Goal: Task Accomplishment & Management: Manage account settings

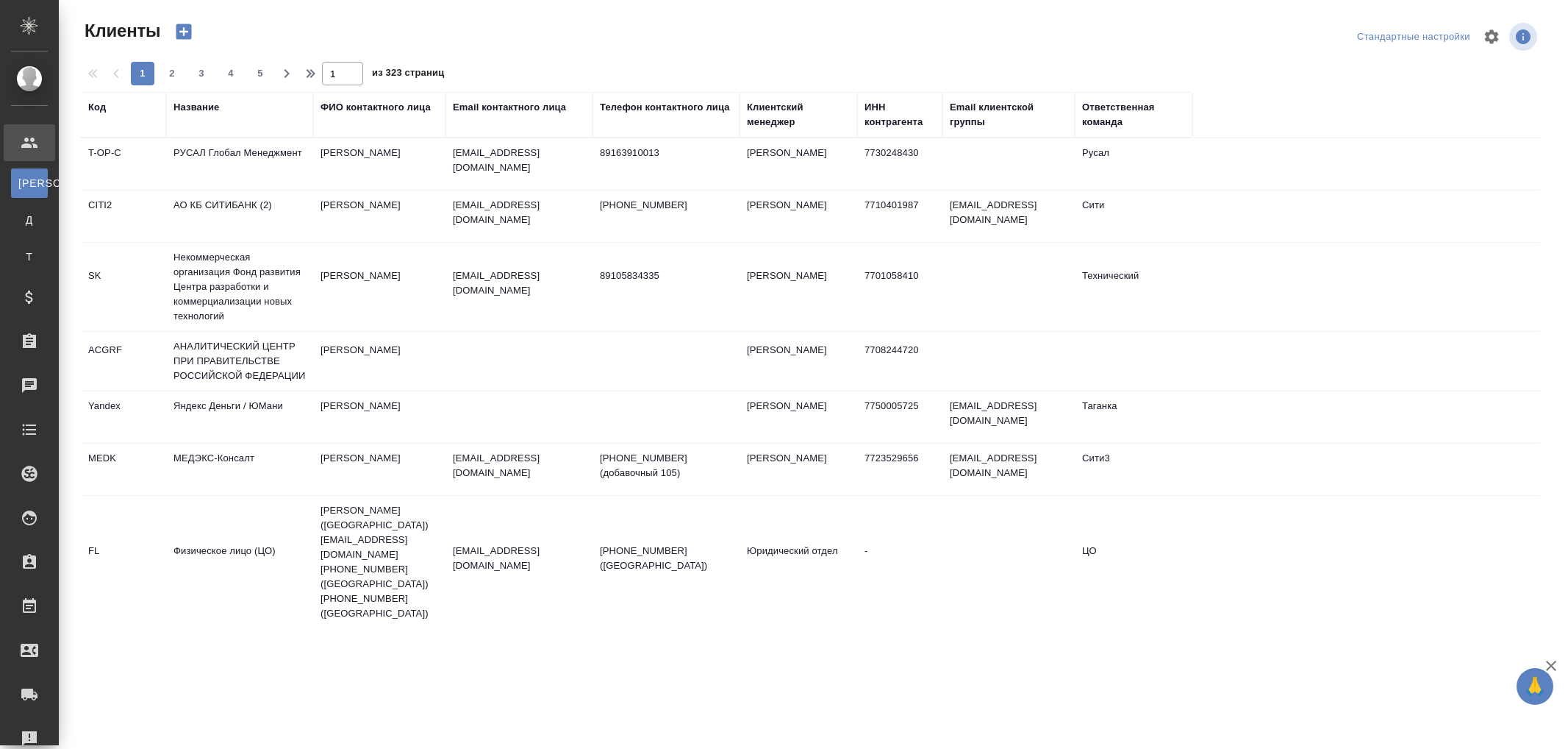
select select "RU"
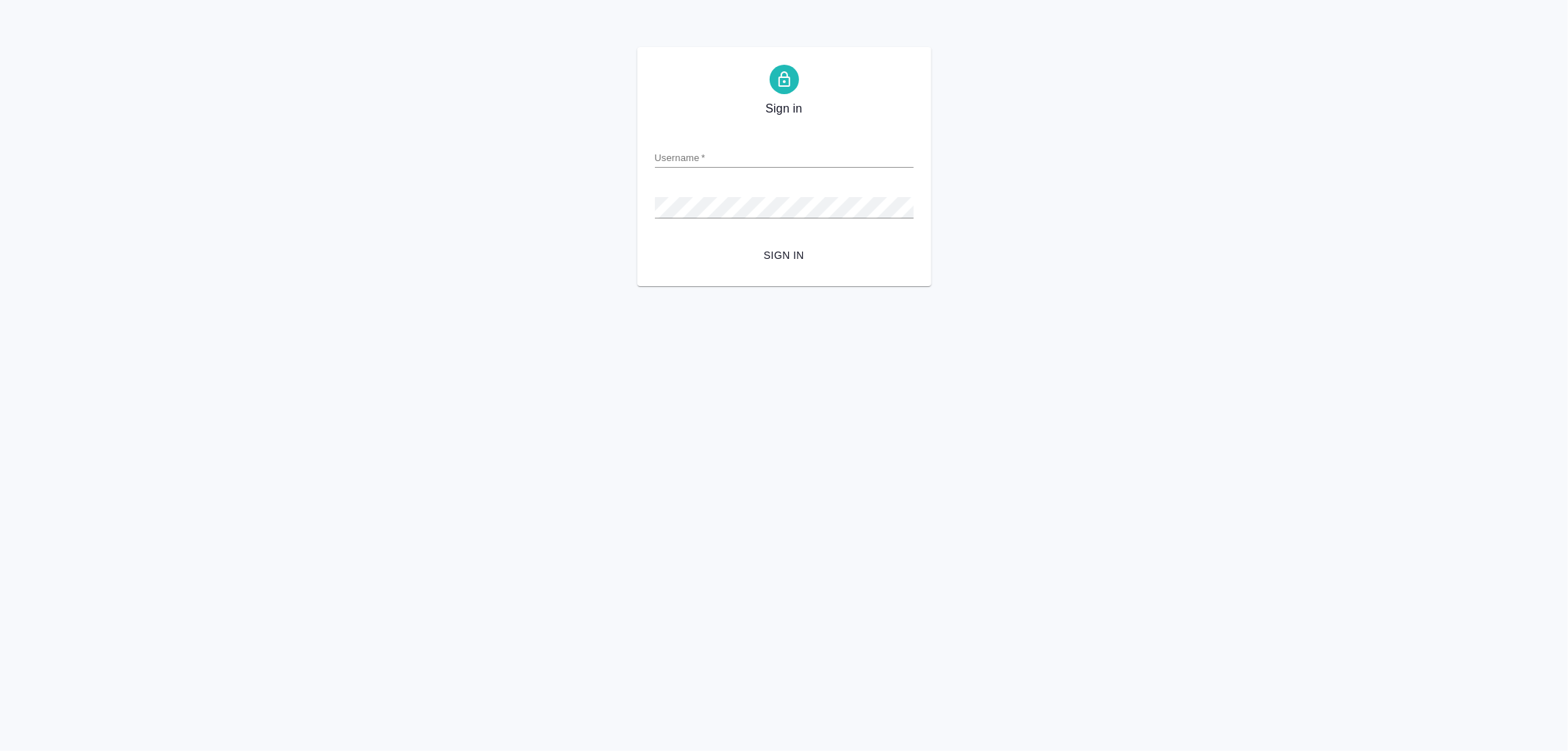
click at [754, 154] on input "Username   *" at bounding box center [784, 158] width 258 height 21
type input "[EMAIL_ADDRESS][DOMAIN_NAME]"
click at [655, 242] on button "Sign in" at bounding box center [784, 255] width 258 height 27
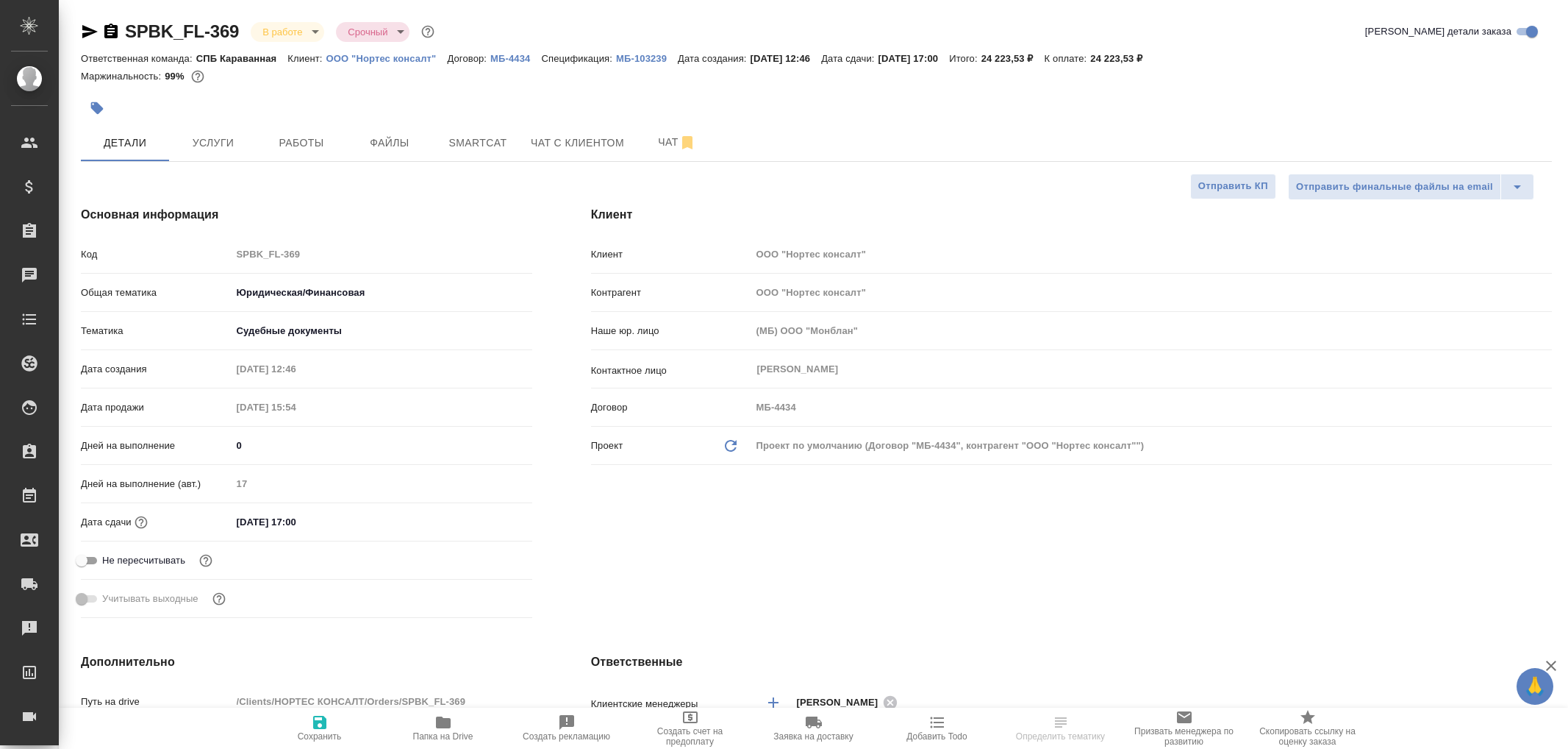
select select "RU"
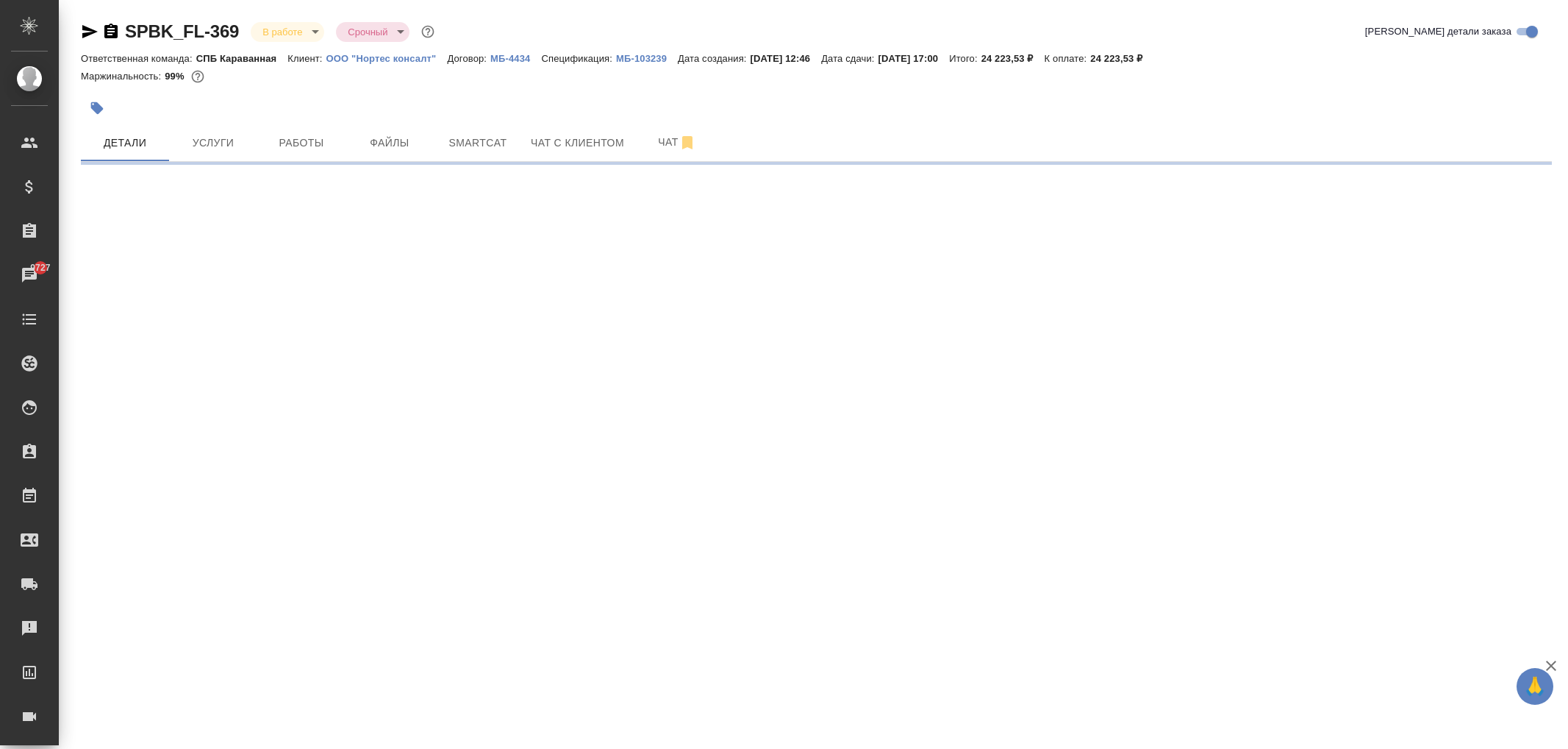
select select "RU"
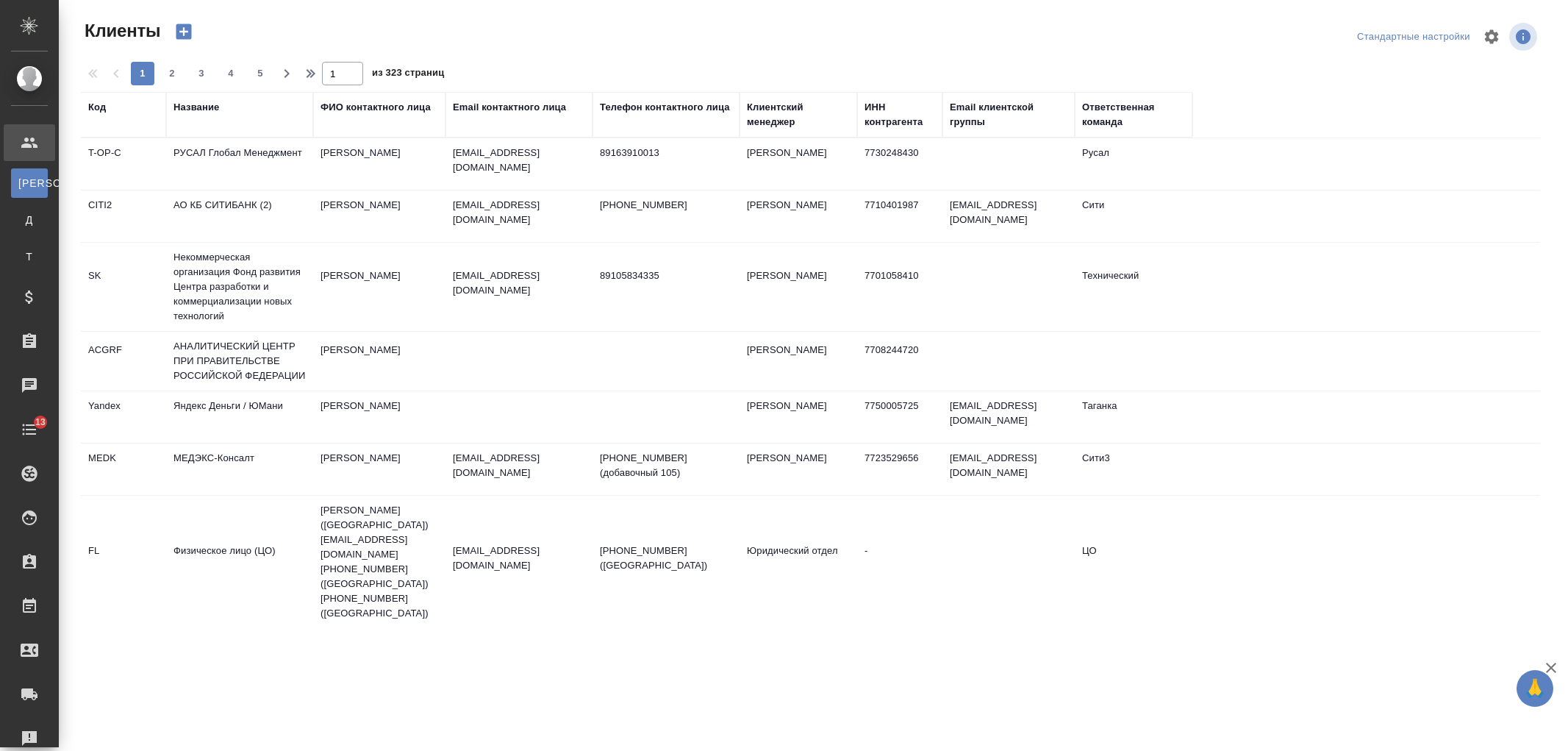
select select "RU"
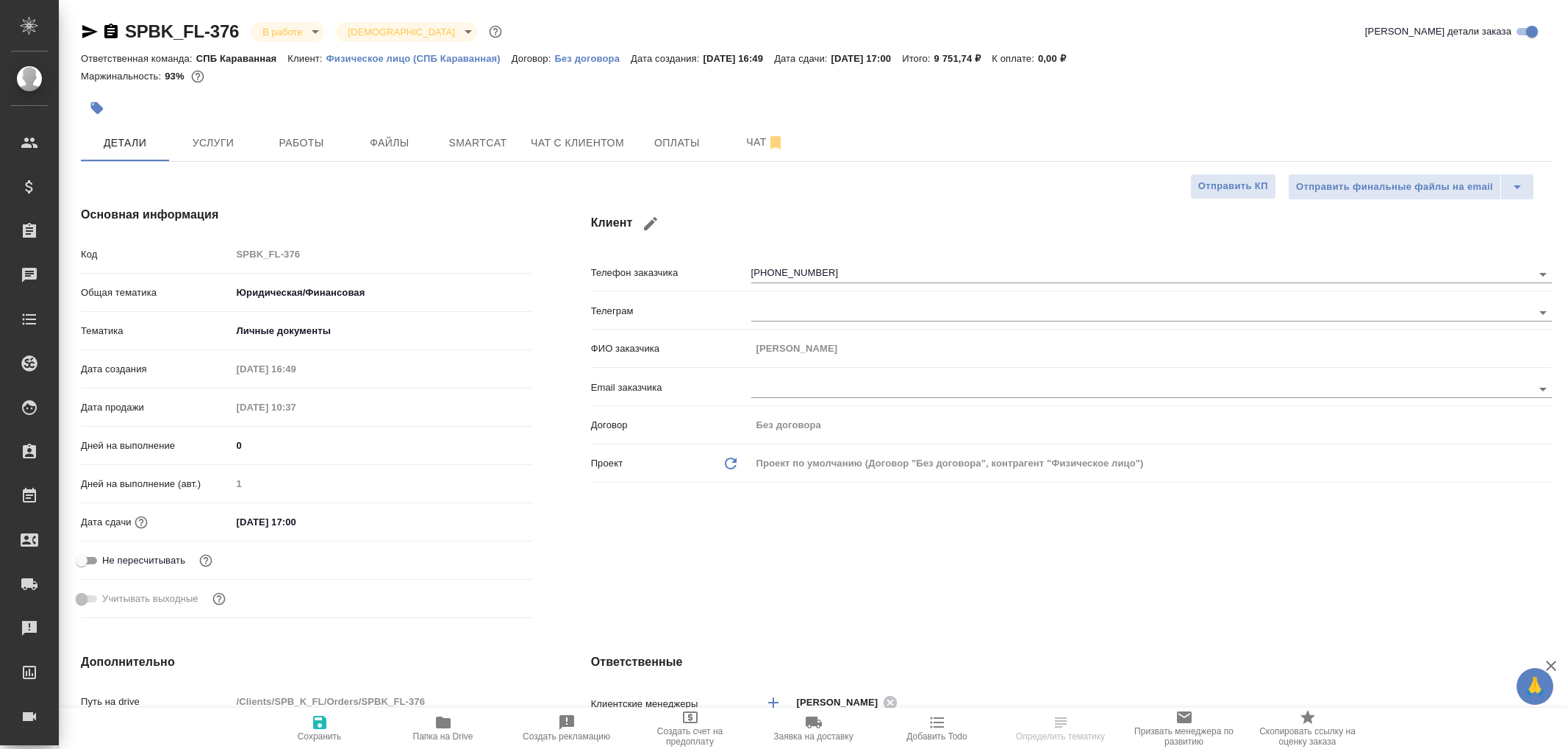
select select "RU"
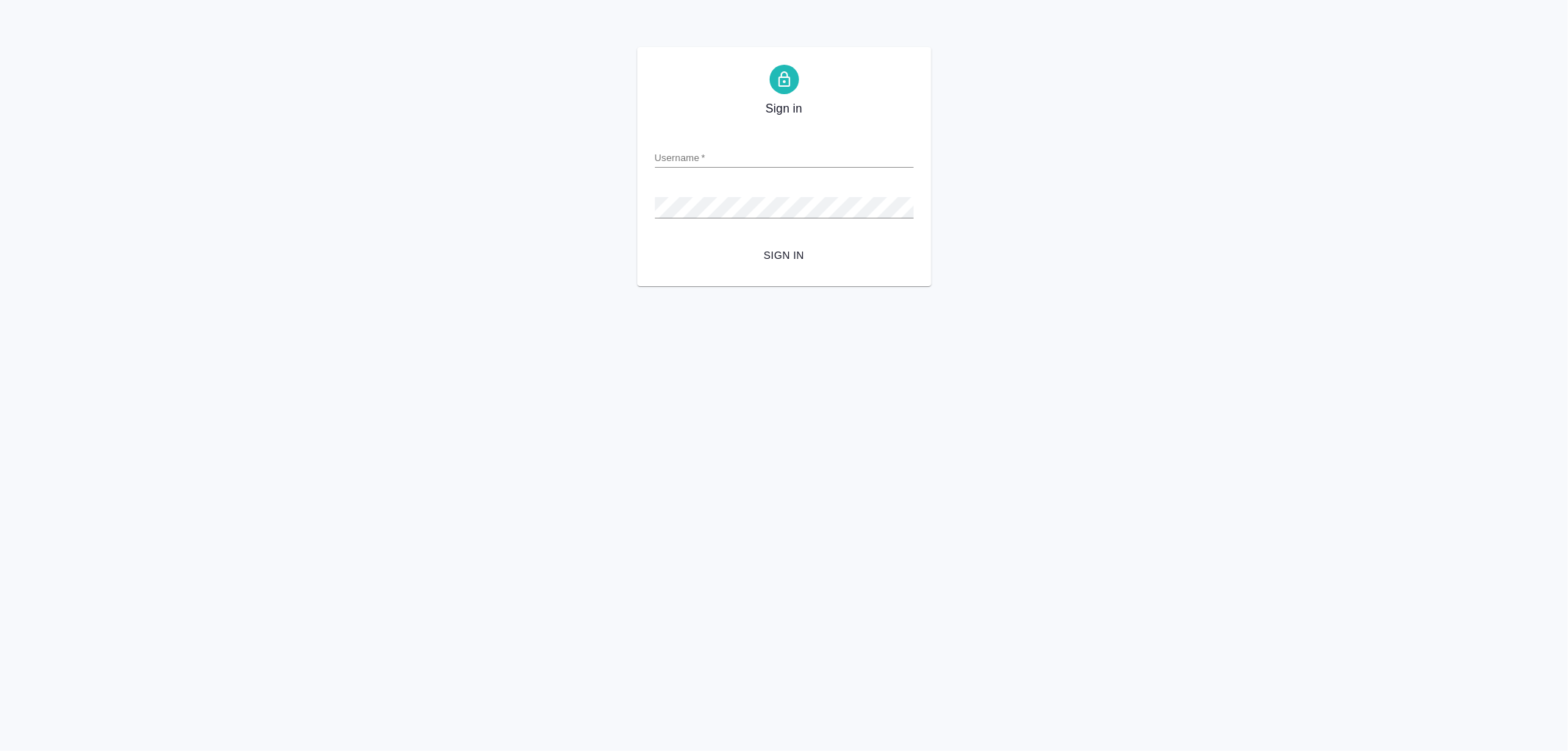
click at [736, 145] on div "Username   *" at bounding box center [784, 151] width 258 height 32
click at [732, 161] on input "Username   *" at bounding box center [784, 158] width 258 height 21
type input "arina.ivanova@awatera.com"
click at [655, 242] on button "Sign in" at bounding box center [784, 255] width 258 height 27
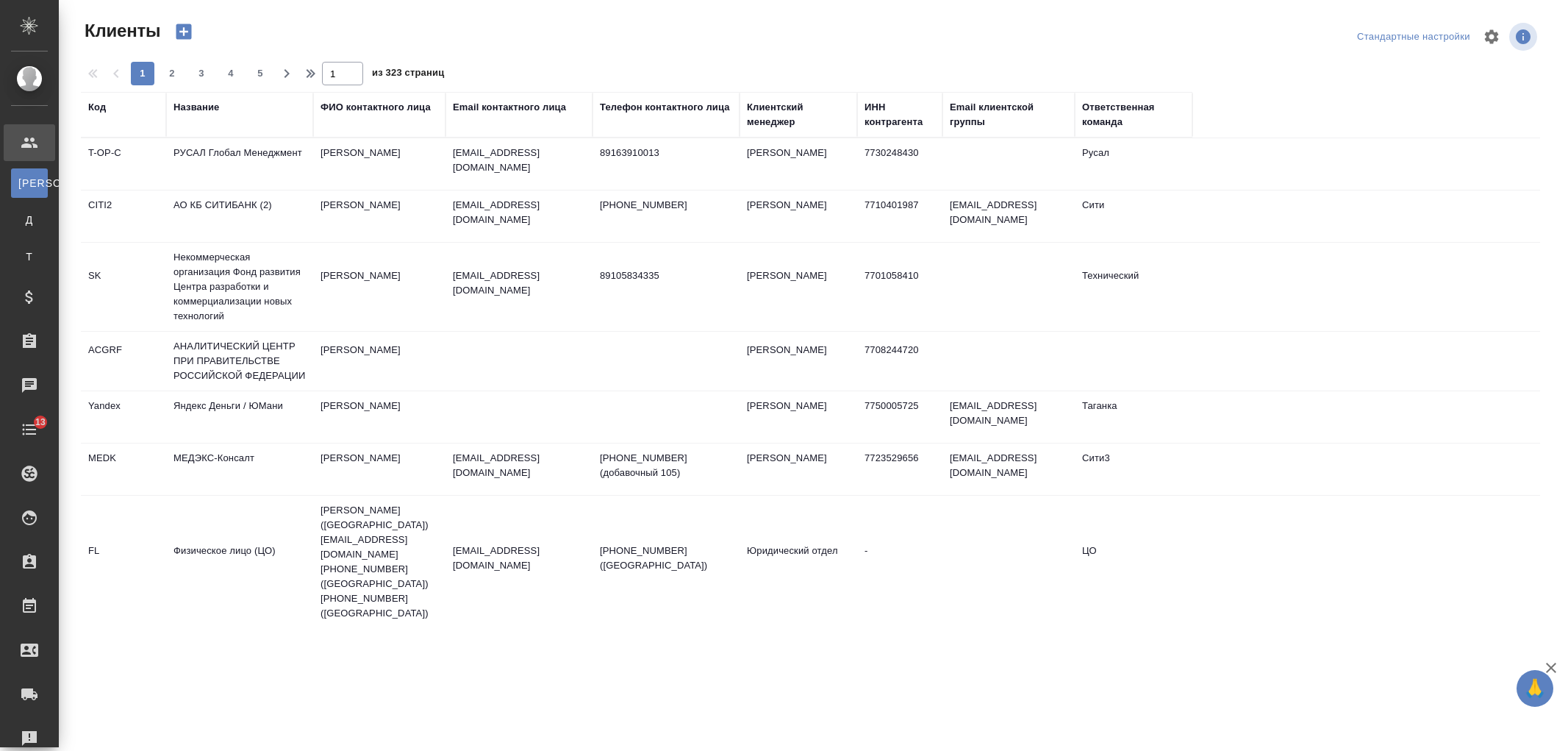
select select "RU"
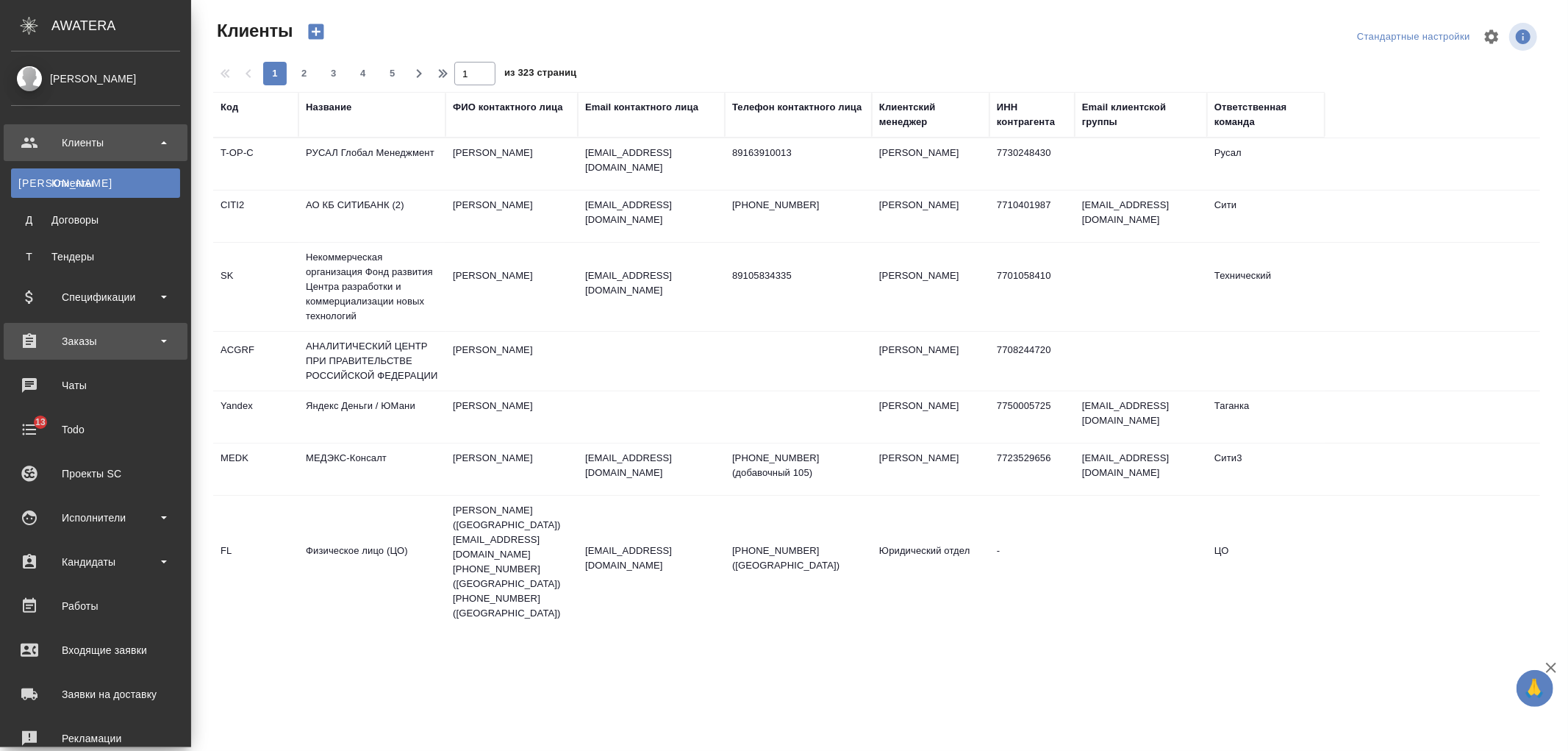
click at [105, 335] on div "Заказы" at bounding box center [96, 340] width 169 height 22
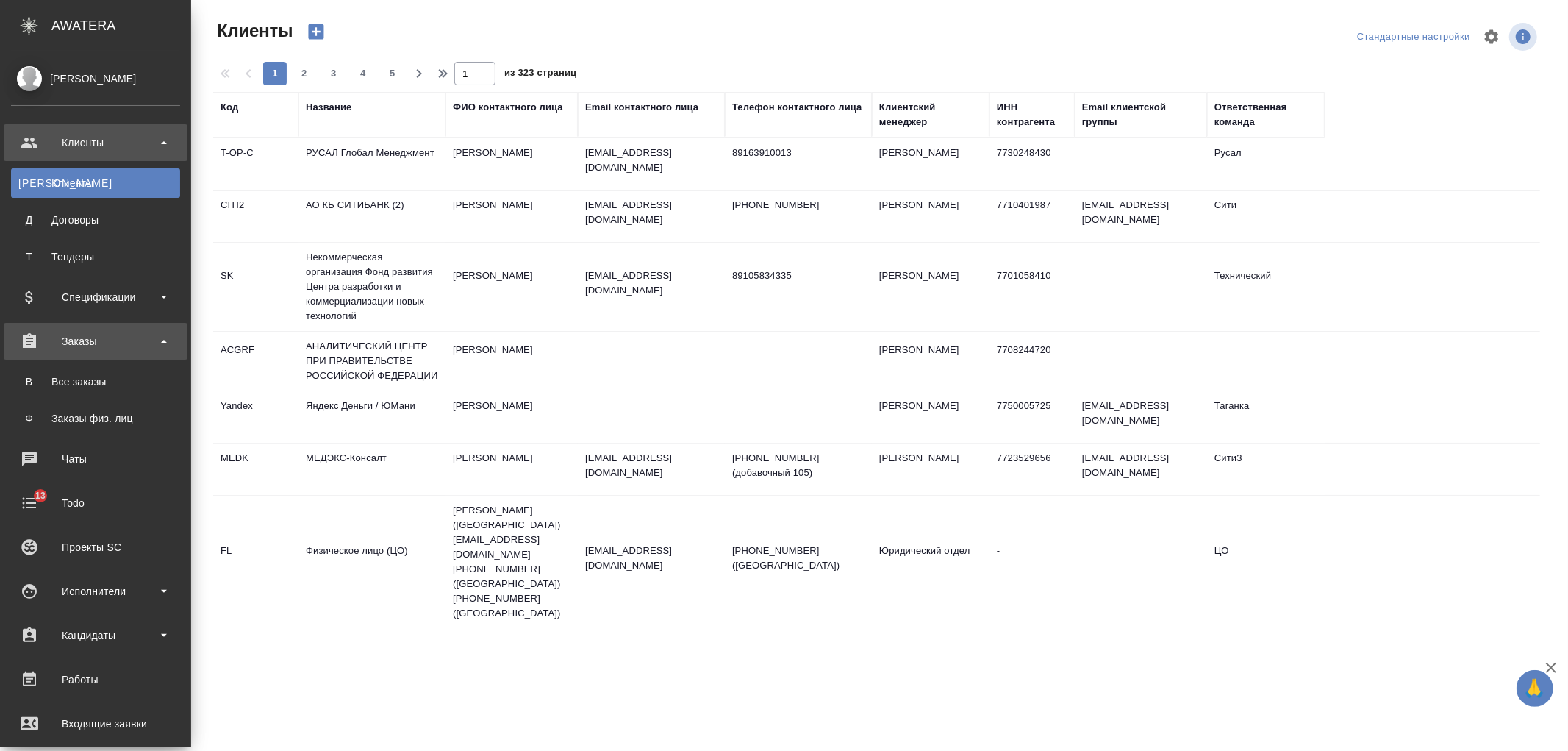
click at [105, 335] on div "Заказы" at bounding box center [96, 340] width 169 height 22
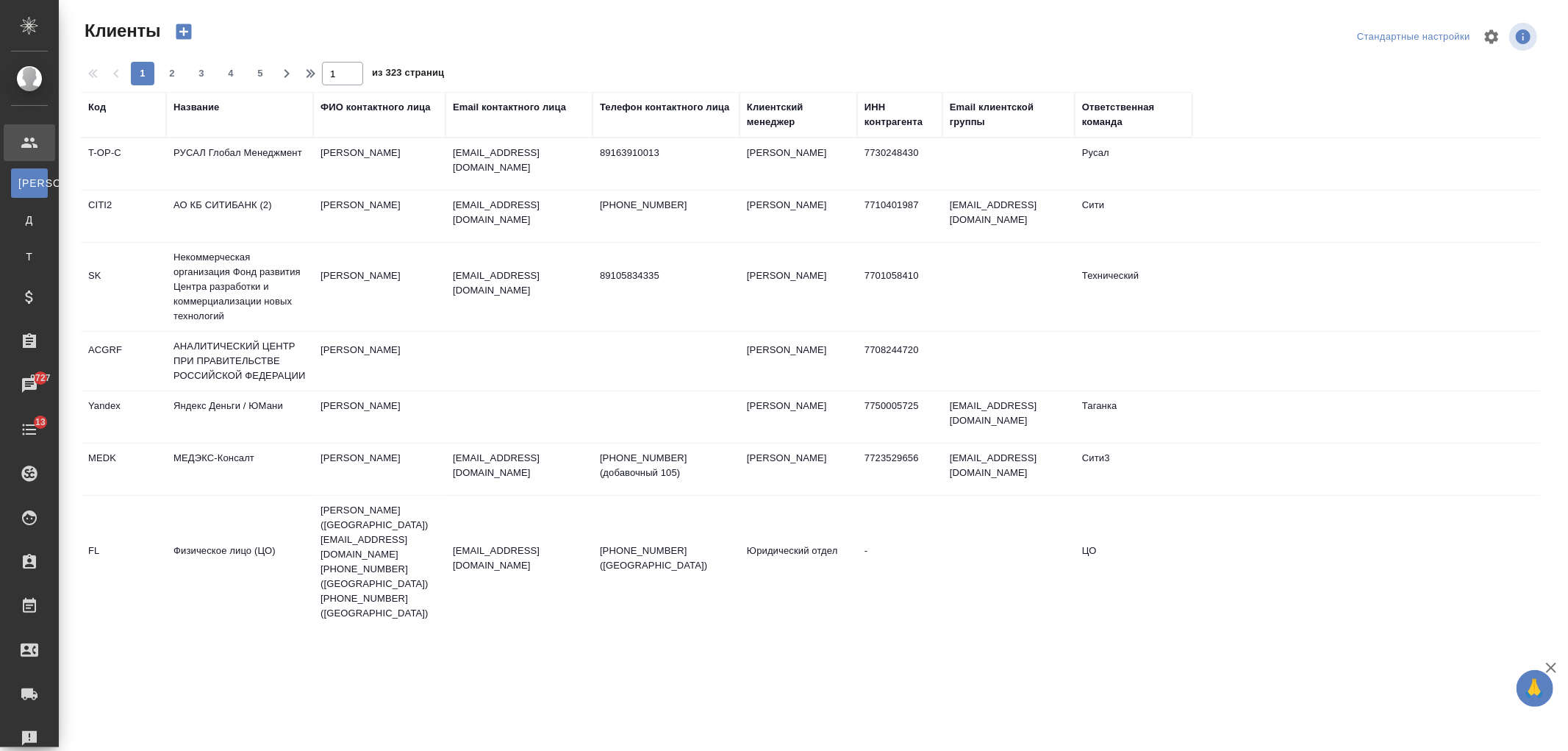
click at [189, 112] on div "Название" at bounding box center [196, 107] width 46 height 15
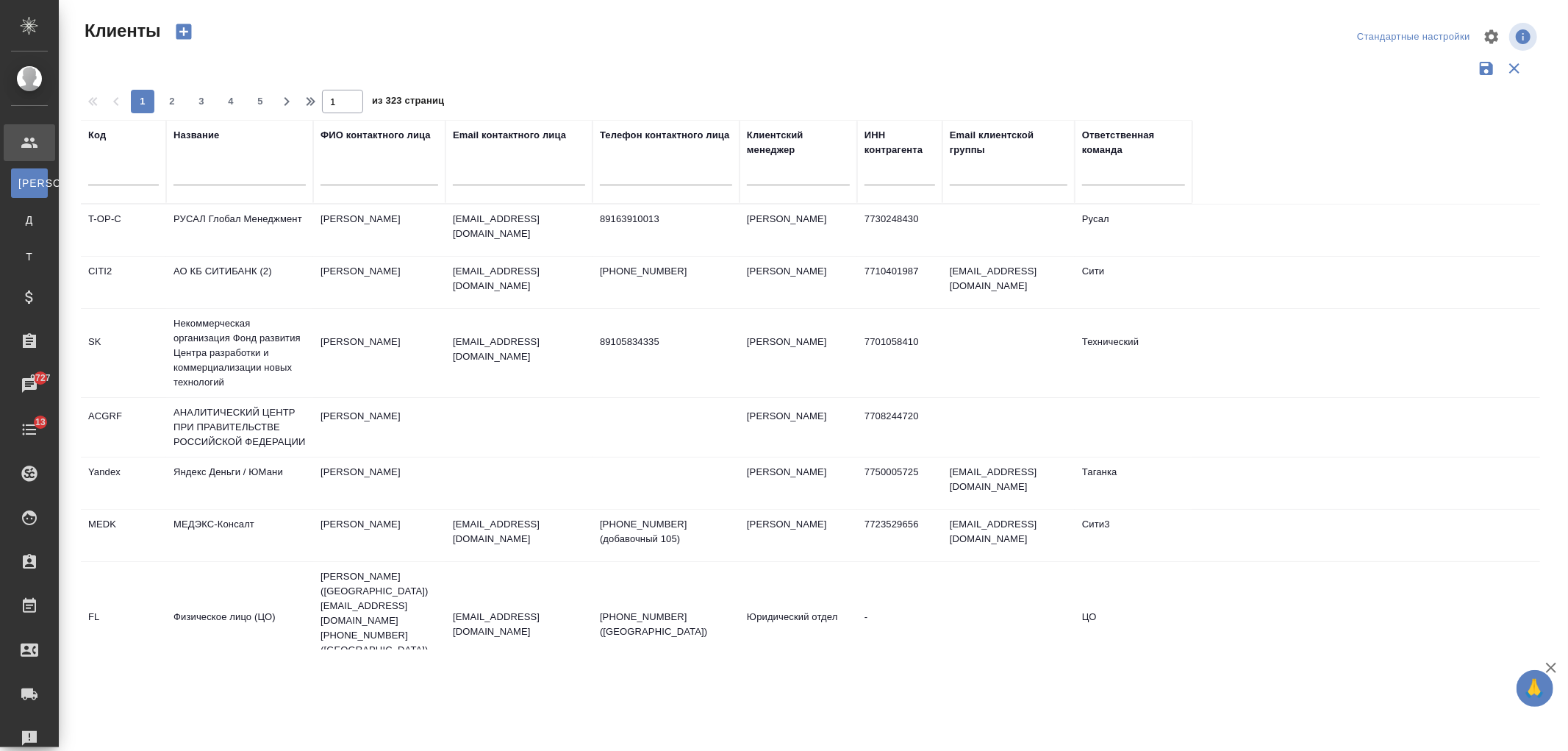
click at [225, 169] on input "text" at bounding box center [240, 177] width 132 height 19
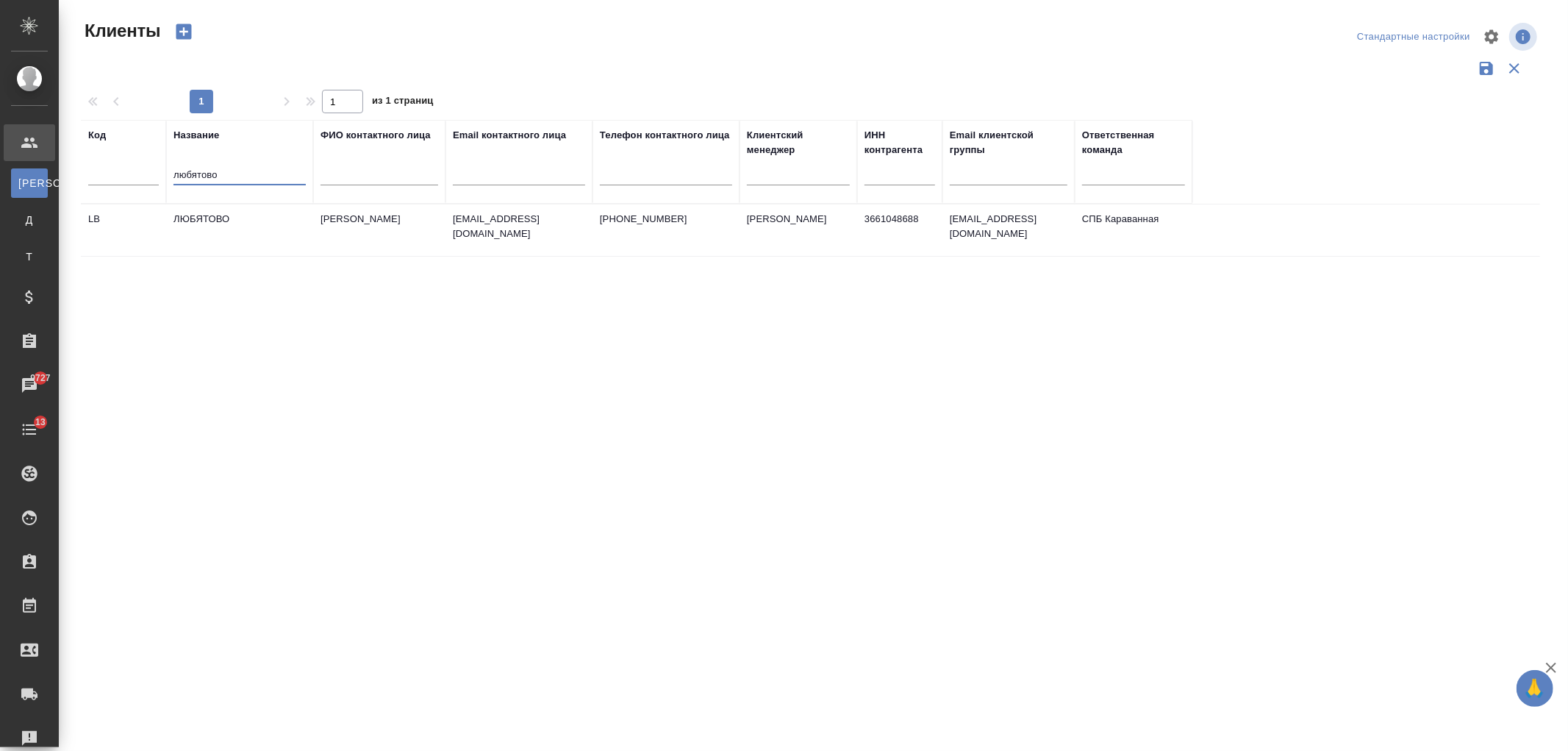
type input "любятово"
click at [210, 234] on td "ЛЮБЯТОВО" at bounding box center [240, 230] width 147 height 52
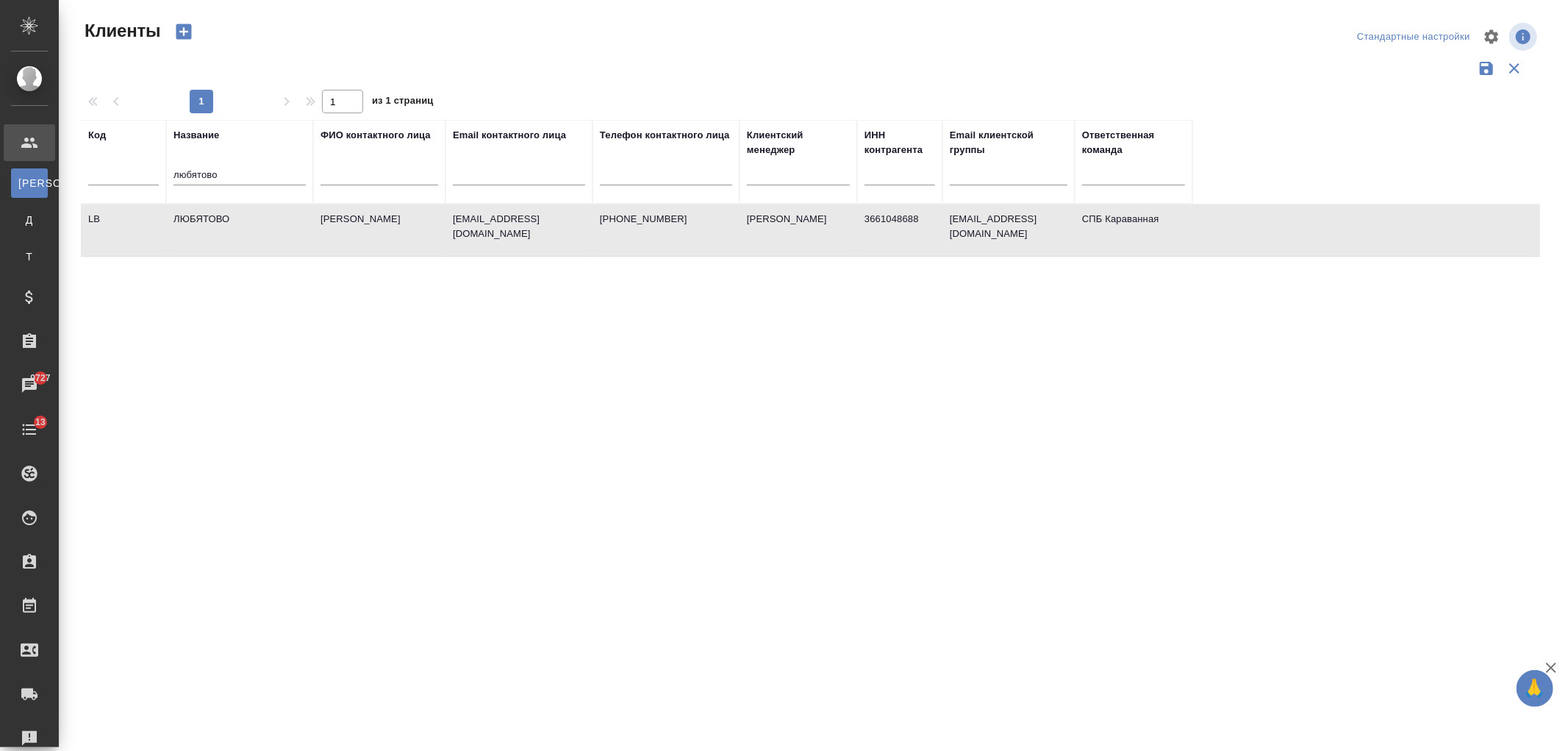
click at [210, 235] on td "ЛЮБЯТОВО" at bounding box center [240, 230] width 147 height 52
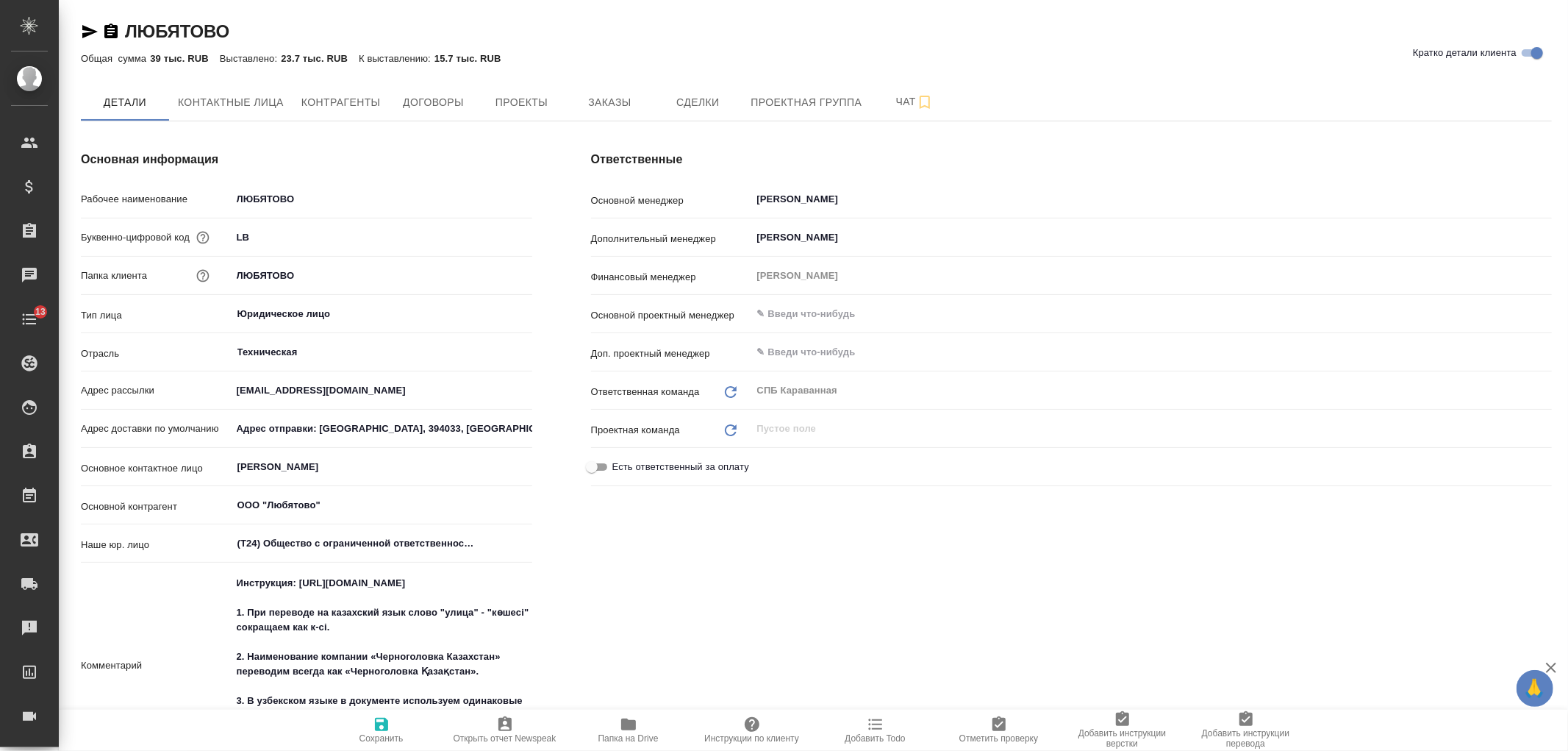
type textarea "x"
click at [625, 99] on span "Заказы" at bounding box center [609, 102] width 70 height 19
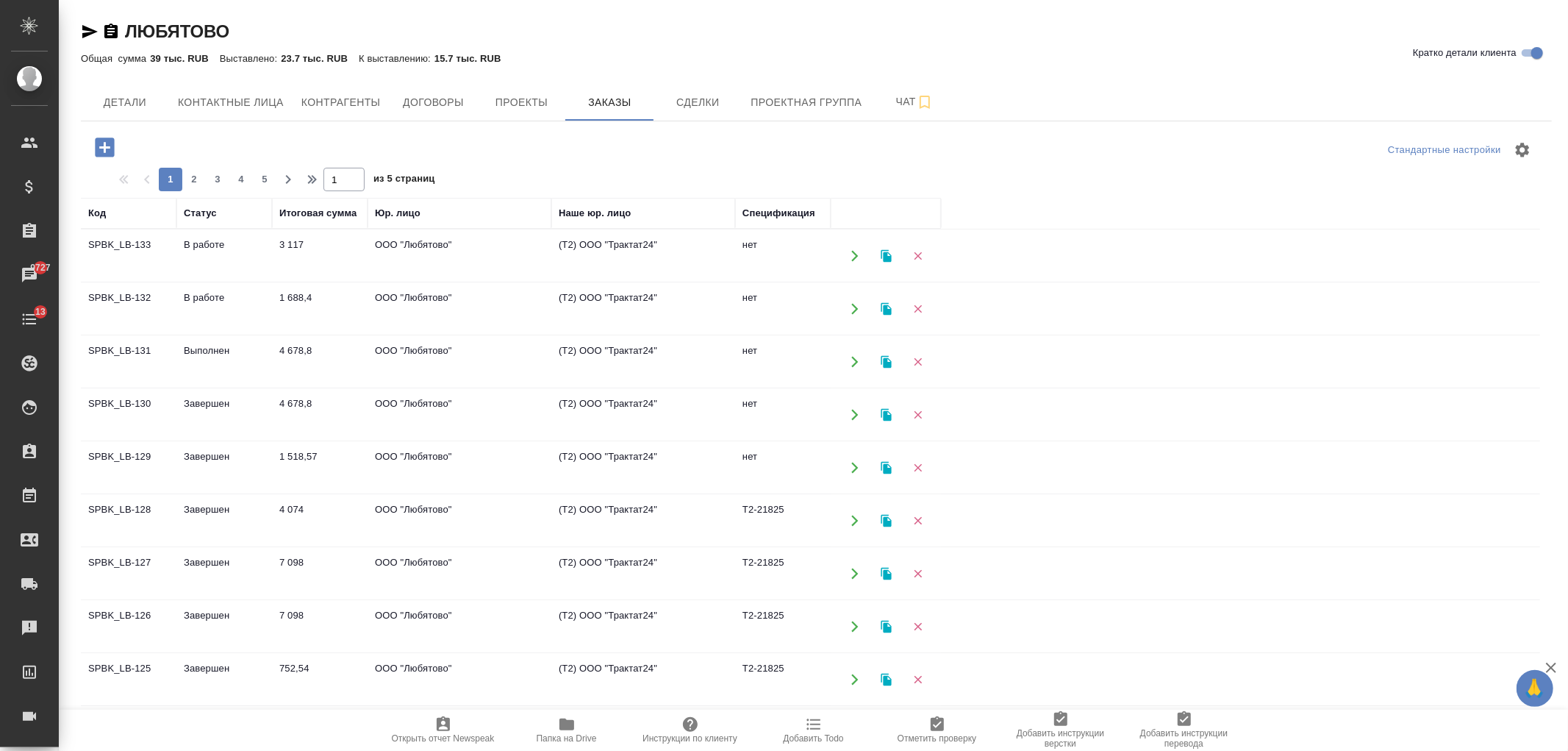
click at [347, 252] on td "3 117" at bounding box center [320, 256] width 96 height 52
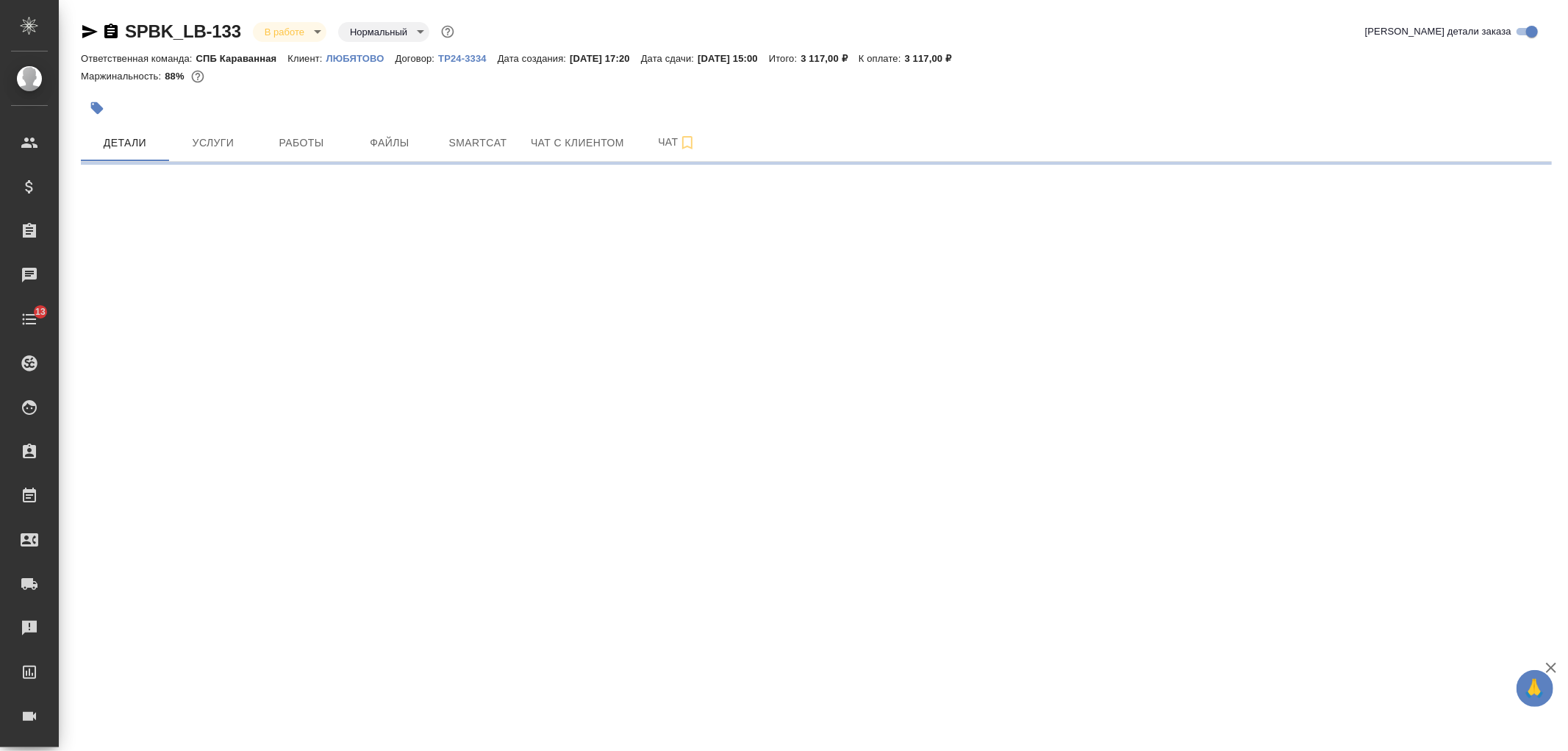
select select "RU"
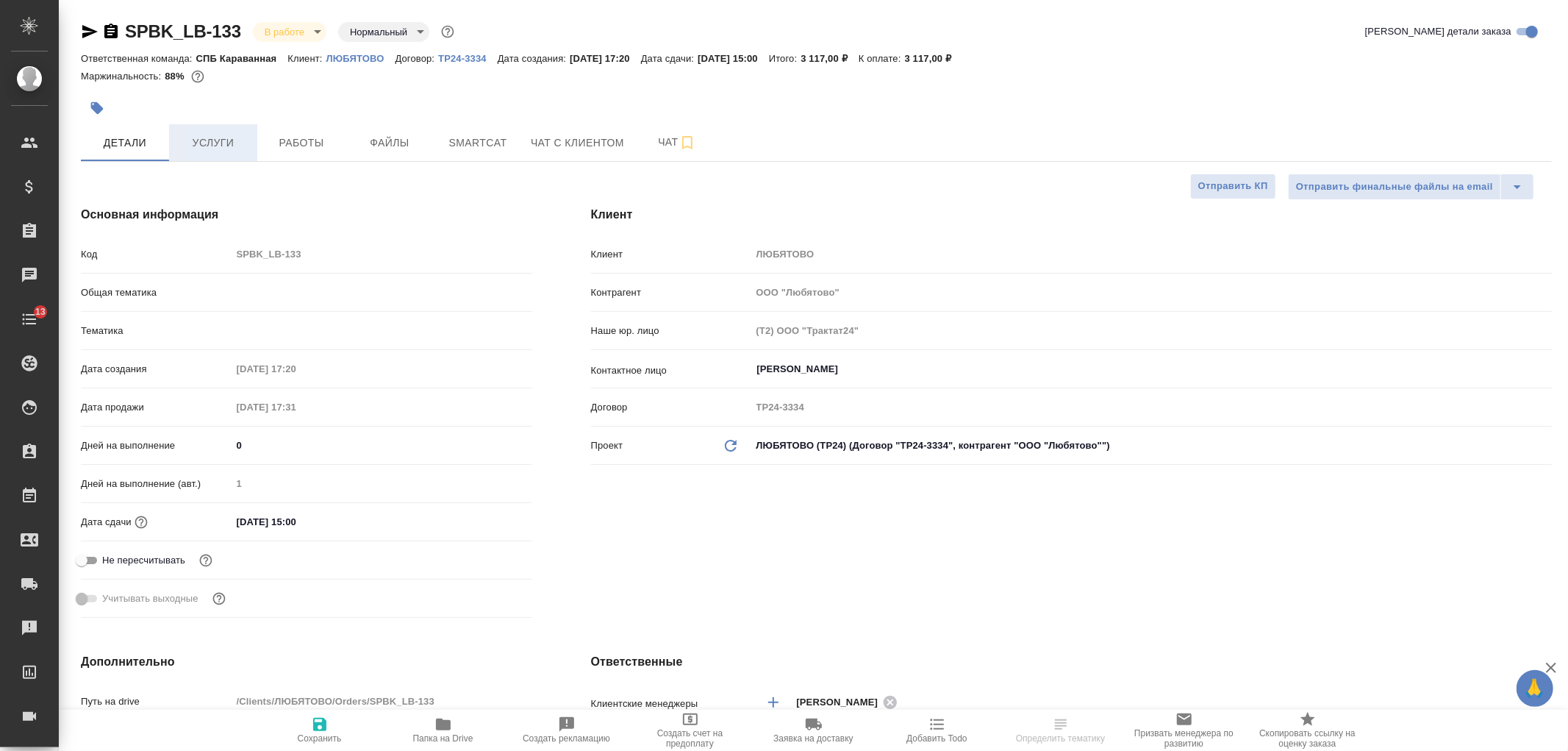
type textarea "x"
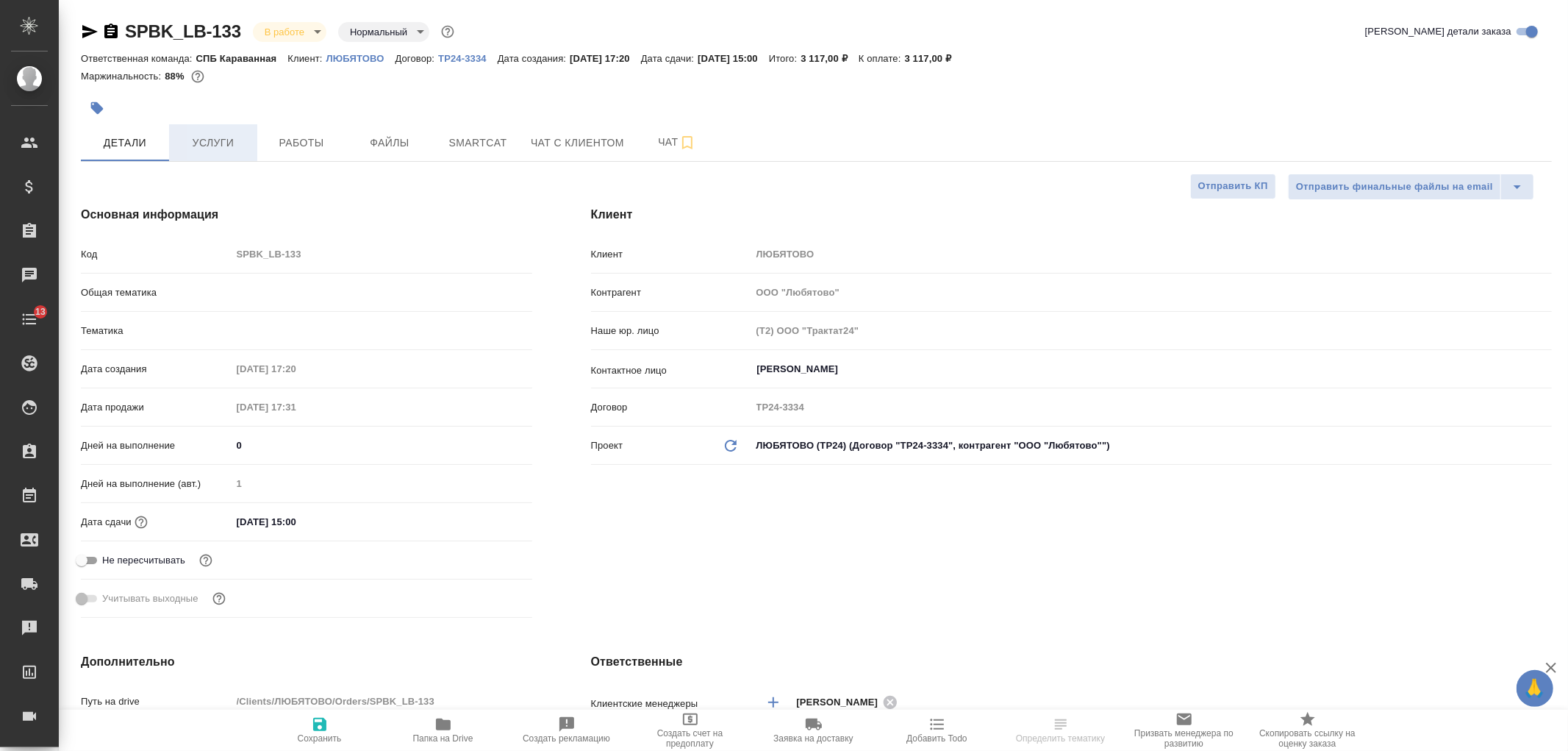
type textarea "x"
click at [240, 149] on span "Услуги" at bounding box center [212, 143] width 70 height 19
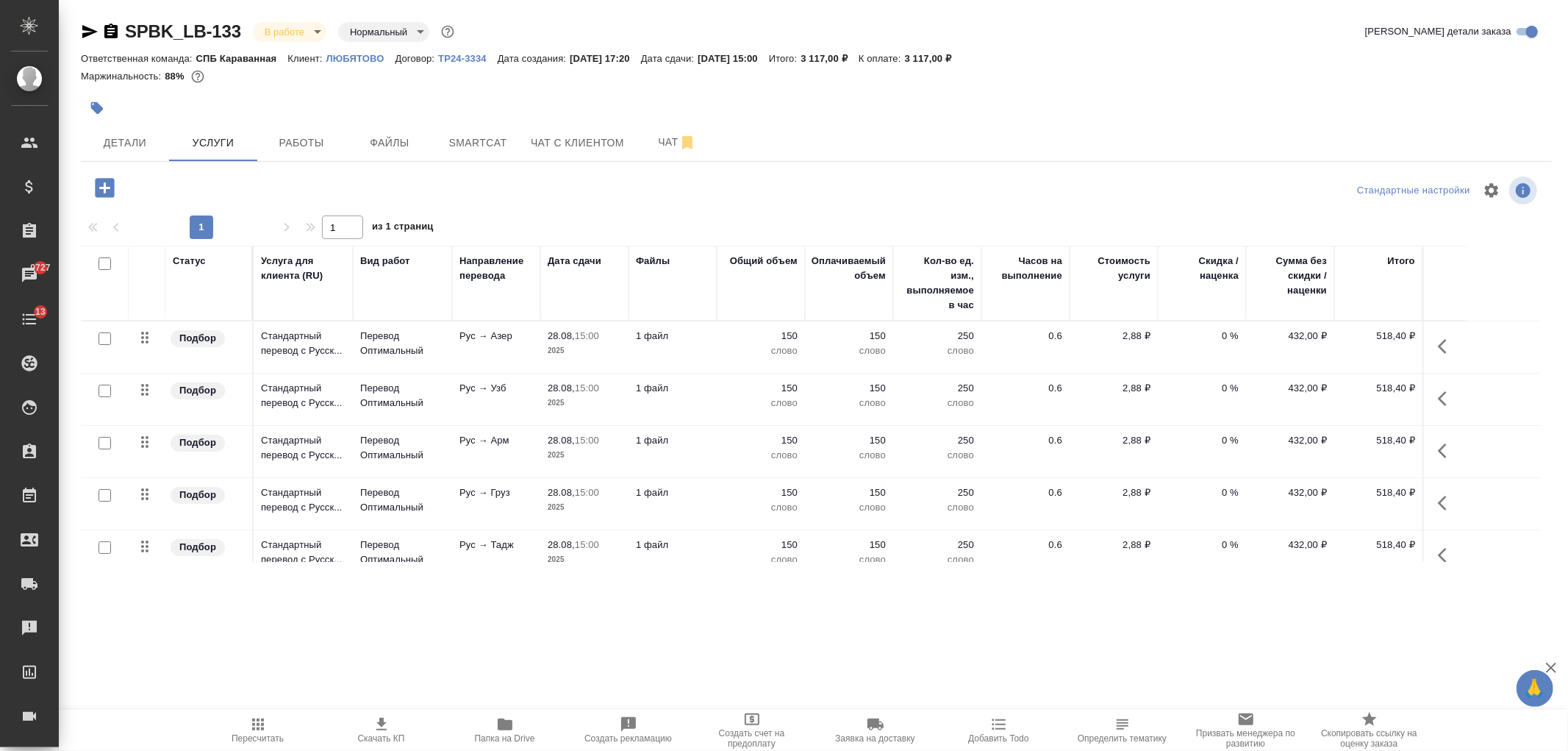
scroll to position [81, 0]
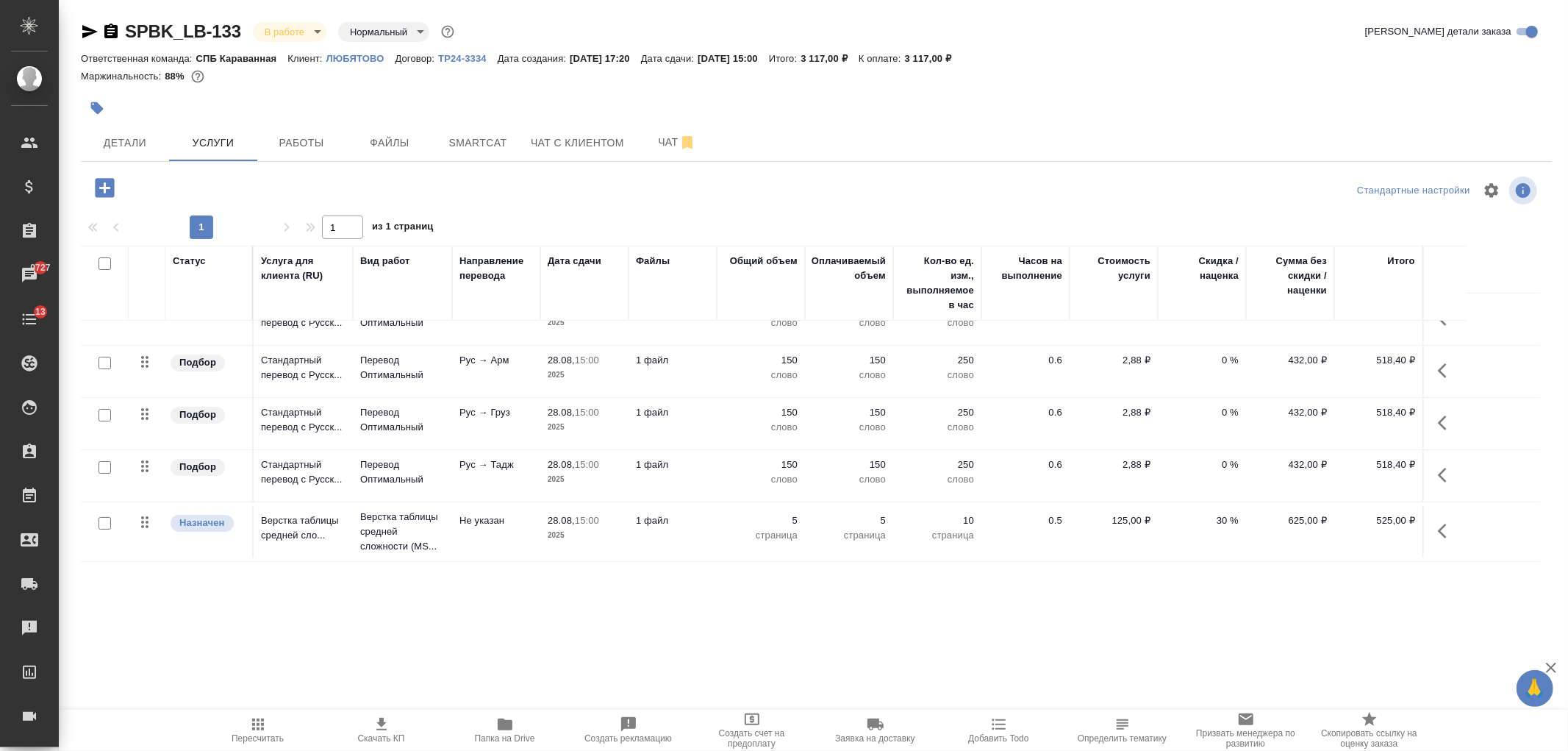
click at [97, 181] on icon "button" at bounding box center [104, 187] width 19 height 19
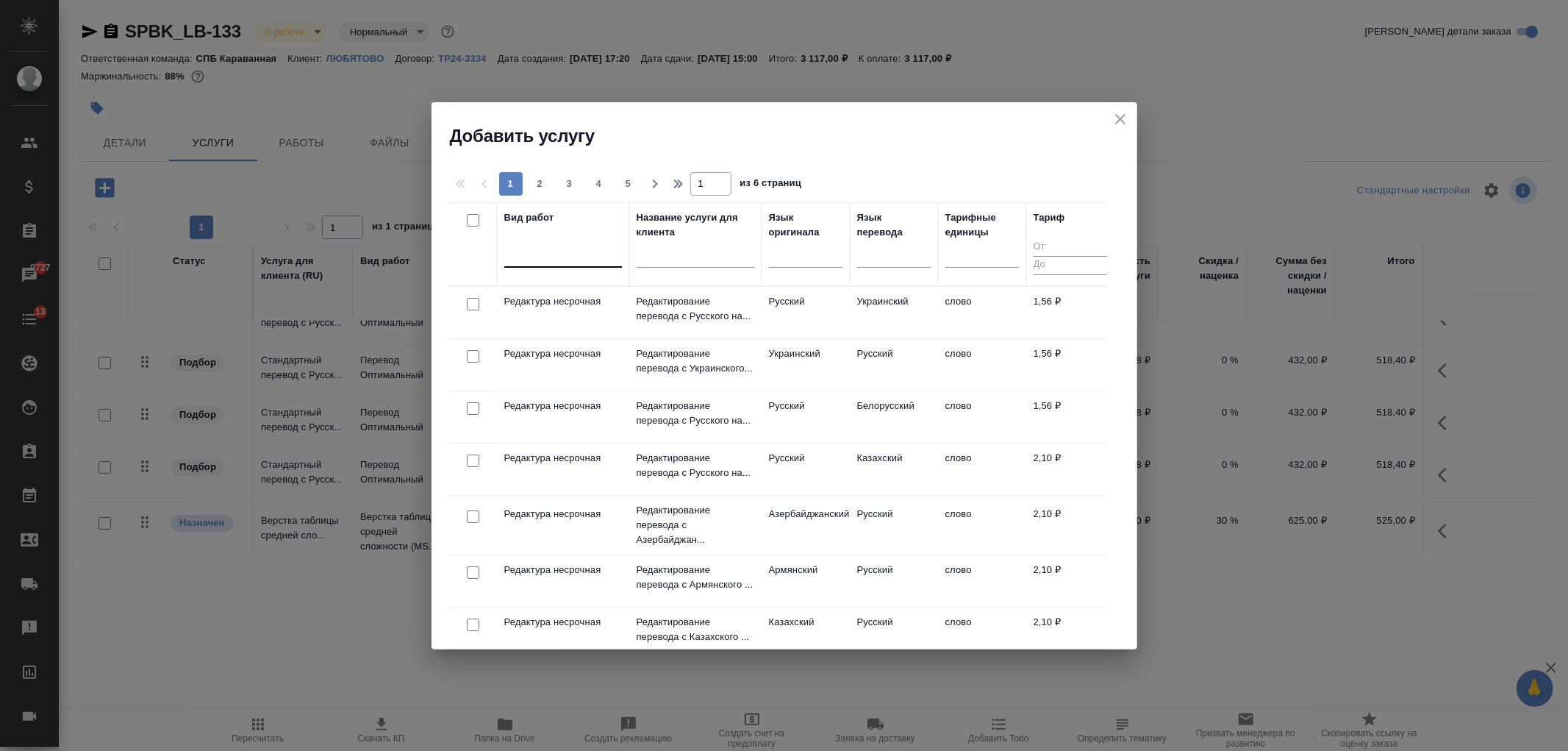
click at [552, 256] on div at bounding box center [563, 252] width 117 height 22
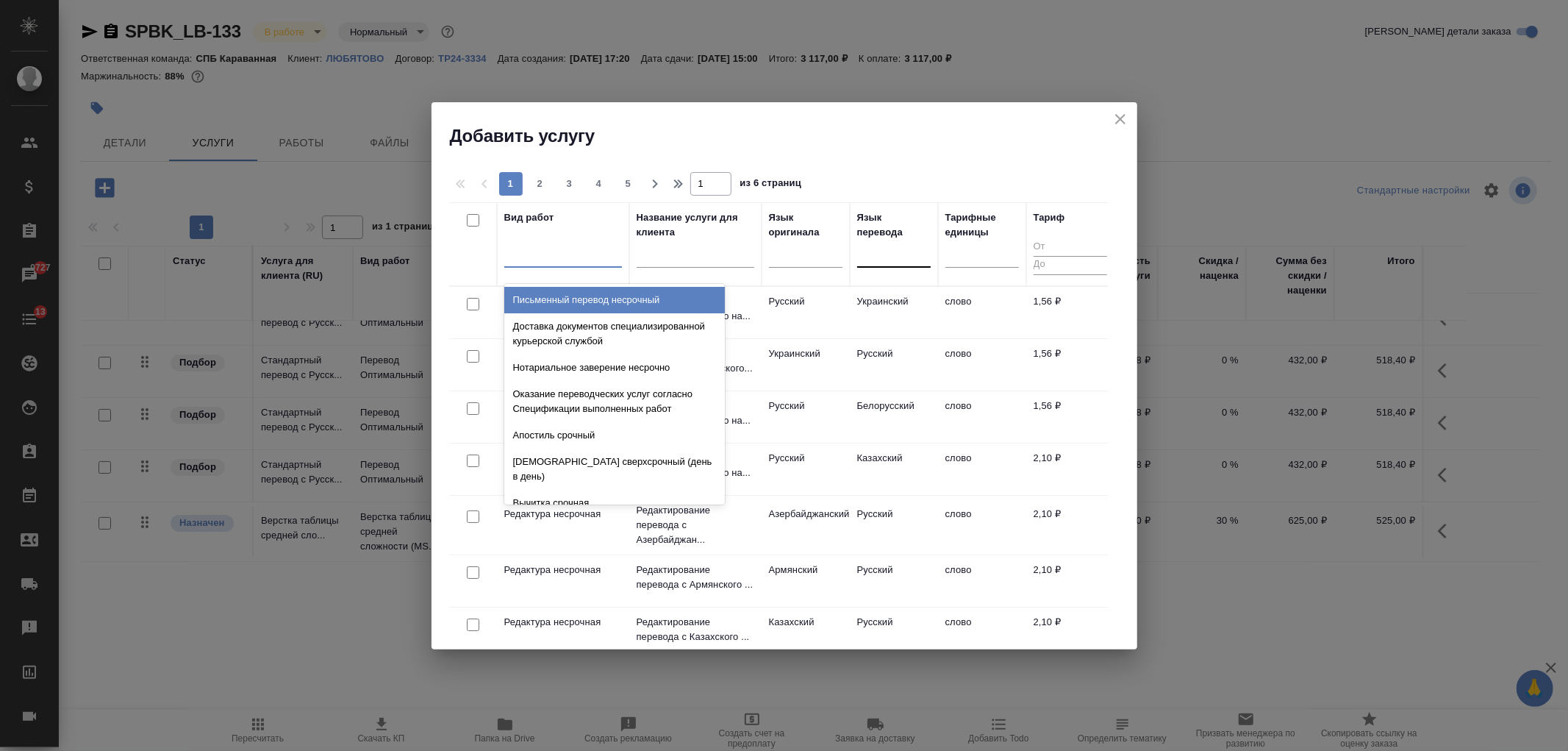
click at [902, 265] on div at bounding box center [893, 254] width 73 height 28
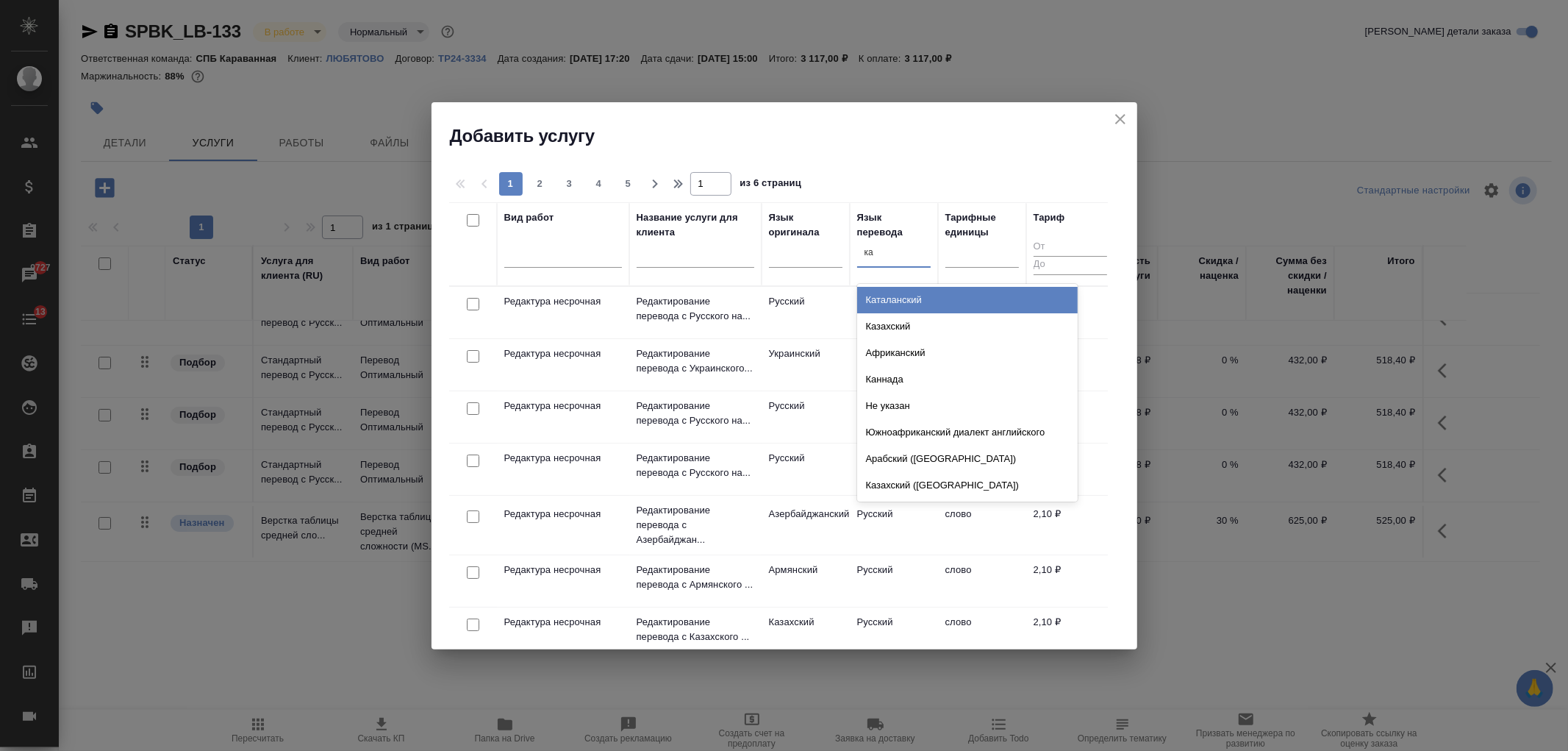
type input "каз"
click at [883, 302] on div "Казахский" at bounding box center [967, 300] width 221 height 26
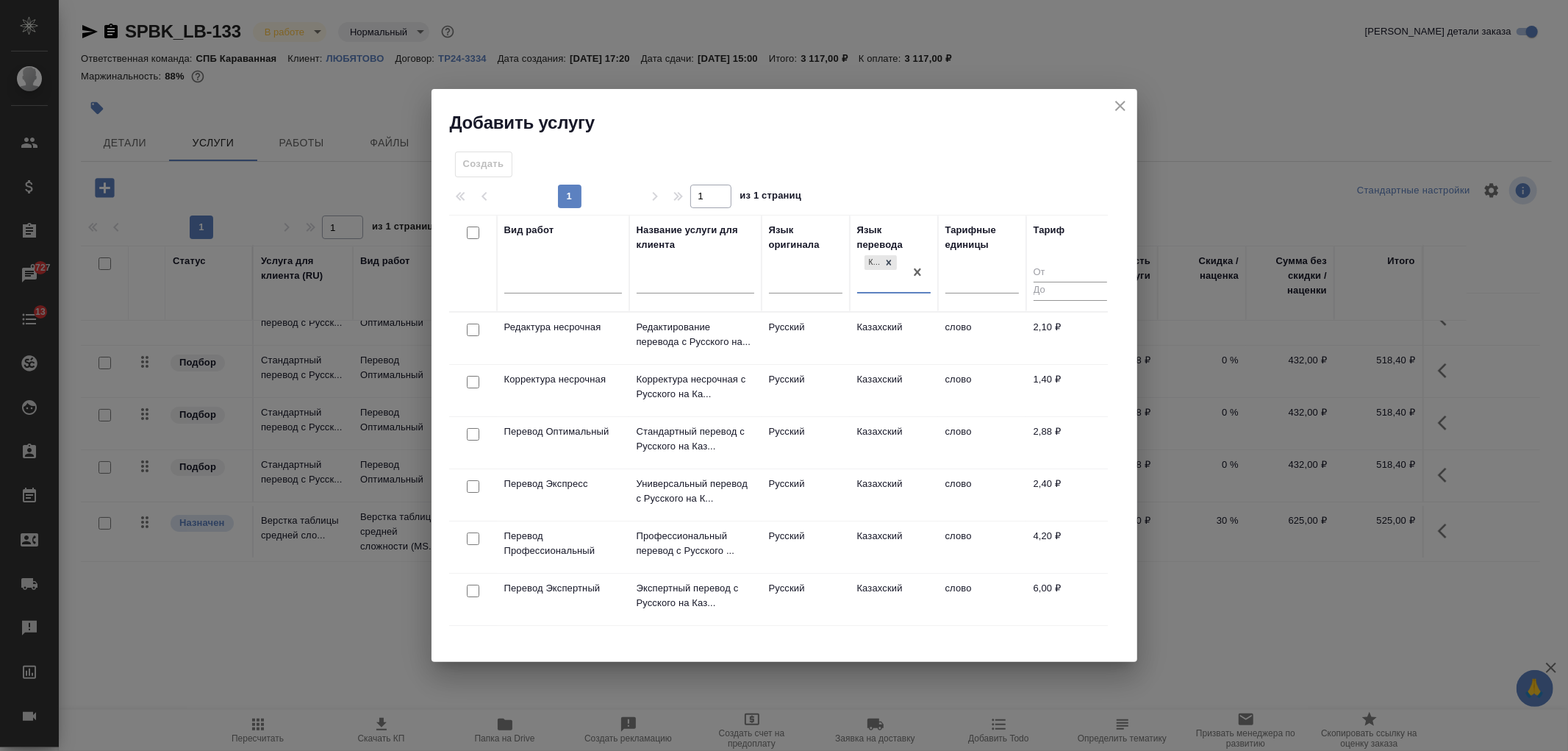
click at [475, 431] on input "checkbox" at bounding box center [473, 433] width 12 height 12
checkbox input "true"
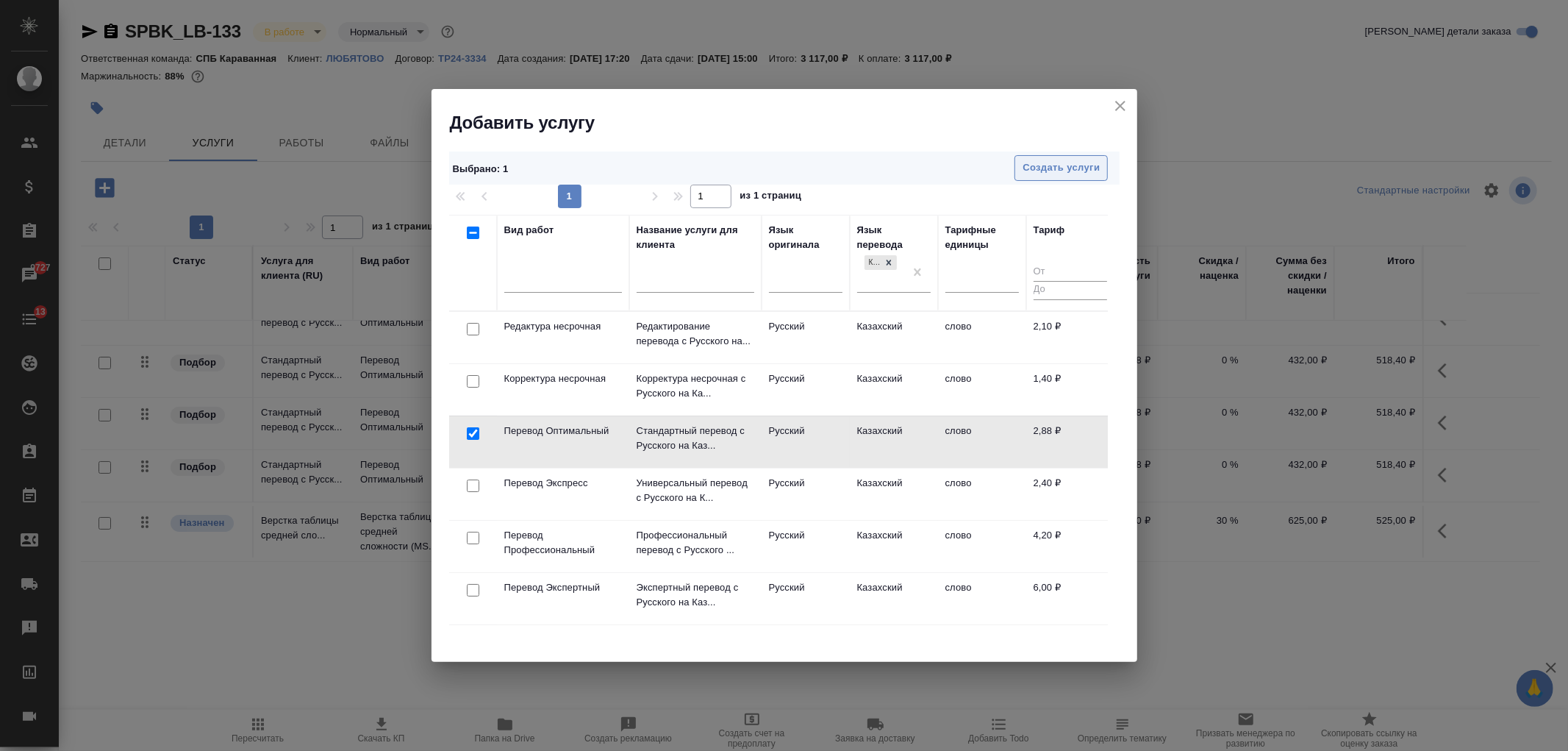
click at [1090, 160] on span "Создать услуги" at bounding box center [1062, 168] width 77 height 17
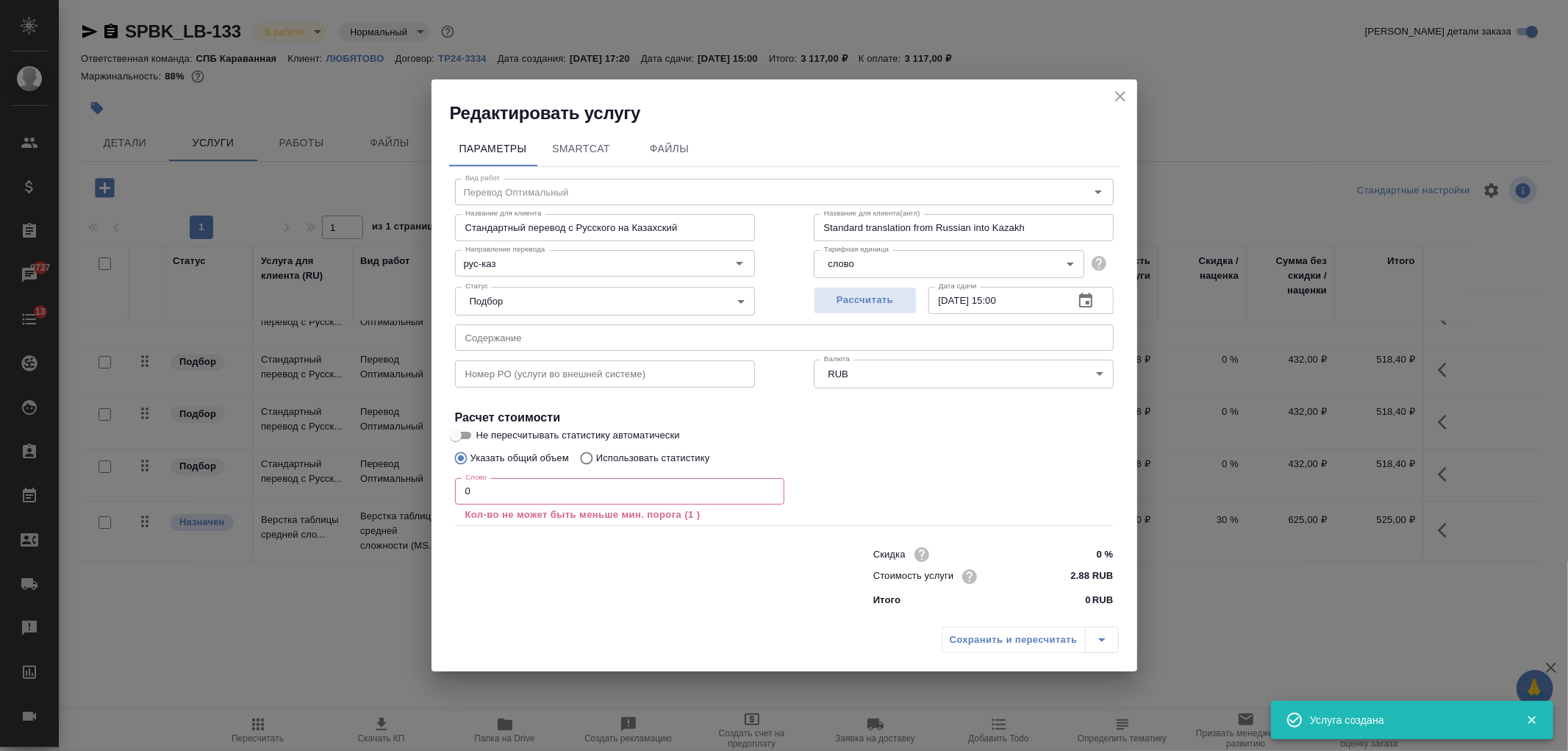
click at [509, 484] on input "0" at bounding box center [619, 492] width 330 height 26
click at [466, 498] on input "0" at bounding box center [619, 492] width 330 height 26
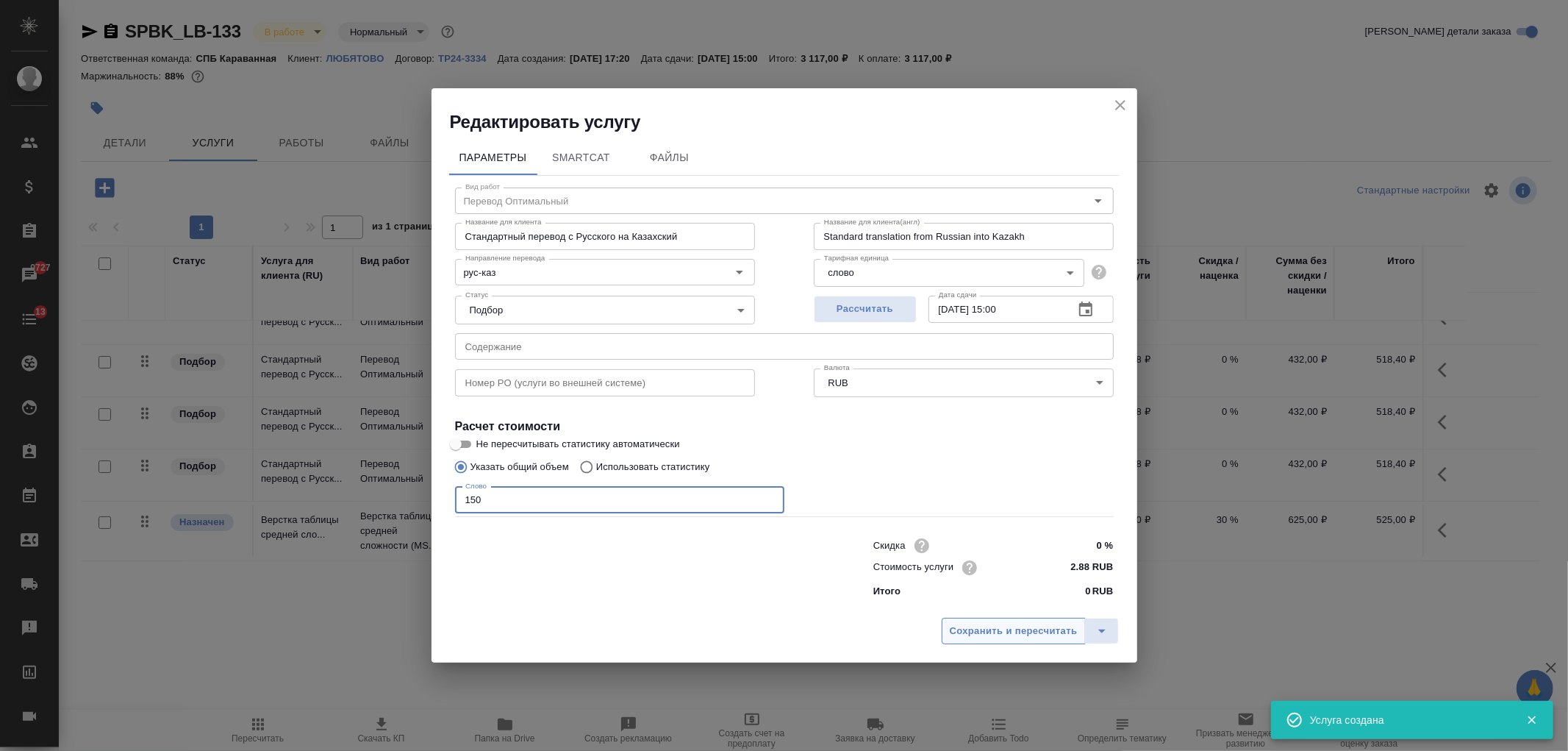
type input "150"
click at [1006, 629] on span "Сохранить и пересчитать" at bounding box center [1014, 632] width 128 height 17
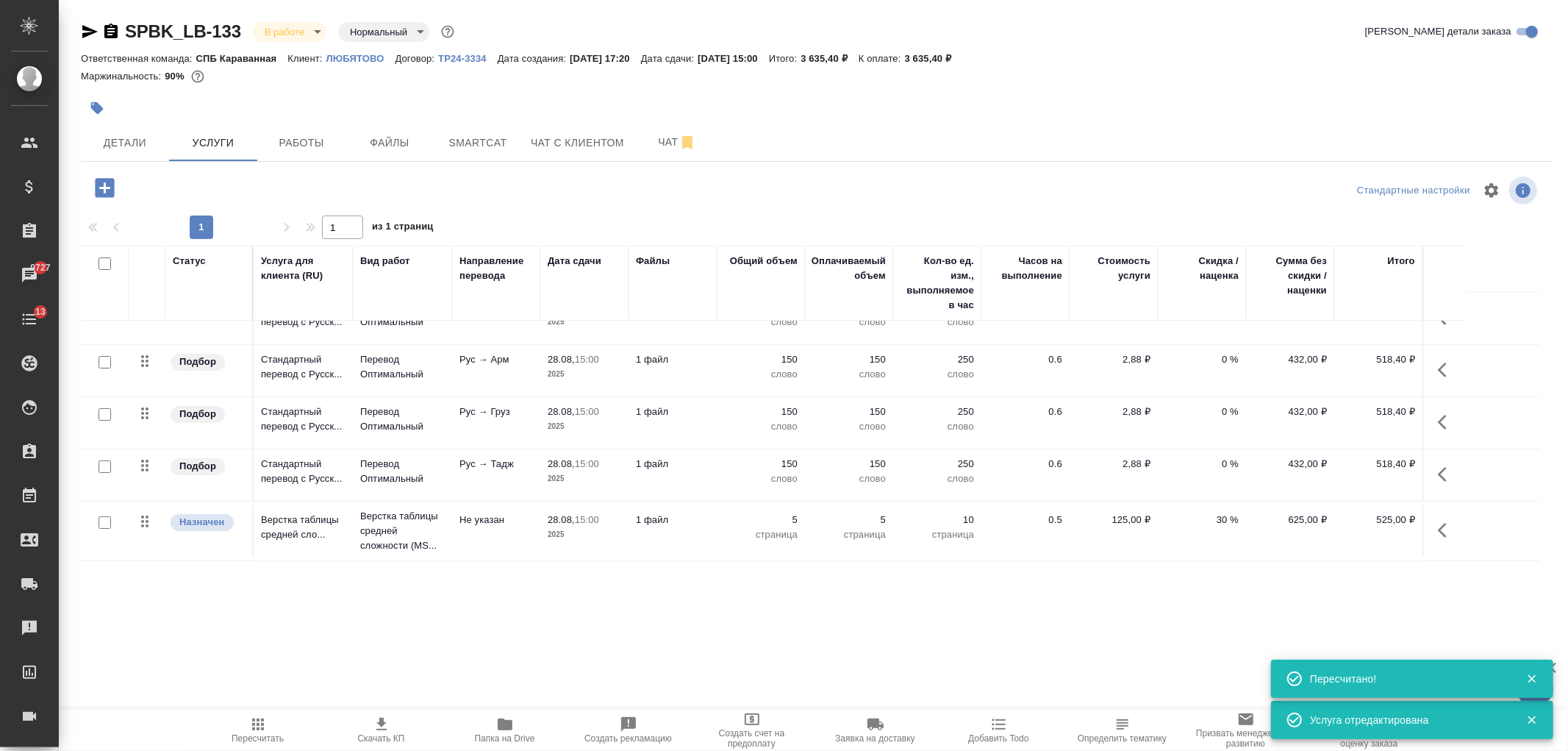
click at [104, 187] on icon "button" at bounding box center [104, 187] width 25 height 25
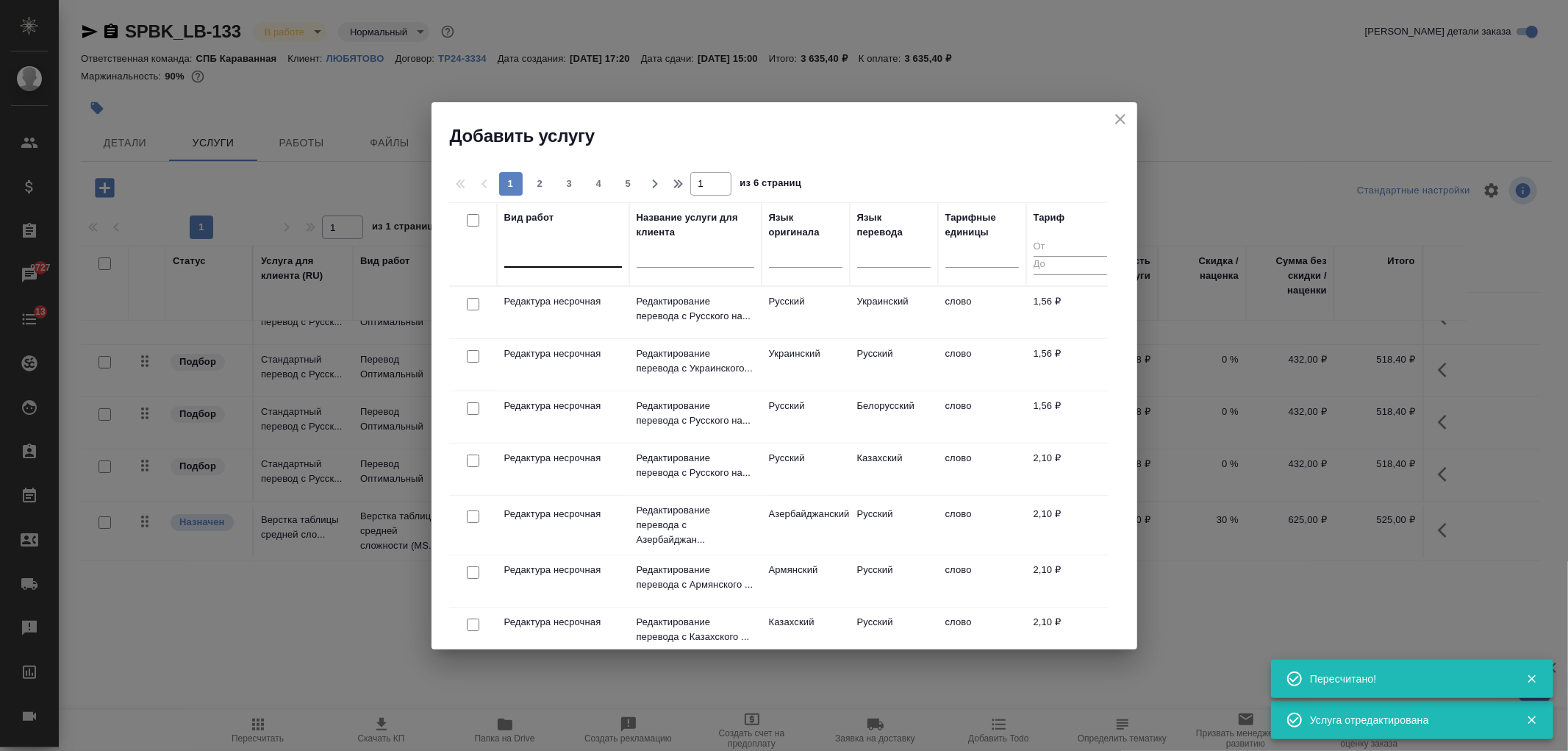
click at [551, 250] on div at bounding box center [563, 252] width 117 height 22
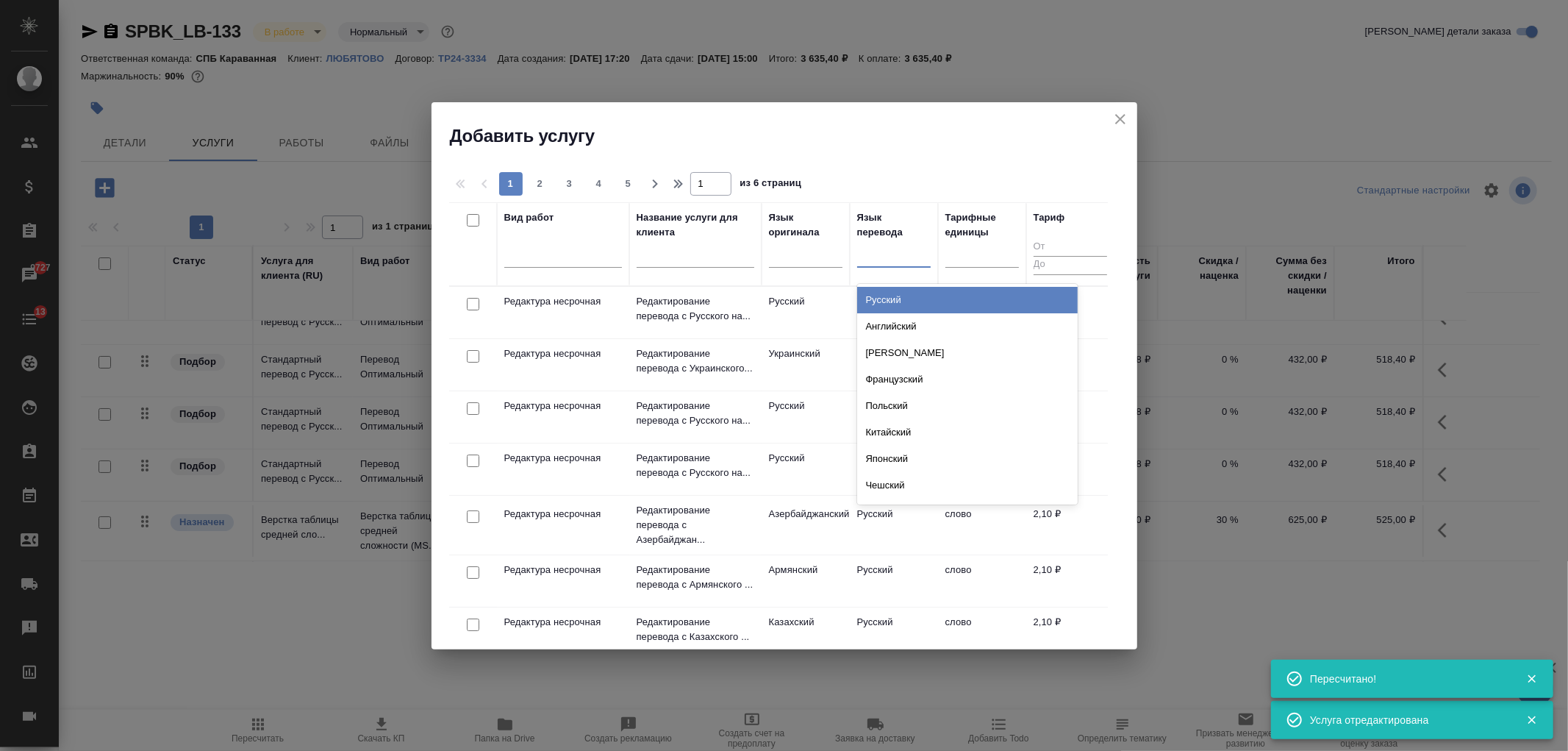
click at [875, 254] on div at bounding box center [893, 252] width 73 height 22
type input "кир"
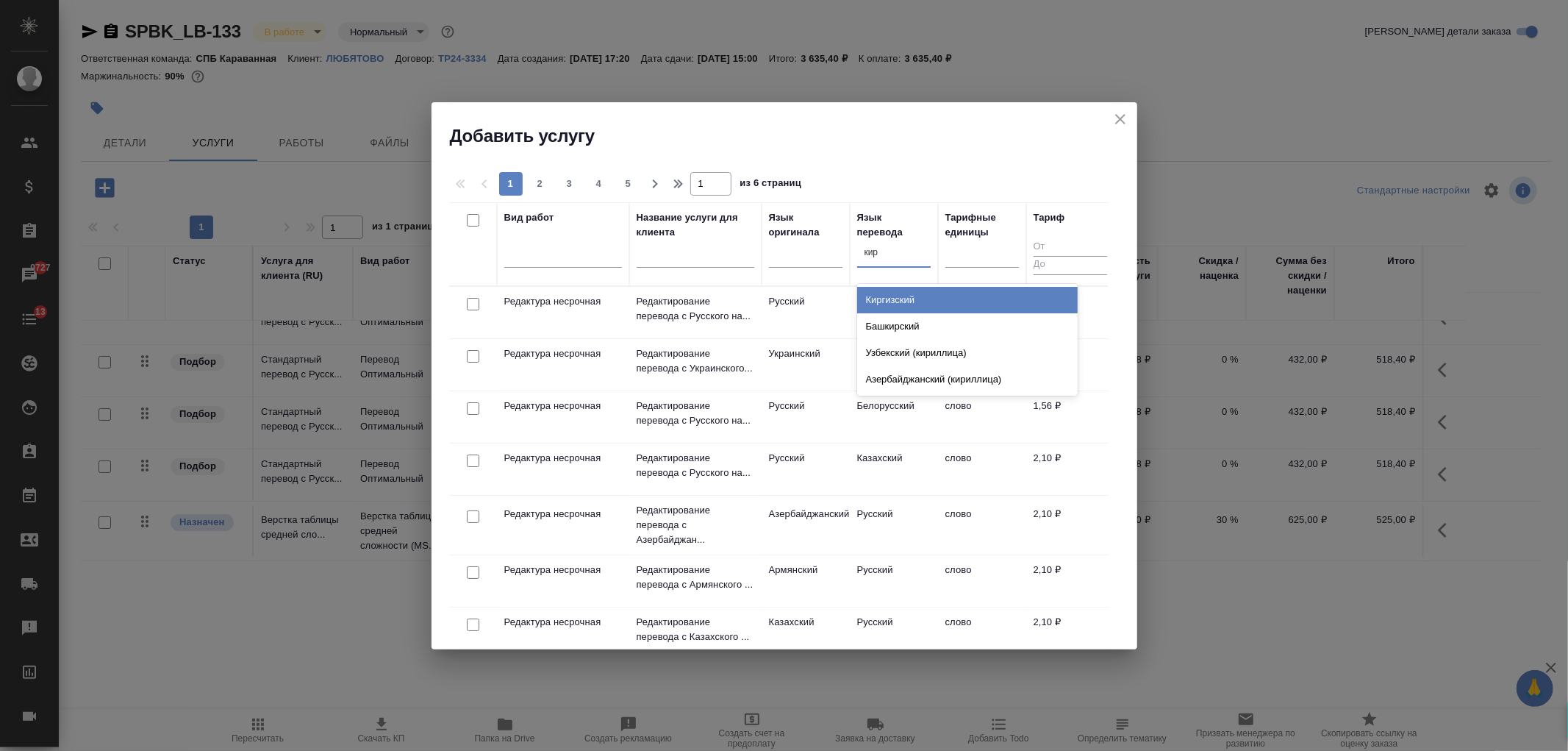
click at [890, 295] on div "Киргизский" at bounding box center [967, 300] width 221 height 26
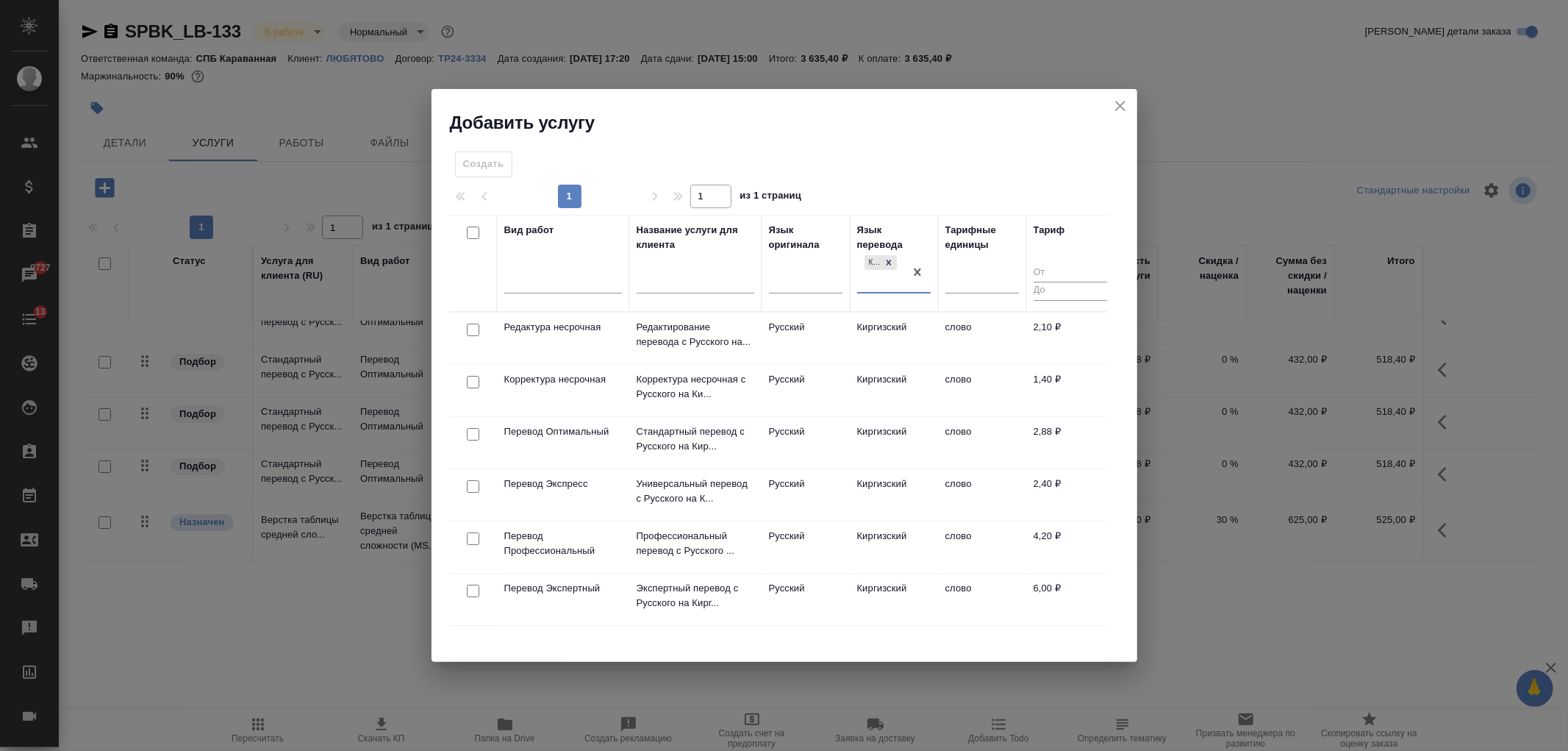
click at [474, 428] on input "checkbox" at bounding box center [473, 433] width 12 height 12
checkbox input "true"
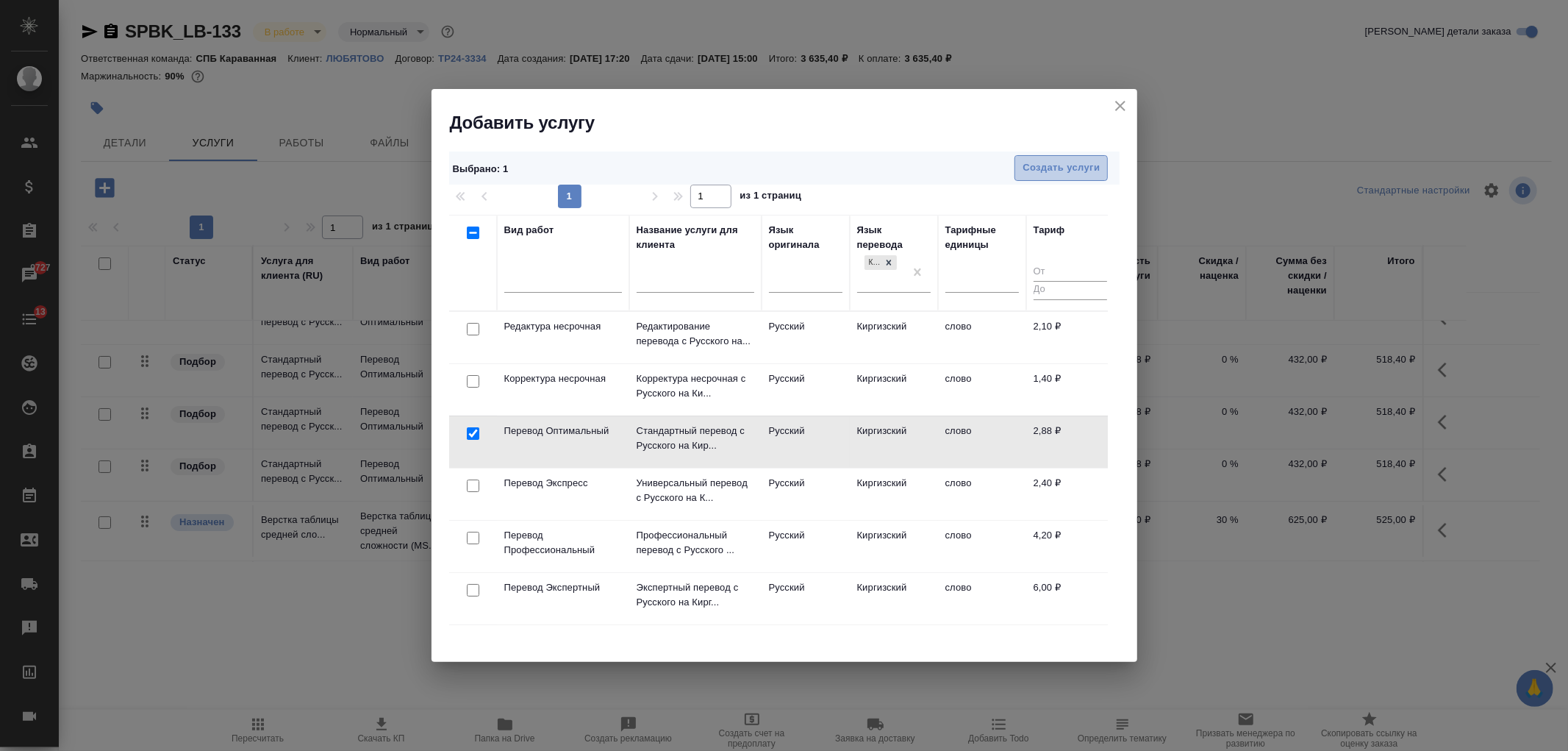
click at [1064, 178] on button "Создать услуги" at bounding box center [1061, 167] width 93 height 25
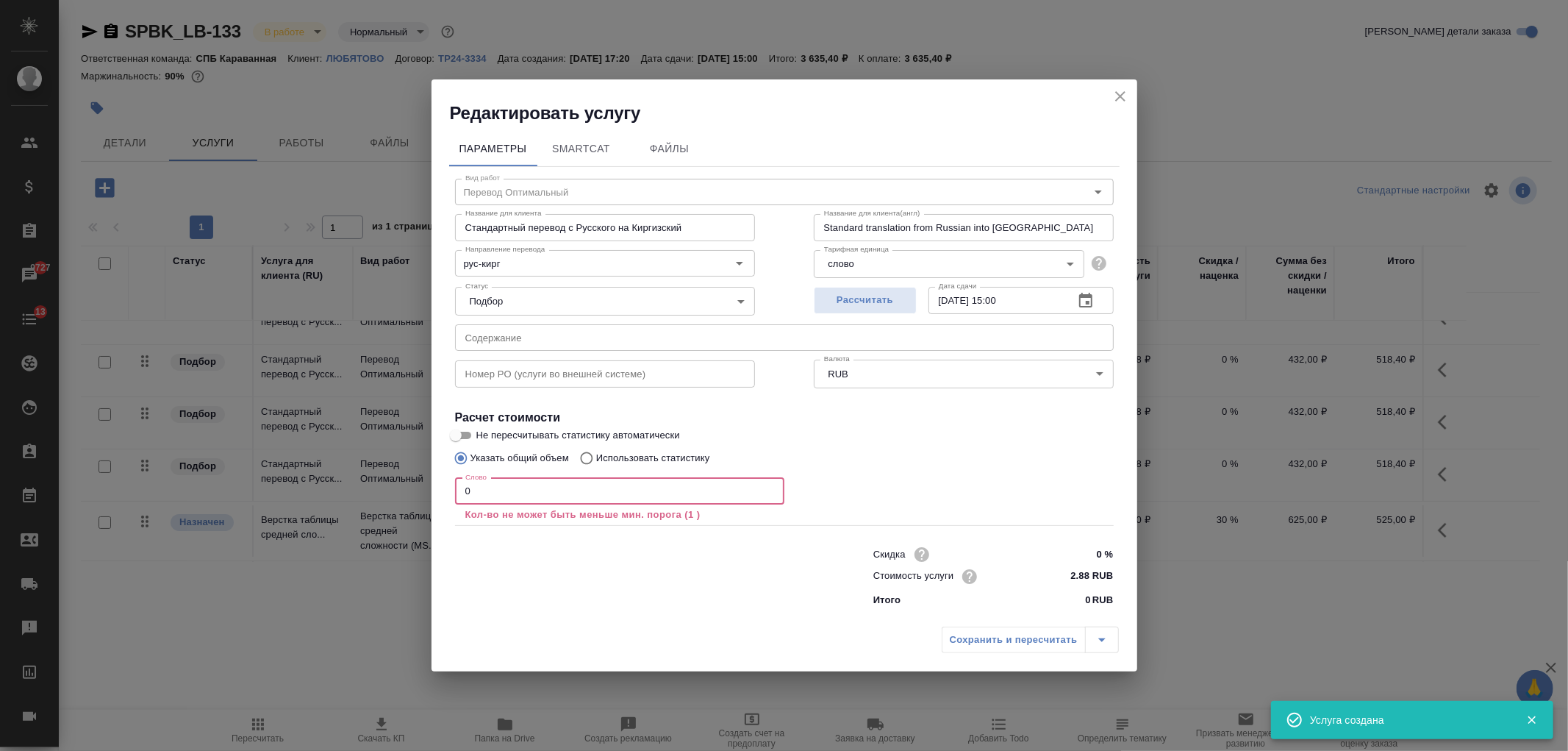
click at [464, 489] on input "0" at bounding box center [619, 492] width 330 height 26
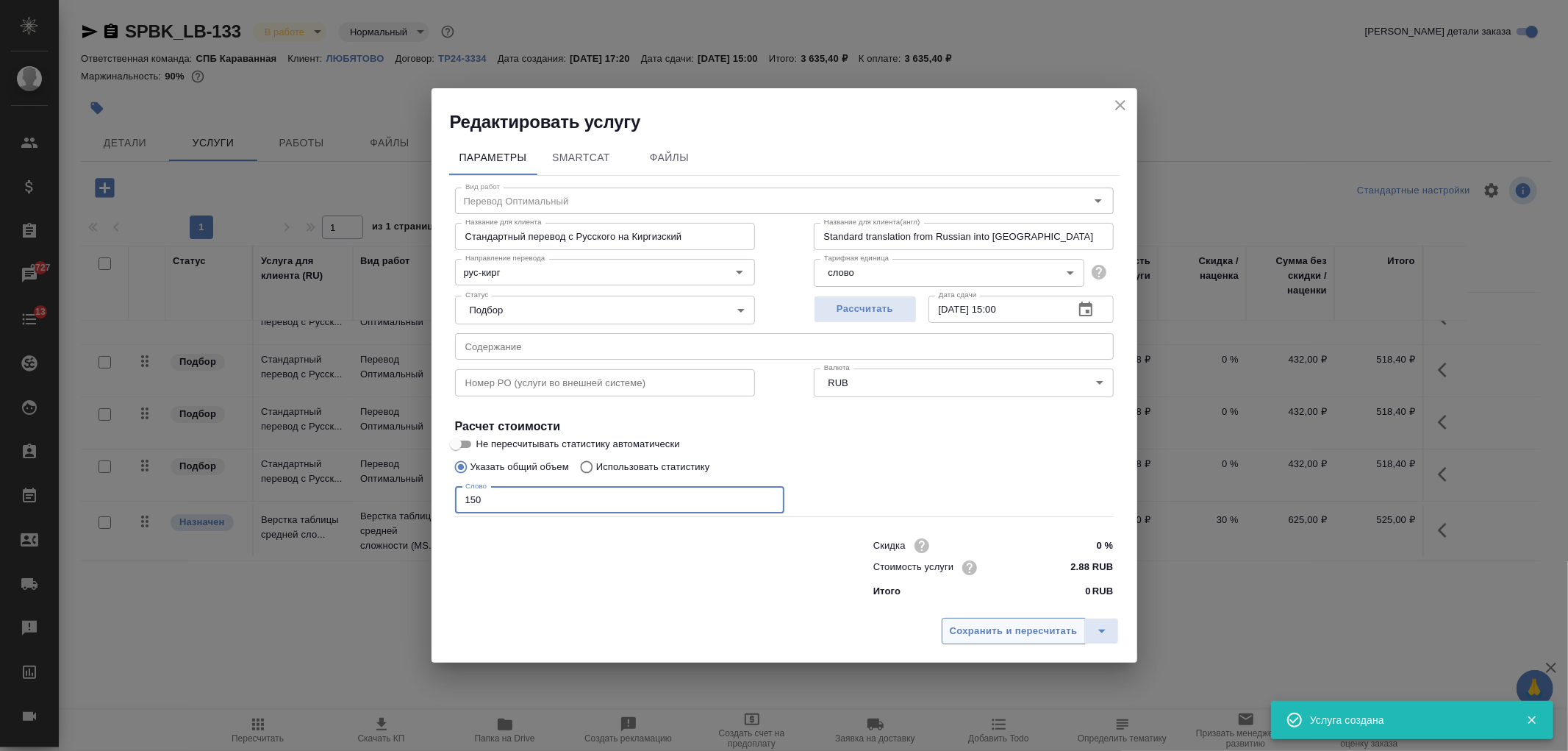
type input "150"
click at [996, 633] on span "Сохранить и пересчитать" at bounding box center [1014, 632] width 128 height 17
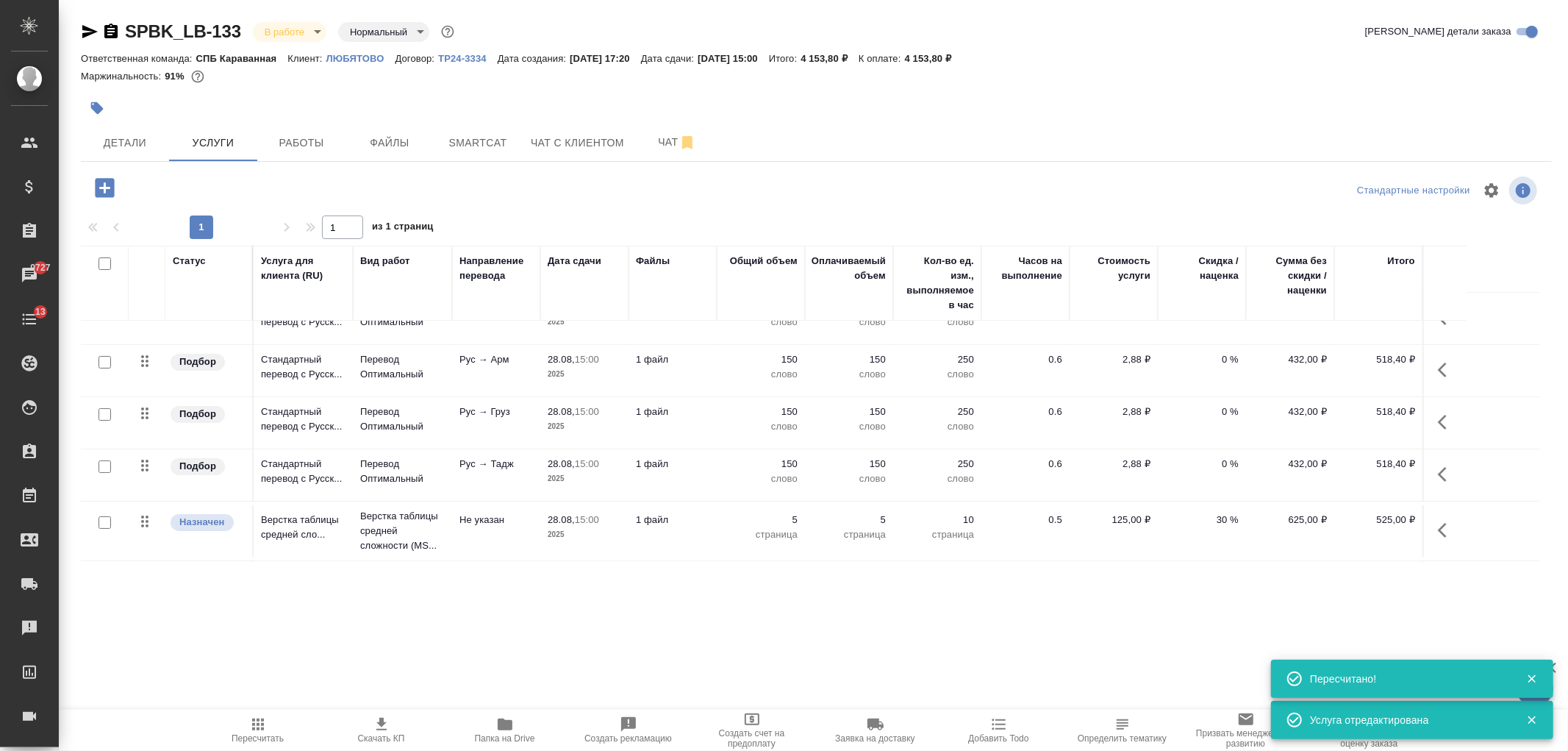
scroll to position [185, 0]
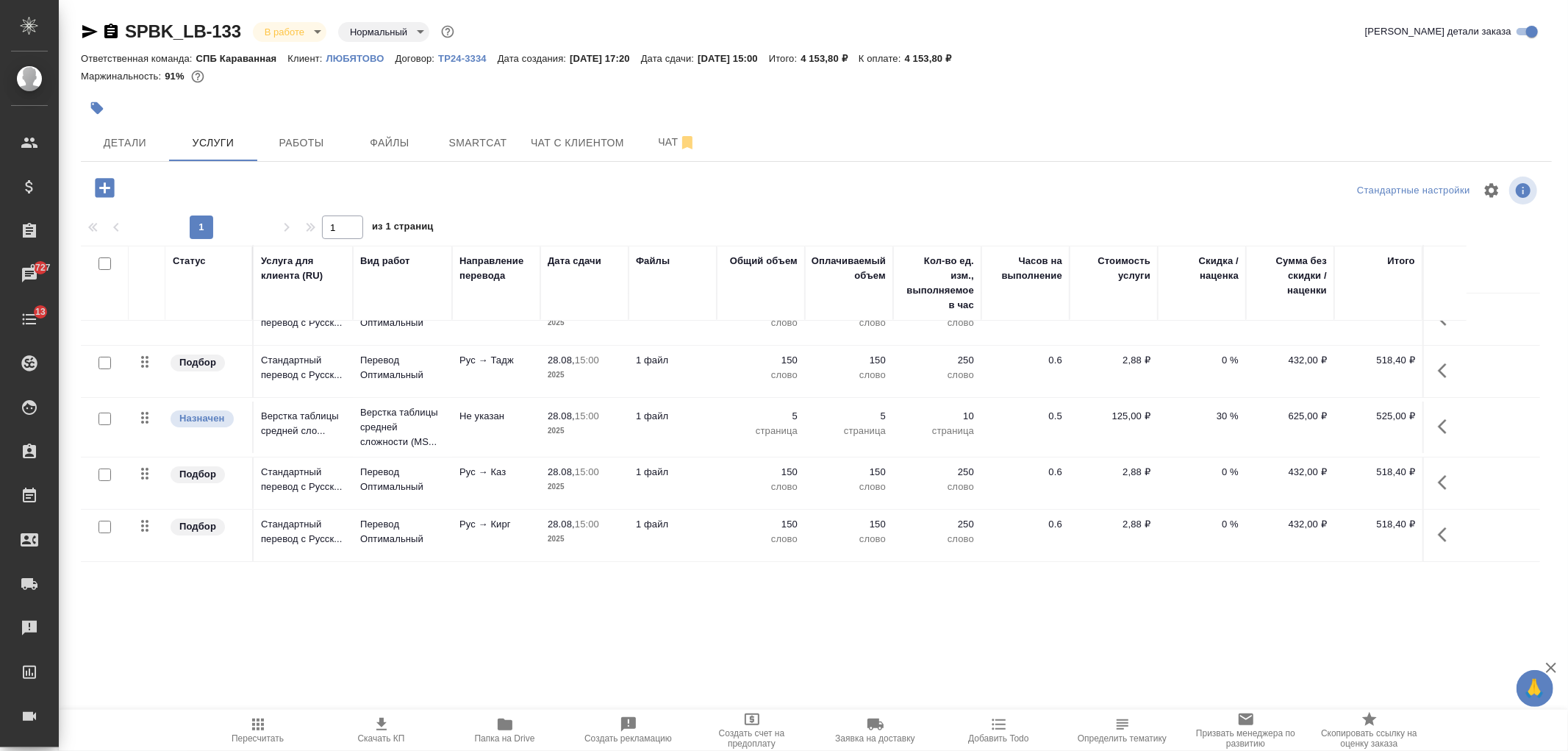
click at [745, 444] on td "5 страница" at bounding box center [761, 427] width 88 height 52
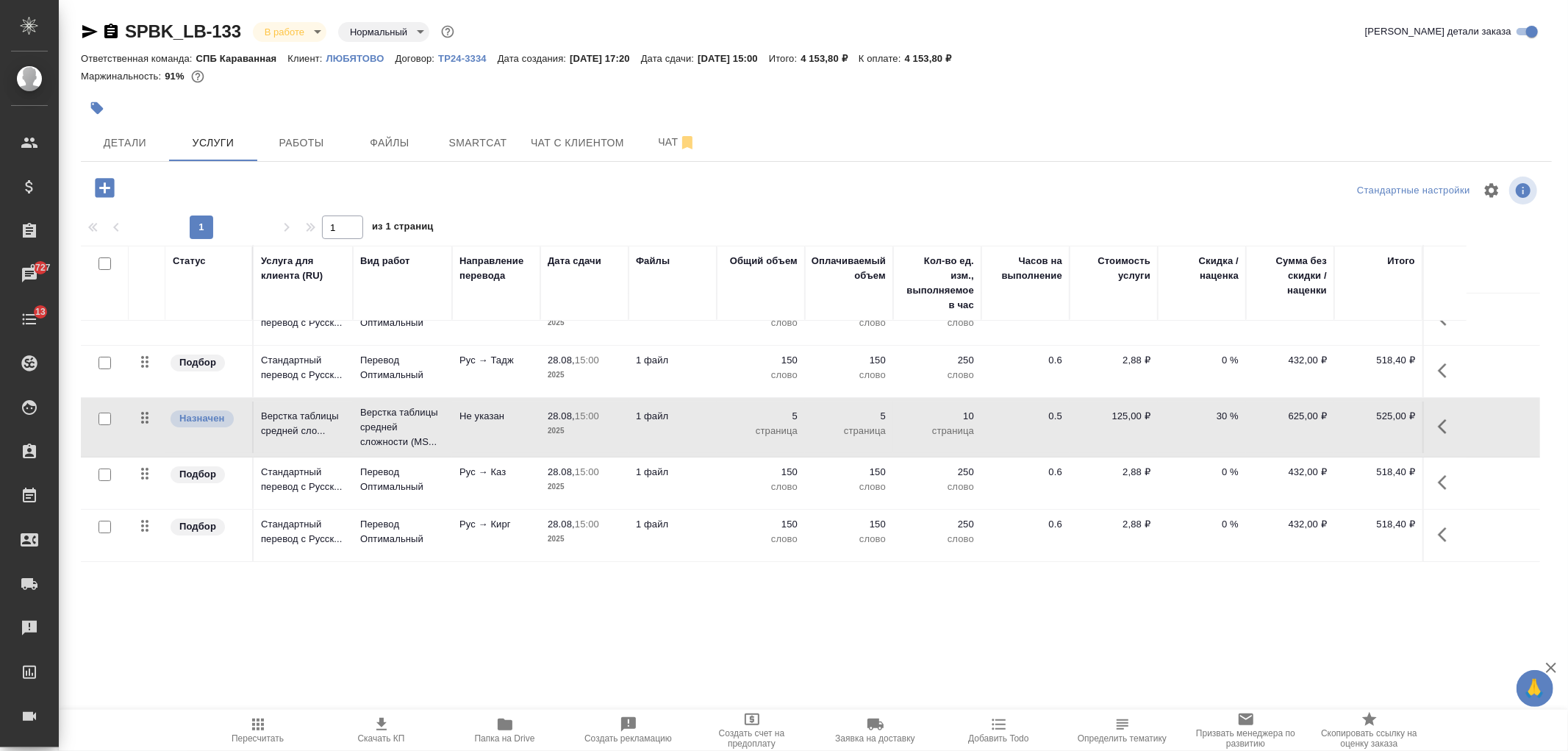
click at [745, 444] on td "5 страница" at bounding box center [761, 427] width 88 height 52
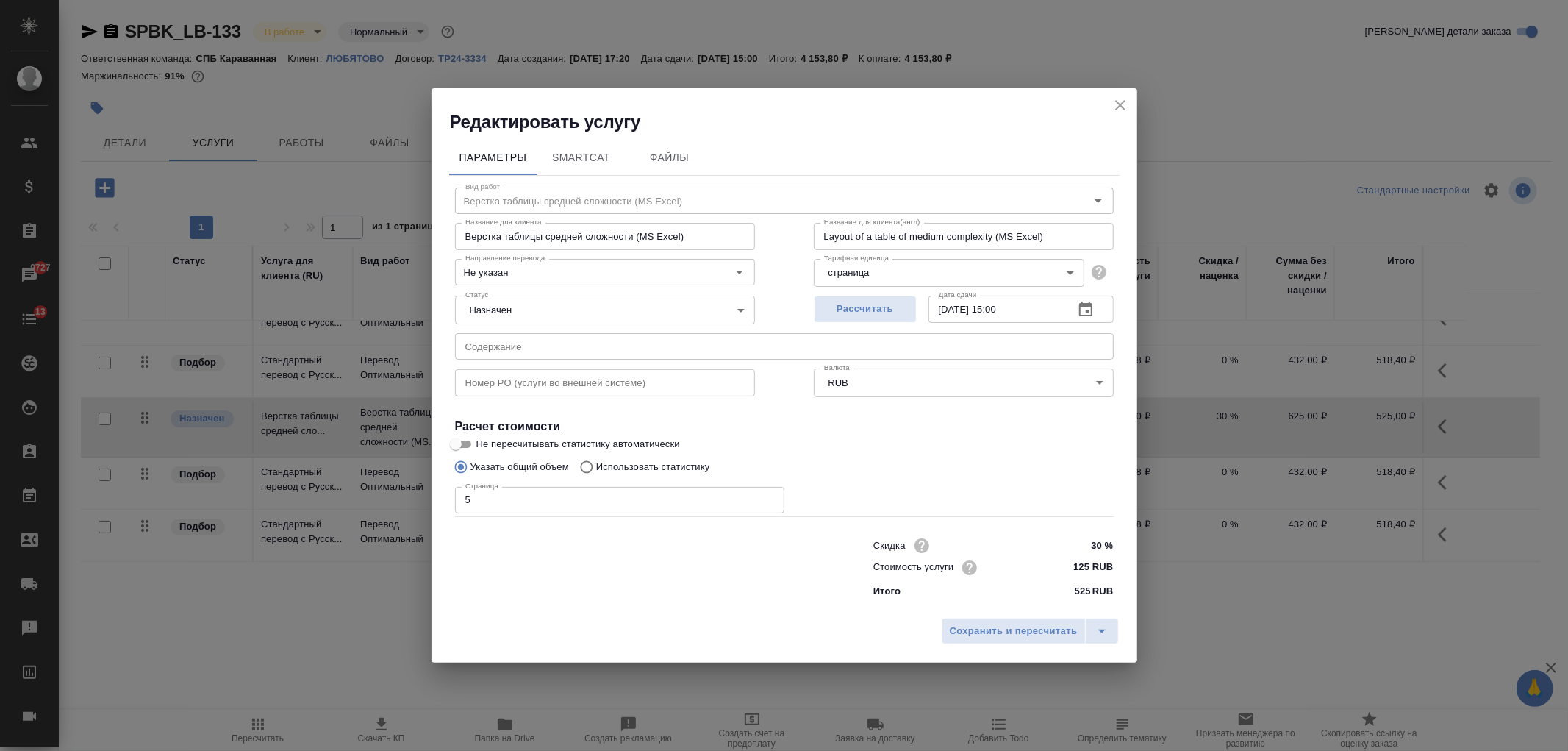
click at [538, 508] on input "5" at bounding box center [619, 500] width 330 height 26
type input "7"
click at [1017, 618] on button "Сохранить и пересчитать" at bounding box center [1013, 631] width 144 height 26
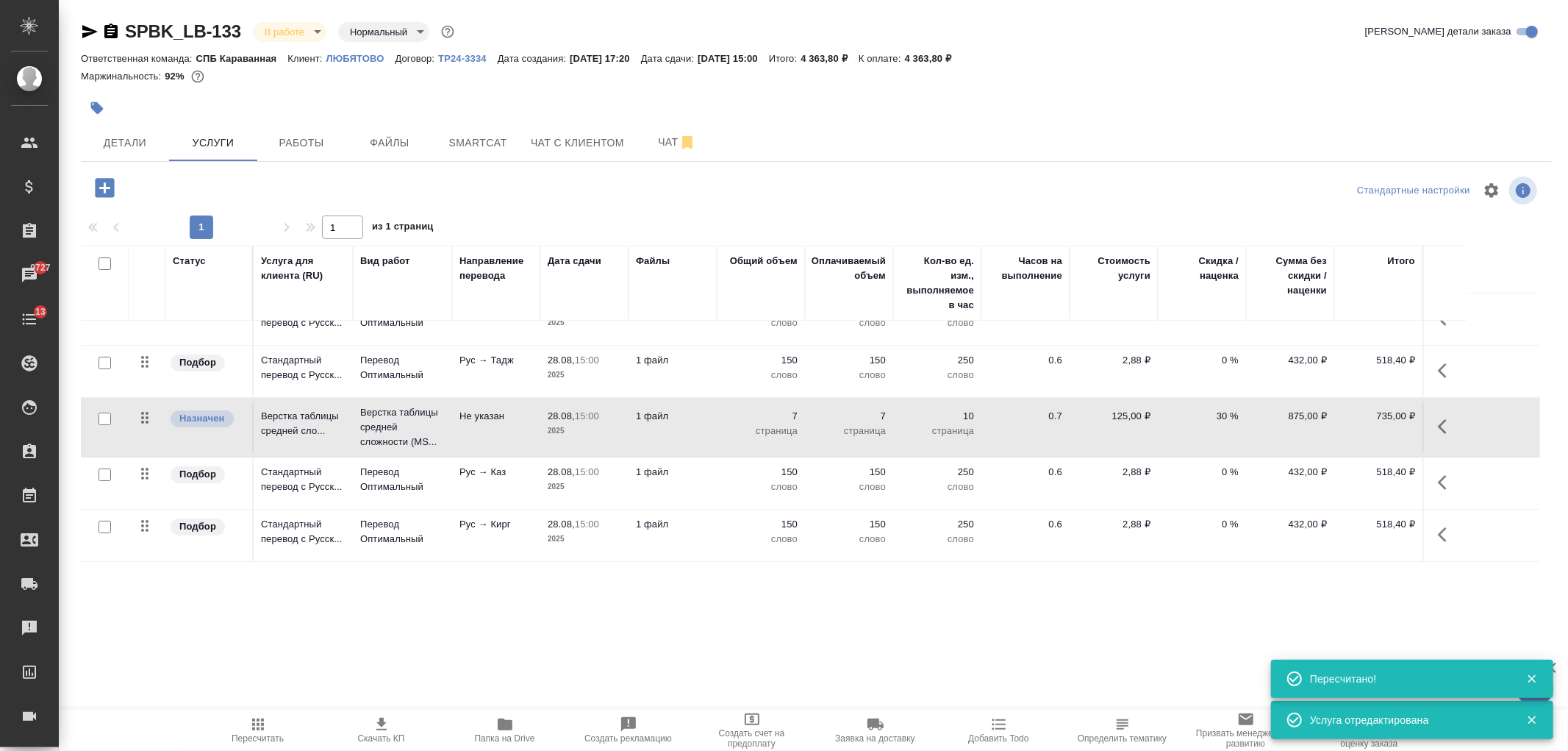
scroll to position [0, 0]
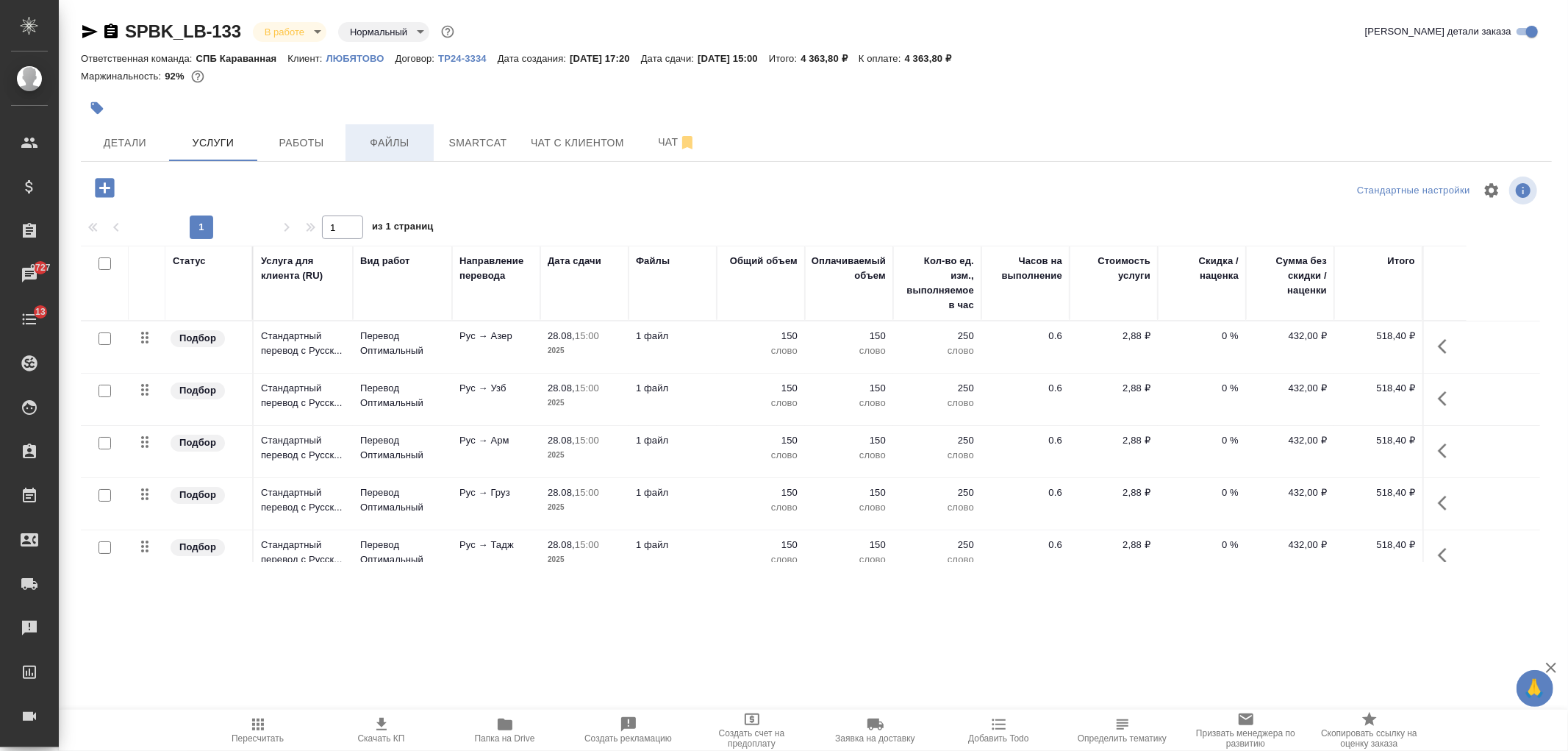
click at [407, 148] on span "Файлы" at bounding box center [389, 143] width 70 height 19
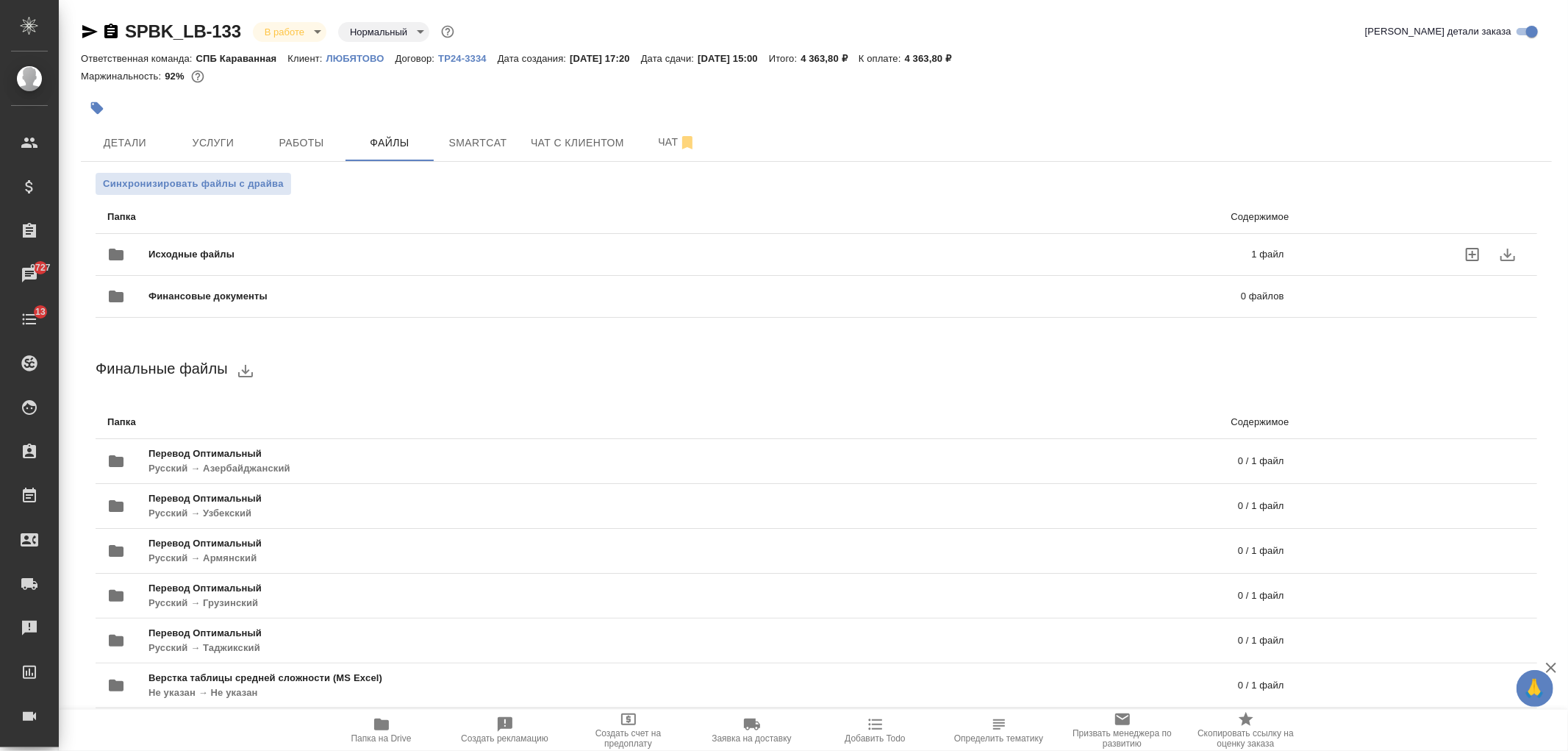
click at [424, 243] on div "Исходные файлы 1 файл" at bounding box center [695, 255] width 1177 height 36
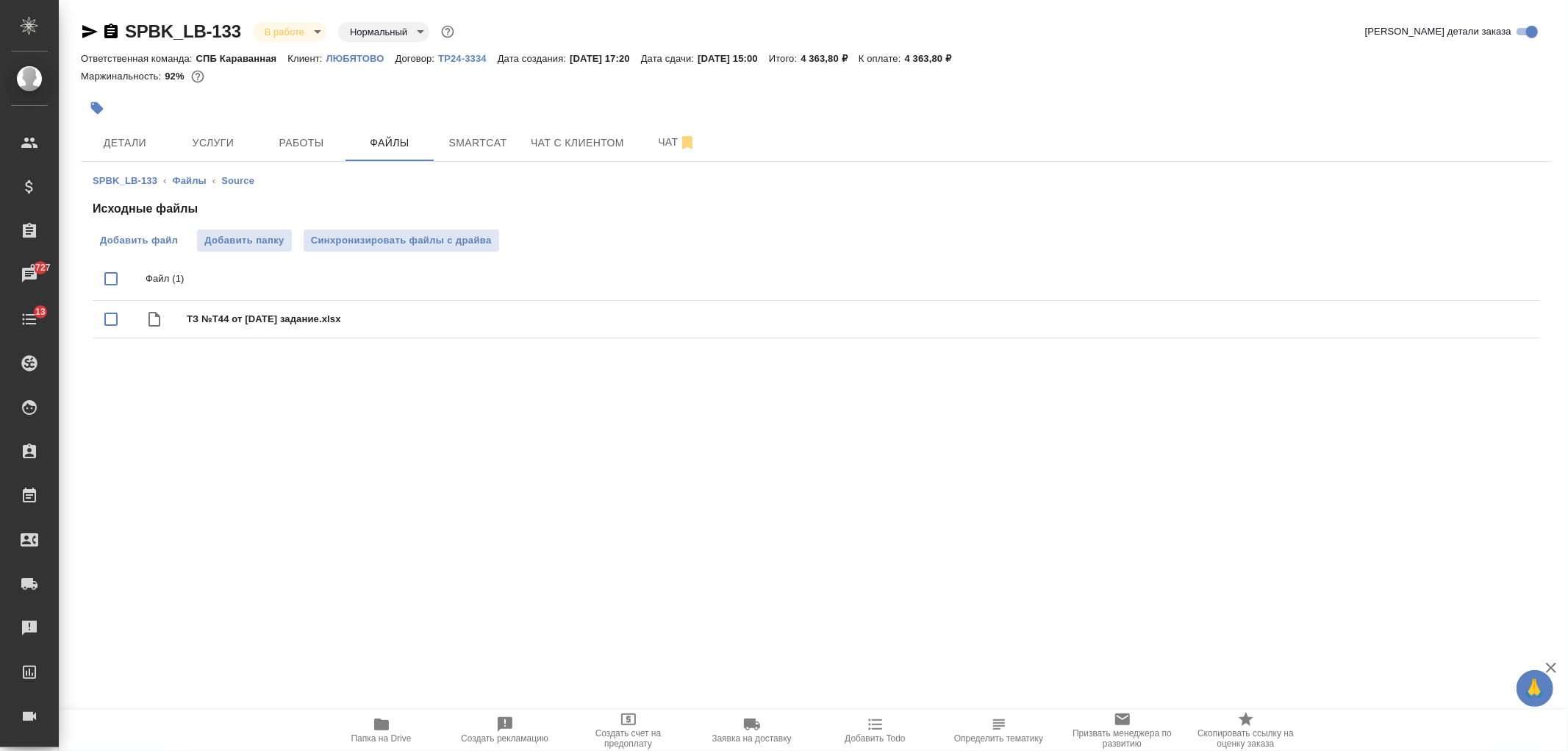
click at [106, 244] on span "Добавить файл" at bounding box center [138, 241] width 78 height 15
click at [0, 0] on input "Добавить файл" at bounding box center [0, 0] width 0 height 0
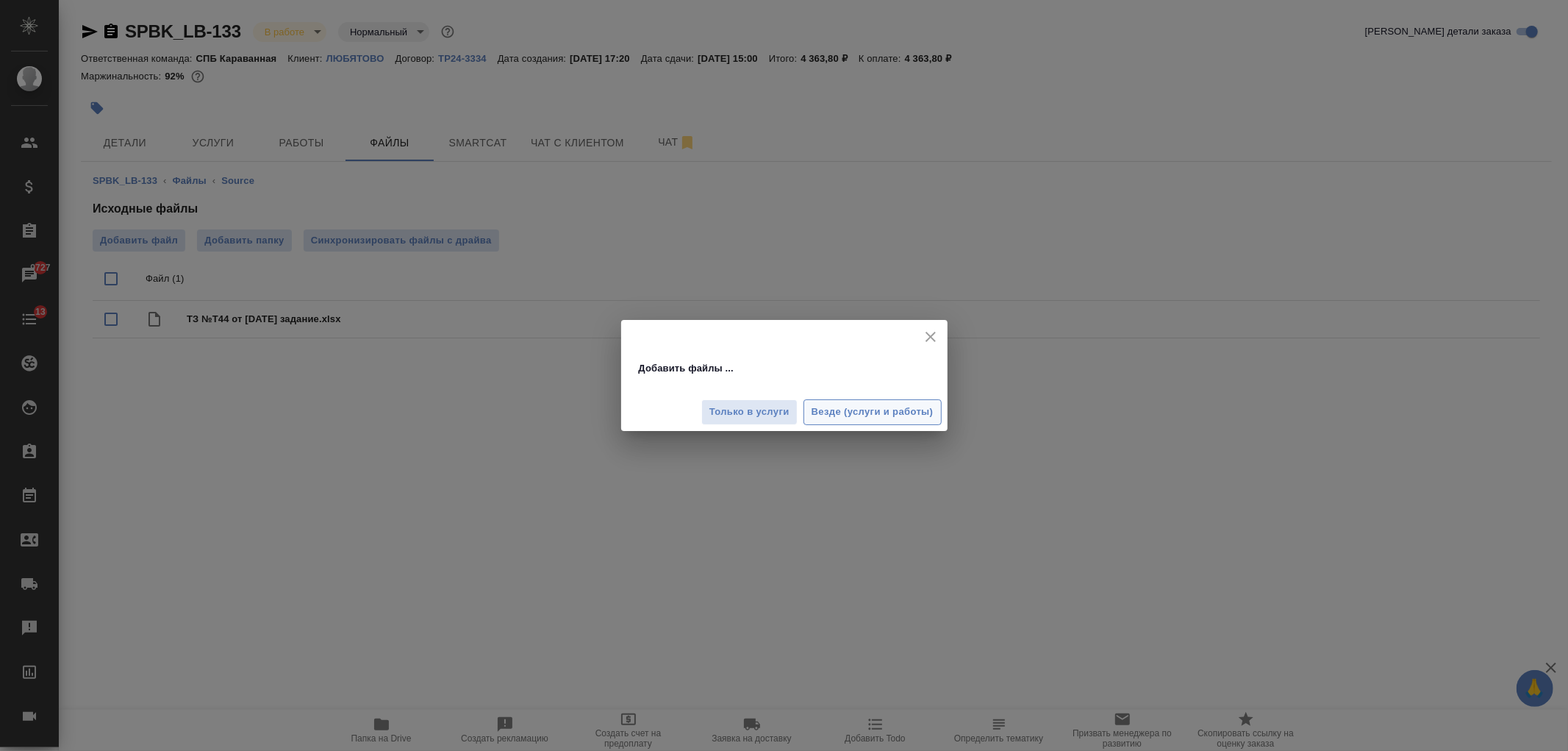
click at [832, 414] on span "Везде (услуги и работы)" at bounding box center [873, 413] width 122 height 17
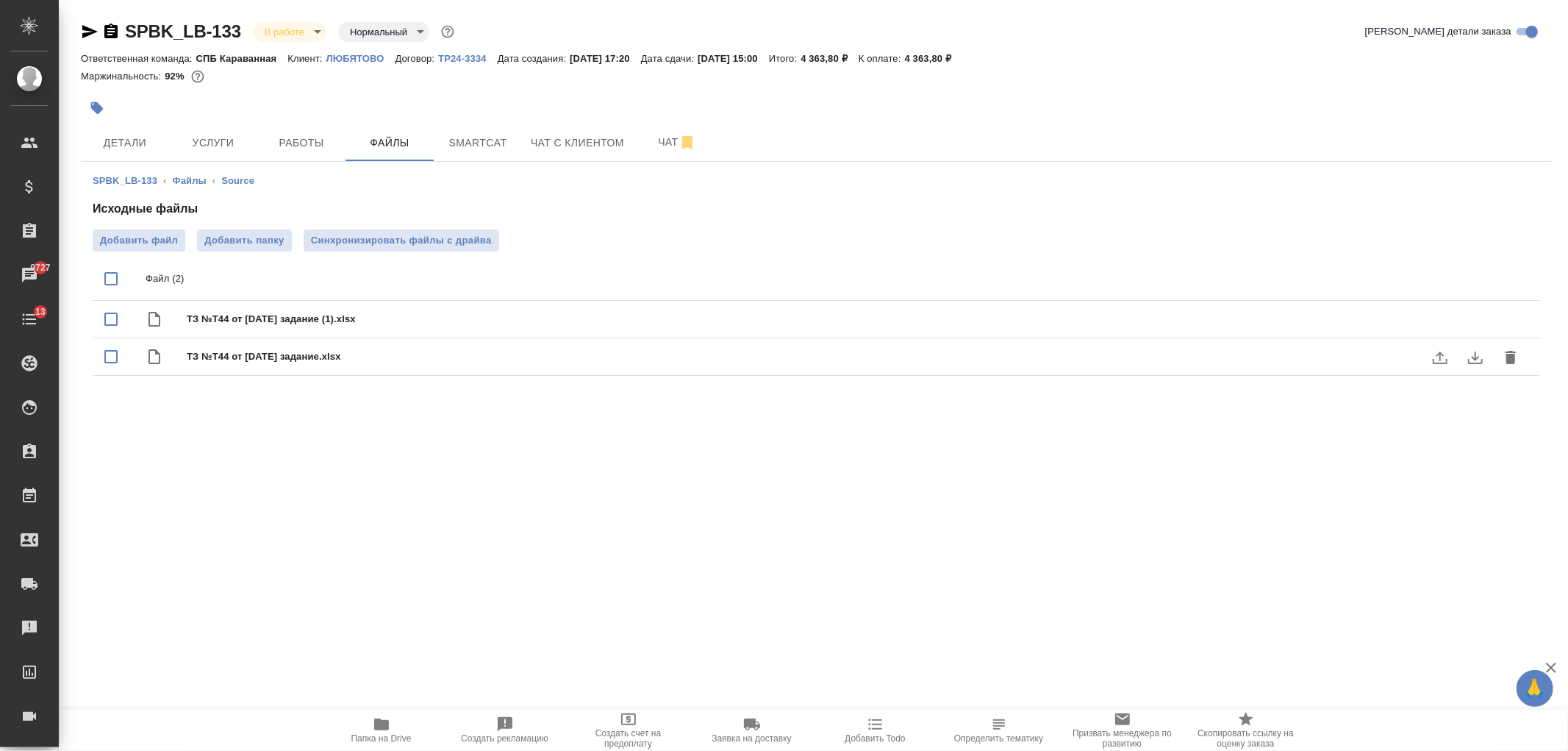
click at [114, 352] on input "checkbox" at bounding box center [111, 356] width 31 height 31
checkbox input "true"
click at [1514, 351] on icon "delete" at bounding box center [1511, 357] width 18 height 18
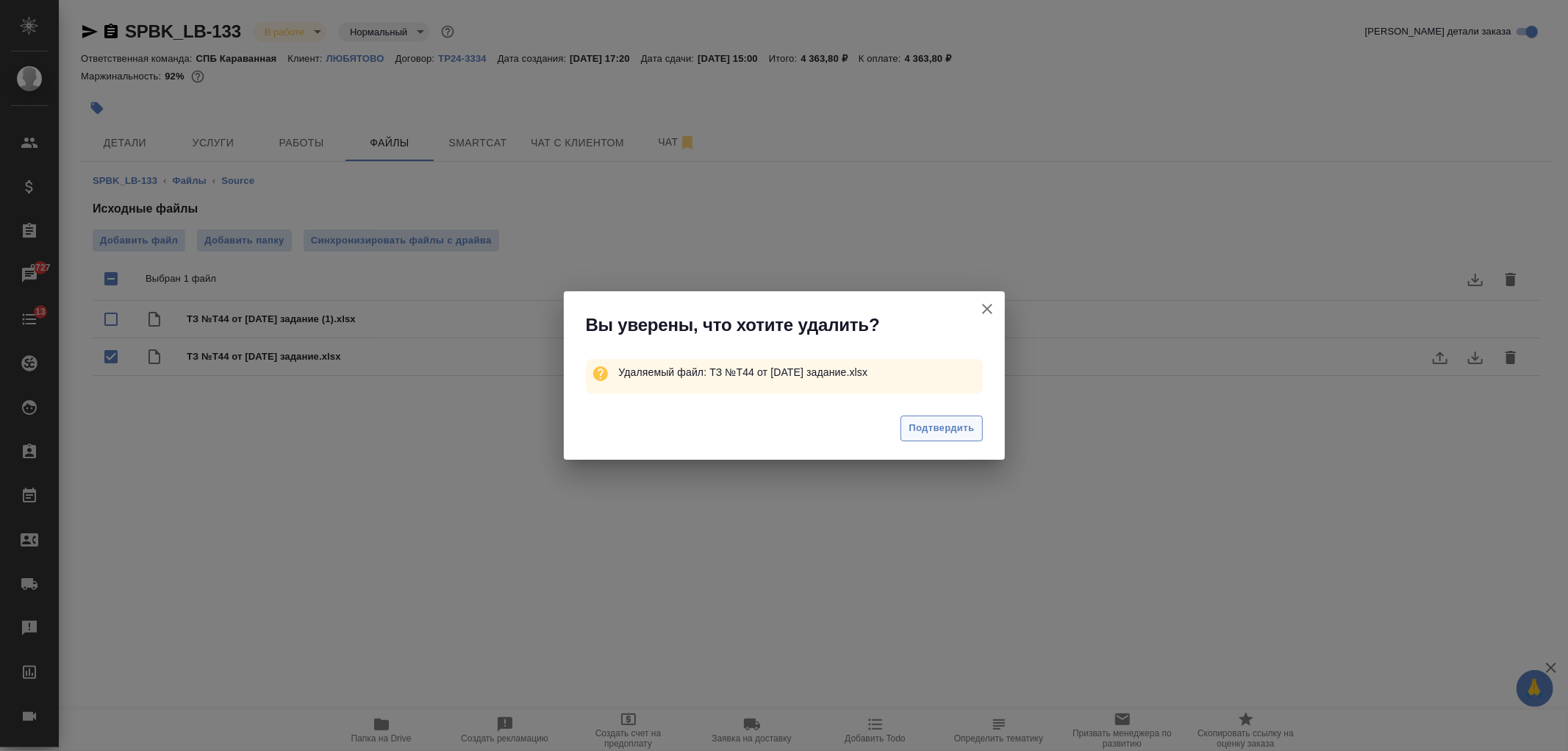
click at [912, 425] on span "Подтвердить" at bounding box center [941, 429] width 66 height 17
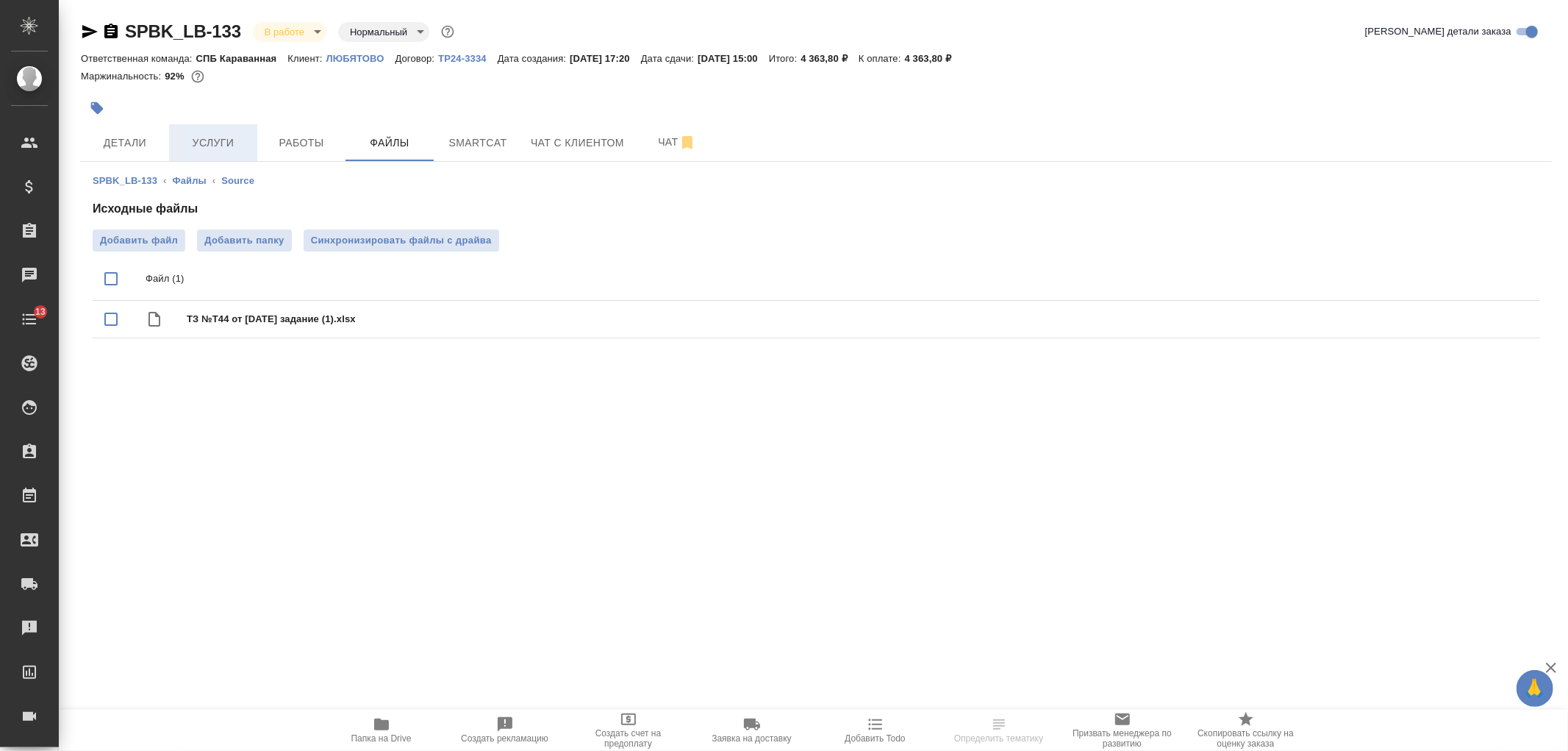
click at [218, 143] on span "Услуги" at bounding box center [212, 143] width 70 height 19
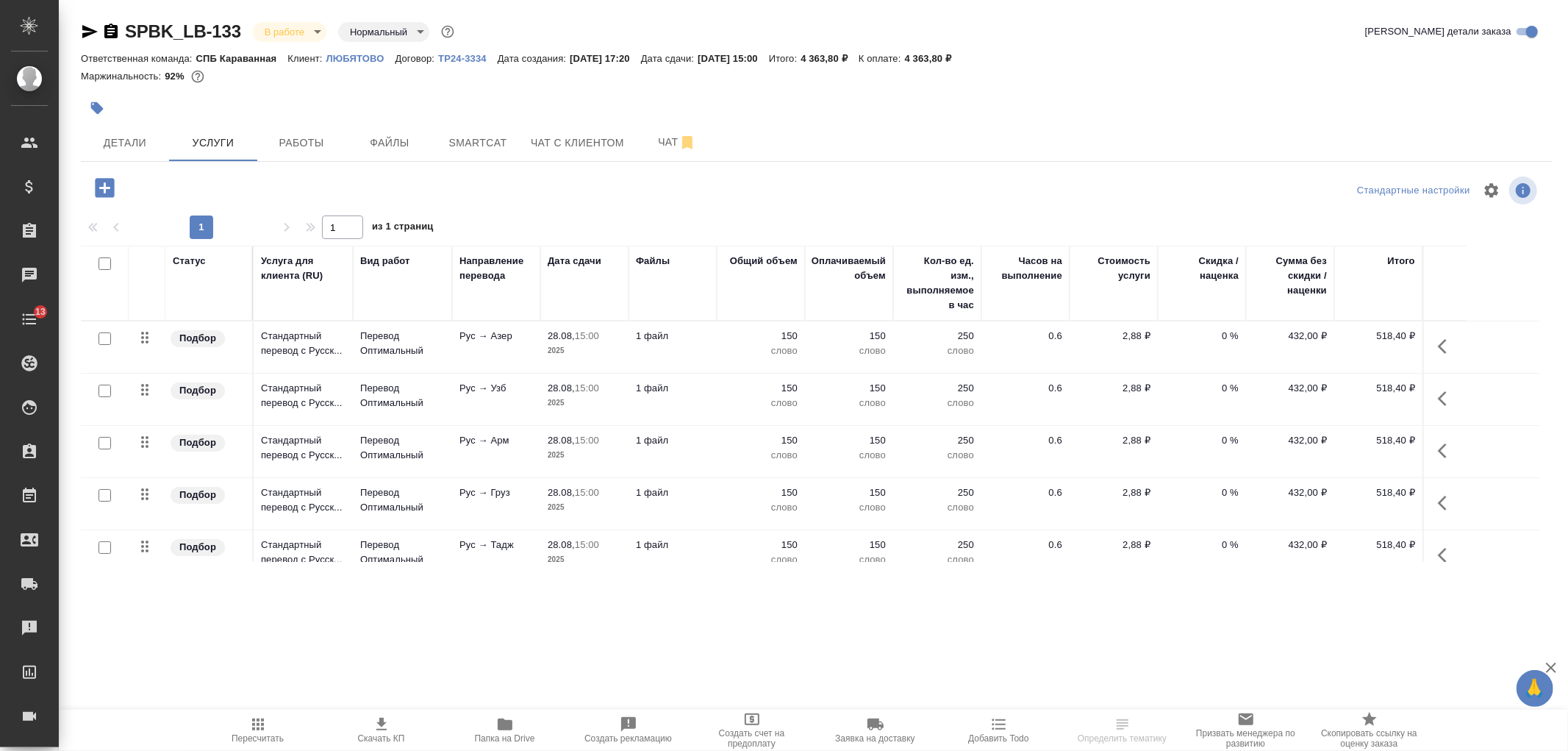
click at [86, 25] on icon "button" at bounding box center [89, 31] width 18 height 18
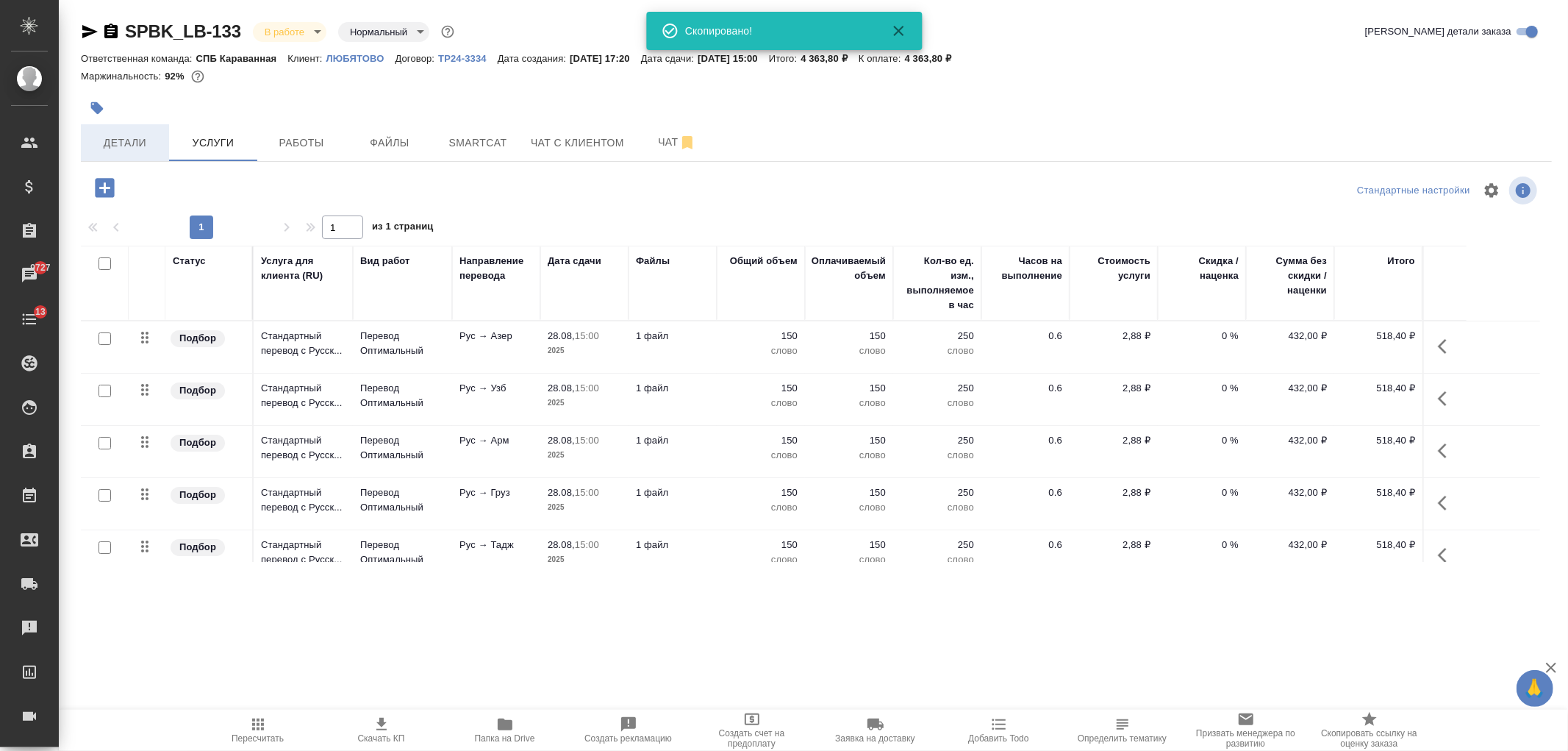
click at [113, 146] on span "Детали" at bounding box center [124, 143] width 70 height 19
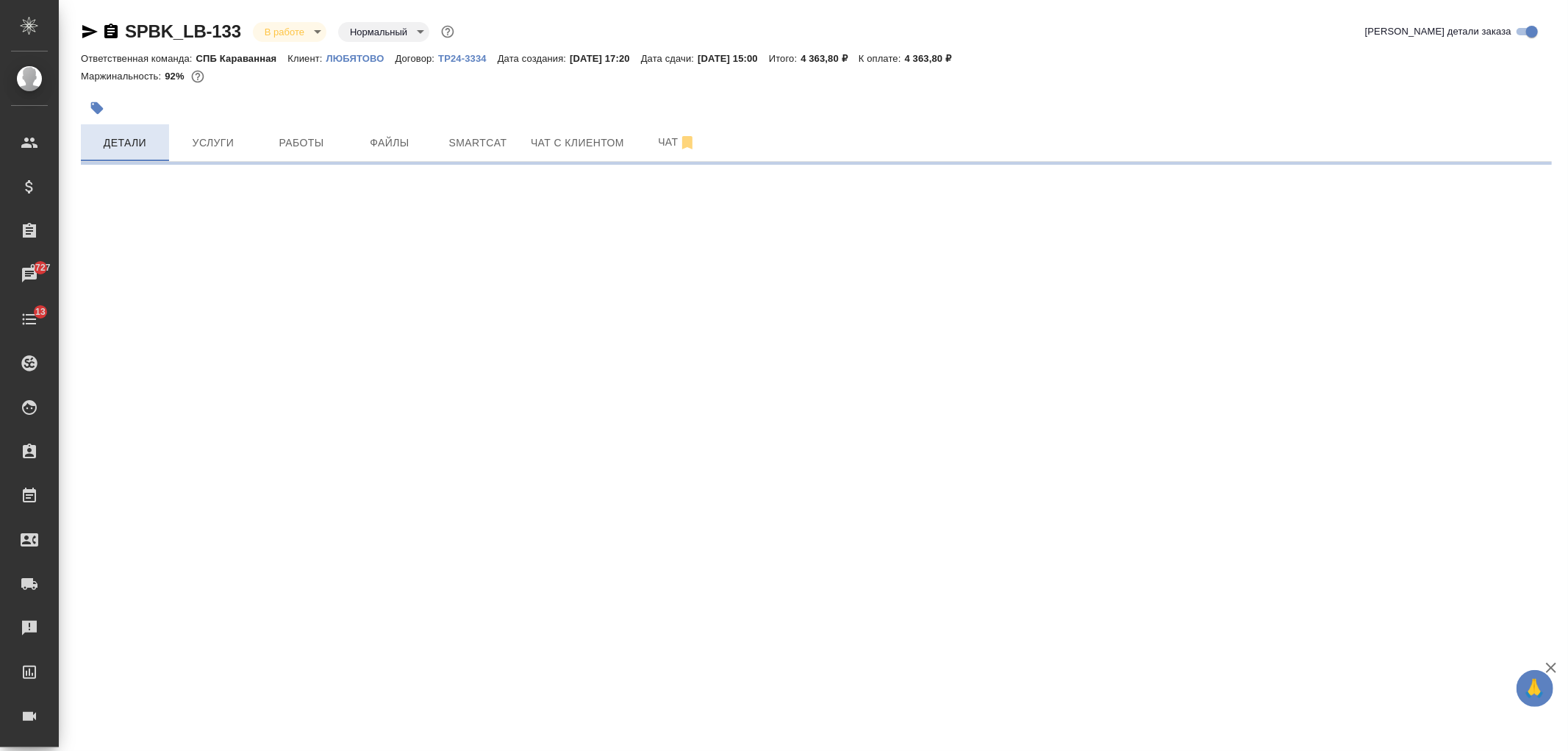
select select "RU"
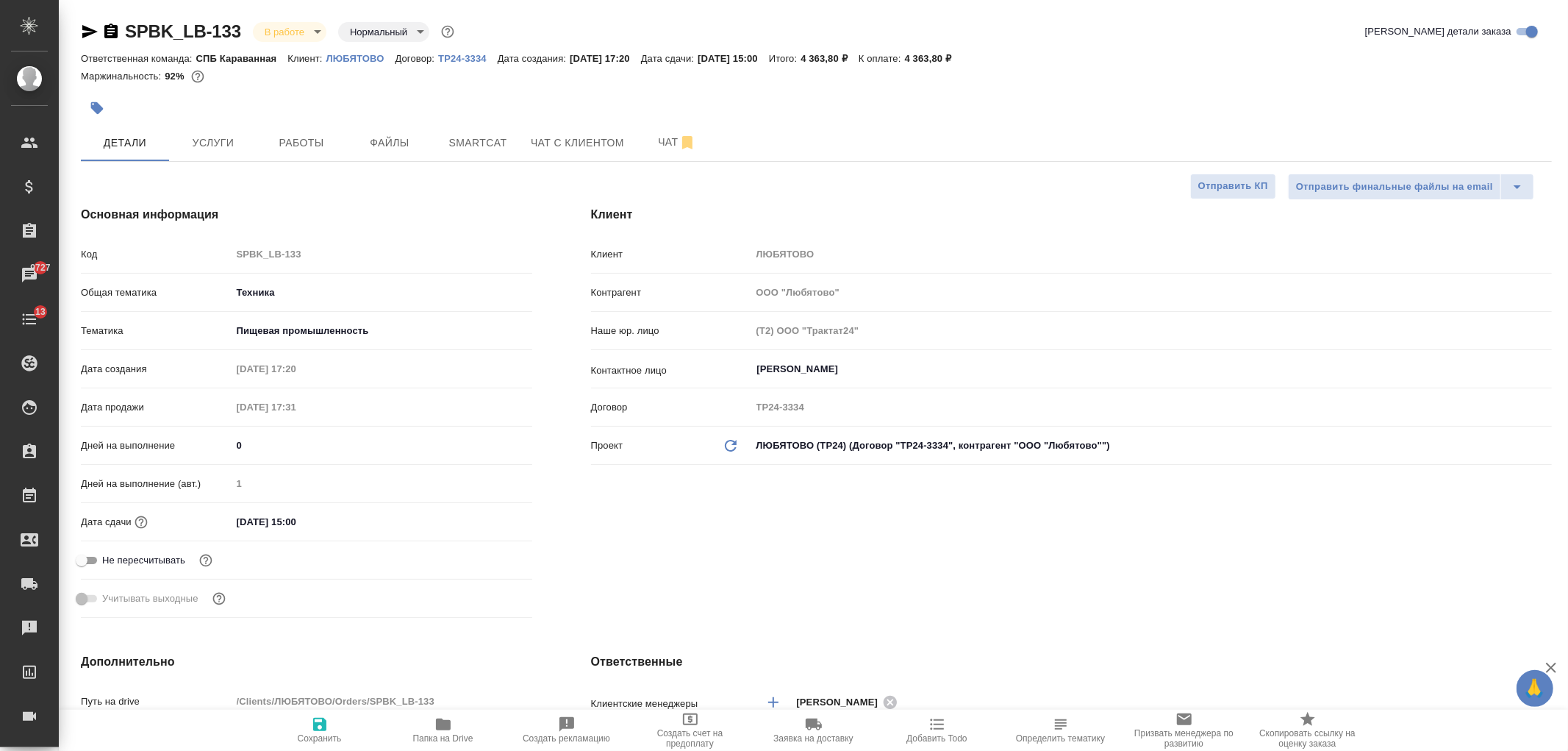
type textarea "x"
click at [321, 530] on input "28.08.2025 15:00" at bounding box center [296, 522] width 129 height 22
click at [494, 523] on icon "button" at bounding box center [489, 521] width 18 height 18
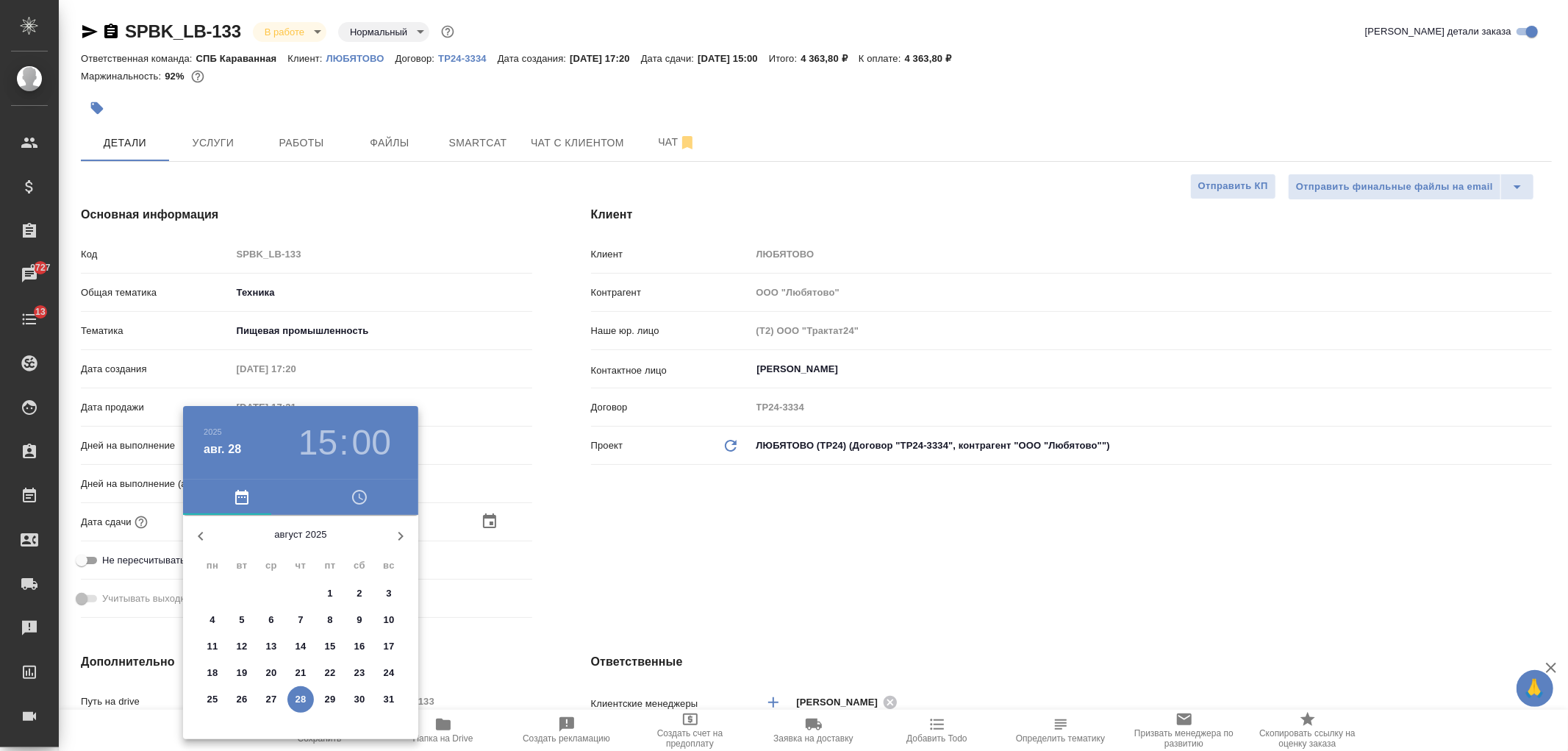
click at [327, 440] on h3 "15" at bounding box center [318, 443] width 39 height 41
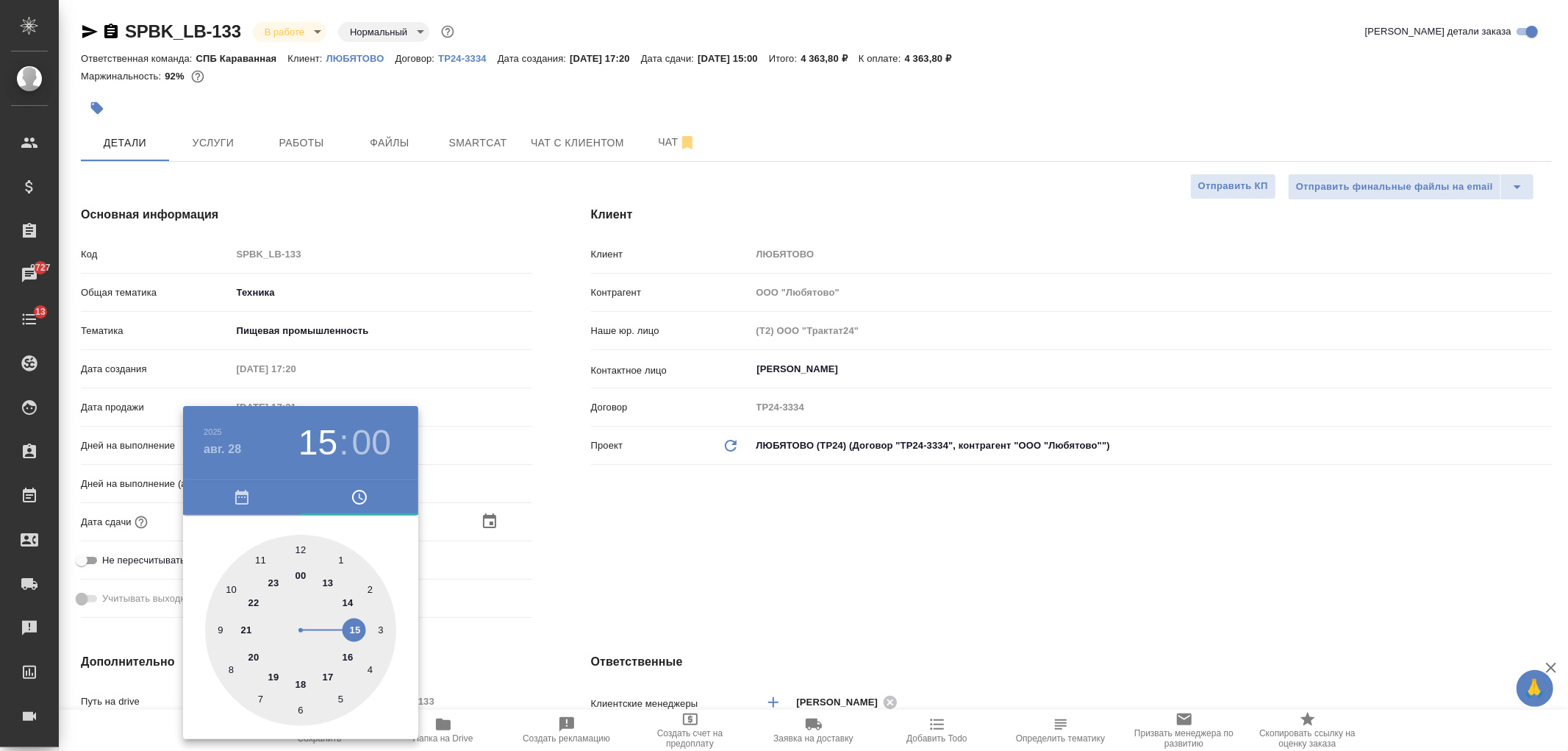
click at [343, 658] on div at bounding box center [300, 630] width 191 height 191
type input "28.08.2025 16:00"
type textarea "x"
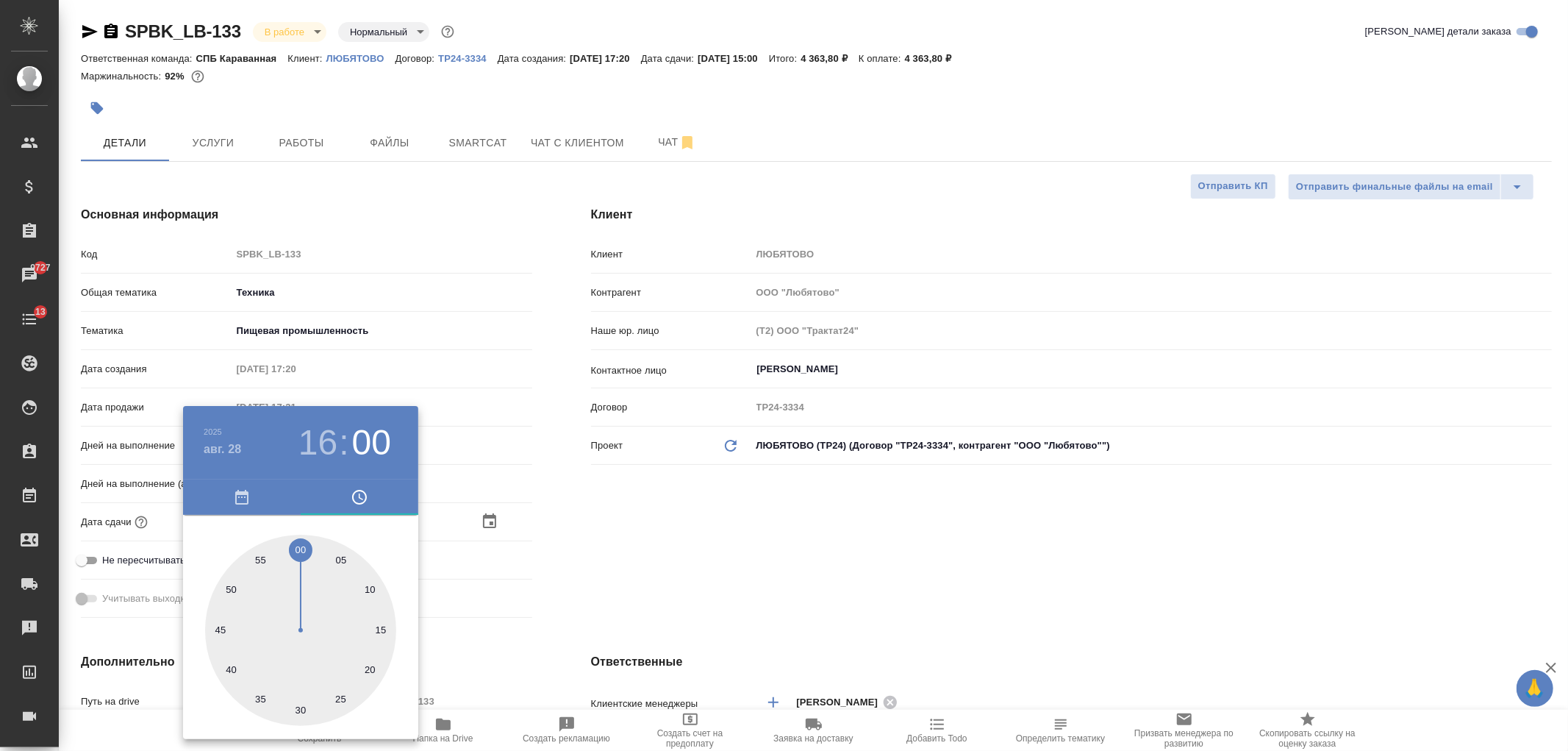
click at [644, 526] on div at bounding box center [784, 375] width 1568 height 751
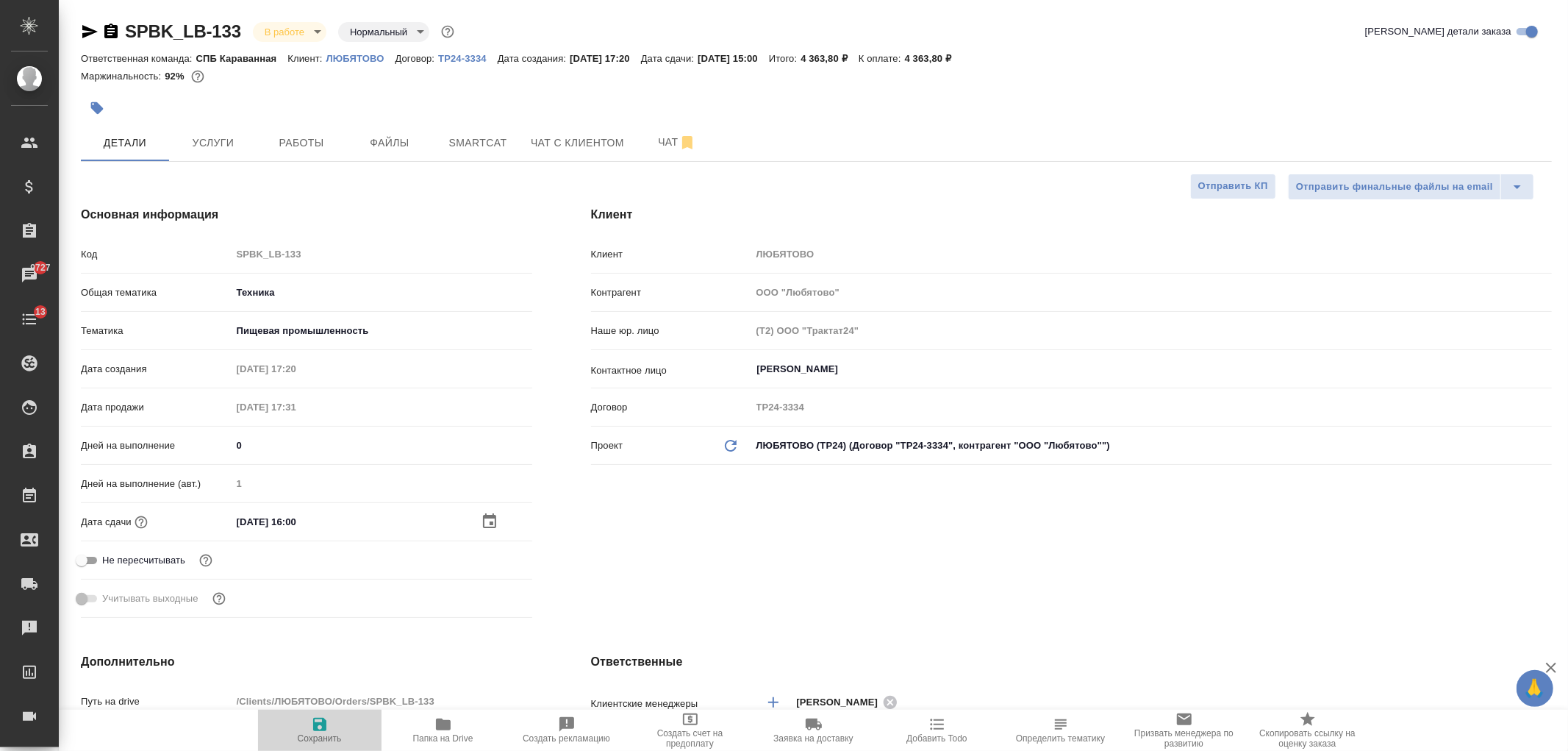
click at [334, 726] on span "Сохранить" at bounding box center [319, 729] width 106 height 28
type textarea "x"
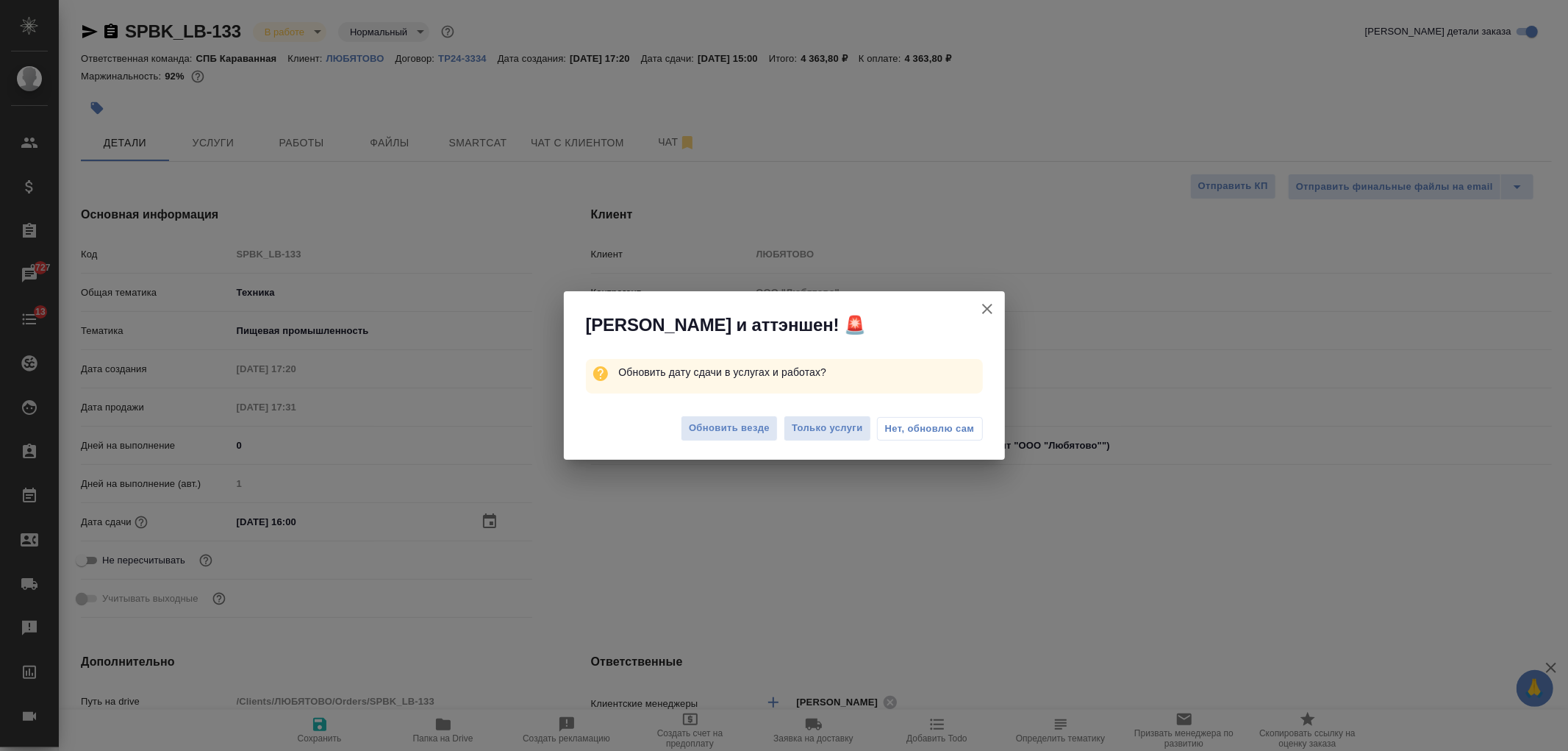
type textarea "x"
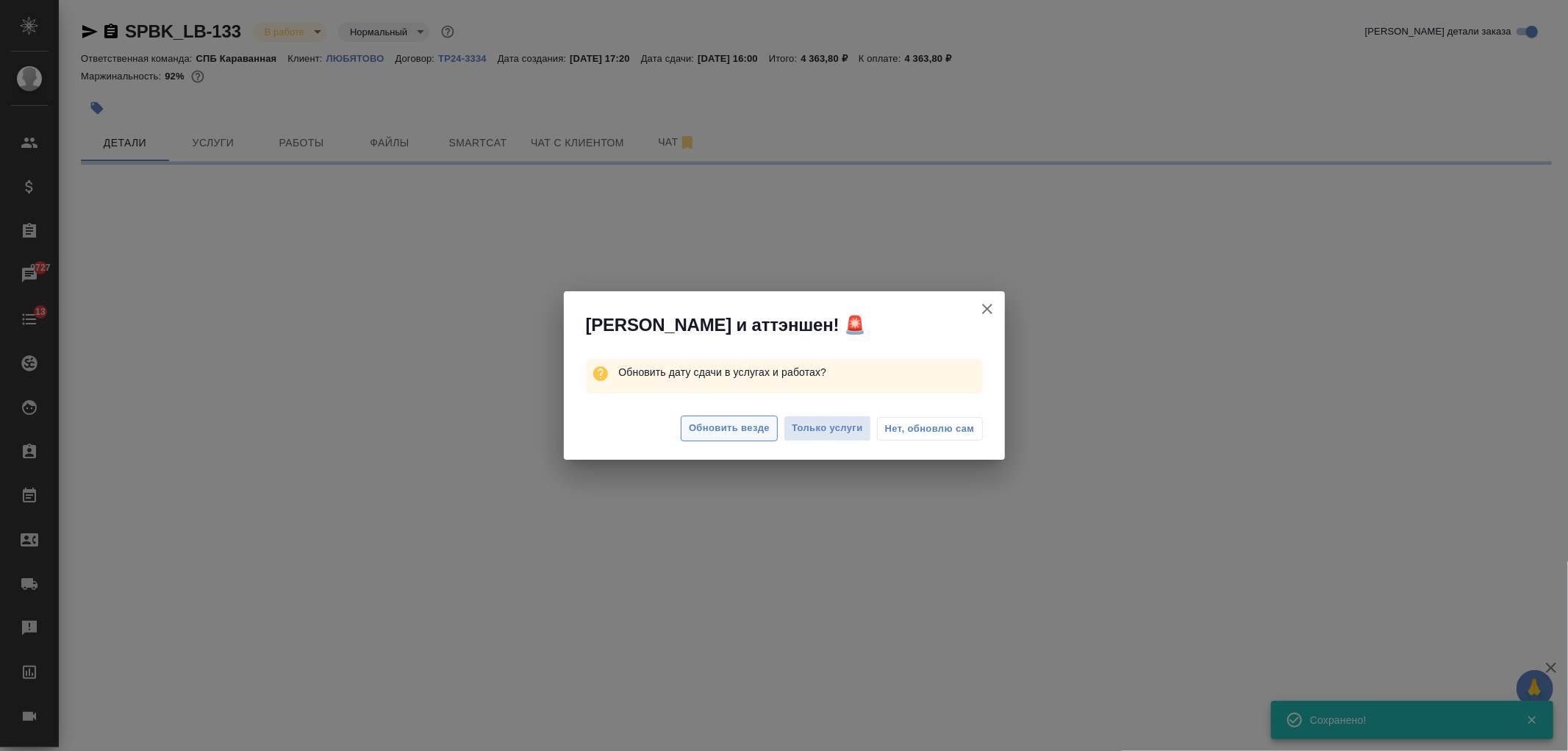
select select "RU"
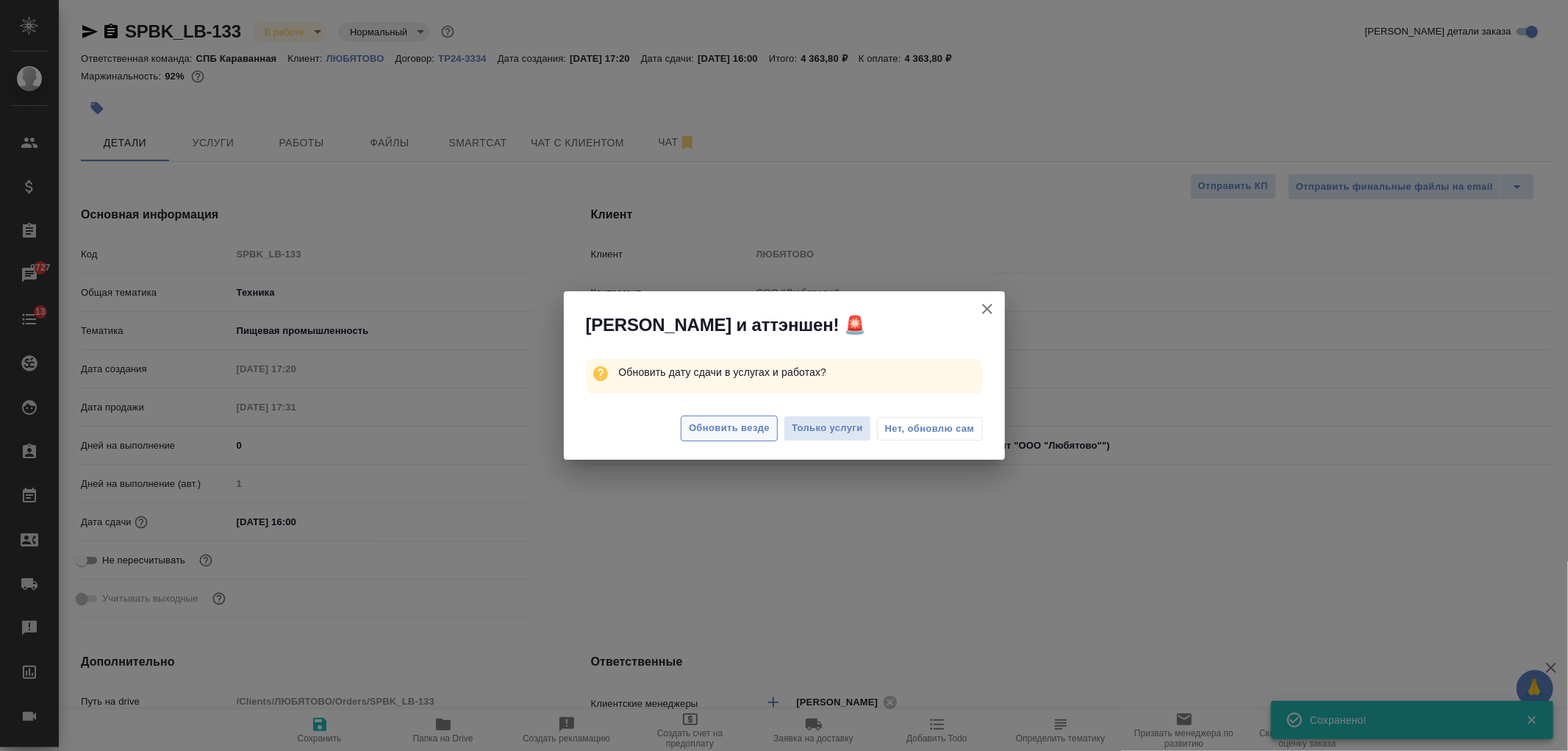
type textarea "x"
click at [739, 419] on button "Обновить везде" at bounding box center [729, 428] width 97 height 25
type textarea "x"
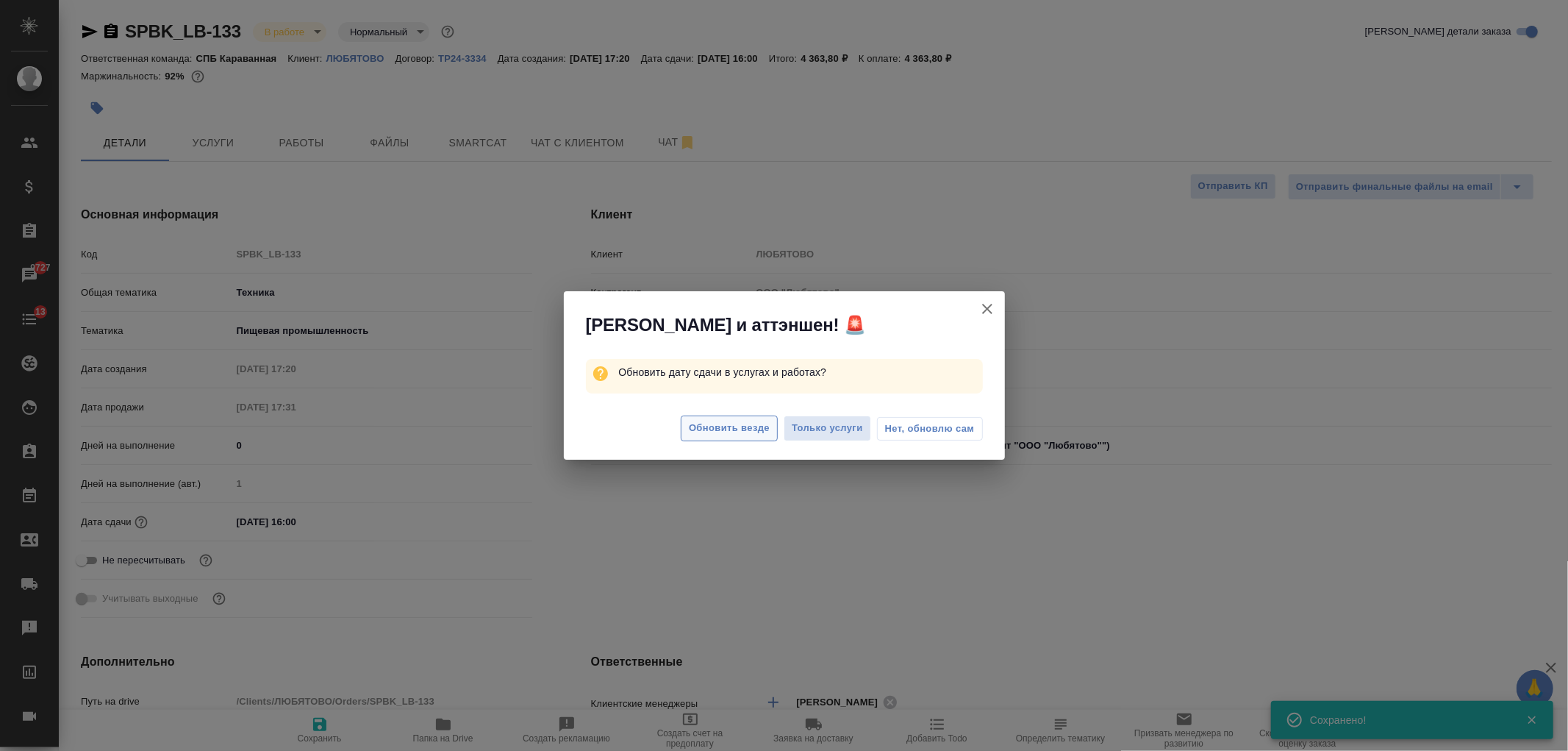
type textarea "x"
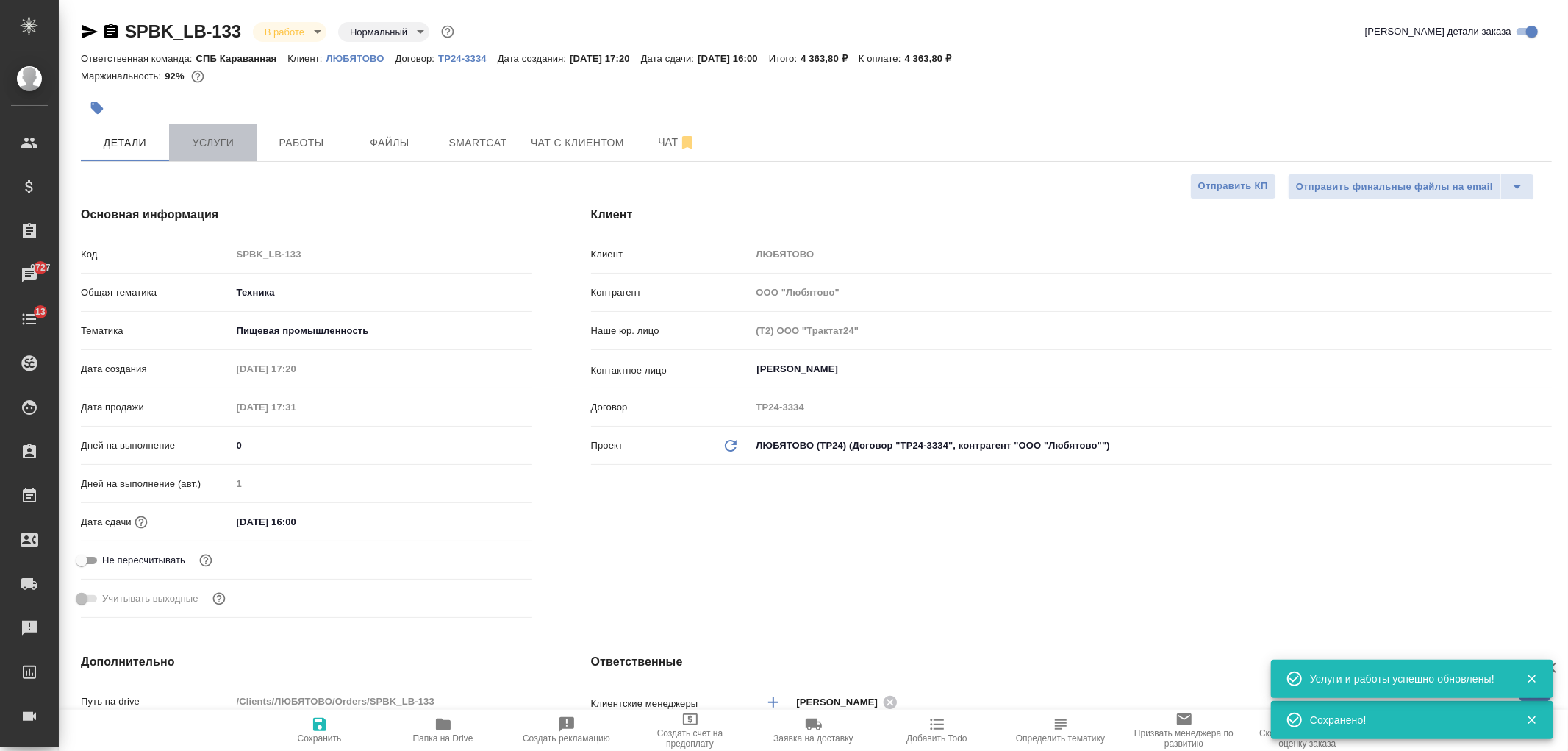
click at [194, 135] on span "Услуги" at bounding box center [212, 143] width 70 height 19
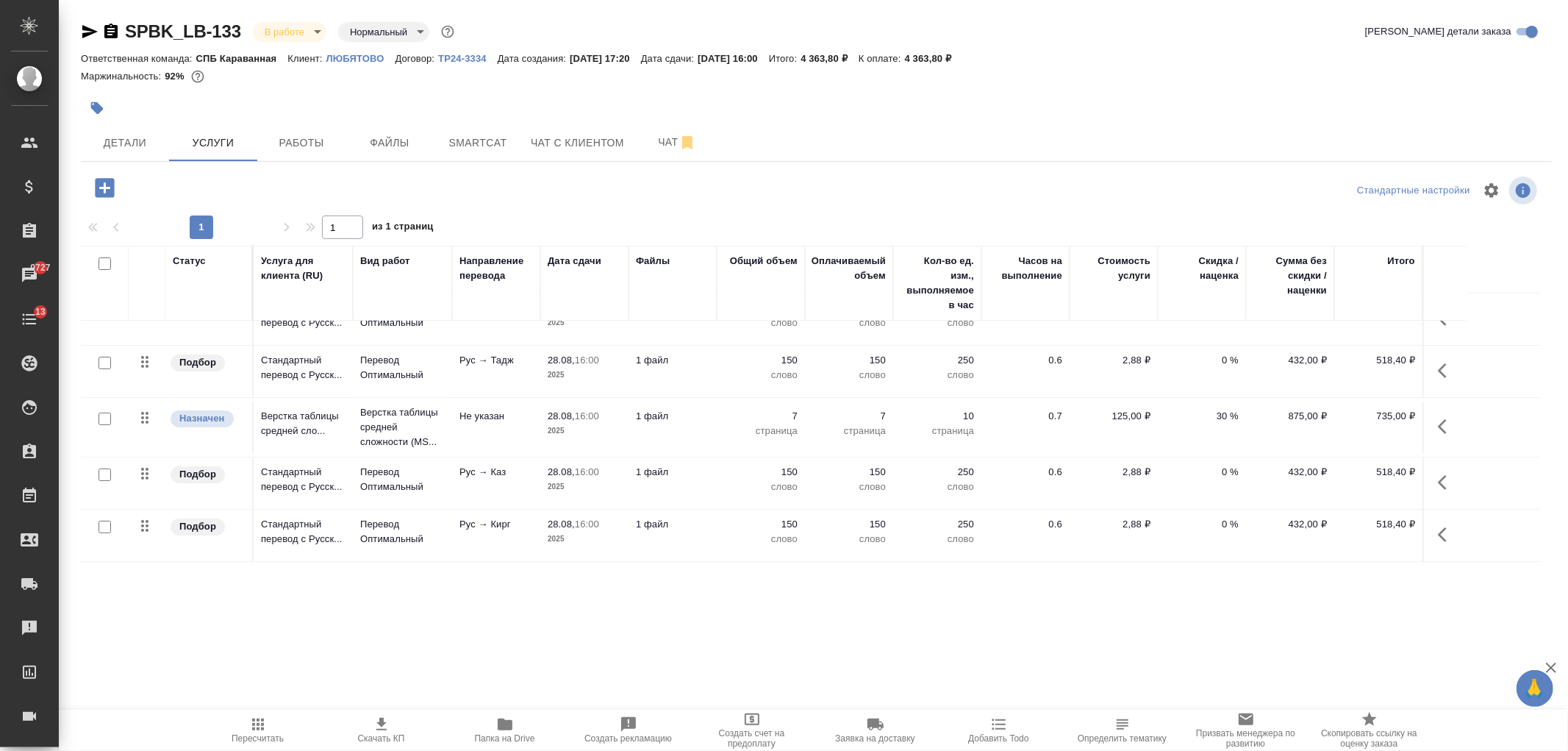
scroll to position [182, 0]
click at [315, 134] on span "Работы" at bounding box center [301, 143] width 70 height 19
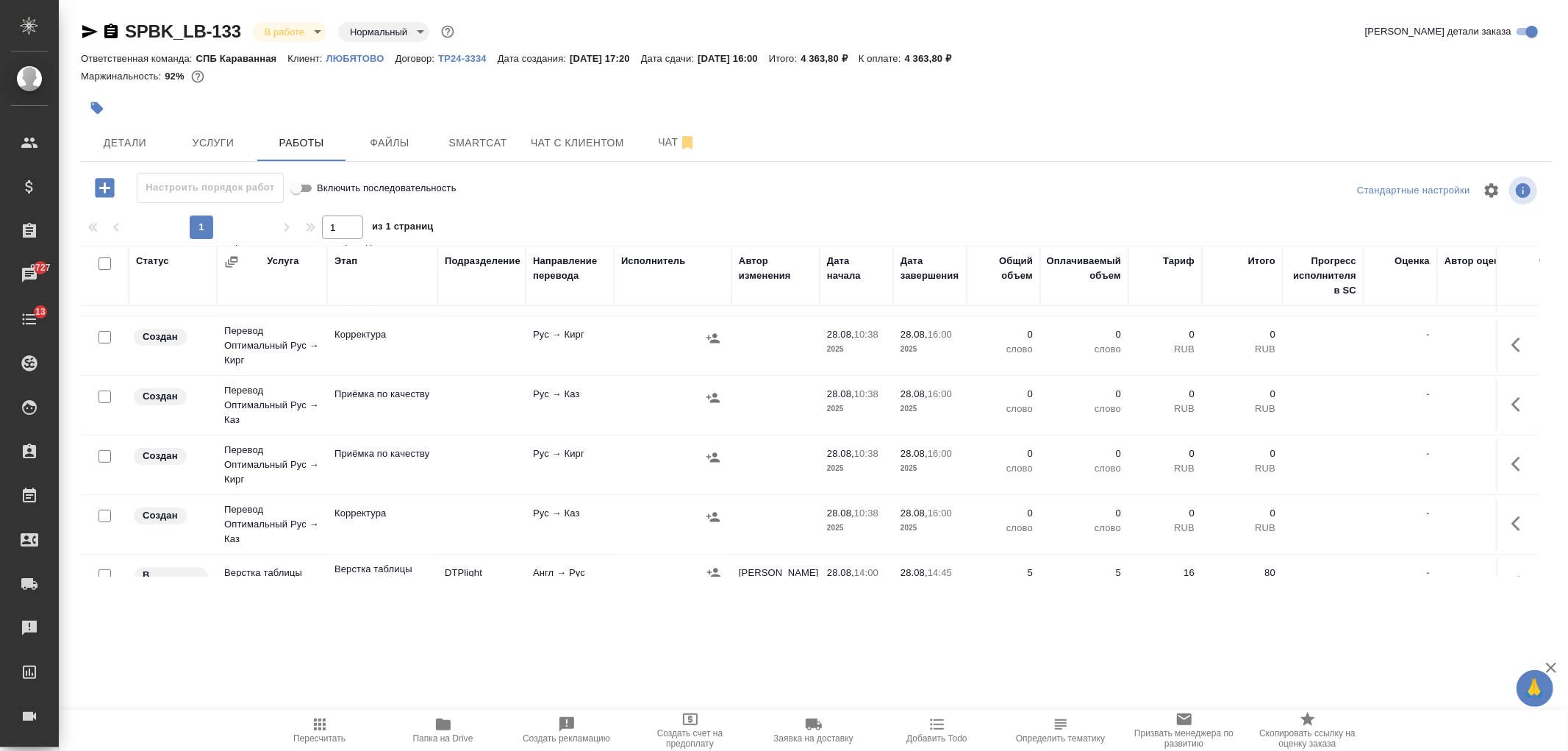
scroll to position [513, 0]
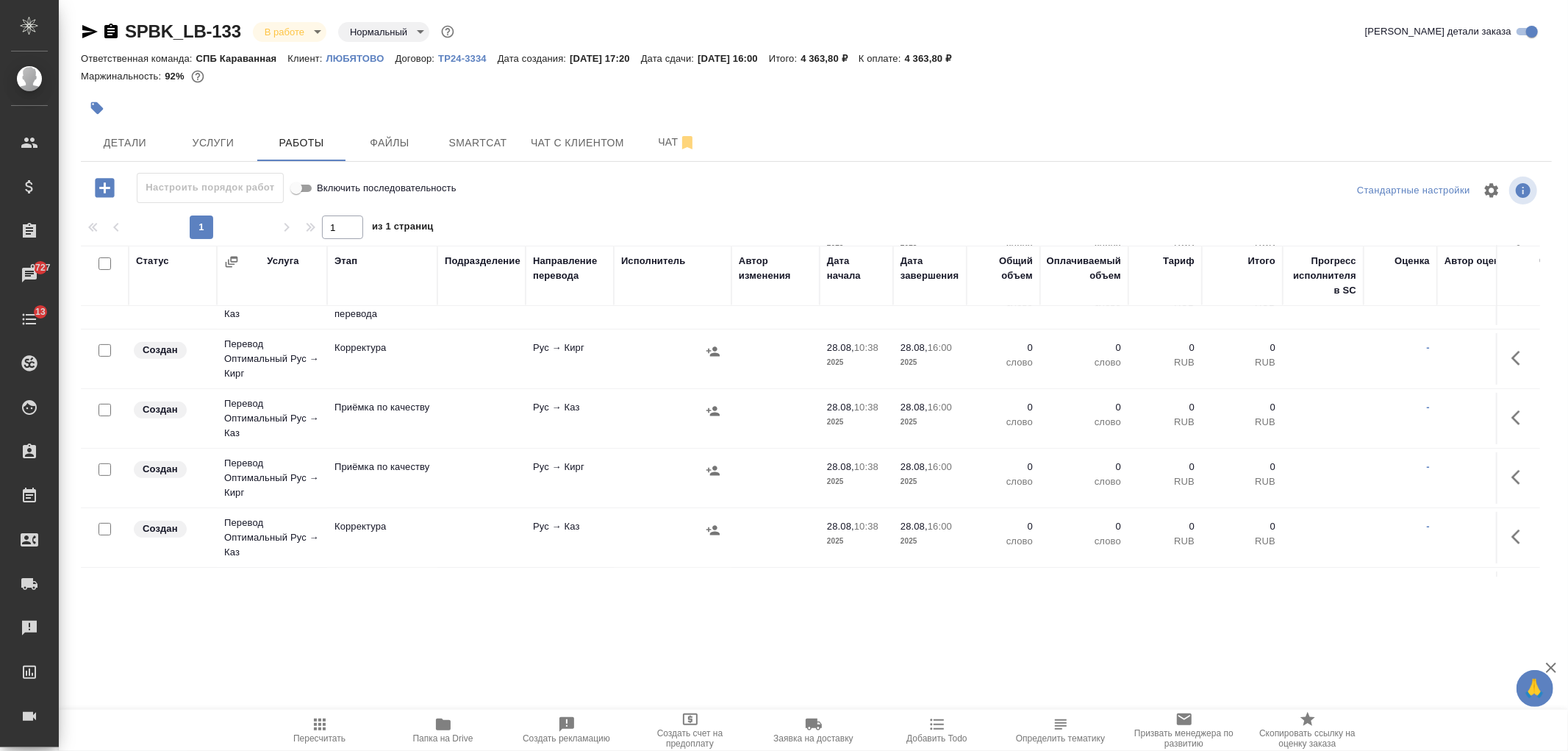
click at [105, 352] on input "checkbox" at bounding box center [104, 350] width 12 height 12
checkbox input "true"
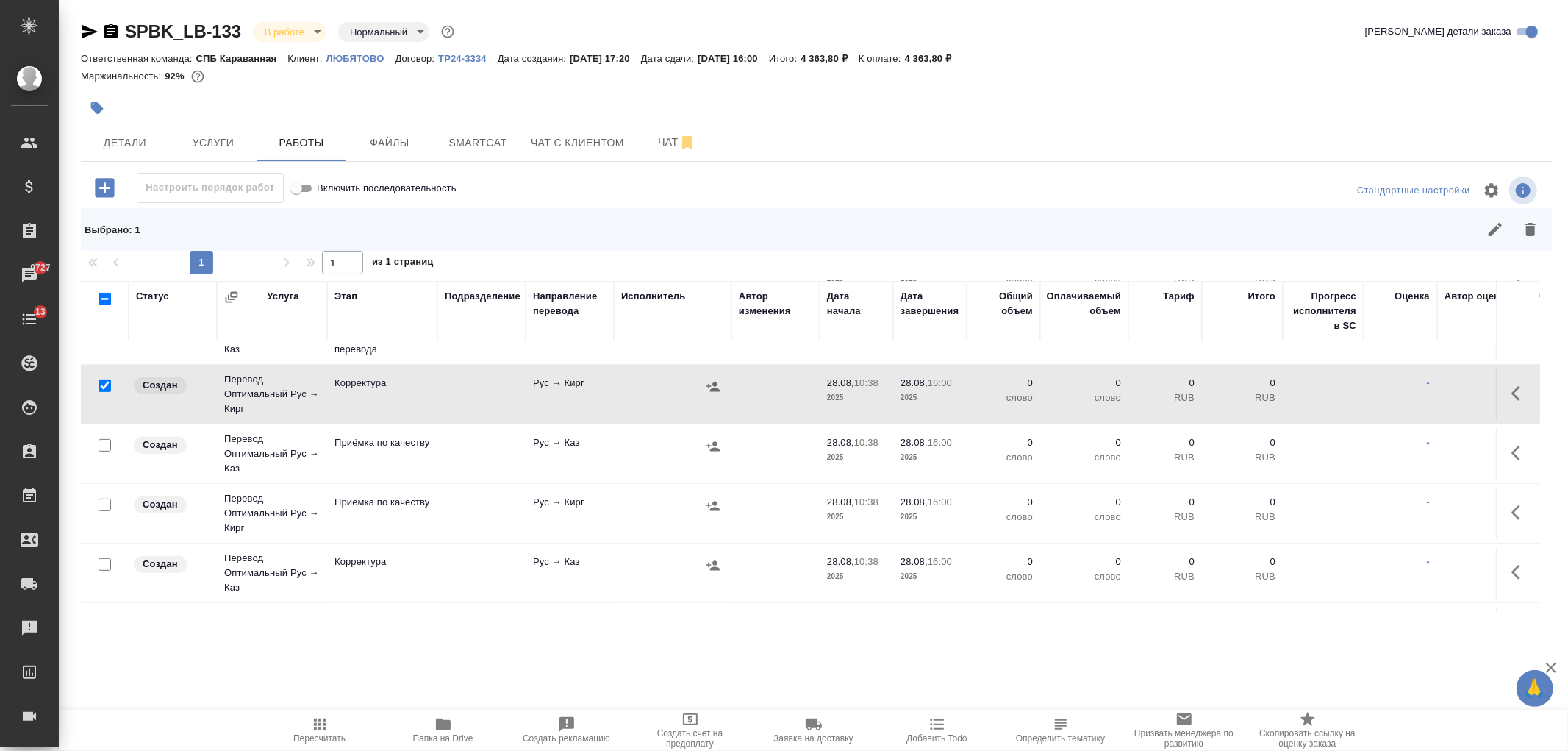
click at [103, 445] on input "checkbox" at bounding box center [104, 445] width 12 height 12
checkbox input "true"
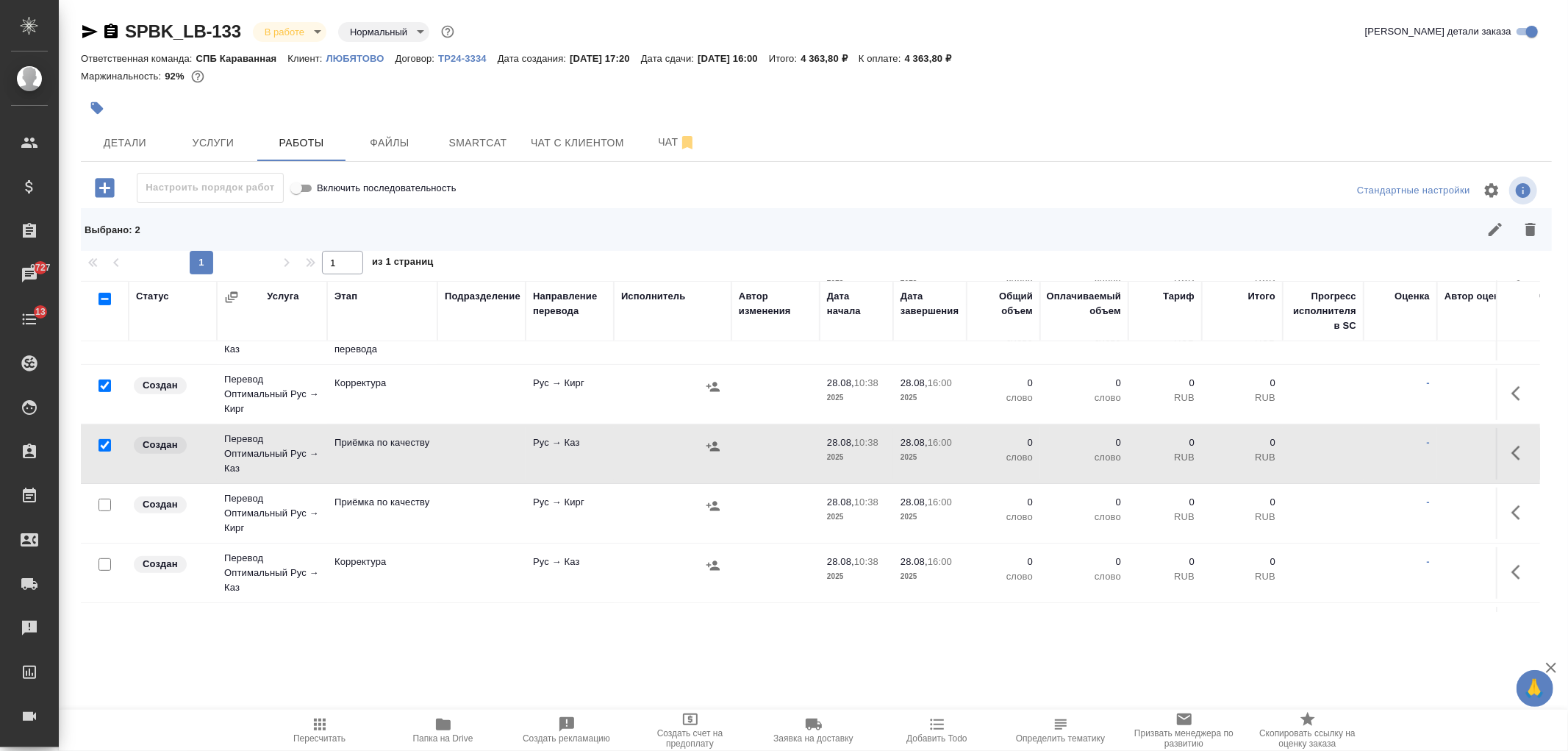
click at [103, 506] on input "checkbox" at bounding box center [104, 505] width 12 height 12
checkbox input "true"
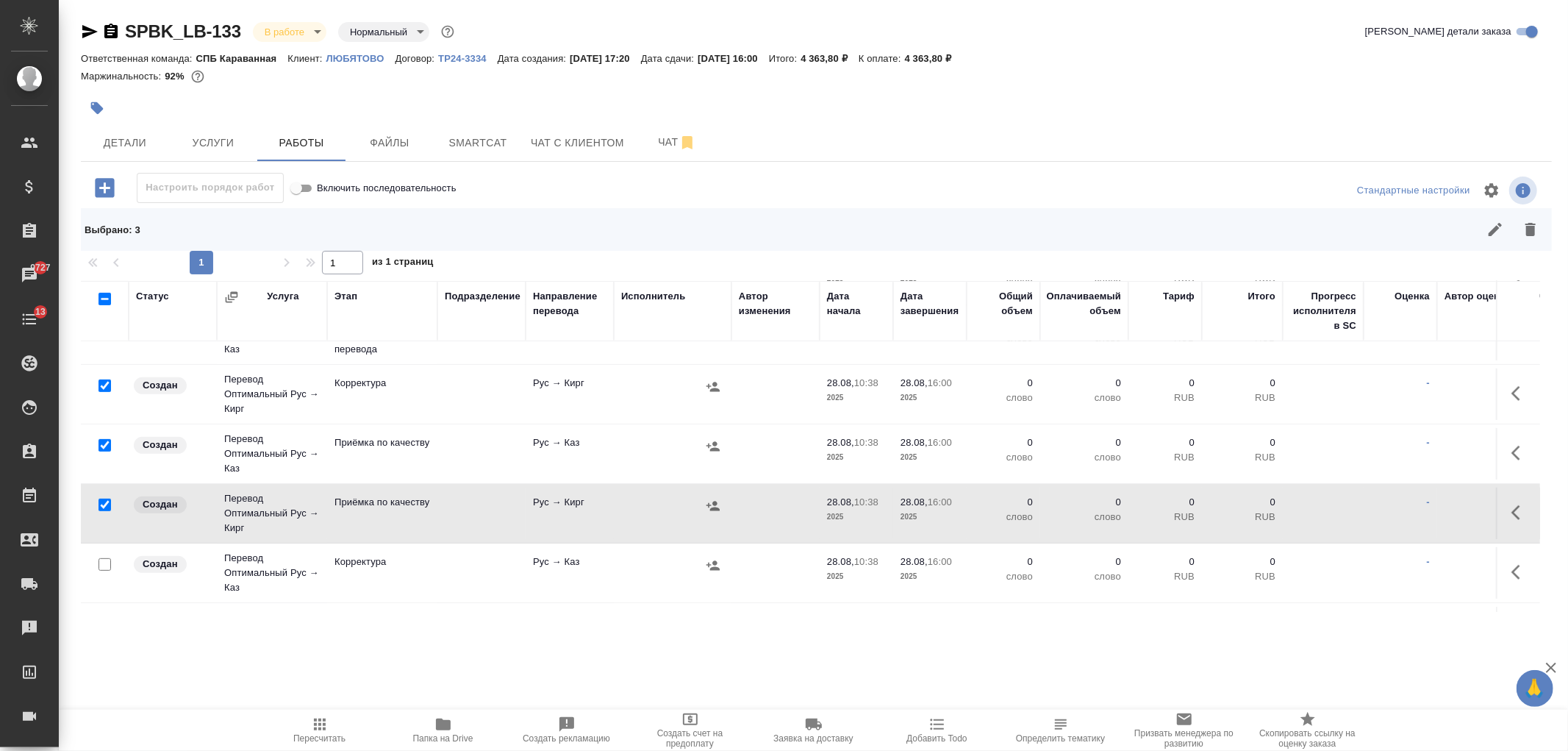
click at [107, 569] on input "checkbox" at bounding box center [104, 564] width 12 height 12
checkbox input "true"
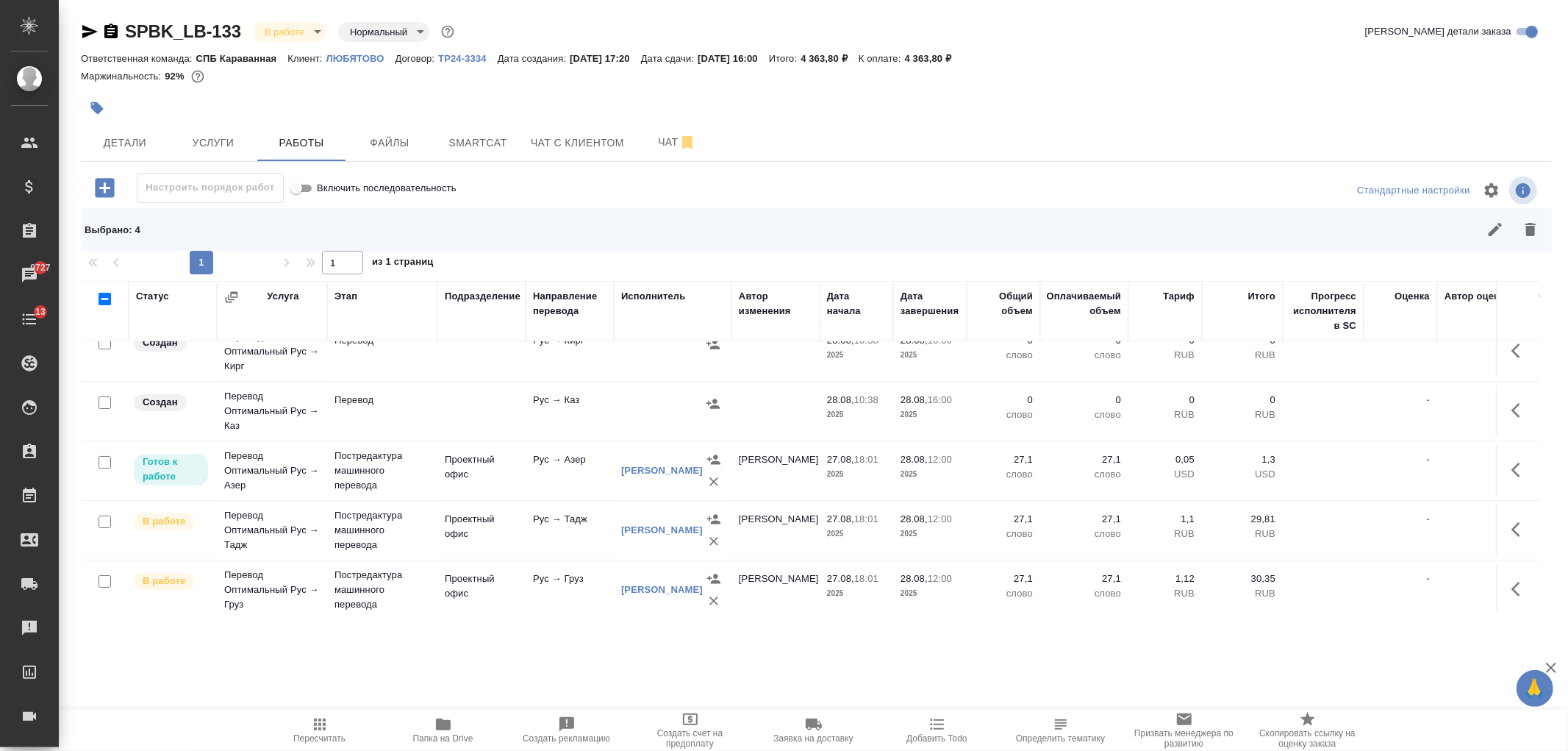
scroll to position [0, 0]
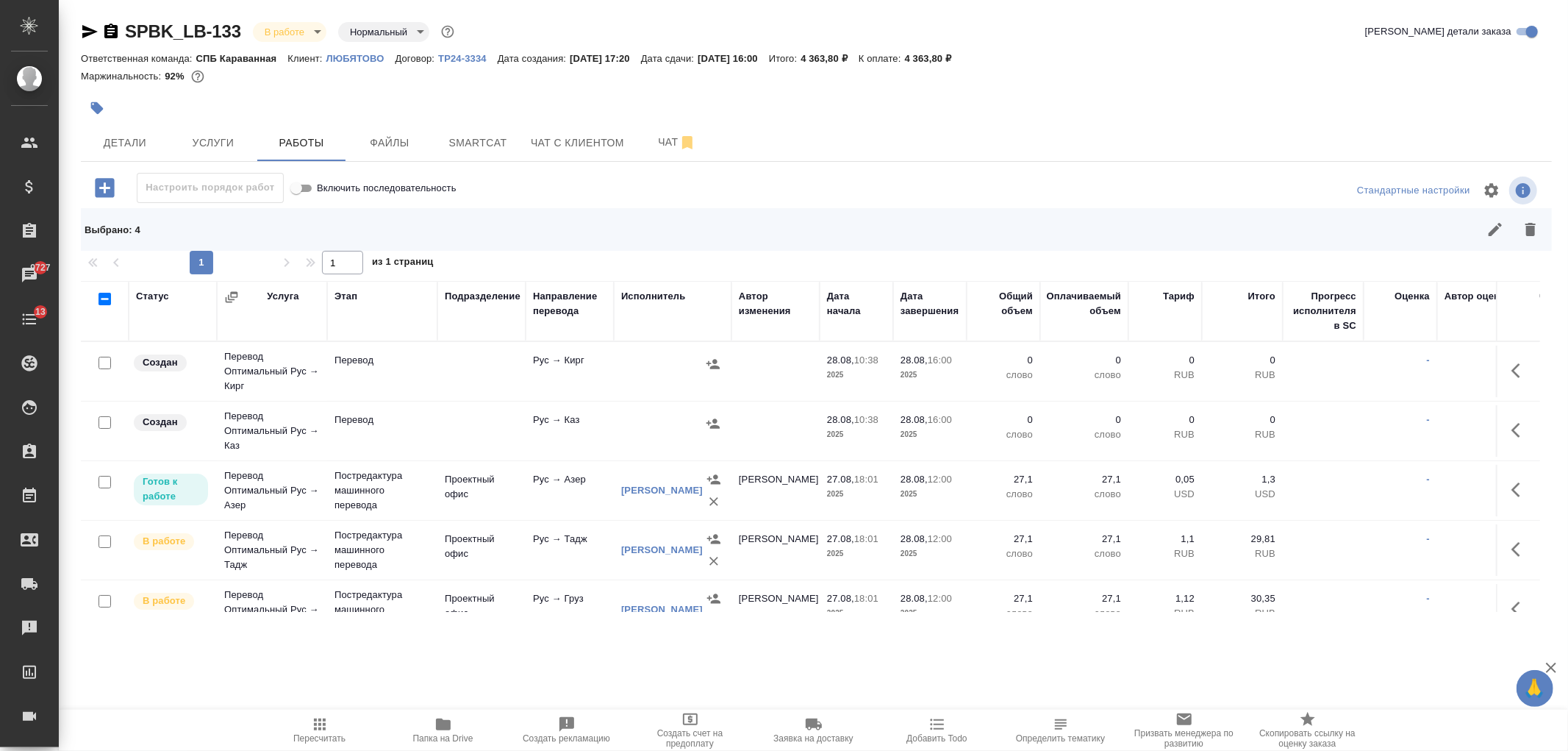
click at [103, 422] on input "checkbox" at bounding box center [104, 422] width 12 height 12
checkbox input "true"
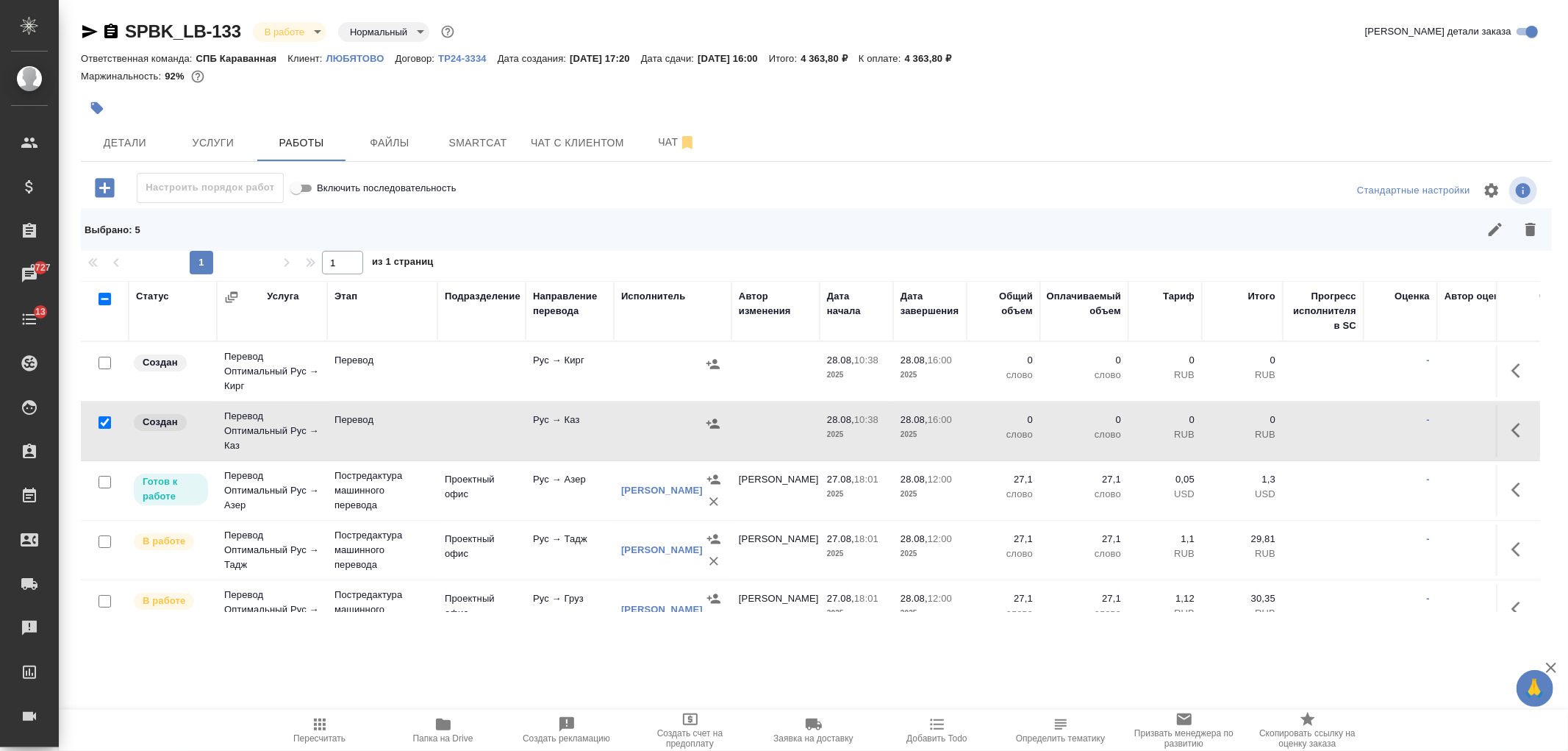
click at [101, 362] on input "checkbox" at bounding box center [104, 363] width 12 height 12
checkbox input "true"
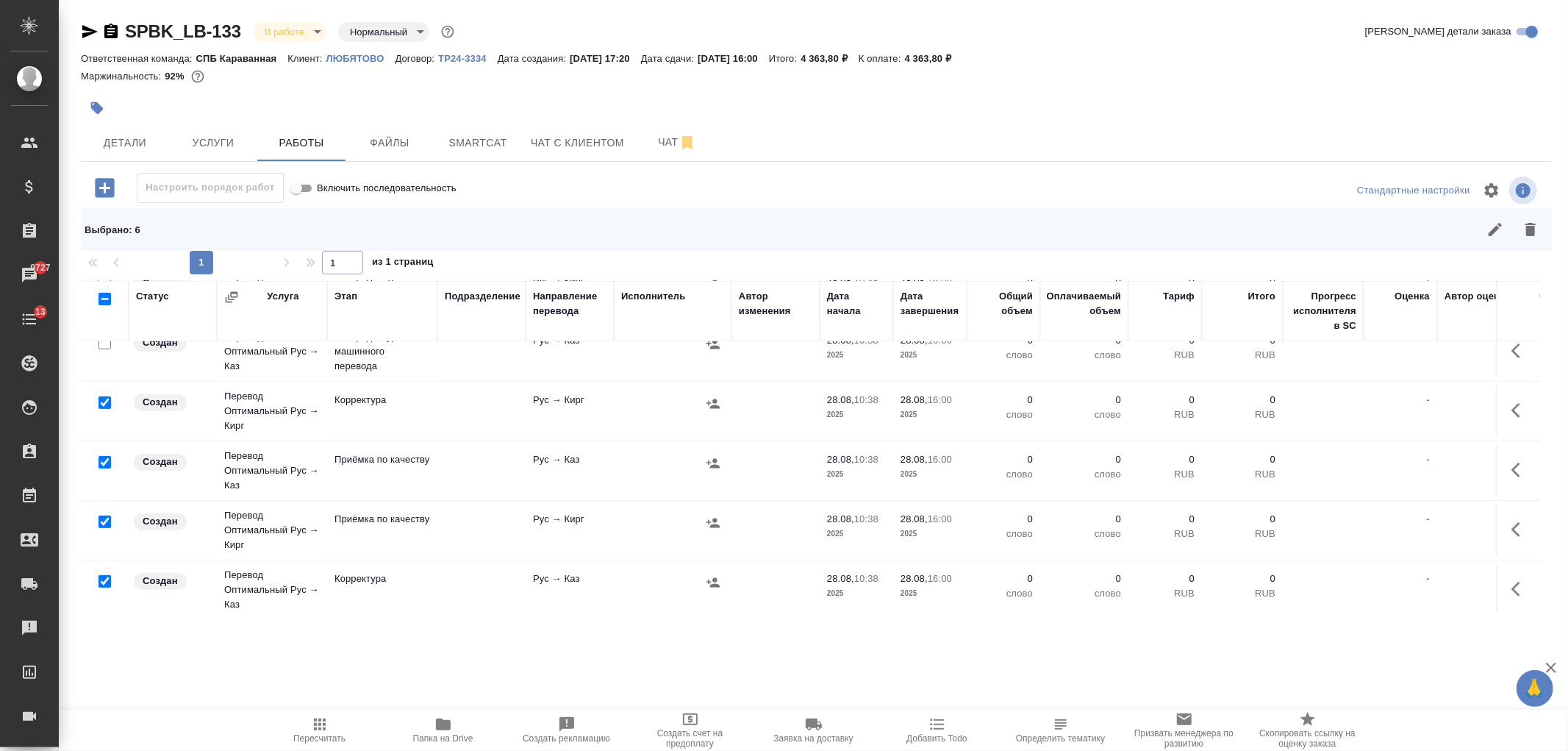
scroll to position [577, 0]
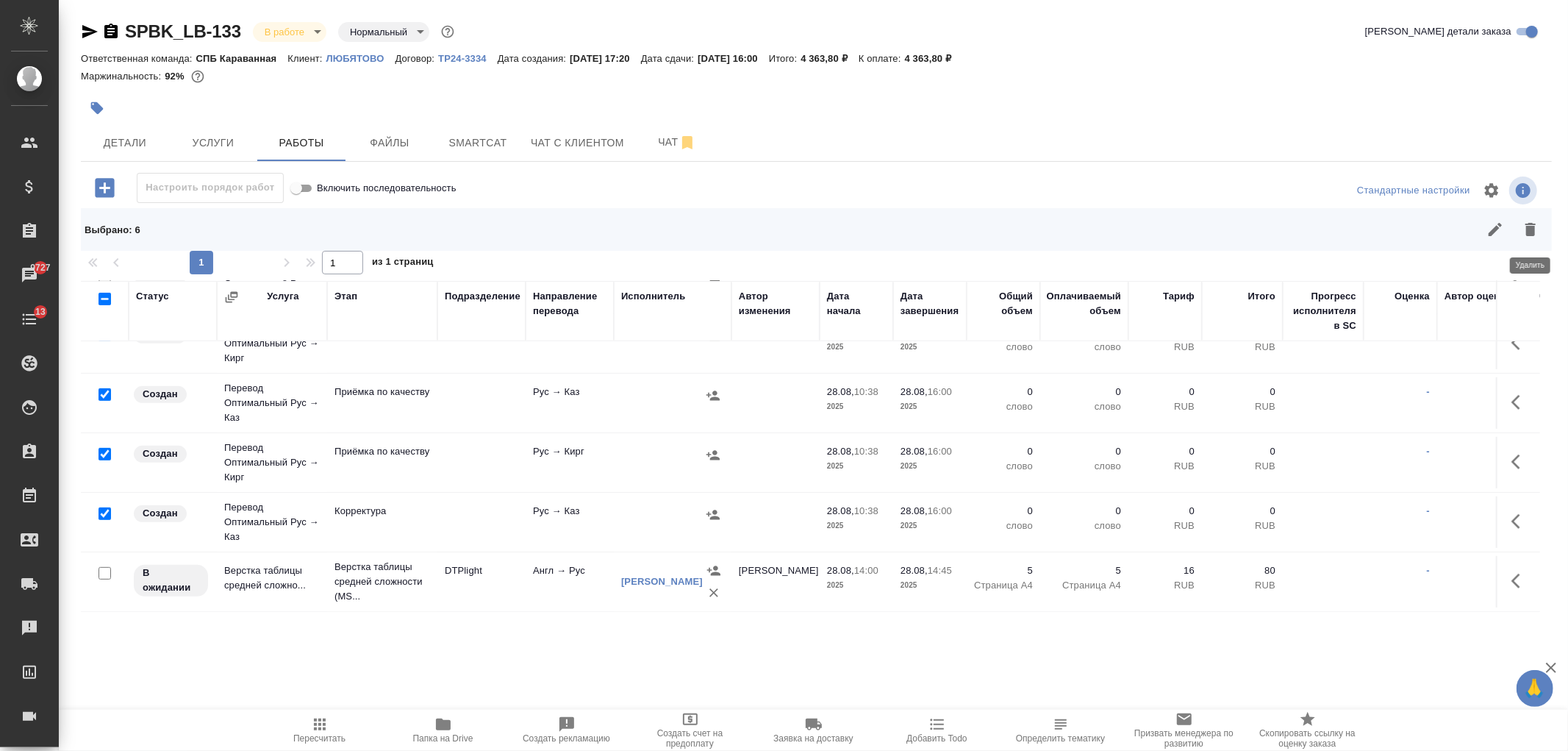
click at [1532, 228] on icon "button" at bounding box center [1530, 229] width 10 height 13
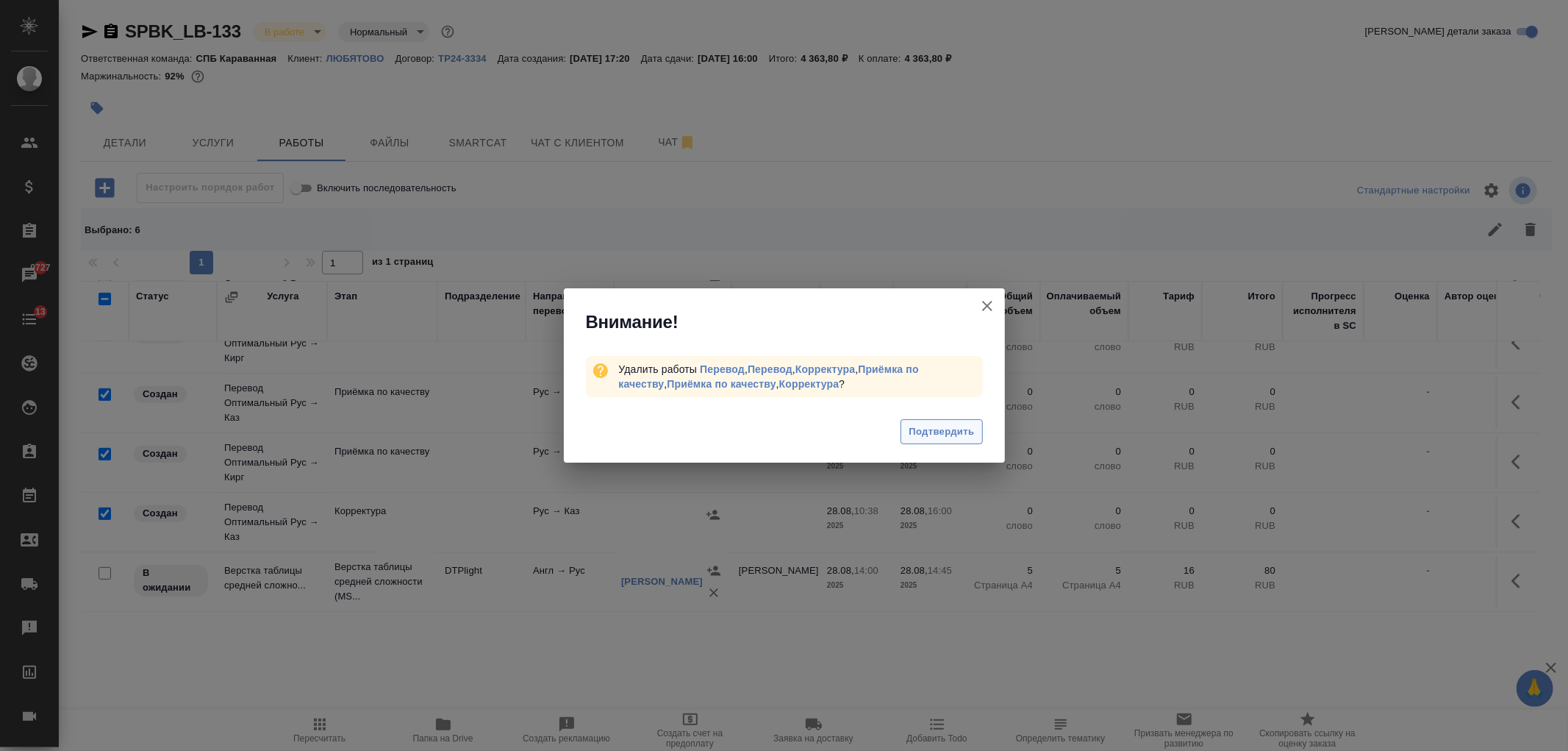
click at [953, 438] on span "Подтвердить" at bounding box center [941, 432] width 66 height 17
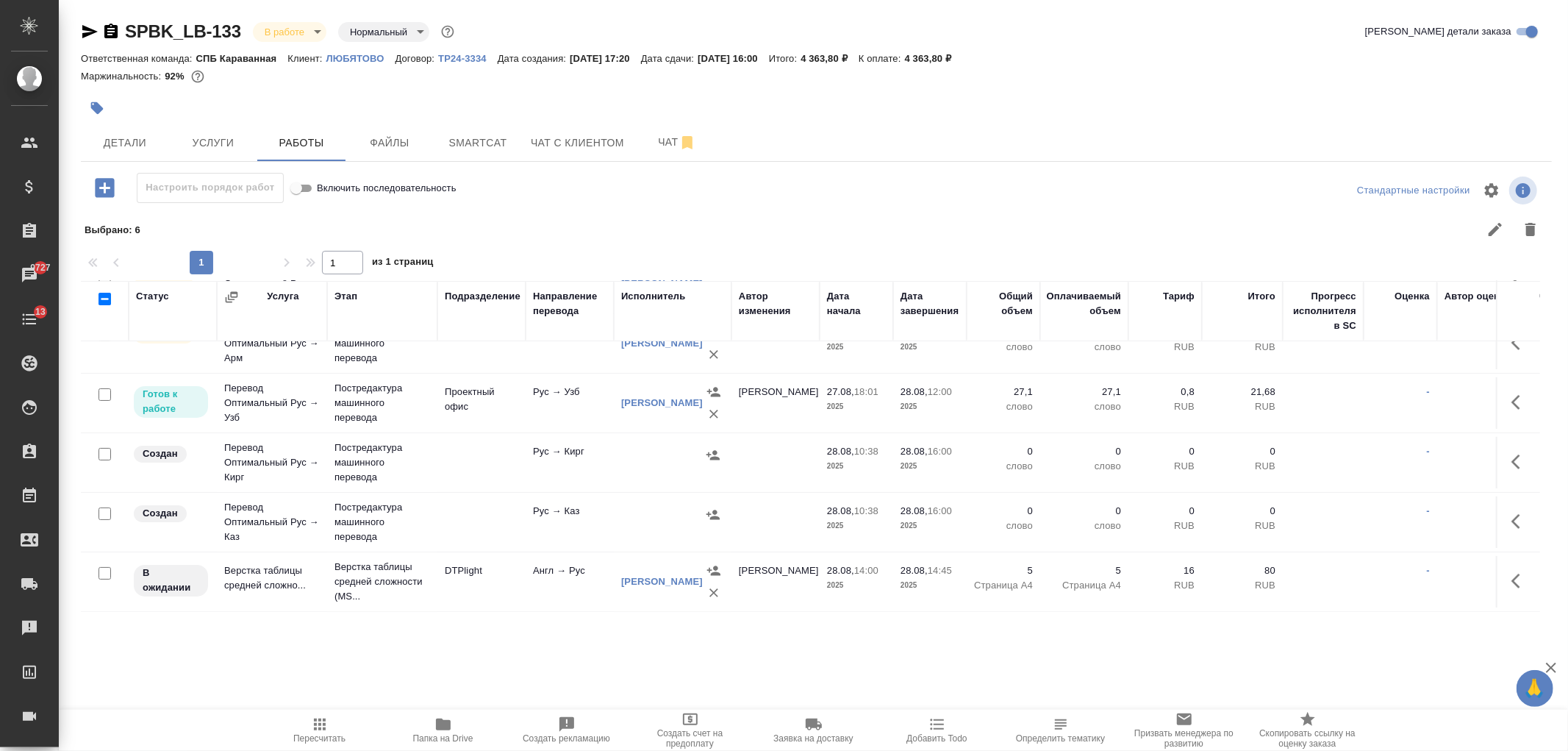
scroll to position [219, 0]
click at [939, 446] on p "16:00" at bounding box center [940, 451] width 24 height 11
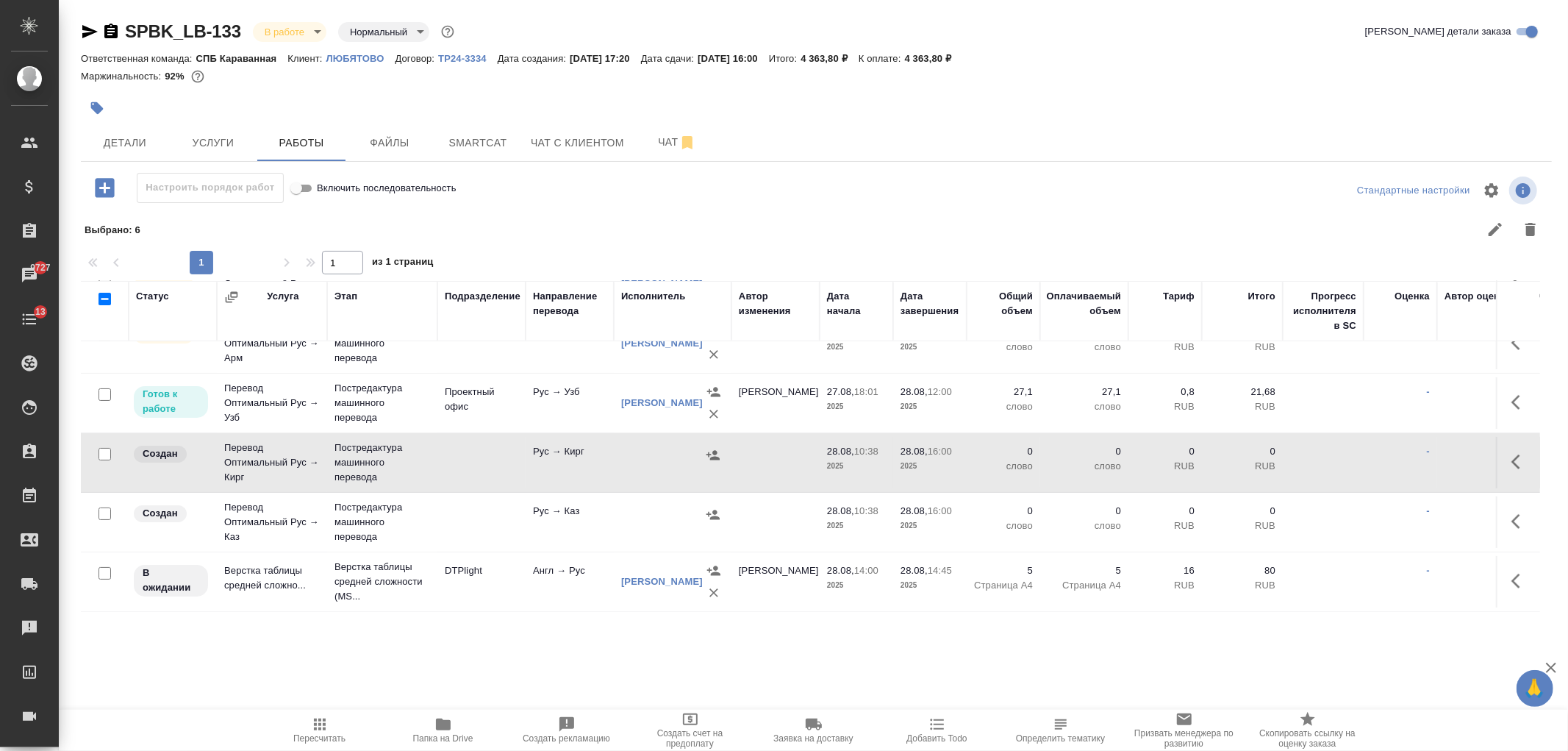
click at [939, 446] on p "16:00" at bounding box center [940, 451] width 24 height 11
click at [1512, 455] on icon "button" at bounding box center [1515, 462] width 8 height 15
click at [1405, 453] on icon "button" at bounding box center [1412, 462] width 18 height 18
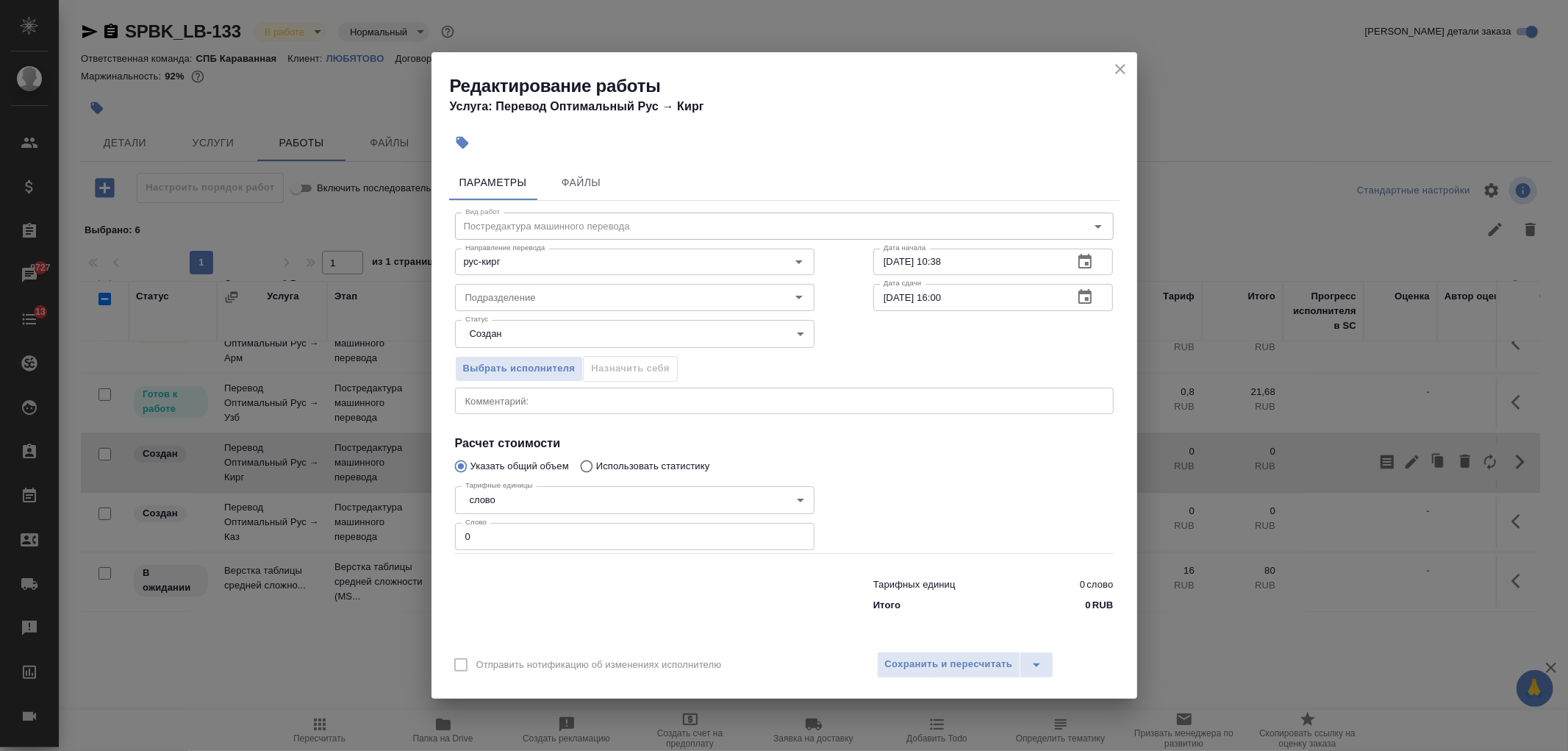
click at [960, 303] on input "28.08.2025 16:00" at bounding box center [968, 297] width 189 height 26
click at [1084, 298] on icon "button" at bounding box center [1085, 297] width 18 height 18
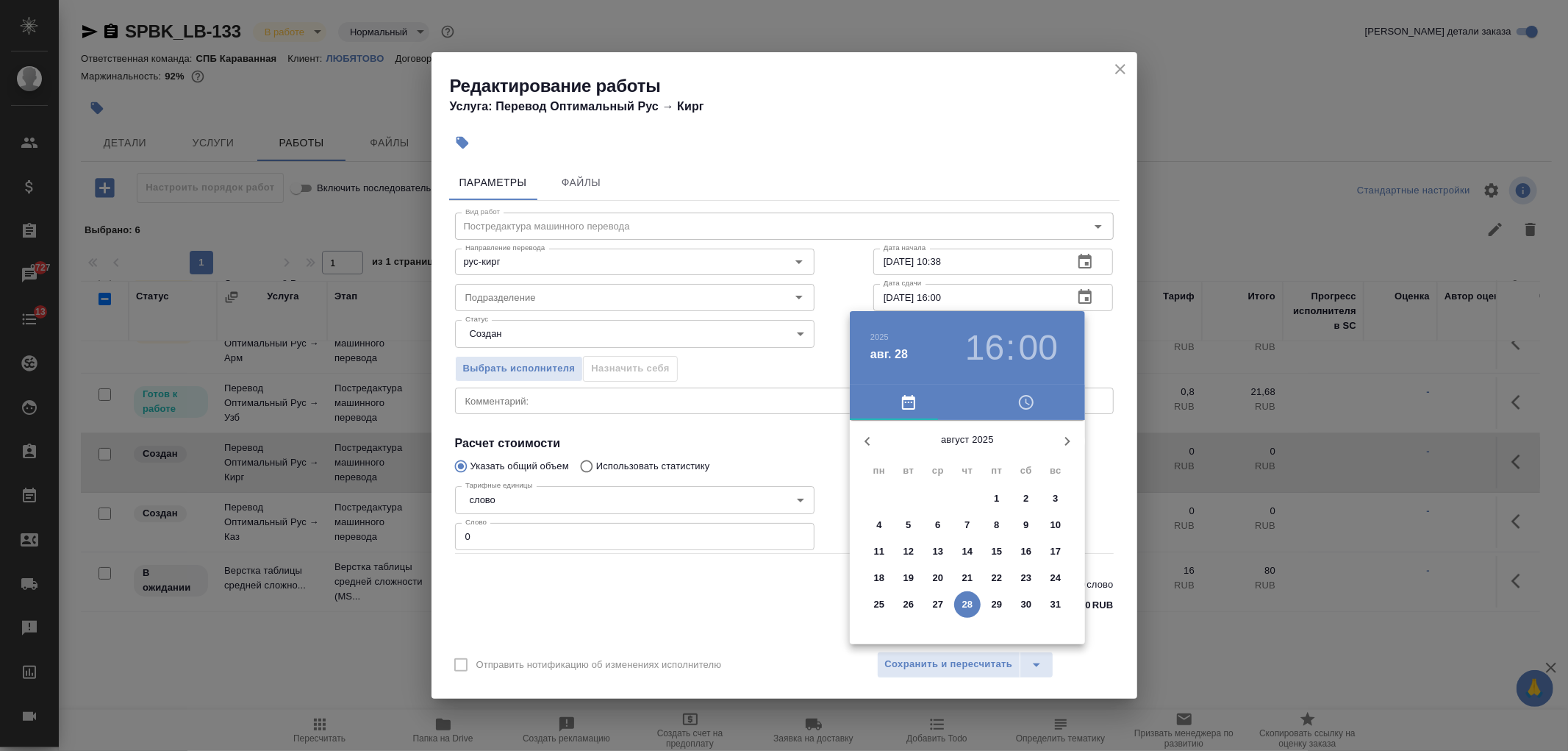
click at [993, 354] on h3 "16" at bounding box center [985, 348] width 39 height 41
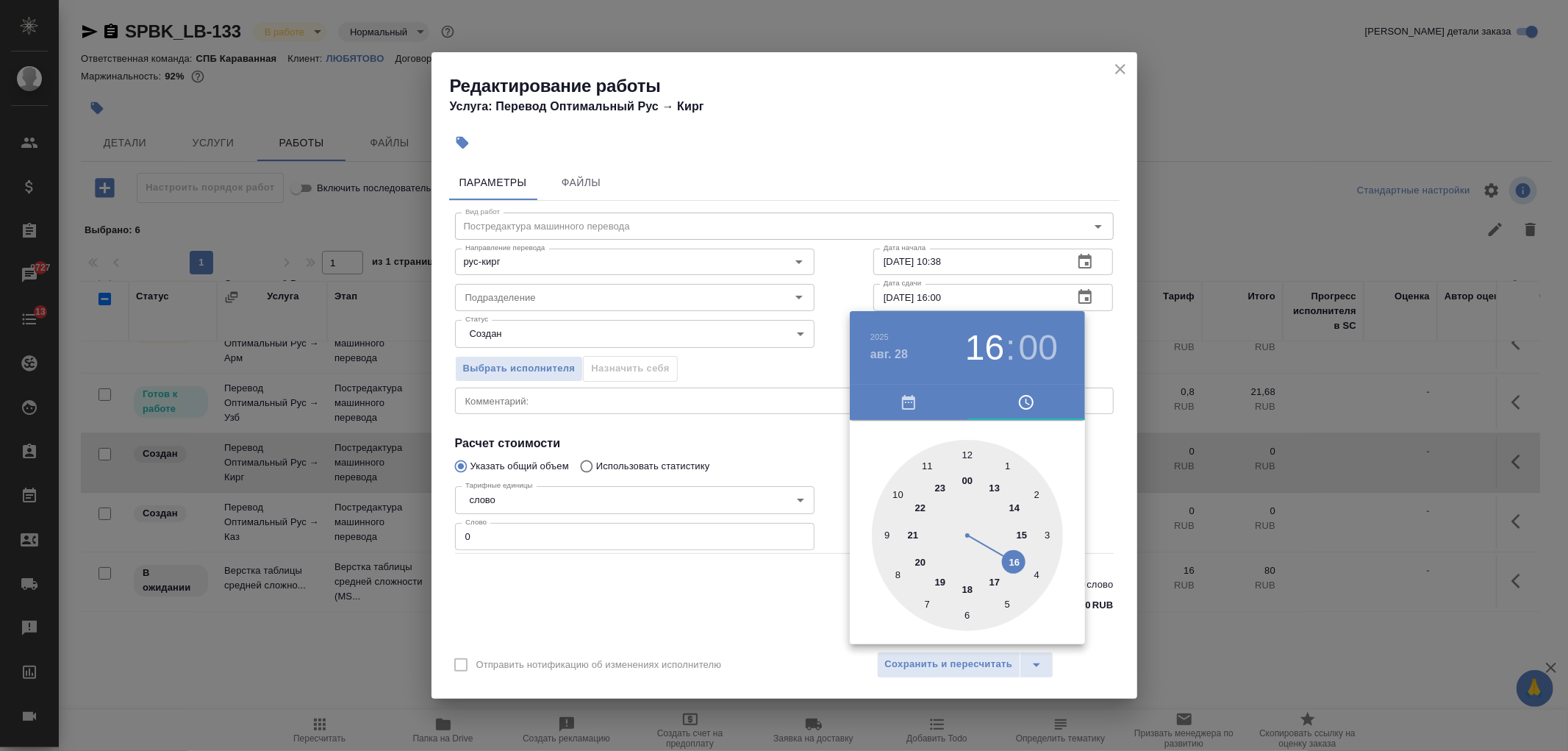
click at [1016, 506] on div at bounding box center [967, 535] width 191 height 191
click at [961, 458] on div at bounding box center [967, 535] width 191 height 191
click at [967, 459] on div at bounding box center [967, 535] width 191 height 191
type input "28.08.2025 14:00"
click at [722, 641] on div at bounding box center [784, 375] width 1568 height 751
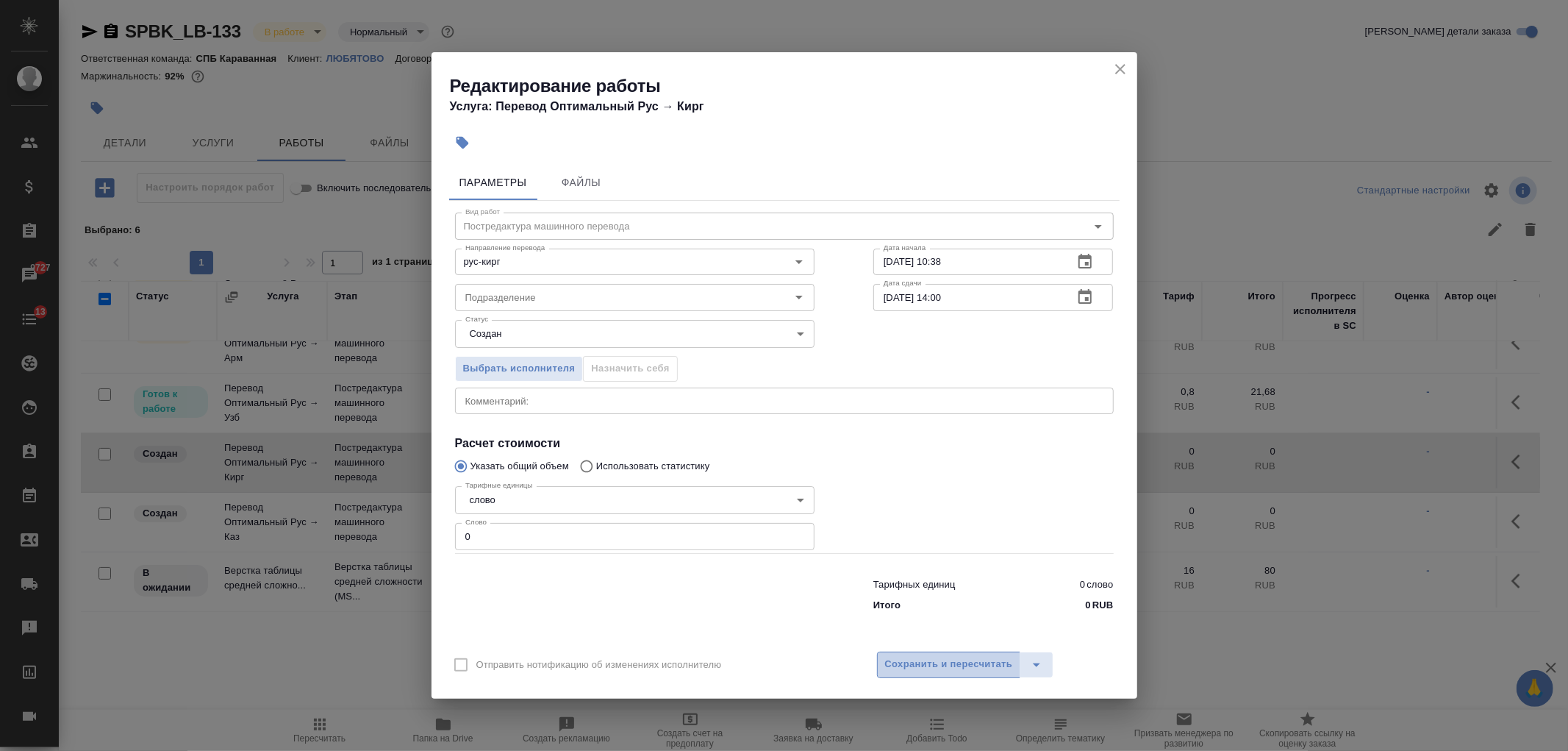
click at [937, 663] on span "Сохранить и пересчитать" at bounding box center [949, 665] width 128 height 17
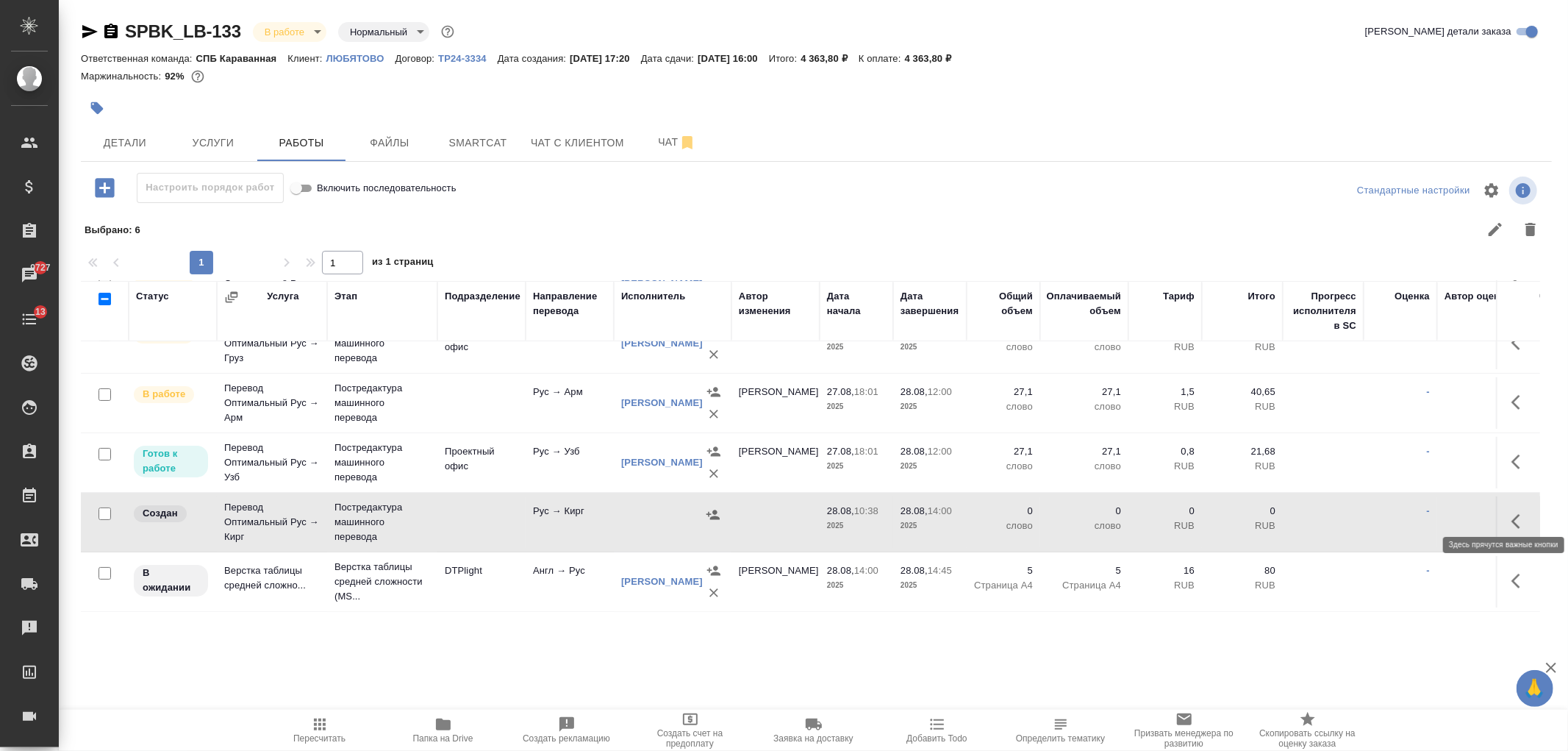
click at [1514, 512] on icon "button" at bounding box center [1520, 521] width 18 height 18
click at [1405, 515] on icon "button" at bounding box center [1412, 522] width 13 height 13
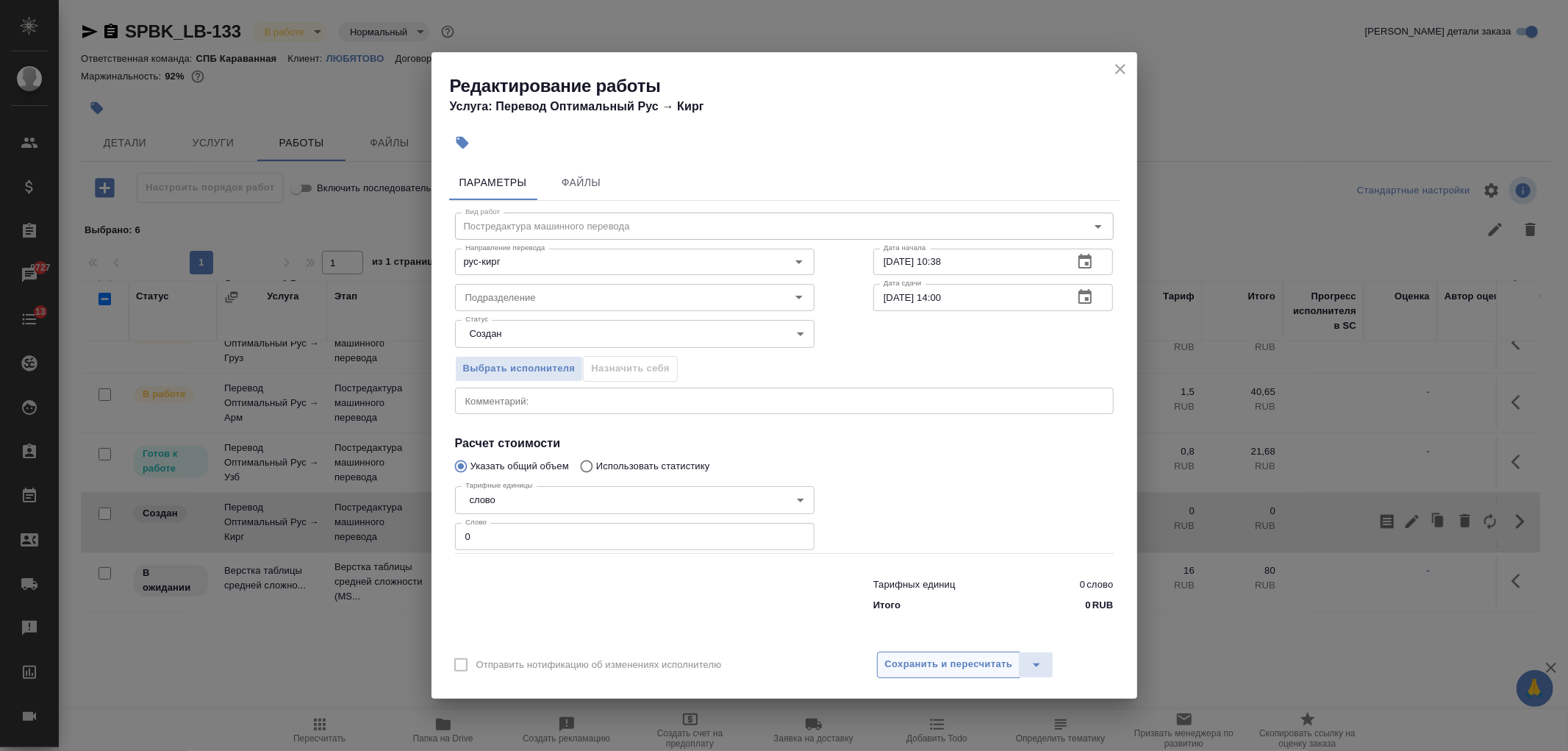
click at [941, 653] on button "Сохранить и пересчитать" at bounding box center [949, 665] width 144 height 26
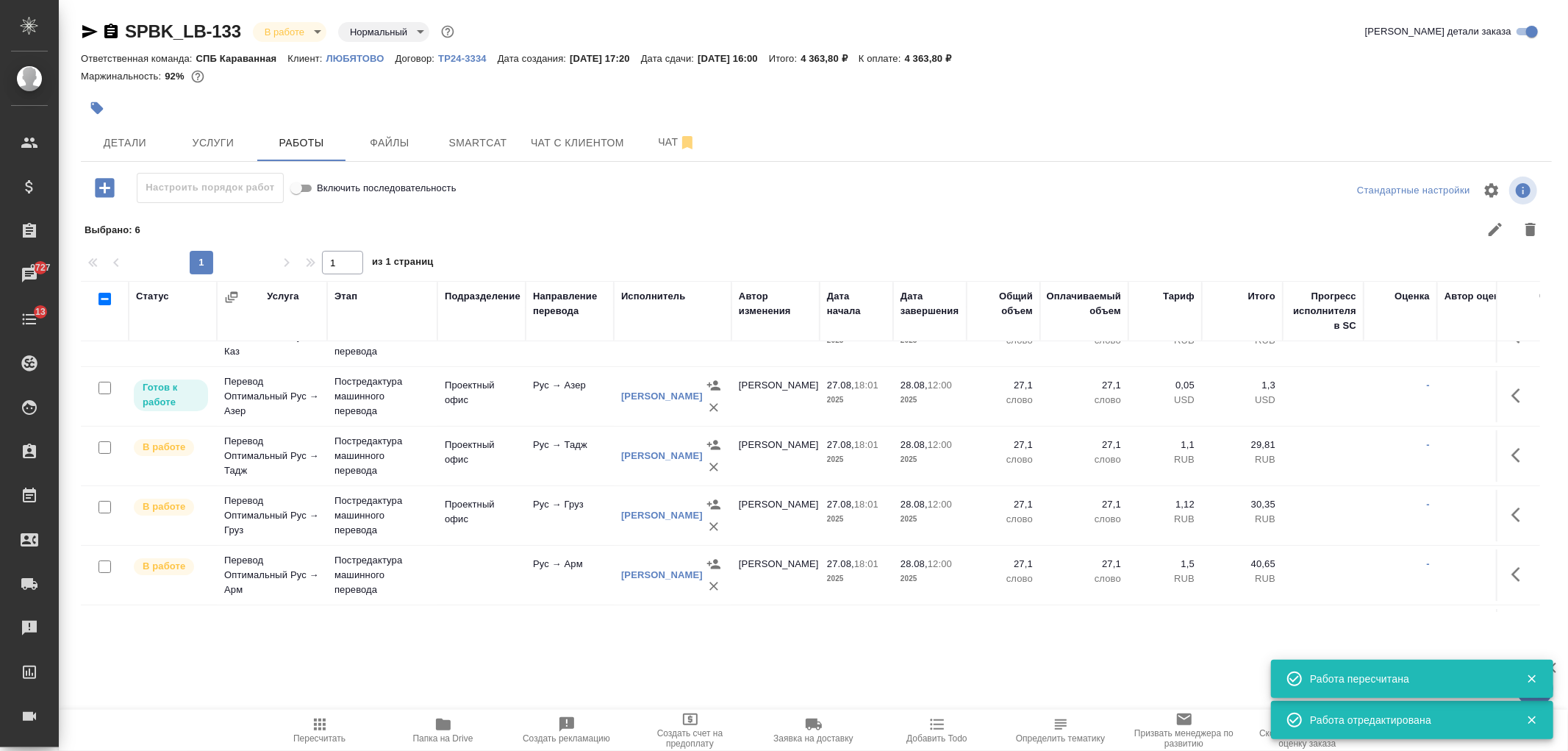
scroll to position [0, 0]
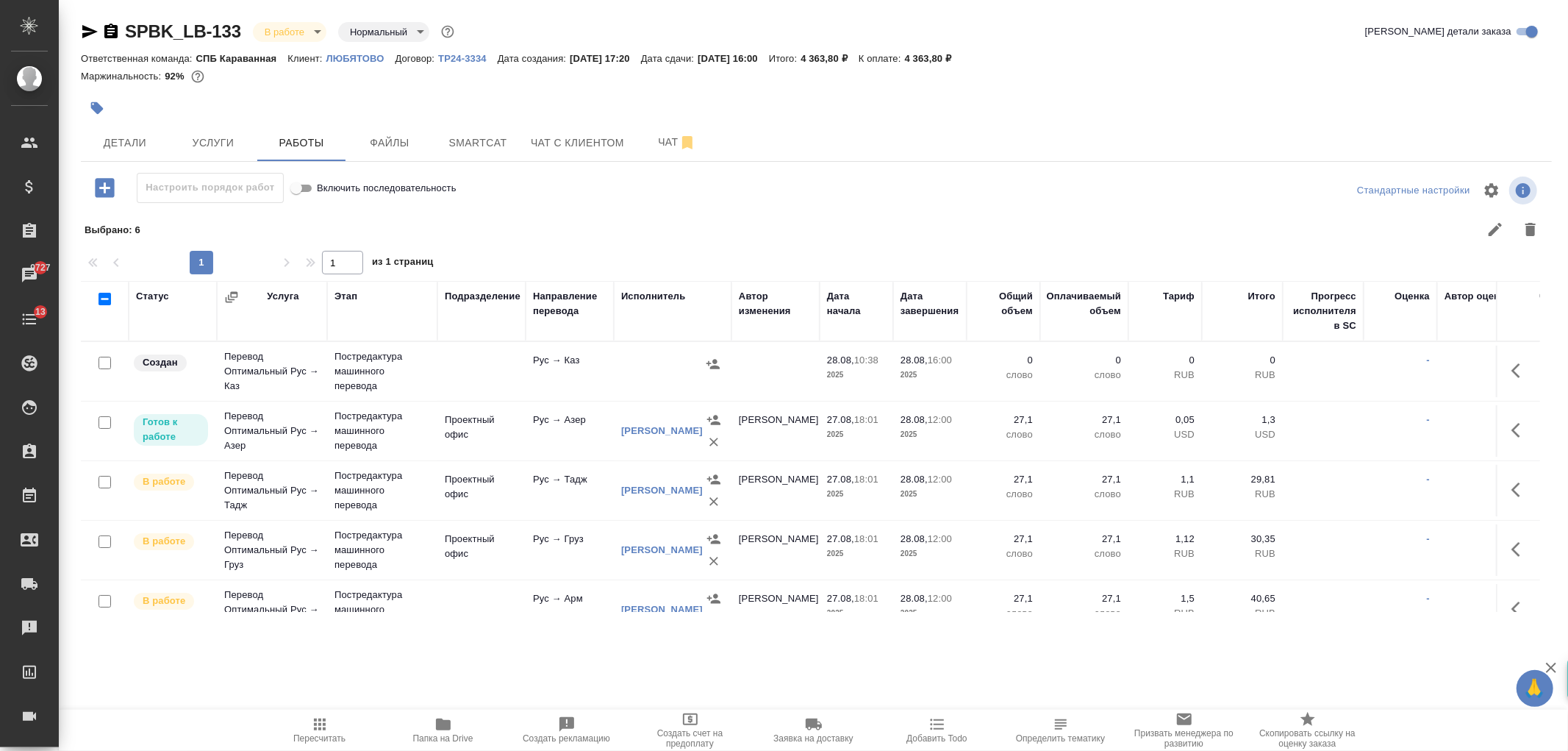
click at [1017, 377] on p "слово" at bounding box center [1003, 375] width 59 height 15
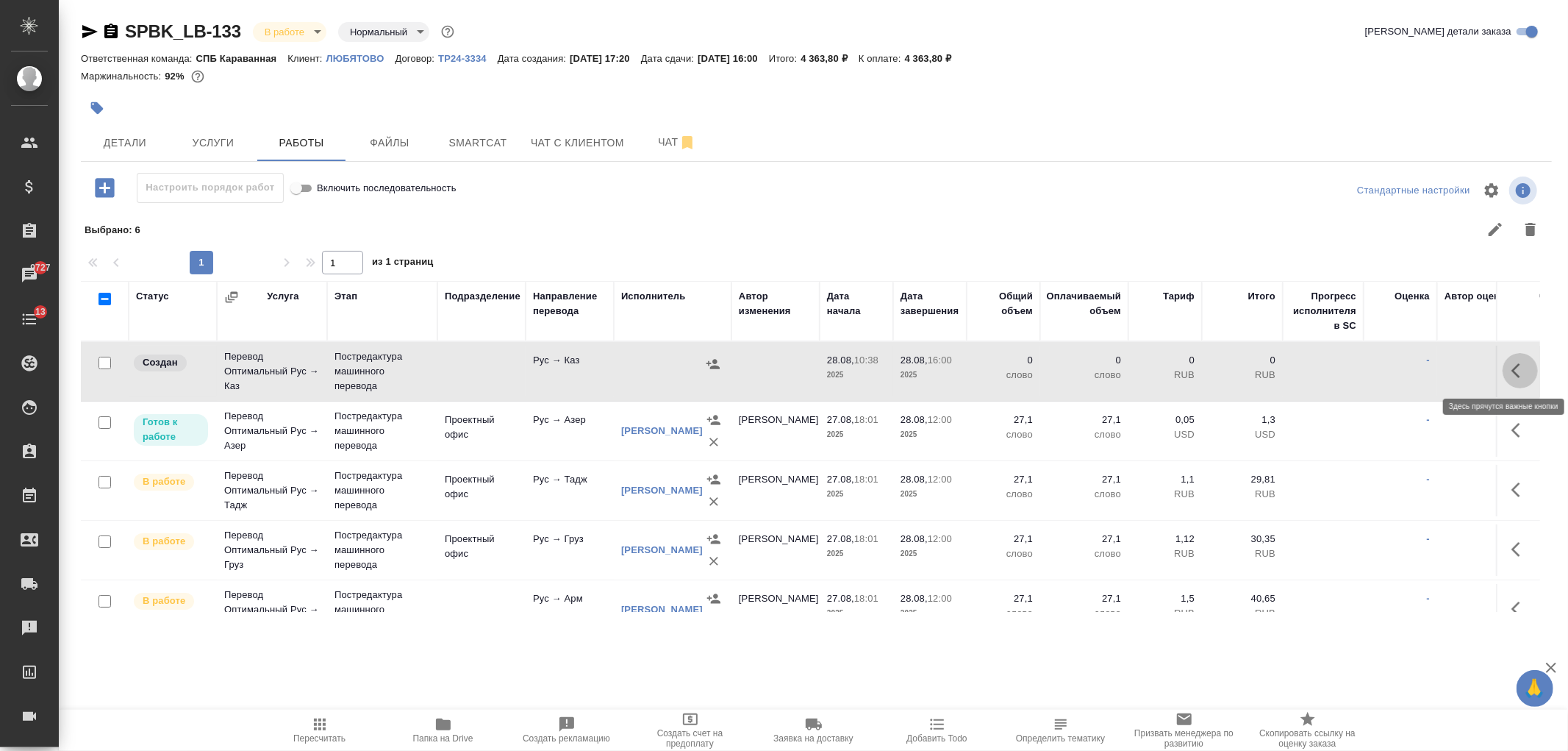
click at [1514, 364] on icon "button" at bounding box center [1520, 370] width 18 height 18
click at [1405, 376] on icon "button" at bounding box center [1412, 370] width 18 height 18
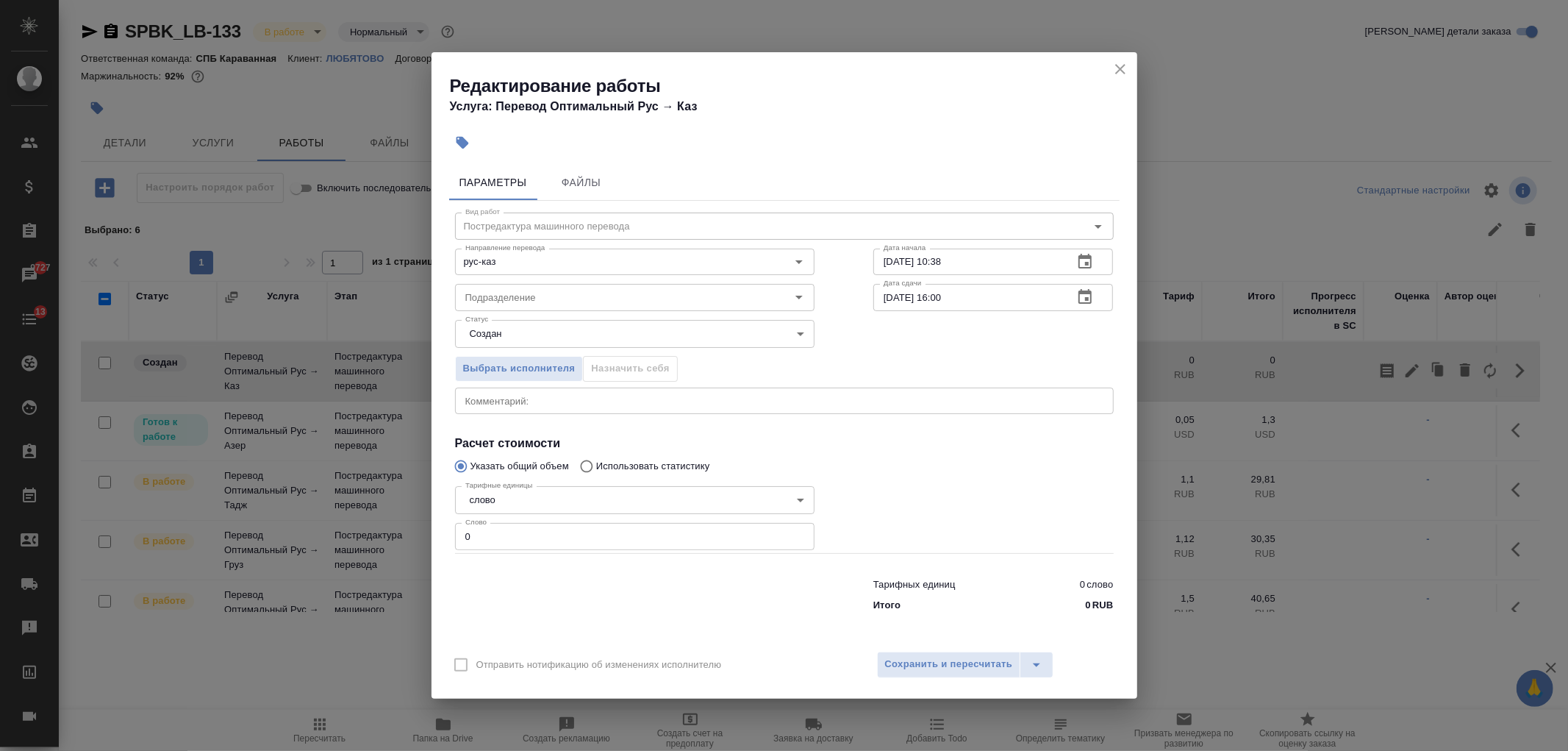
click at [1089, 296] on icon "button" at bounding box center [1085, 297] width 18 height 18
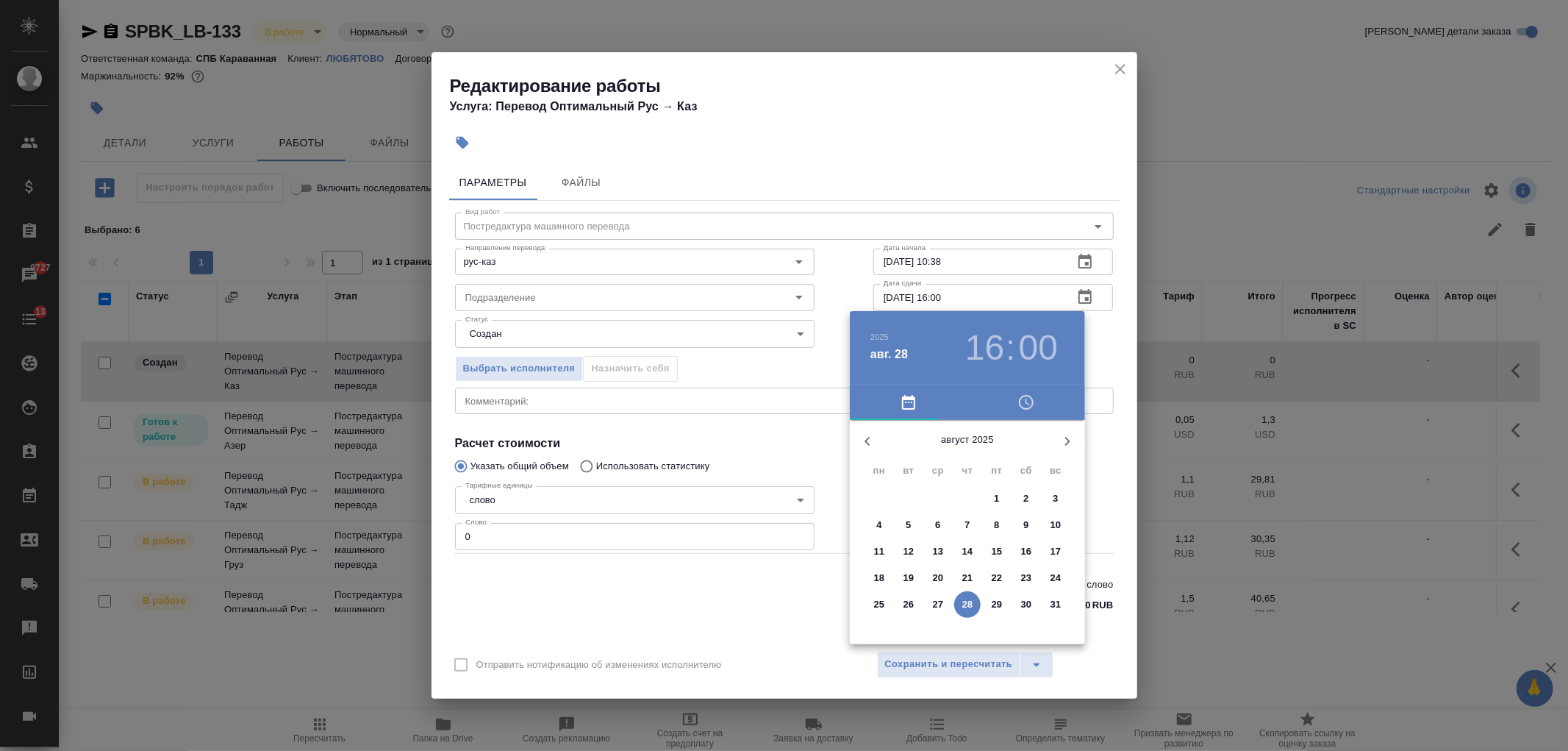
click at [986, 349] on h3 "16" at bounding box center [985, 348] width 39 height 41
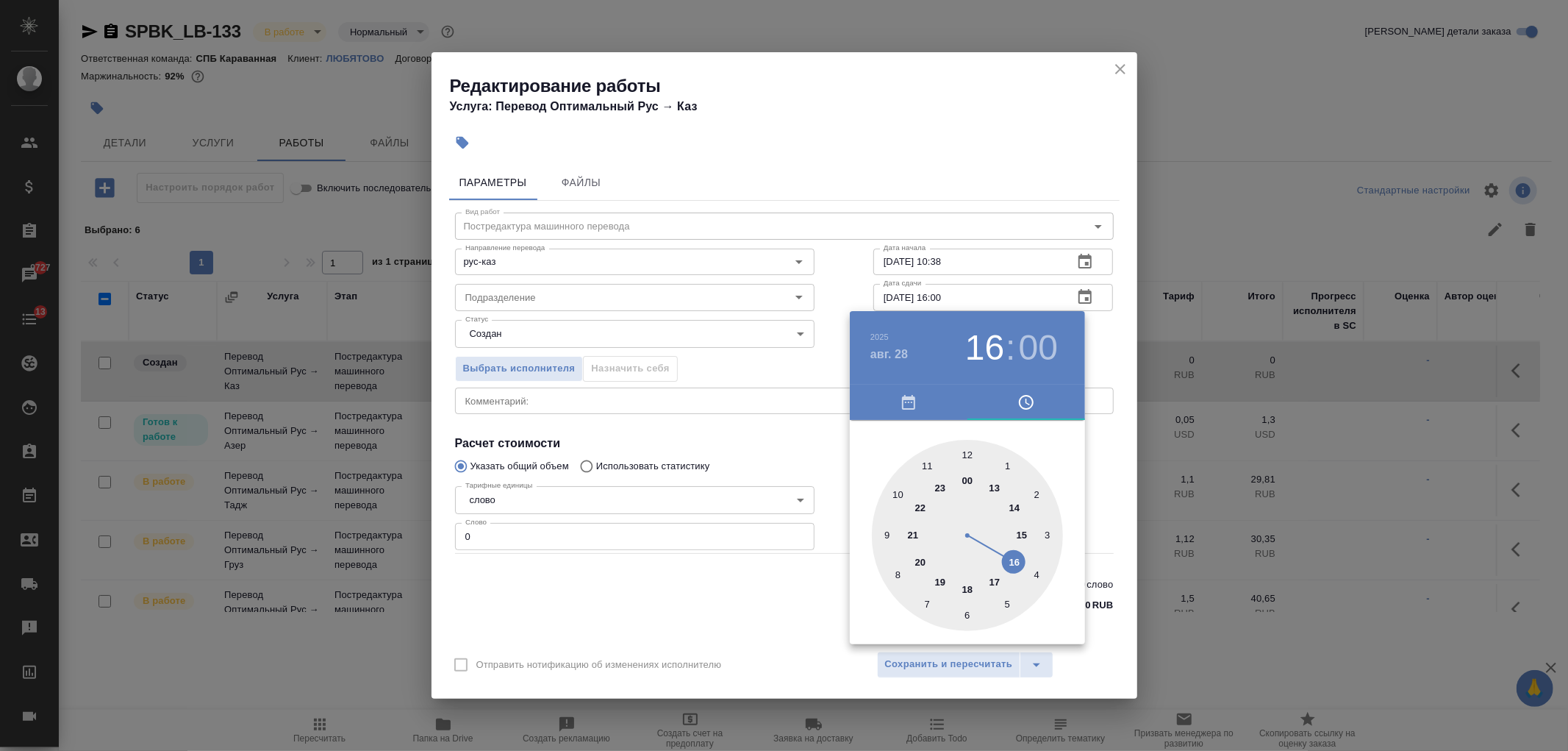
click at [1018, 512] on div at bounding box center [967, 535] width 191 height 191
type input "28.08.2025 14:00"
drag, startPoint x: 702, startPoint y: 606, endPoint x: 722, endPoint y: 606, distance: 20.0
click at [706, 605] on div at bounding box center [784, 375] width 1568 height 751
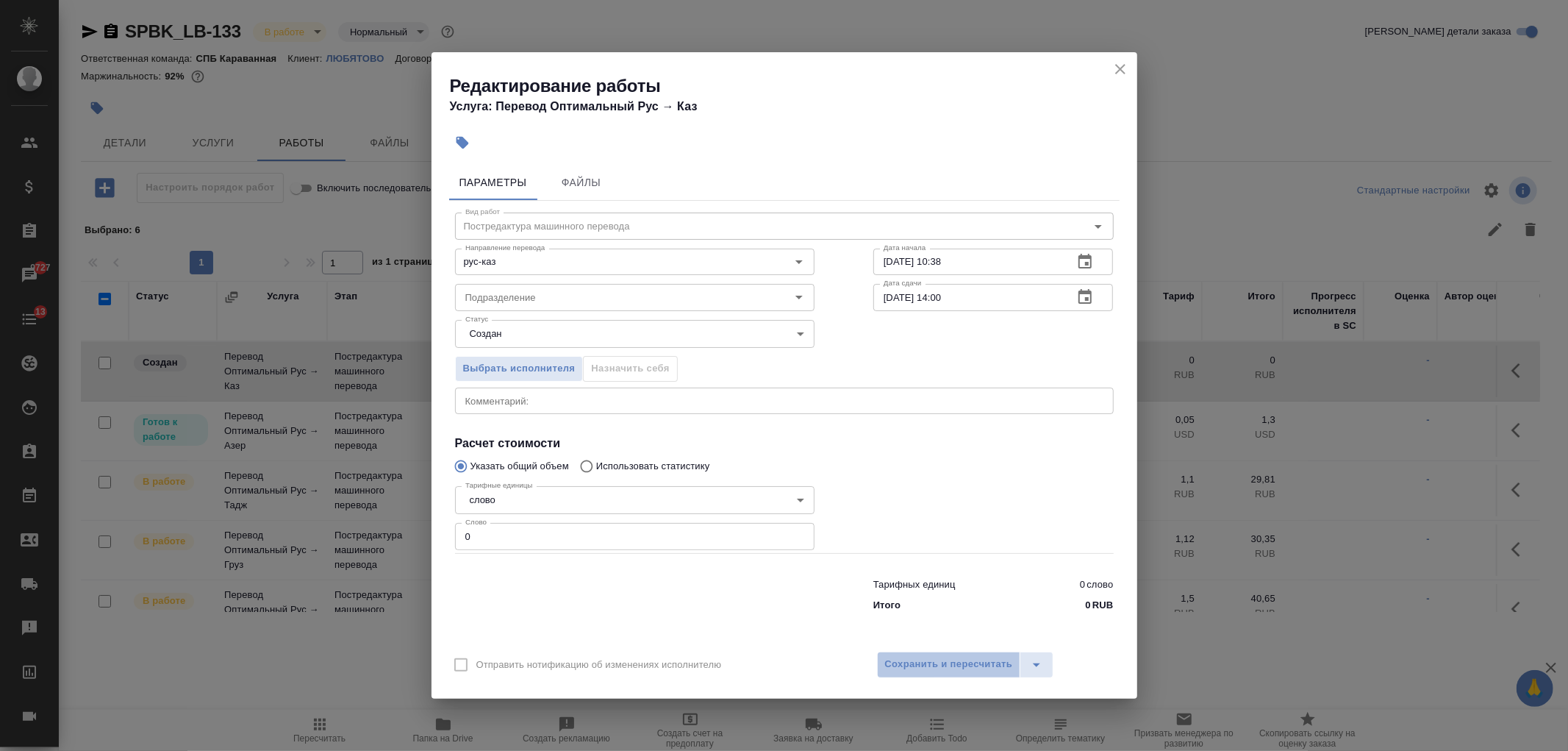
click at [973, 677] on button "Сохранить и пересчитать" at bounding box center [949, 665] width 144 height 26
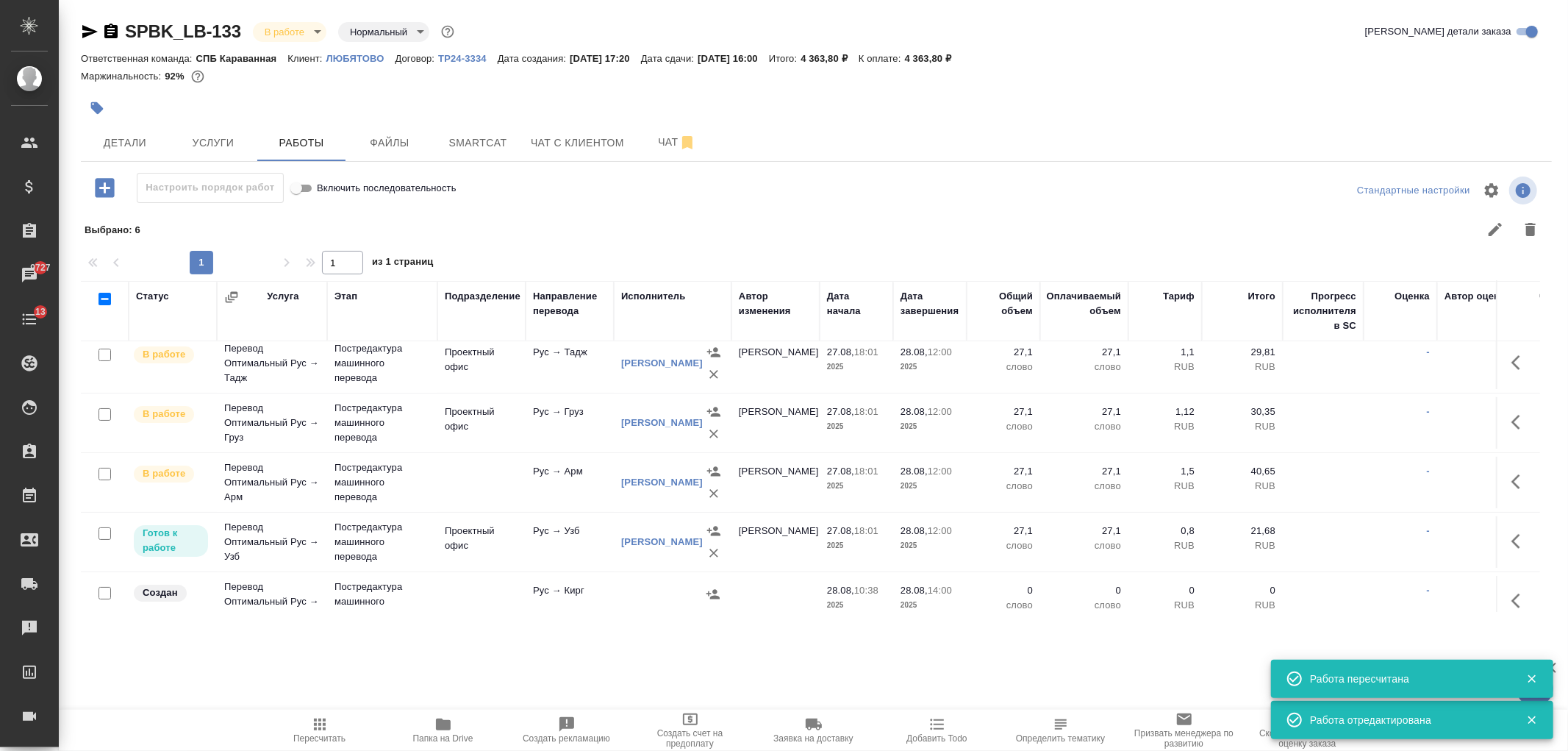
scroll to position [219, 0]
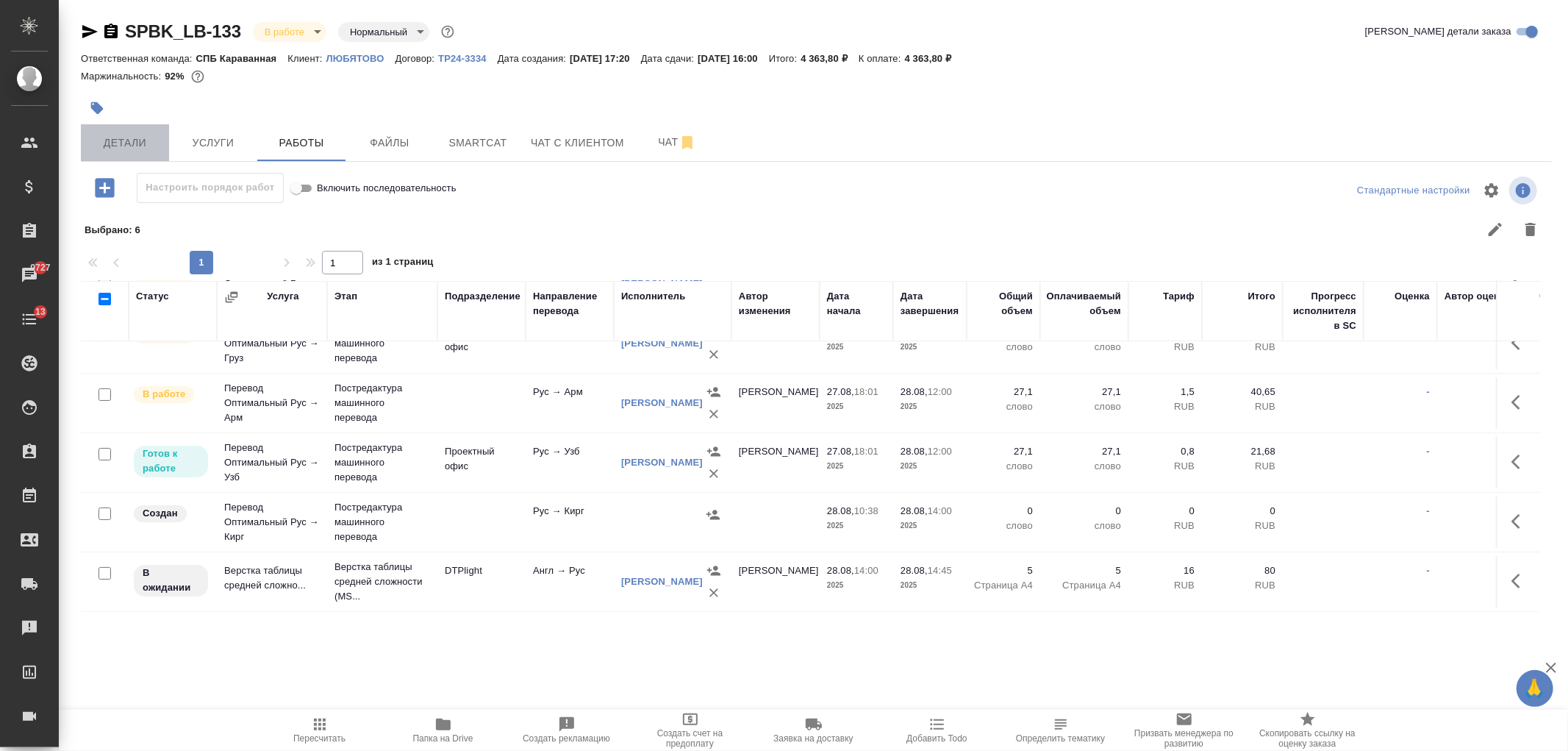
click at [115, 133] on button "Детали" at bounding box center [125, 142] width 88 height 37
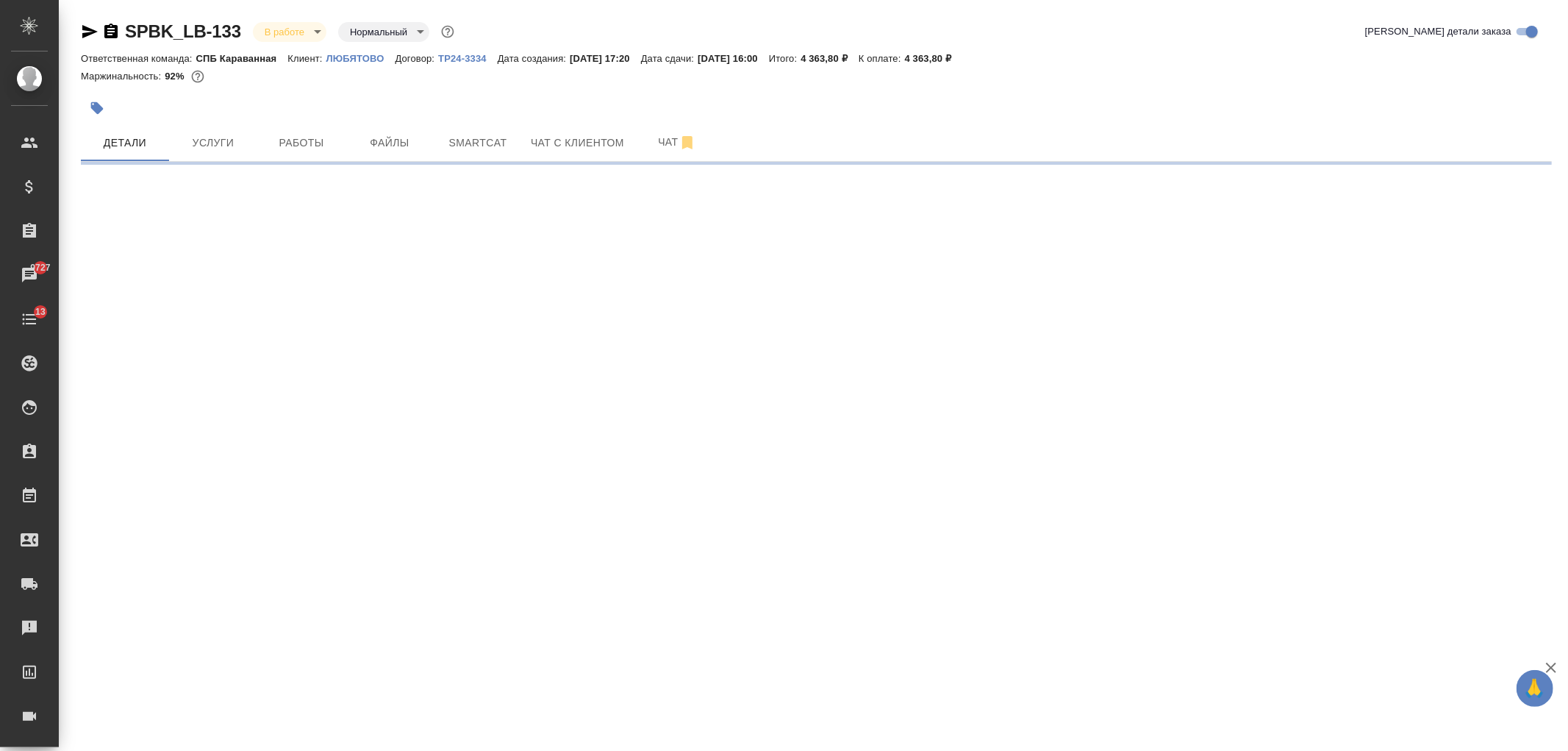
select select "RU"
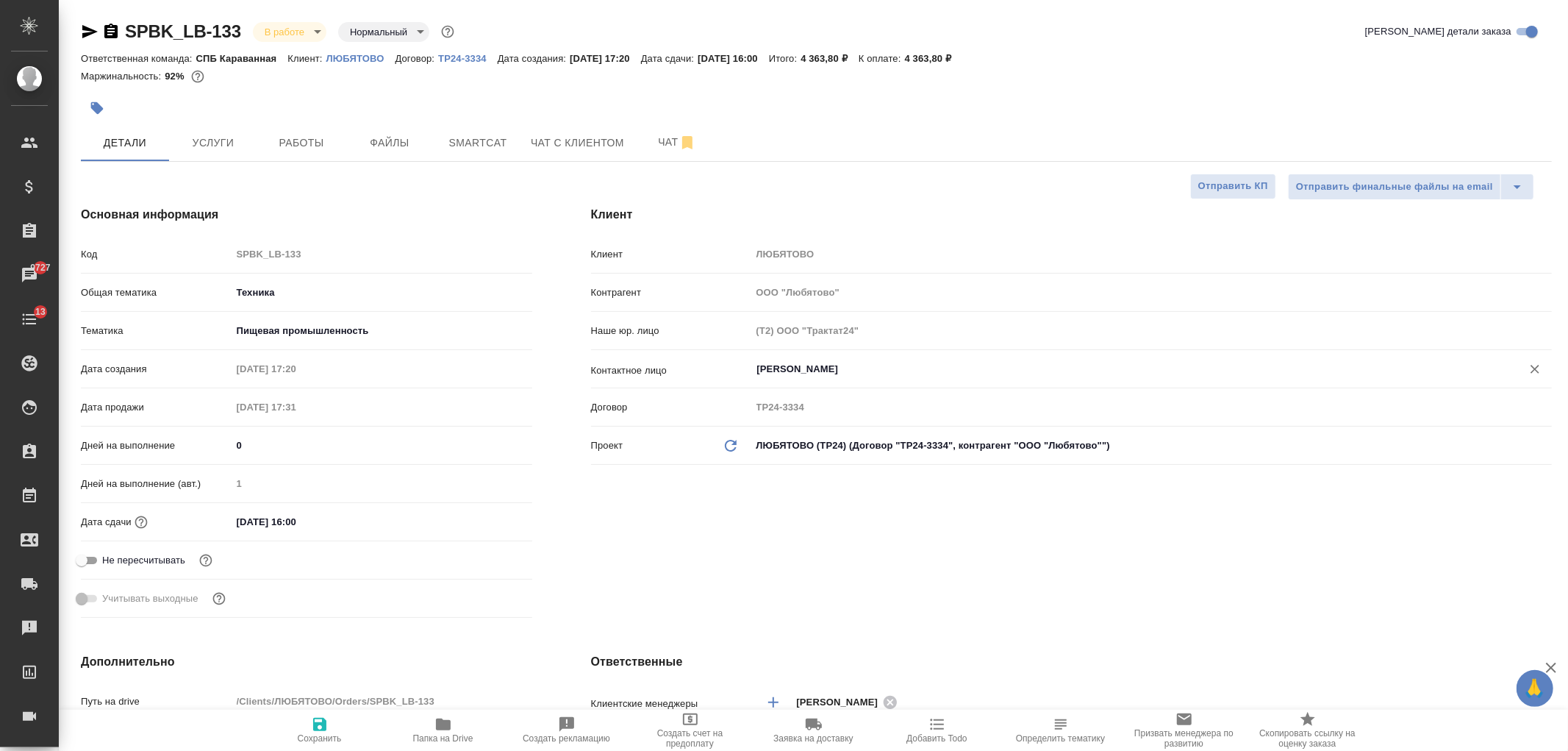
type textarea "x"
click at [253, 167] on div "SPBK_LB-133 В работе inProgress Нормальный normal Кратко детали заказа Ответств…" at bounding box center [815, 760] width 1487 height 1521
click at [226, 141] on span "Услуги" at bounding box center [212, 143] width 70 height 19
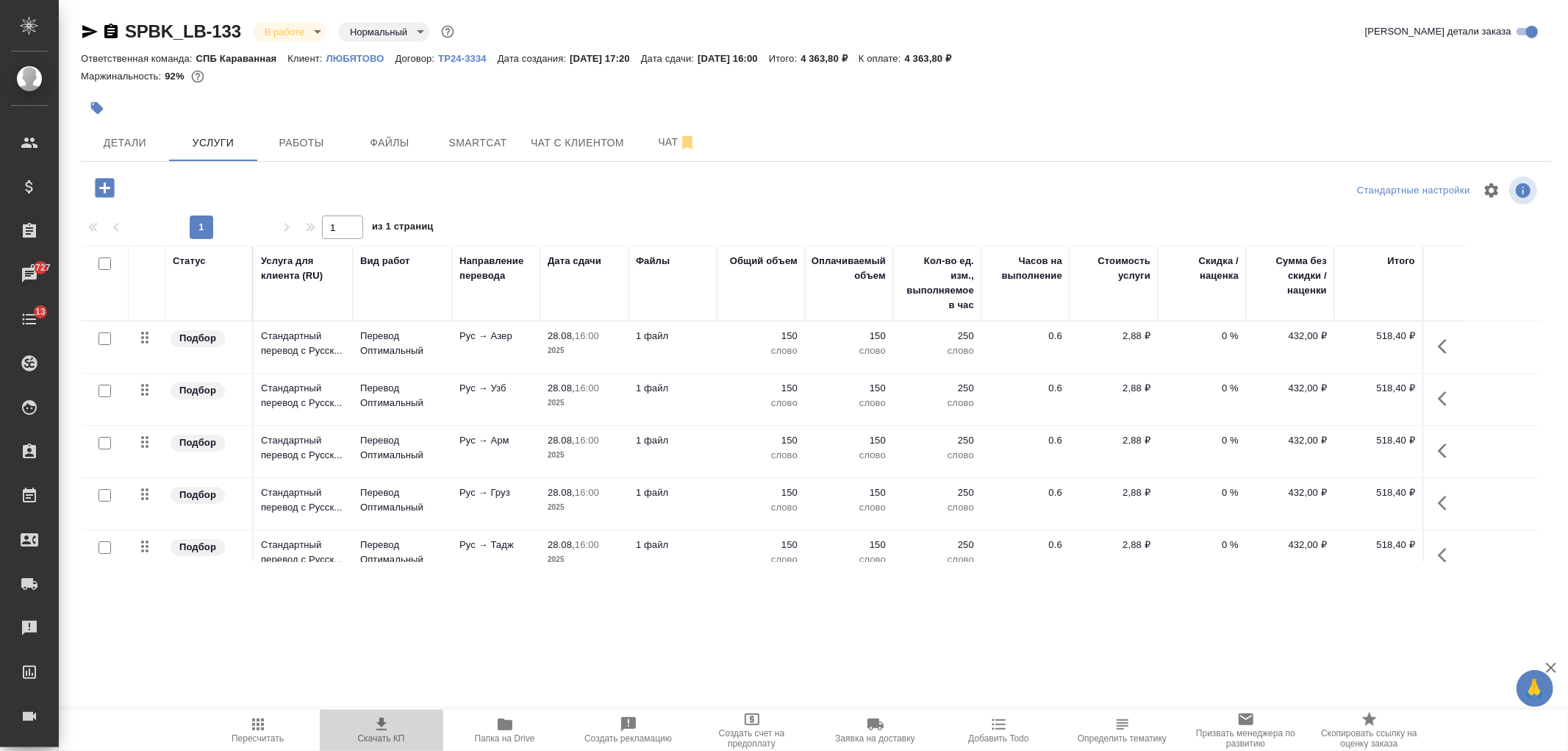
click at [379, 718] on icon "button" at bounding box center [381, 724] width 18 height 18
click at [288, 144] on span "Работы" at bounding box center [301, 143] width 70 height 19
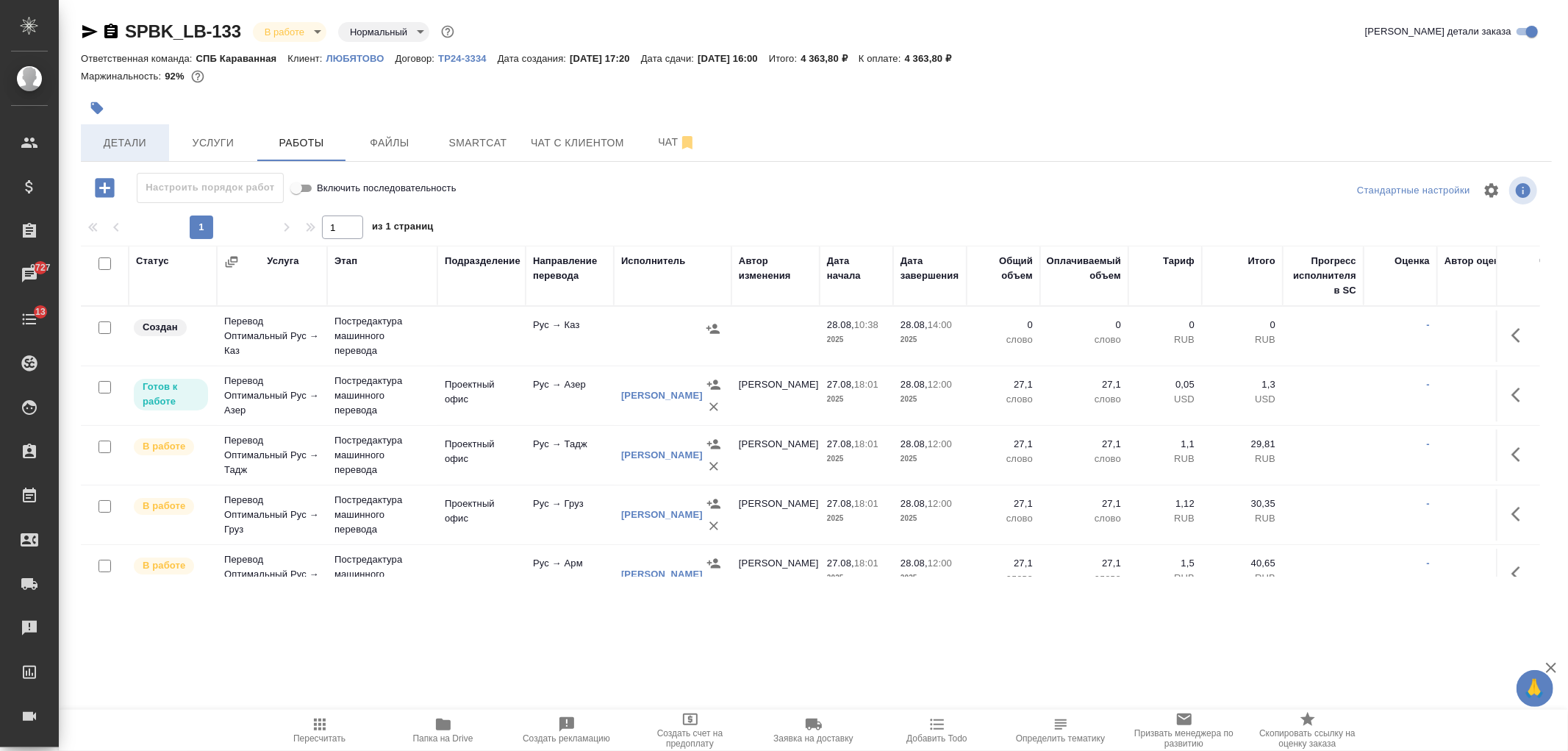
click at [146, 142] on span "Детали" at bounding box center [124, 143] width 70 height 19
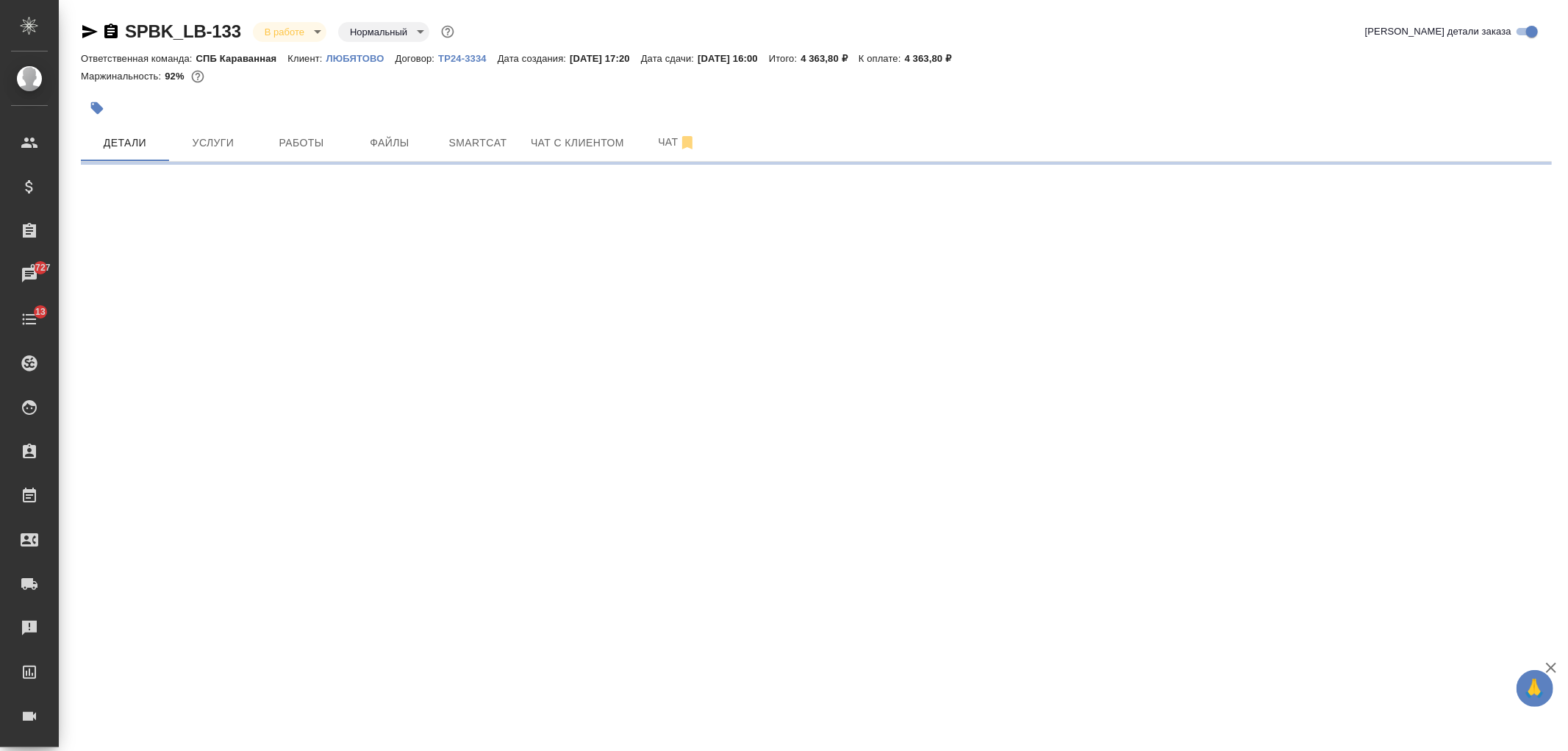
select select "RU"
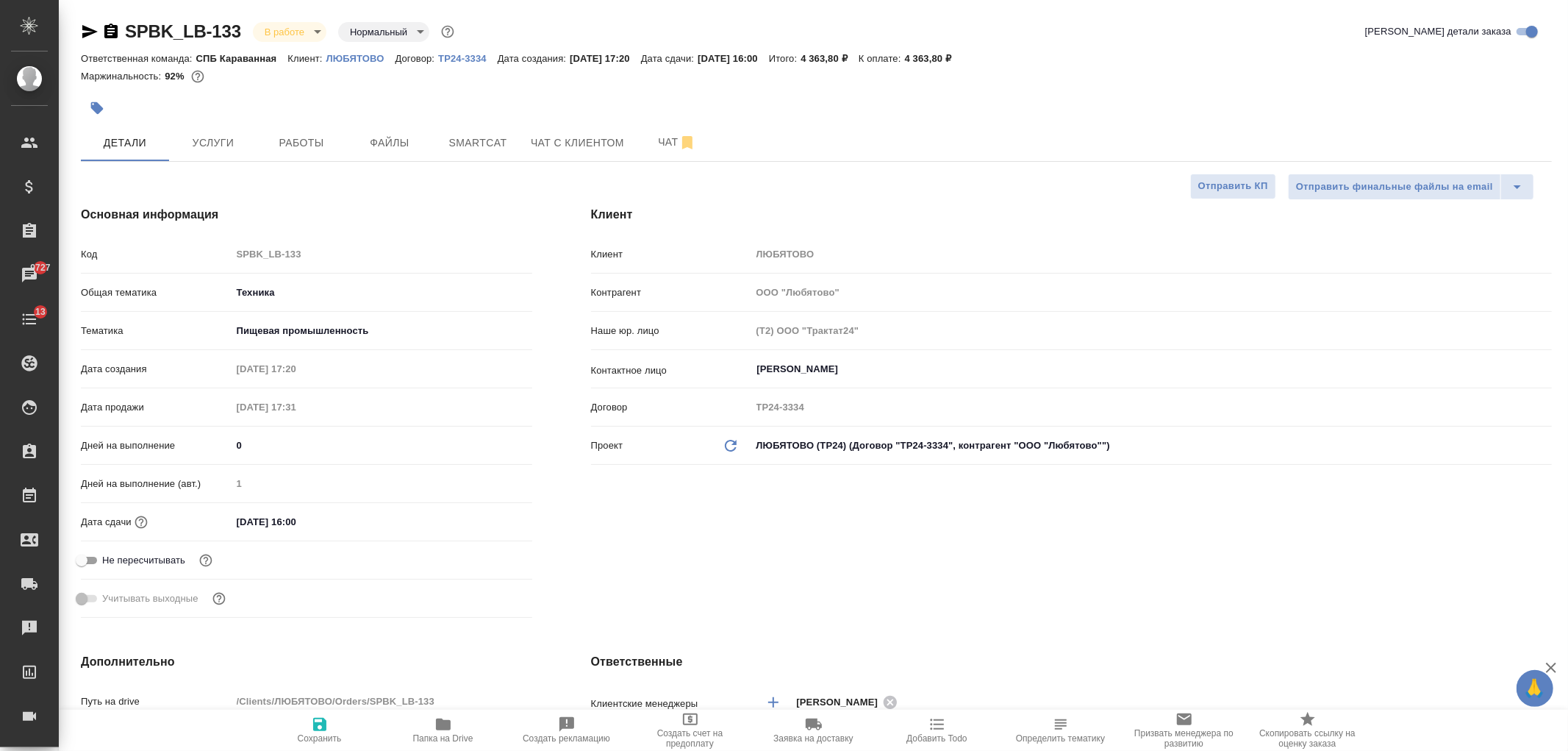
type textarea "x"
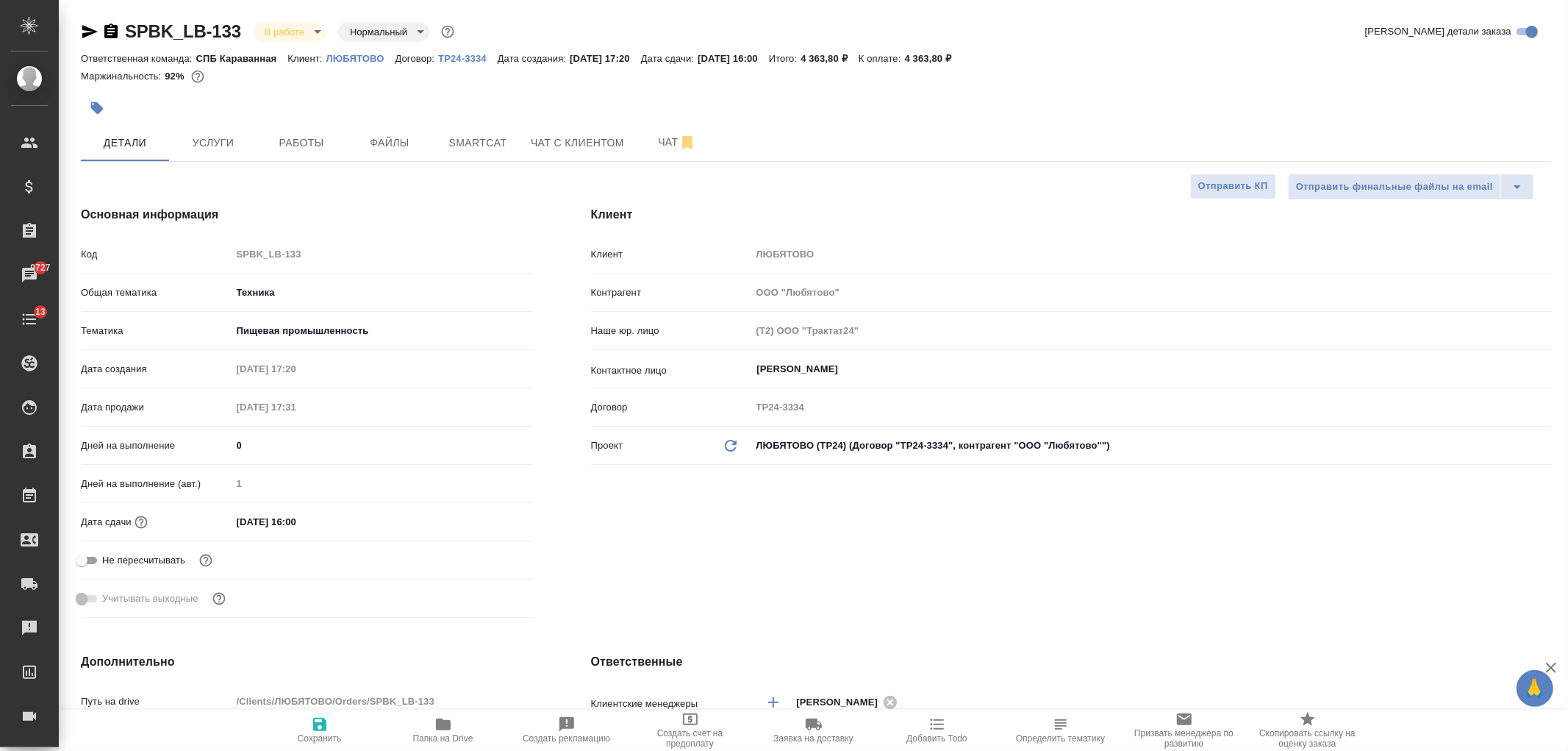
type textarea "x"
click at [614, 149] on span "Чат с клиентом" at bounding box center [577, 143] width 93 height 19
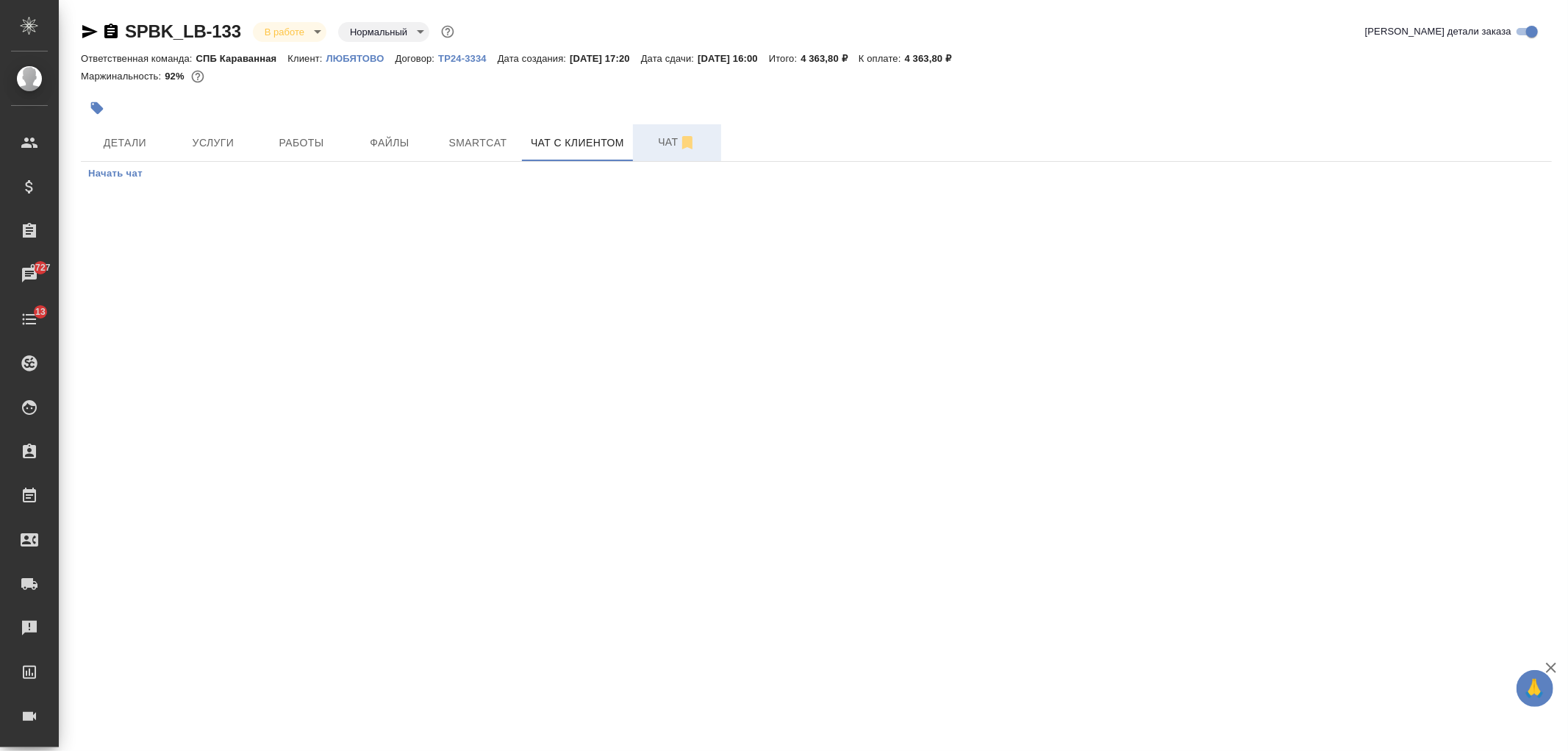
click at [647, 144] on span "Чат" at bounding box center [676, 143] width 70 height 19
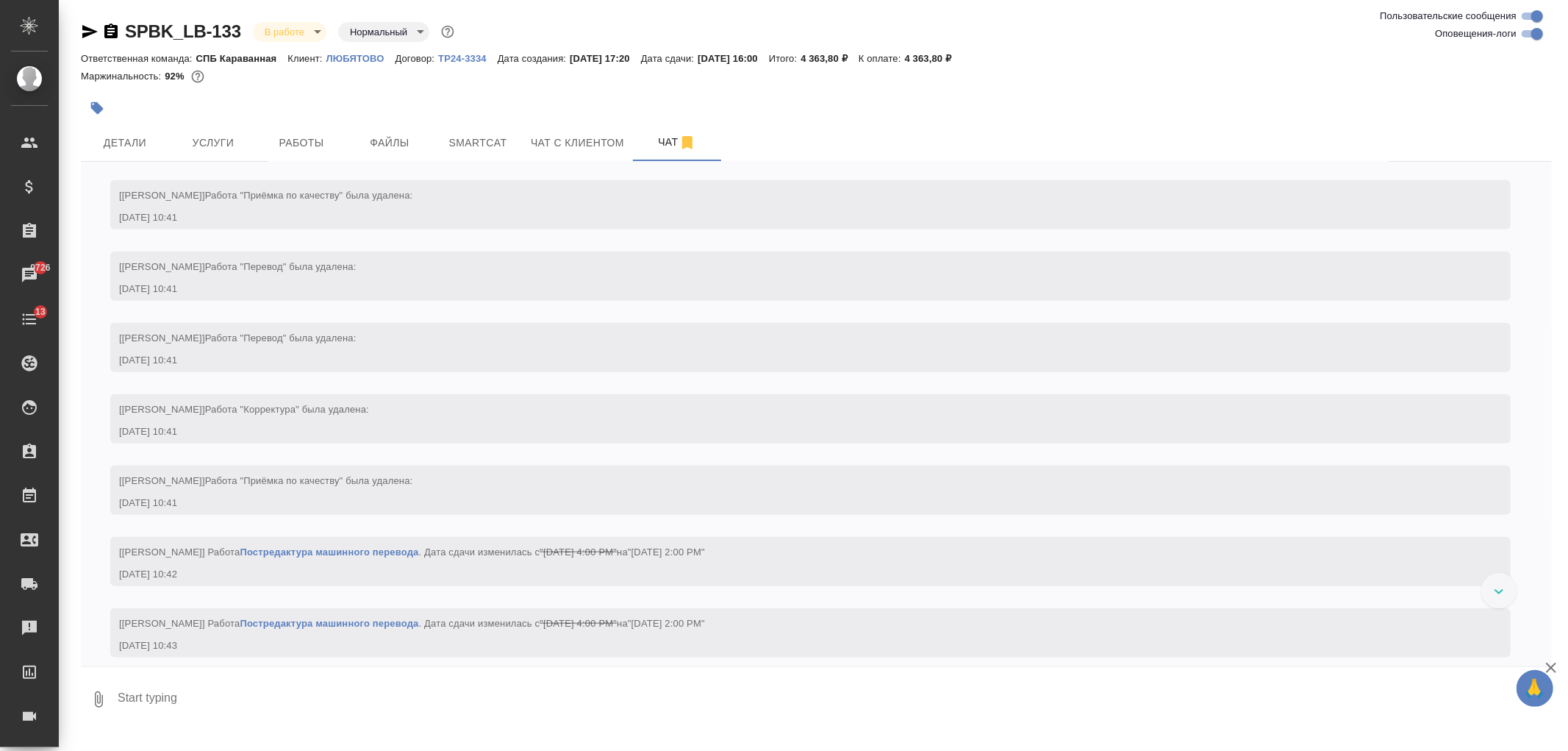
scroll to position [6099, 0]
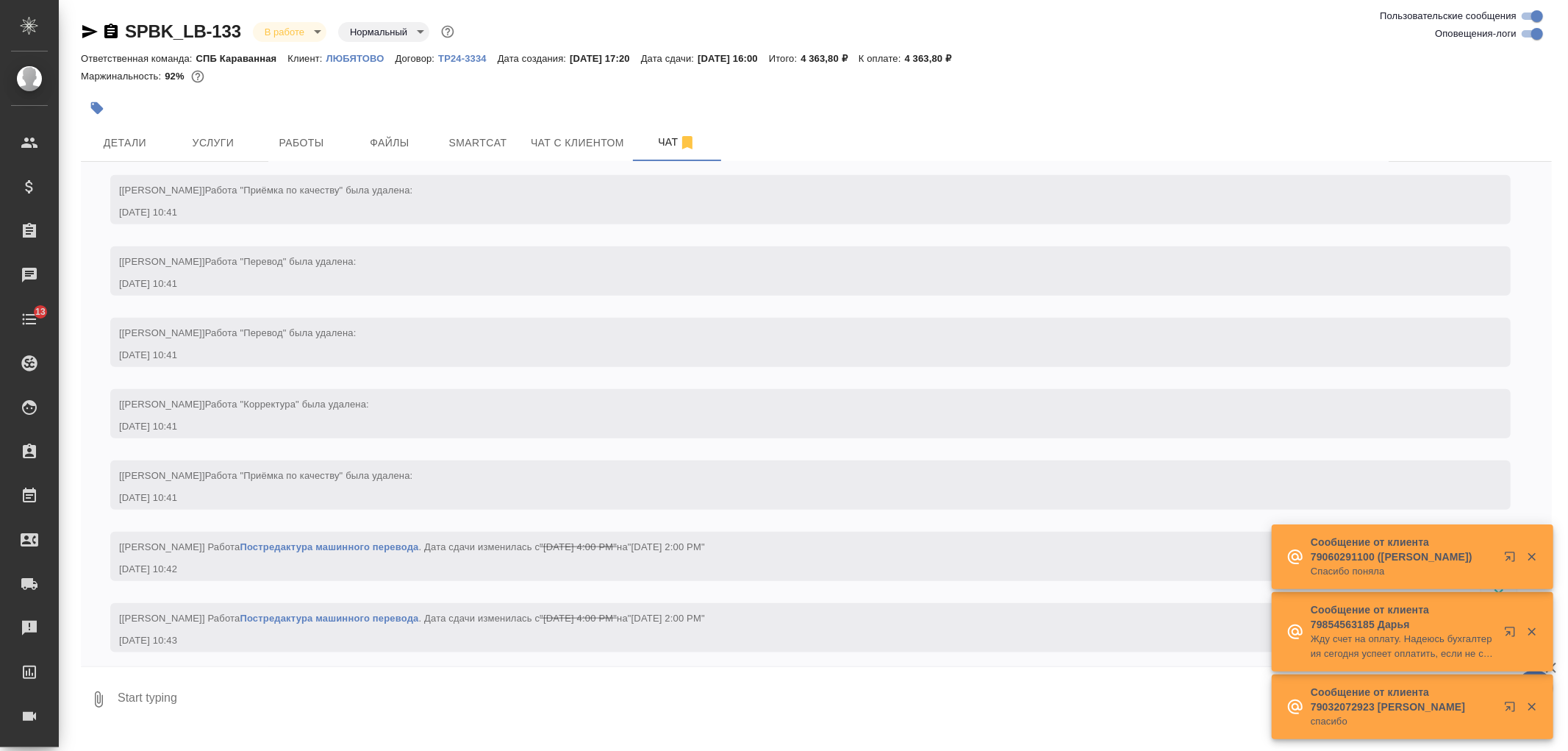
scroll to position [6034, 0]
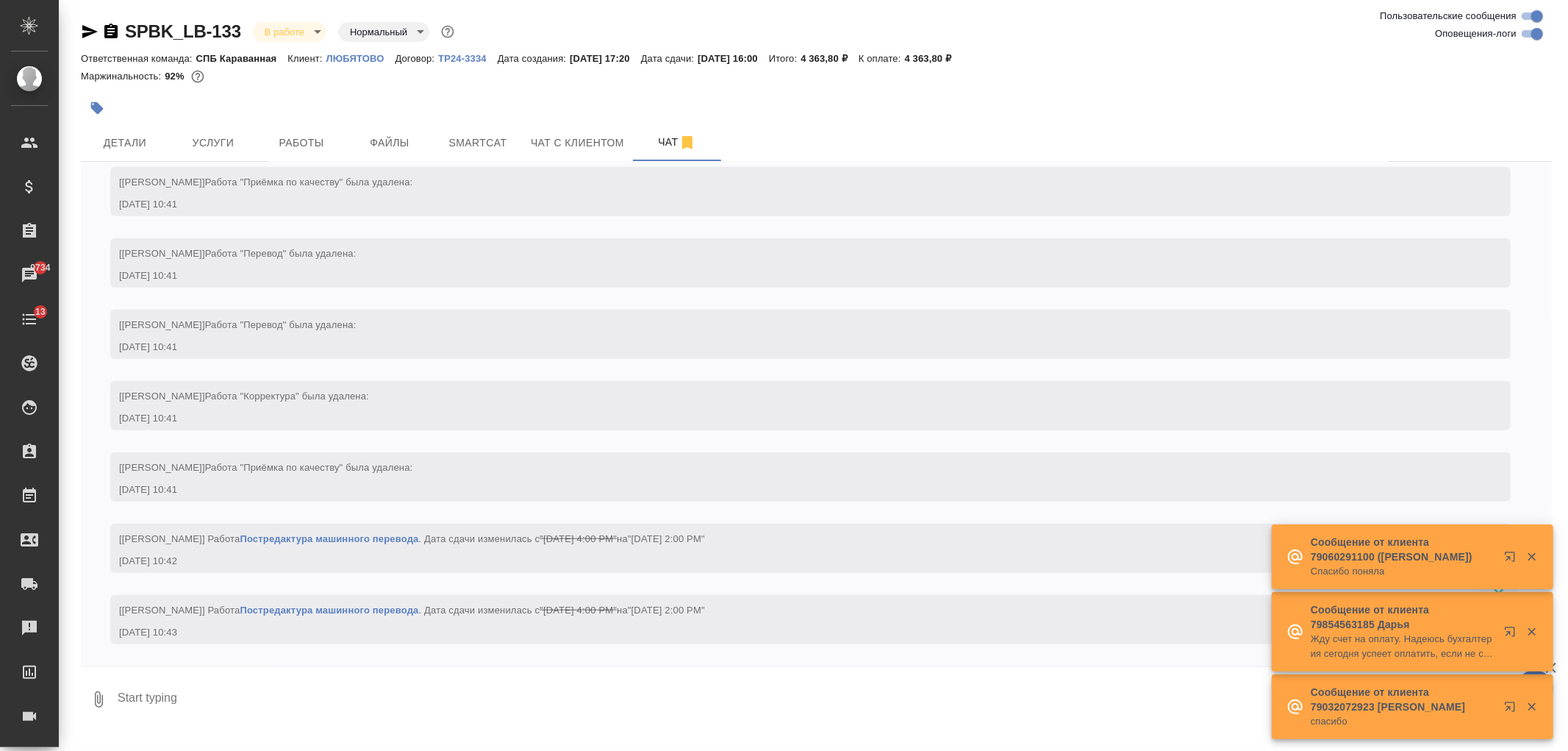
click at [367, 675] on textarea at bounding box center [834, 699] width 1436 height 50
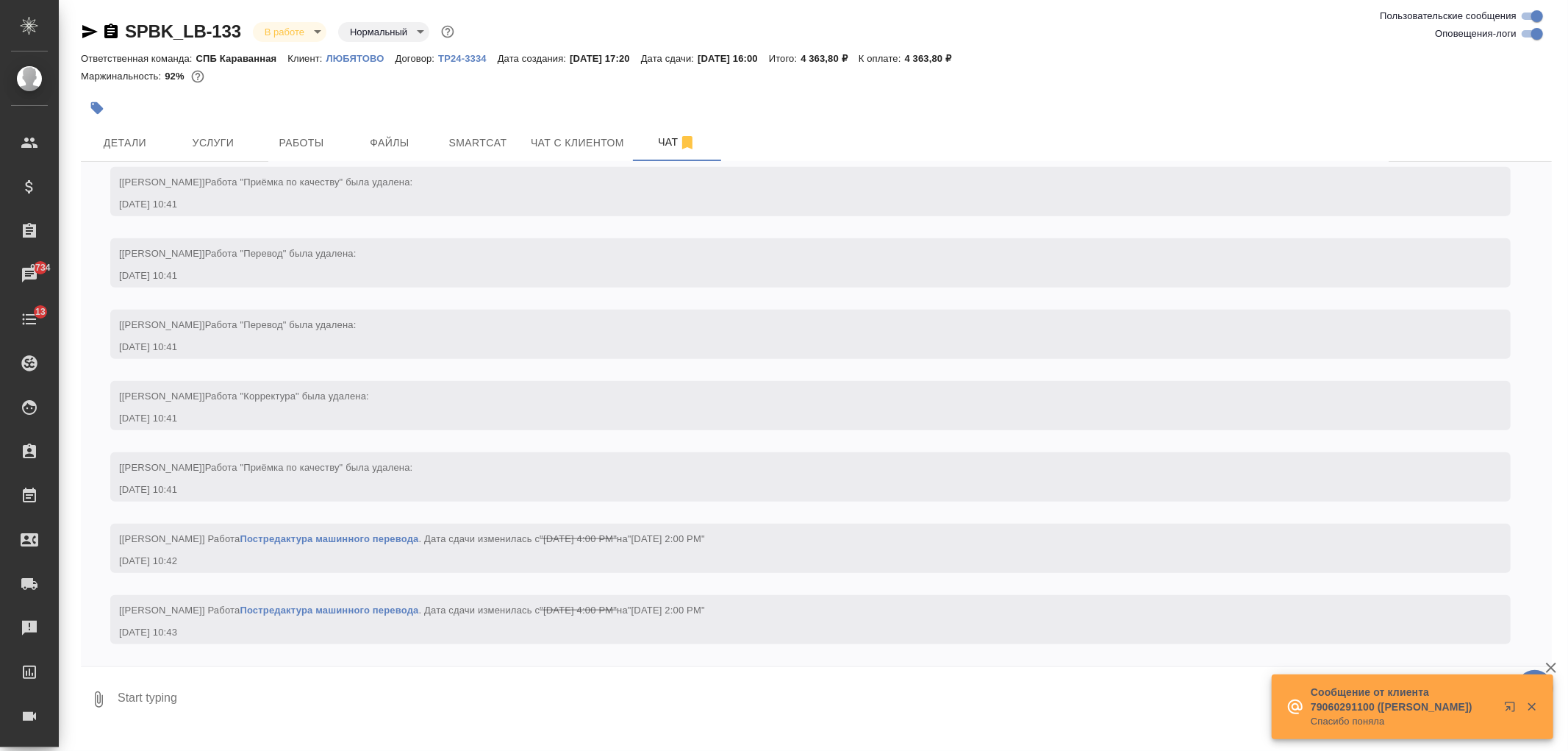
scroll to position [6099, 0]
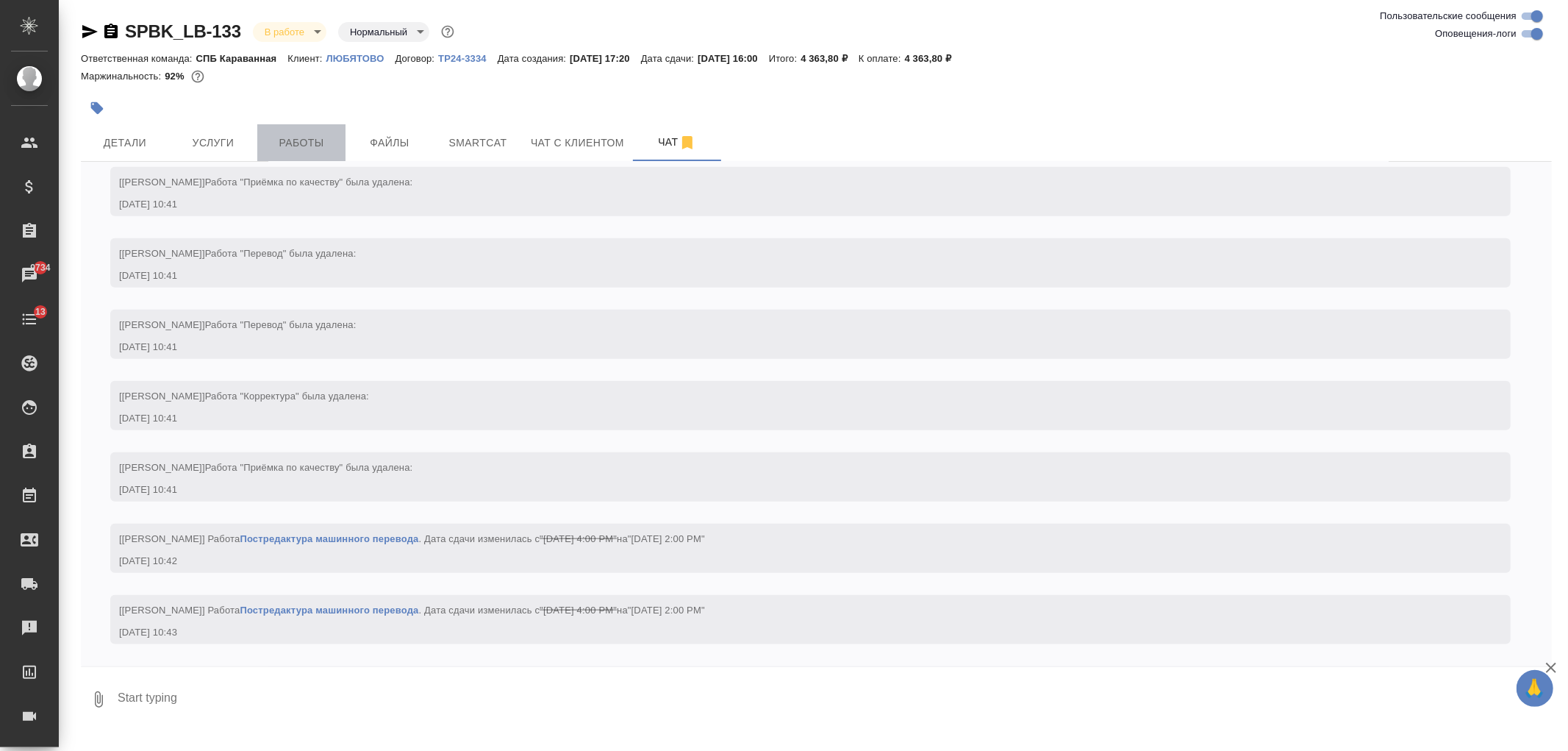
click at [292, 142] on span "Работы" at bounding box center [301, 143] width 70 height 19
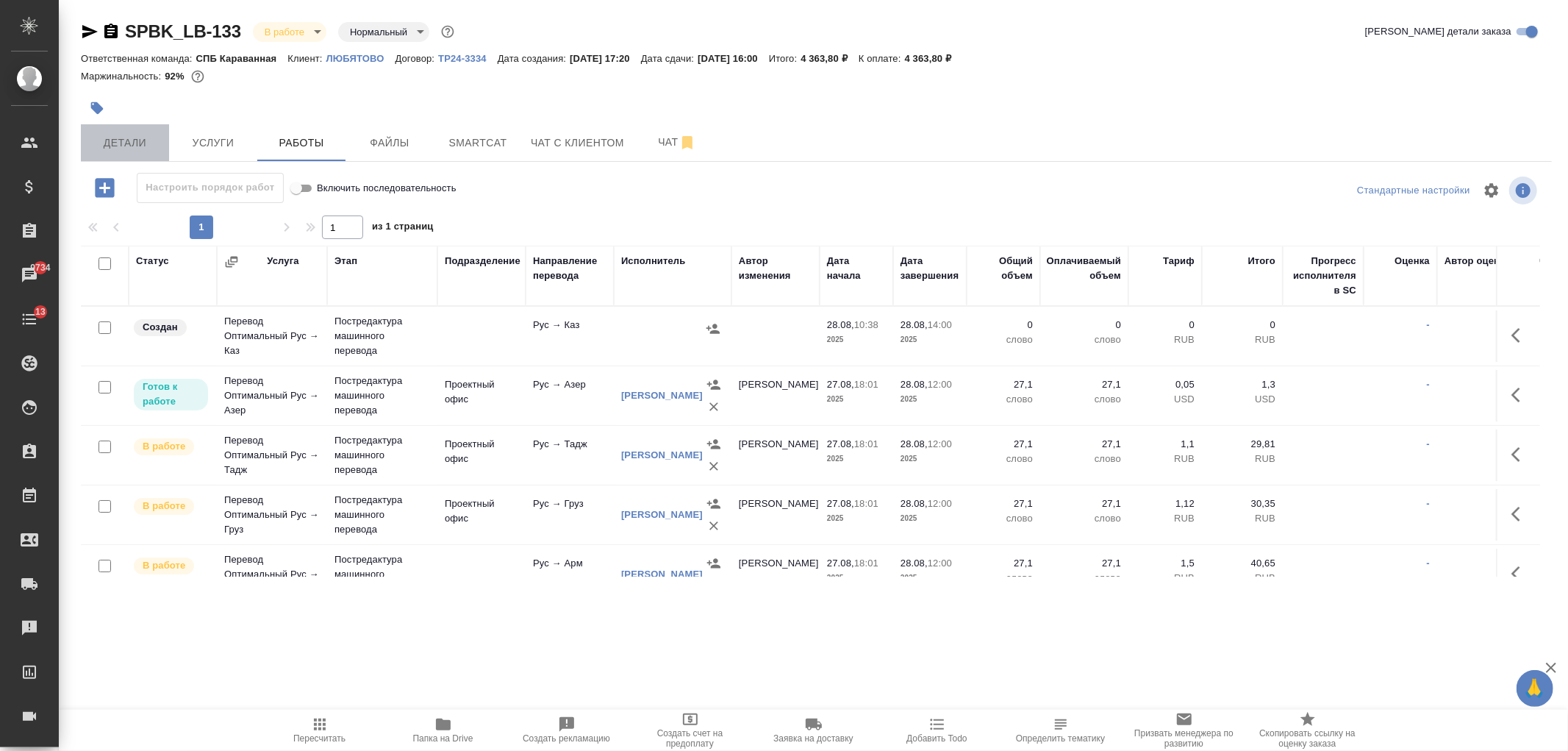
click at [141, 130] on button "Детали" at bounding box center [125, 142] width 88 height 37
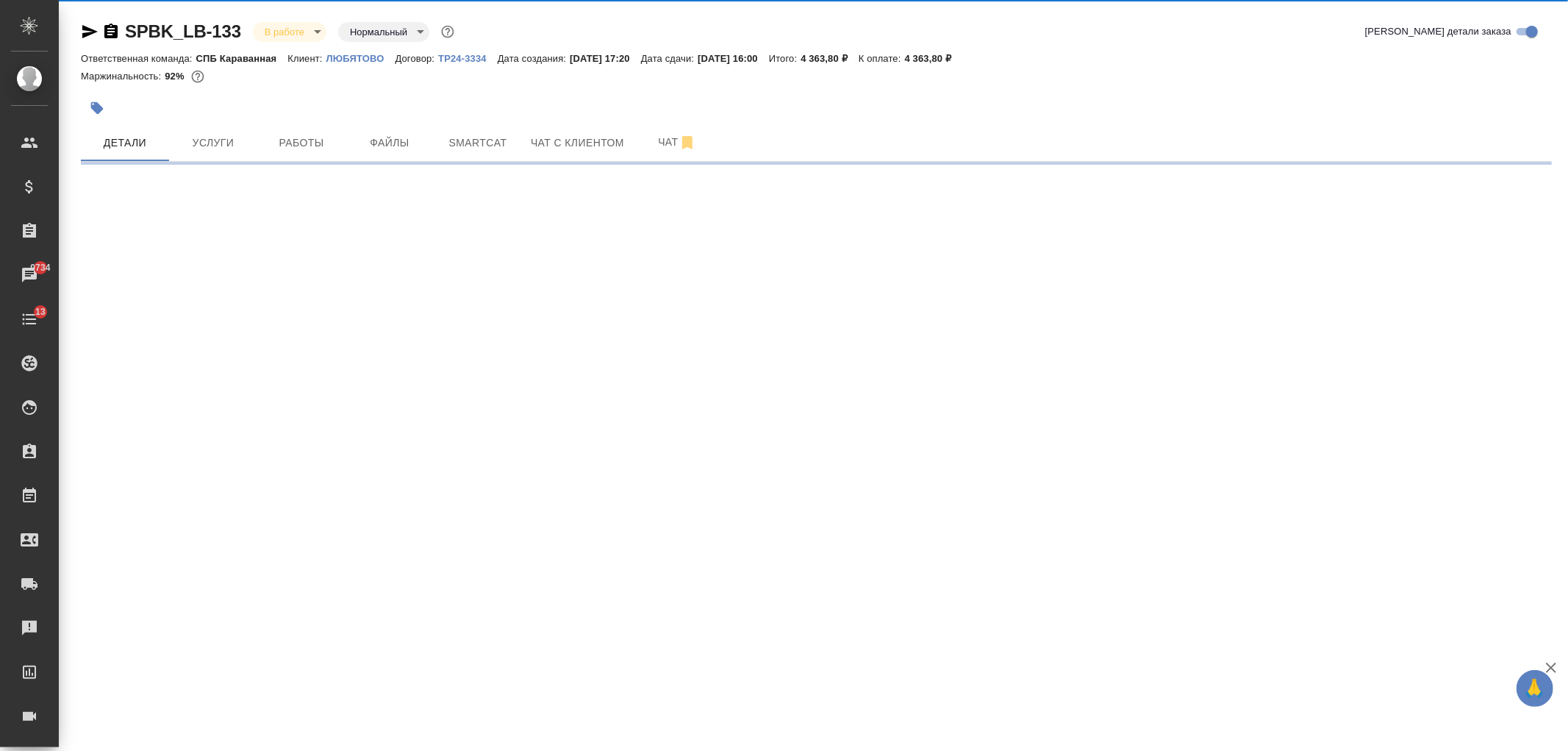
select select "RU"
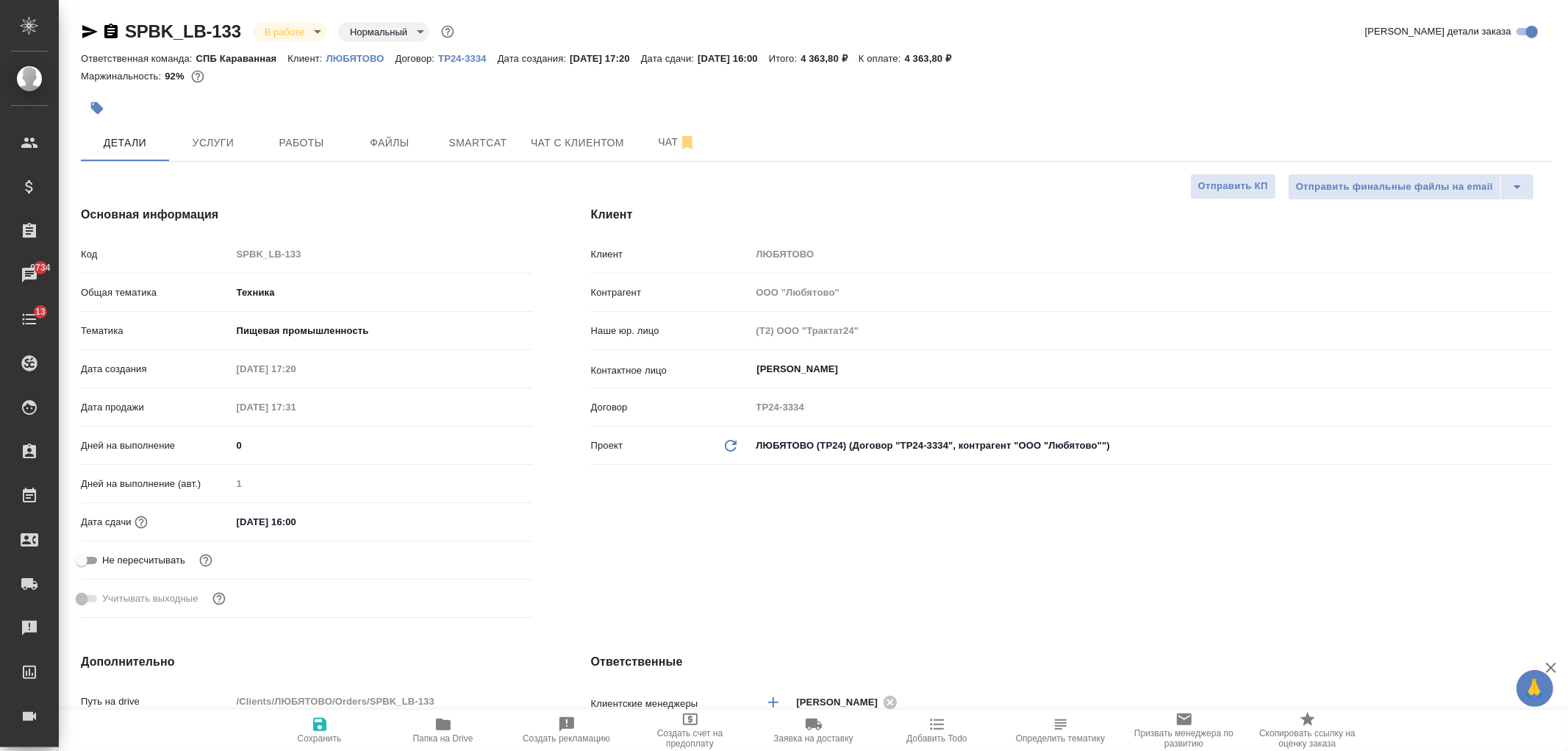
type textarea "x"
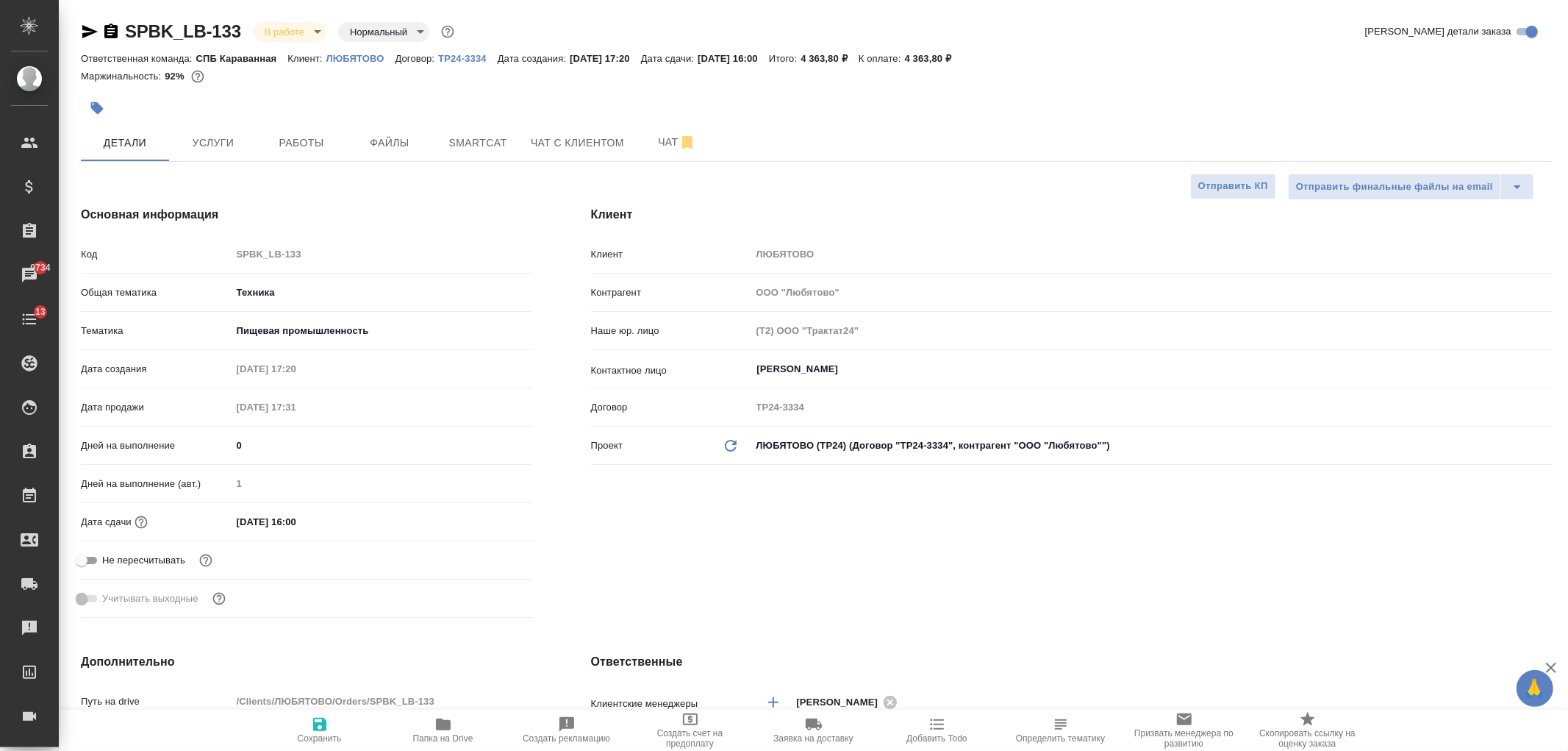
type textarea "x"
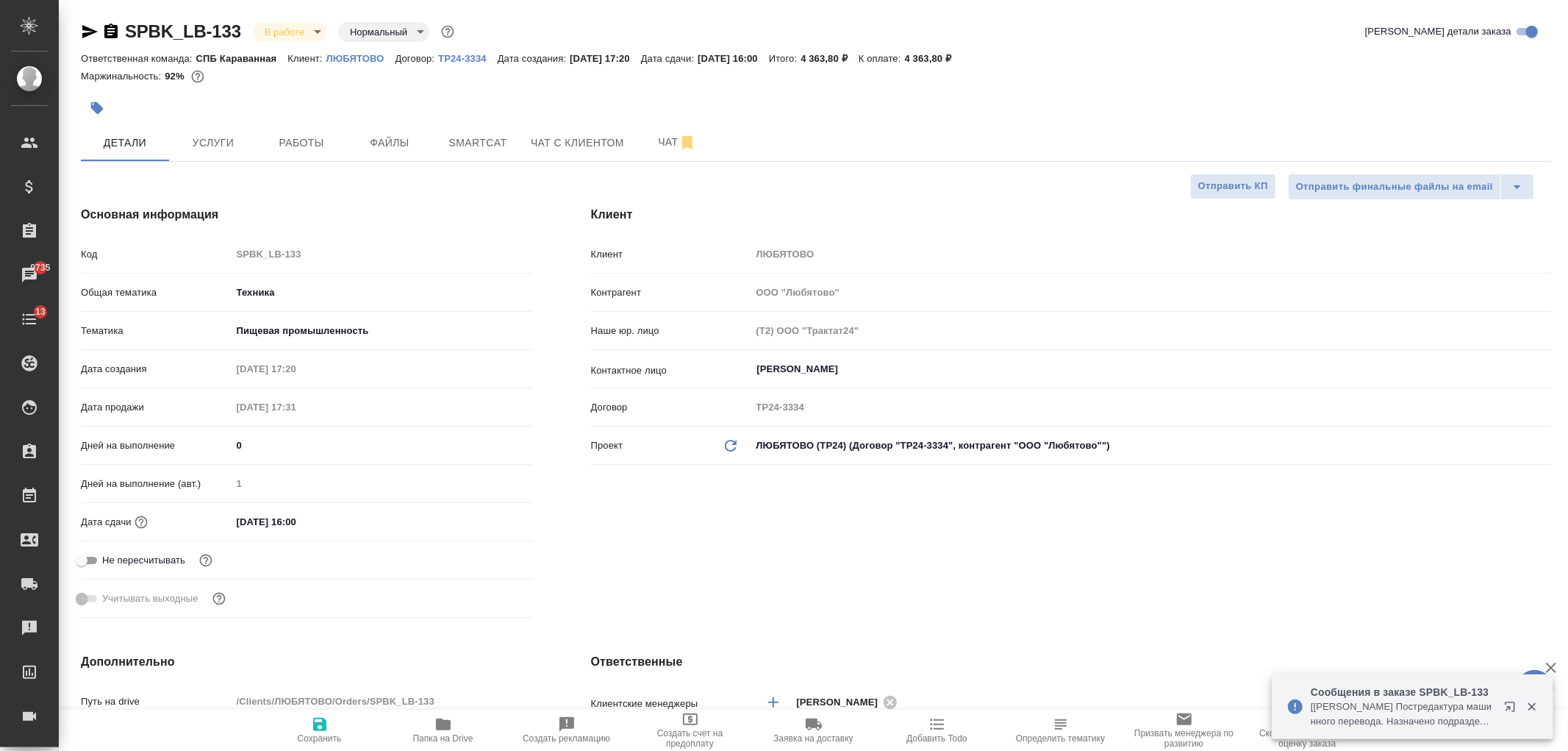
click at [368, 53] on p "ЛЮБЯТОВО" at bounding box center [361, 58] width 70 height 11
type textarea "x"
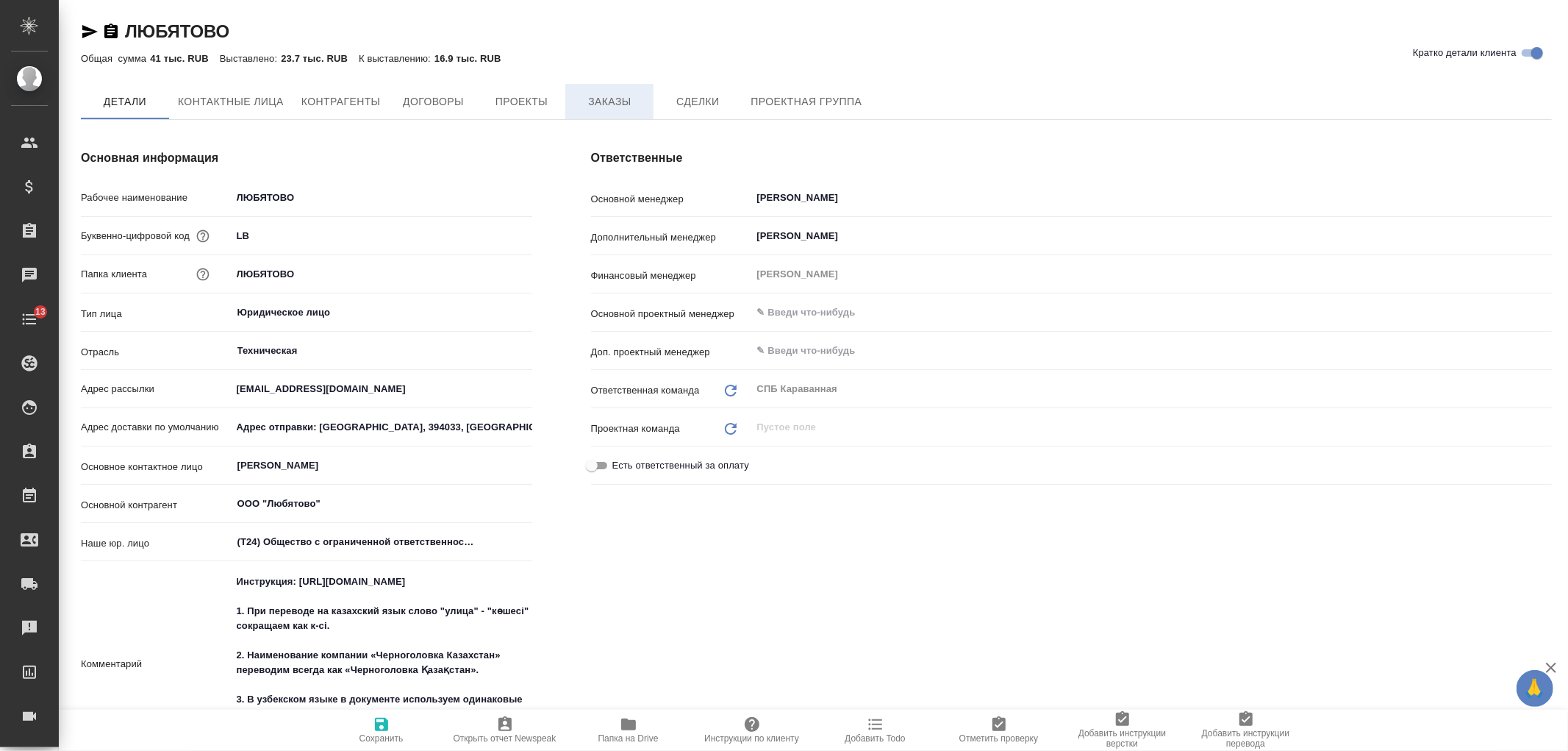
type textarea "x"
click at [597, 100] on span "Заказы" at bounding box center [609, 102] width 70 height 19
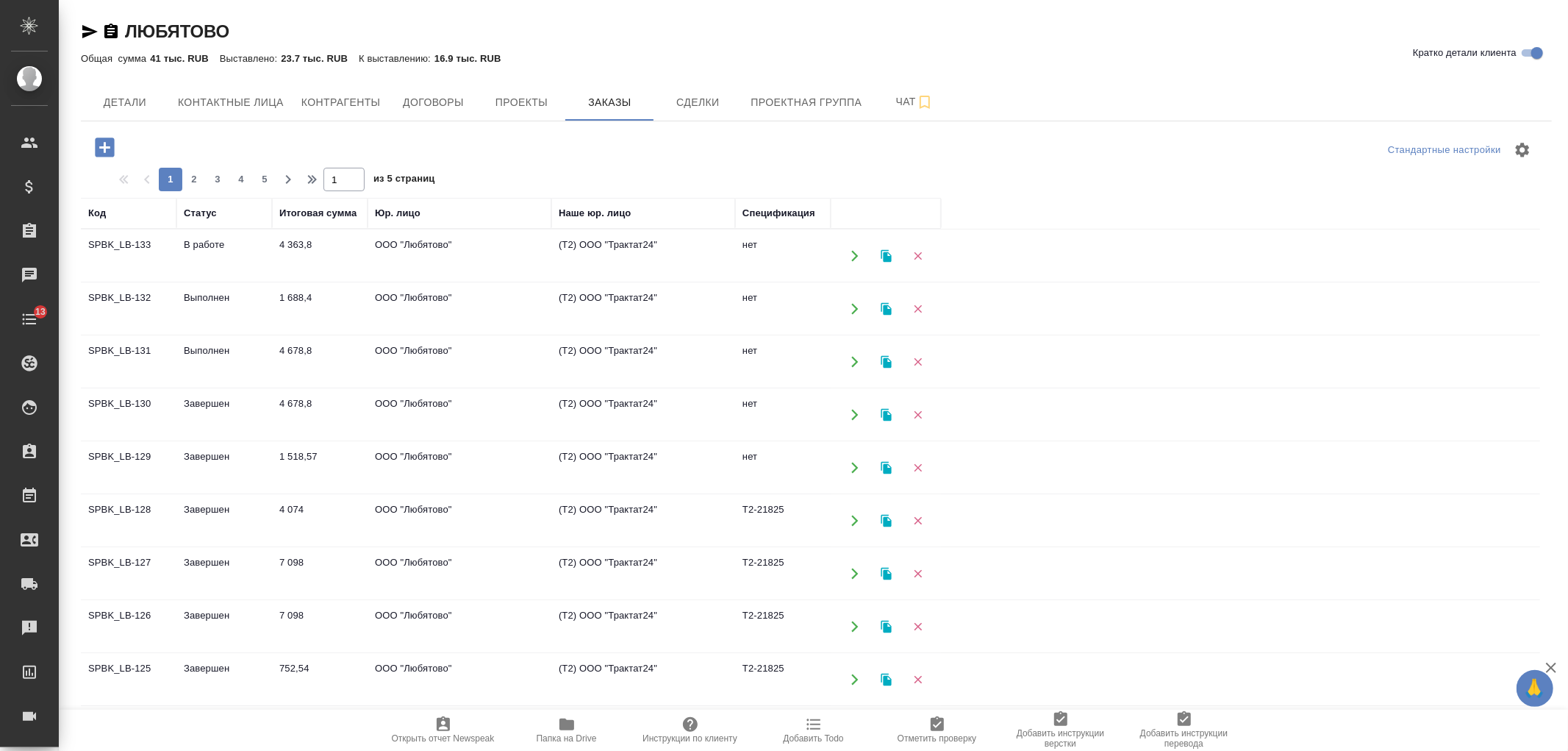
click at [222, 306] on td "Выполнен" at bounding box center [225, 308] width 96 height 52
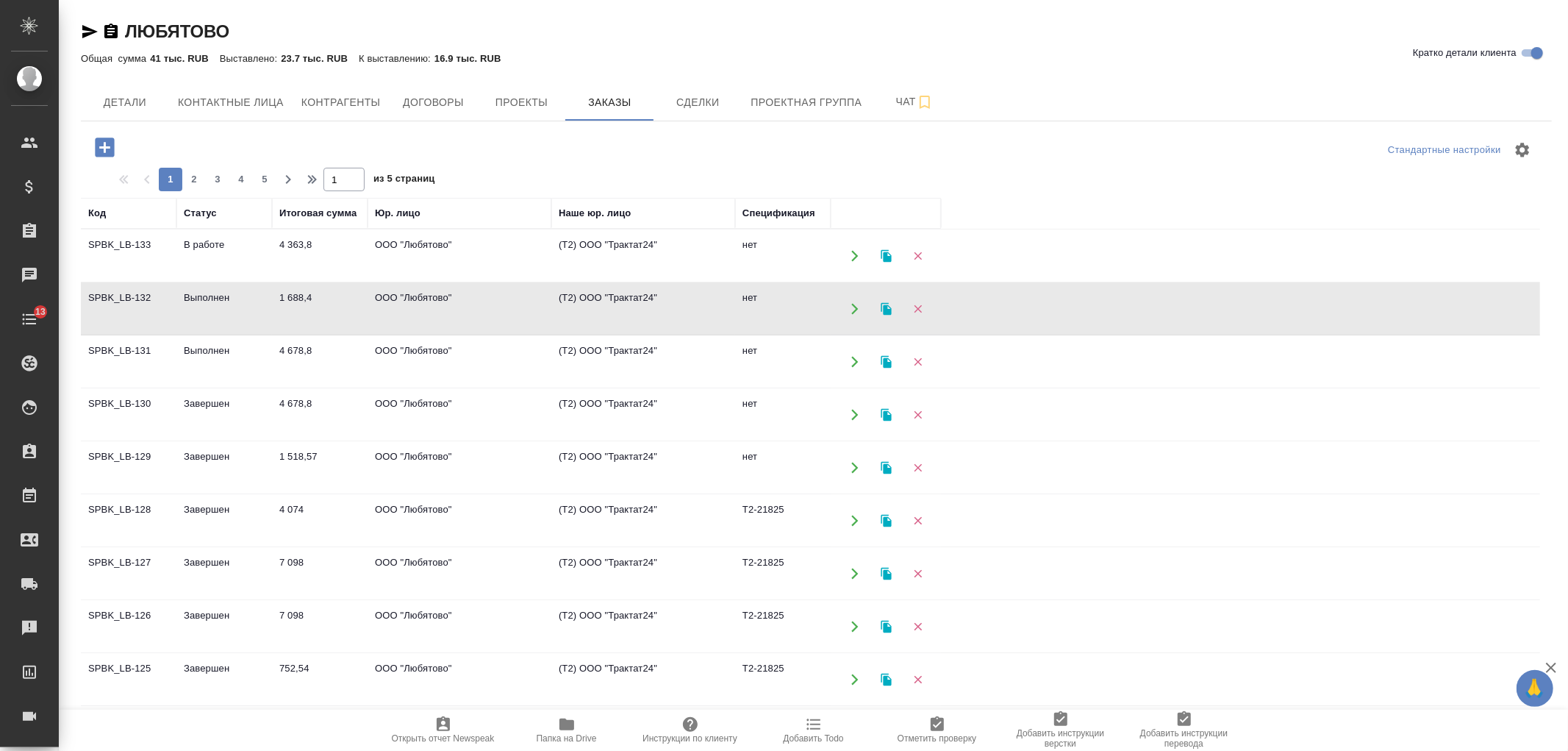
click at [222, 306] on td "Выполнен" at bounding box center [225, 308] width 96 height 52
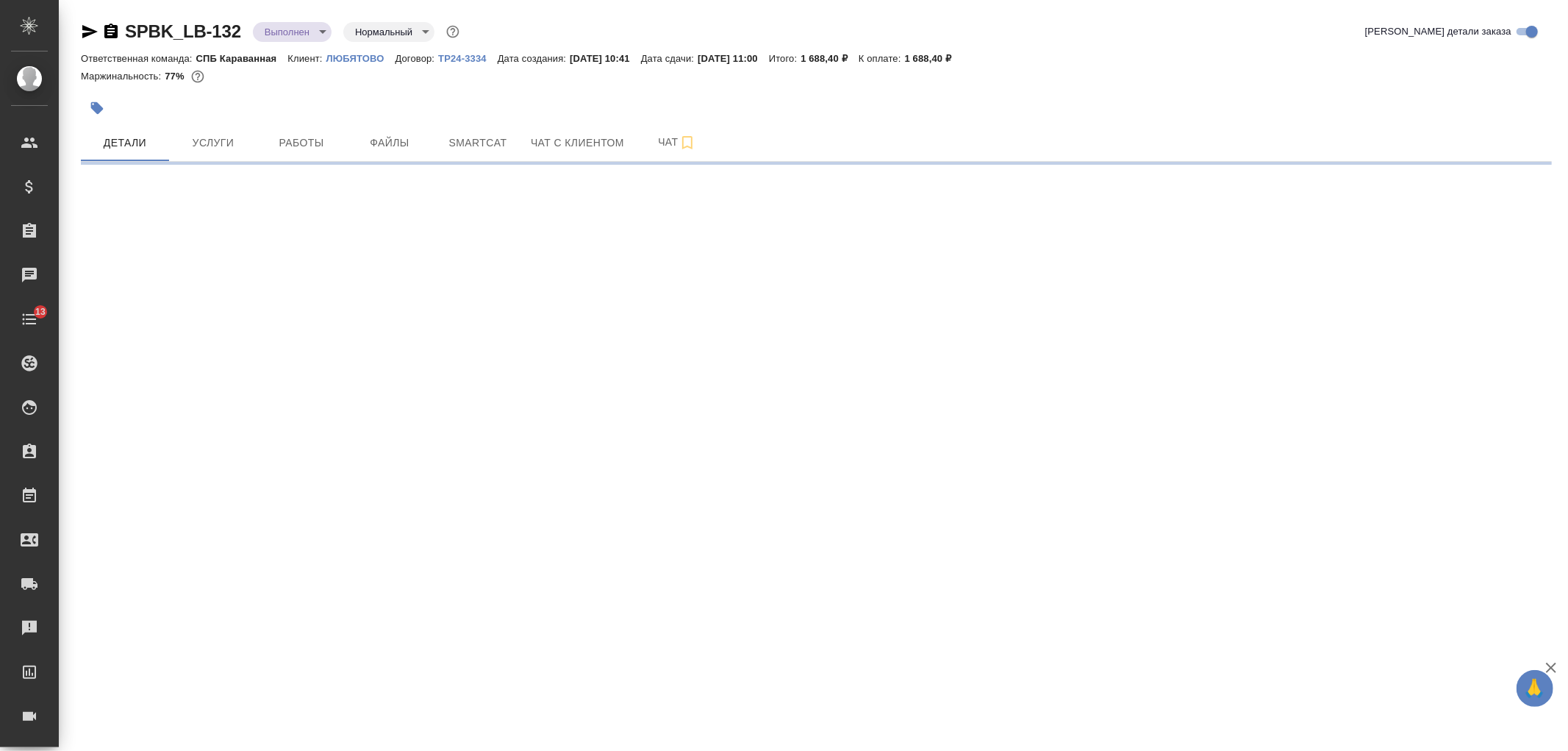
select select "RU"
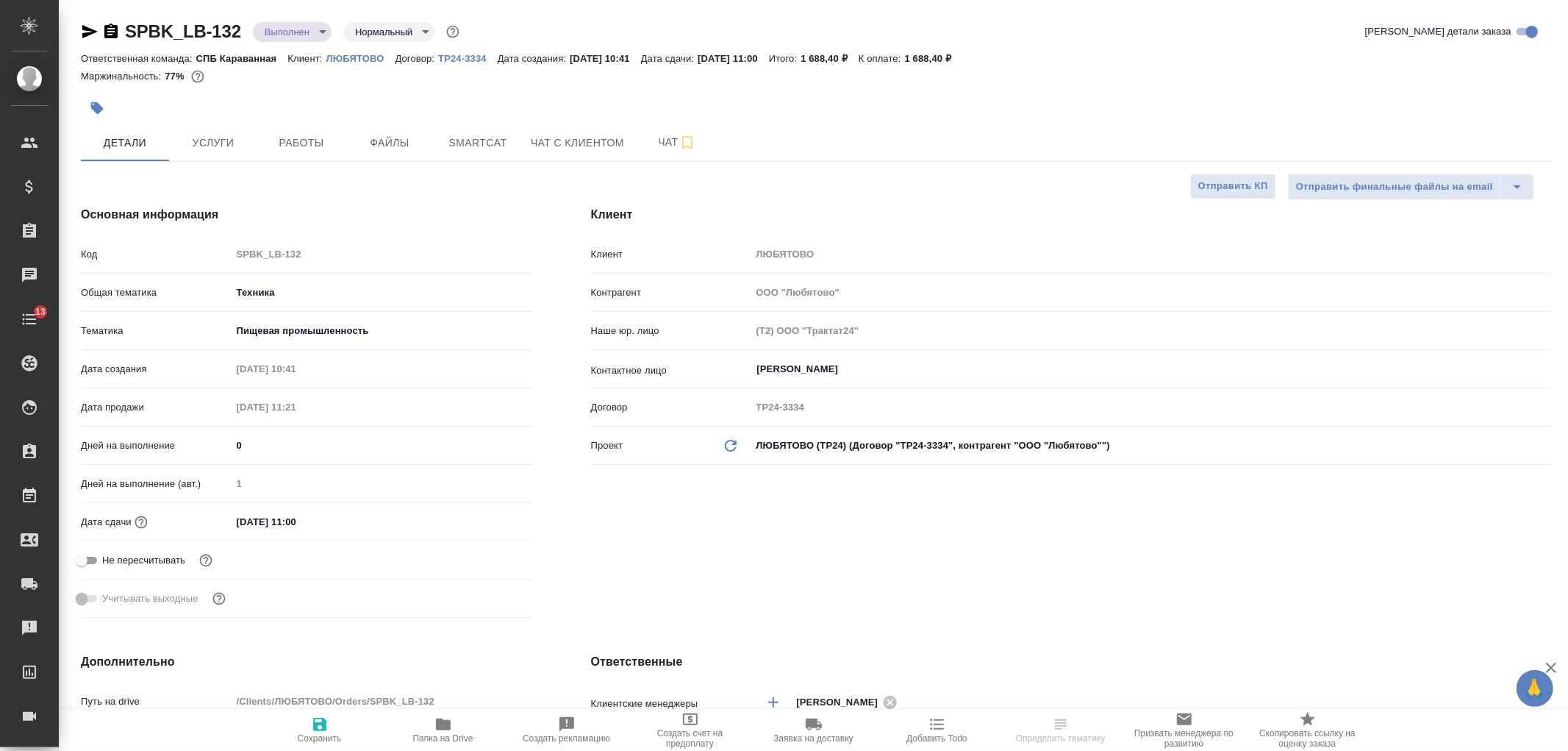
type textarea "x"
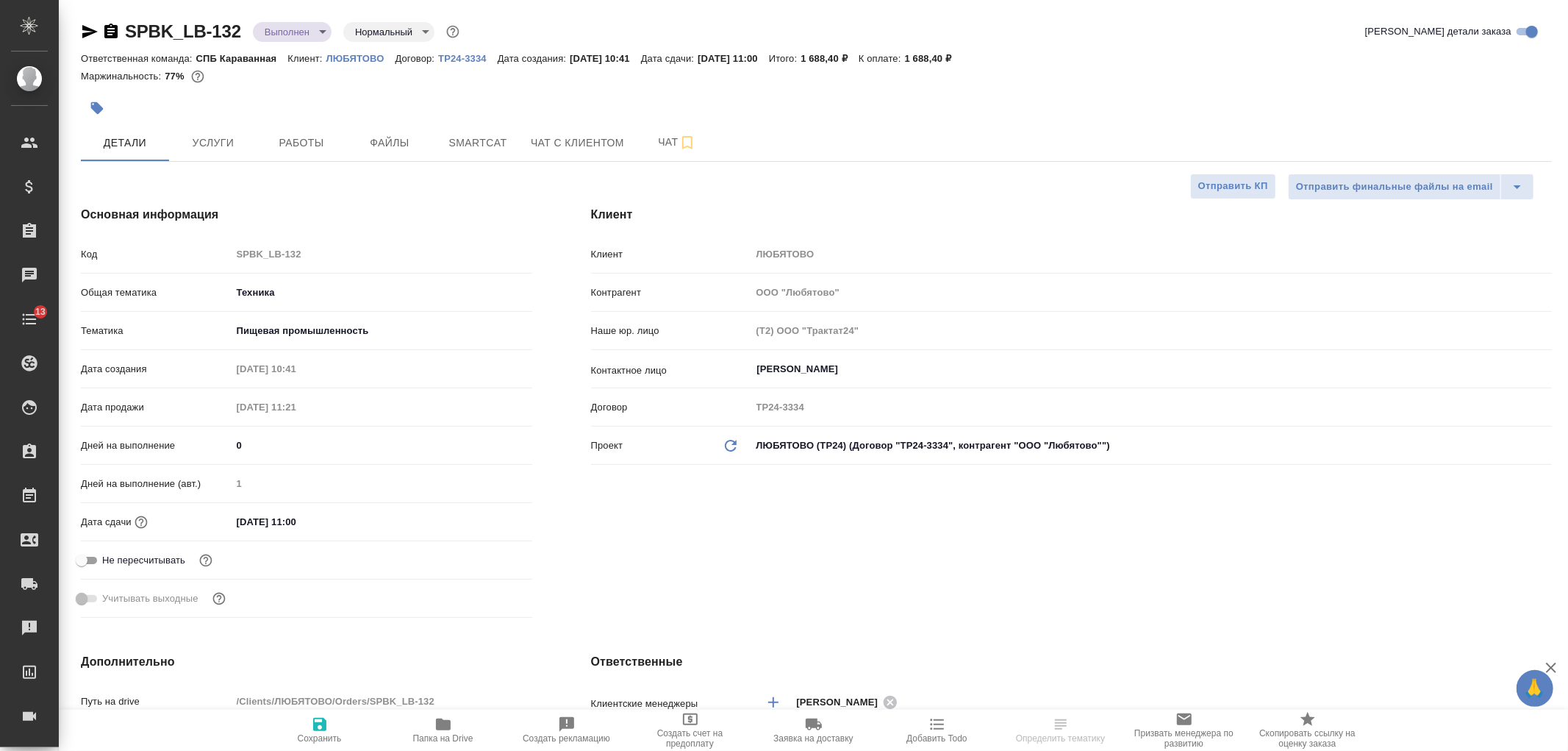
type textarea "x"
click at [819, 563] on div "Клиент Клиент ЛЮБЯТОВО Контрагент ООО "Любятово" Наше юр. лицо (Т2) ООО "Тракта…" at bounding box center [1071, 415] width 1019 height 477
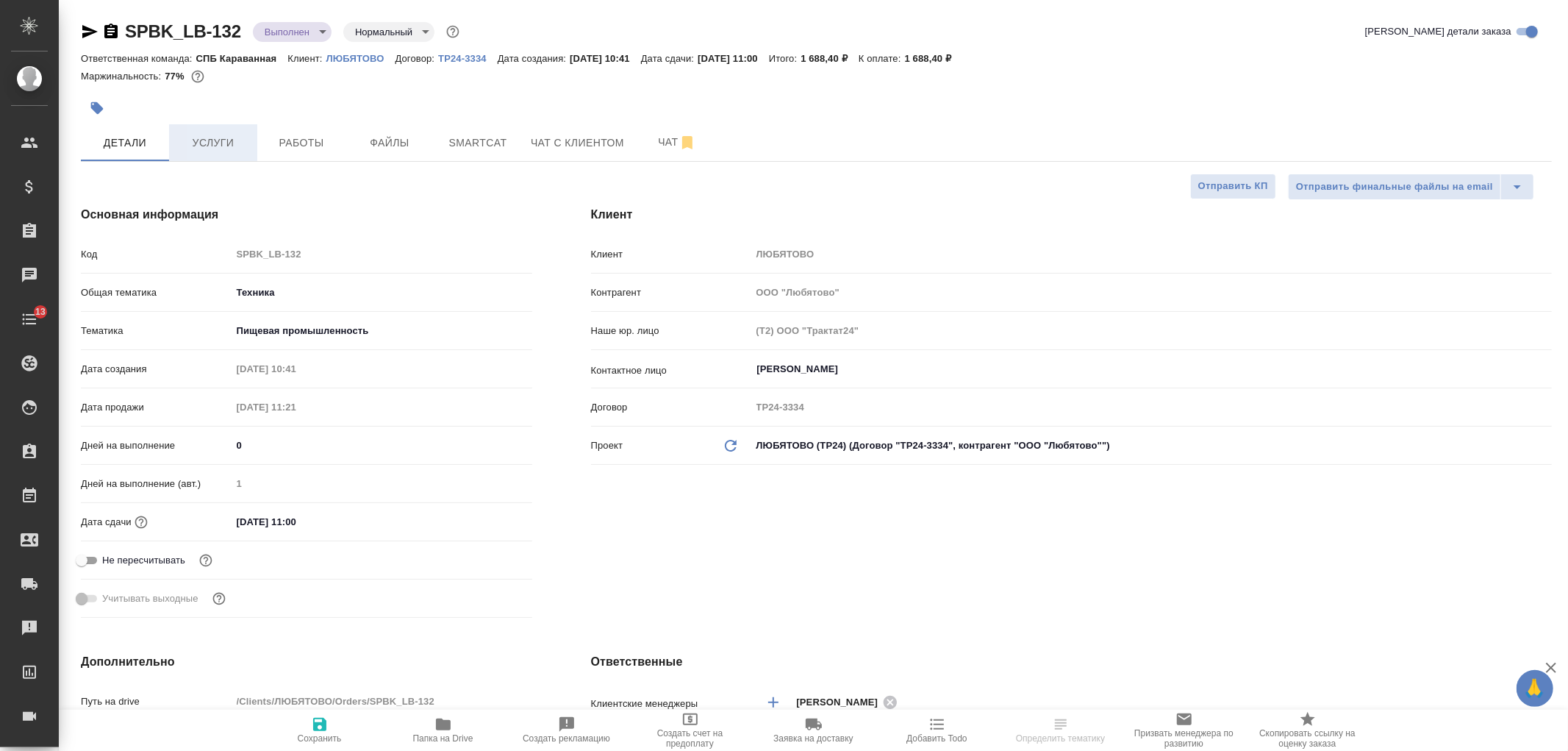
click at [197, 137] on span "Услуги" at bounding box center [212, 143] width 70 height 19
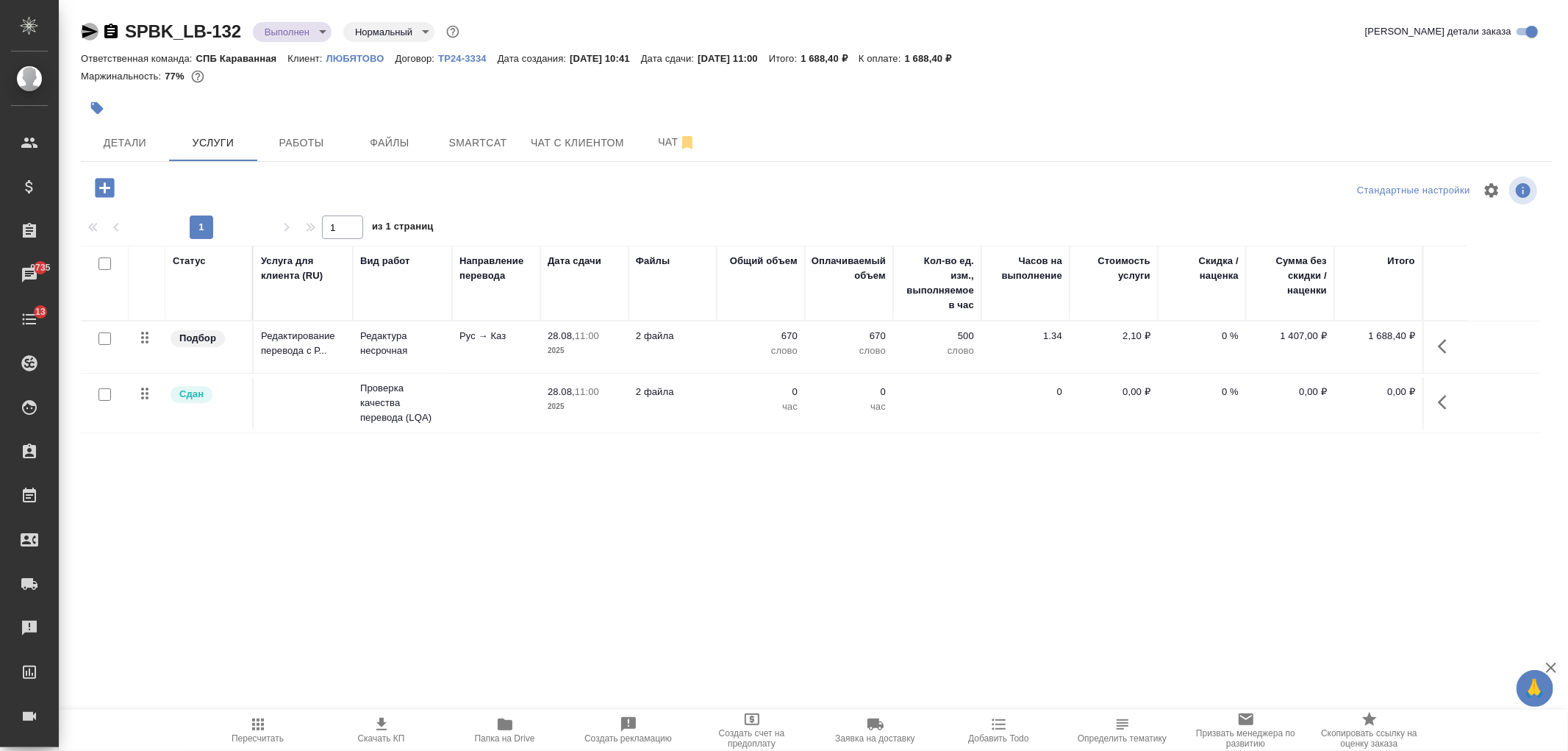
click at [86, 30] on icon "button" at bounding box center [90, 32] width 15 height 13
click at [486, 729] on span "Папка на Drive" at bounding box center [505, 729] width 106 height 28
click at [645, 133] on span "Чат" at bounding box center [676, 143] width 70 height 19
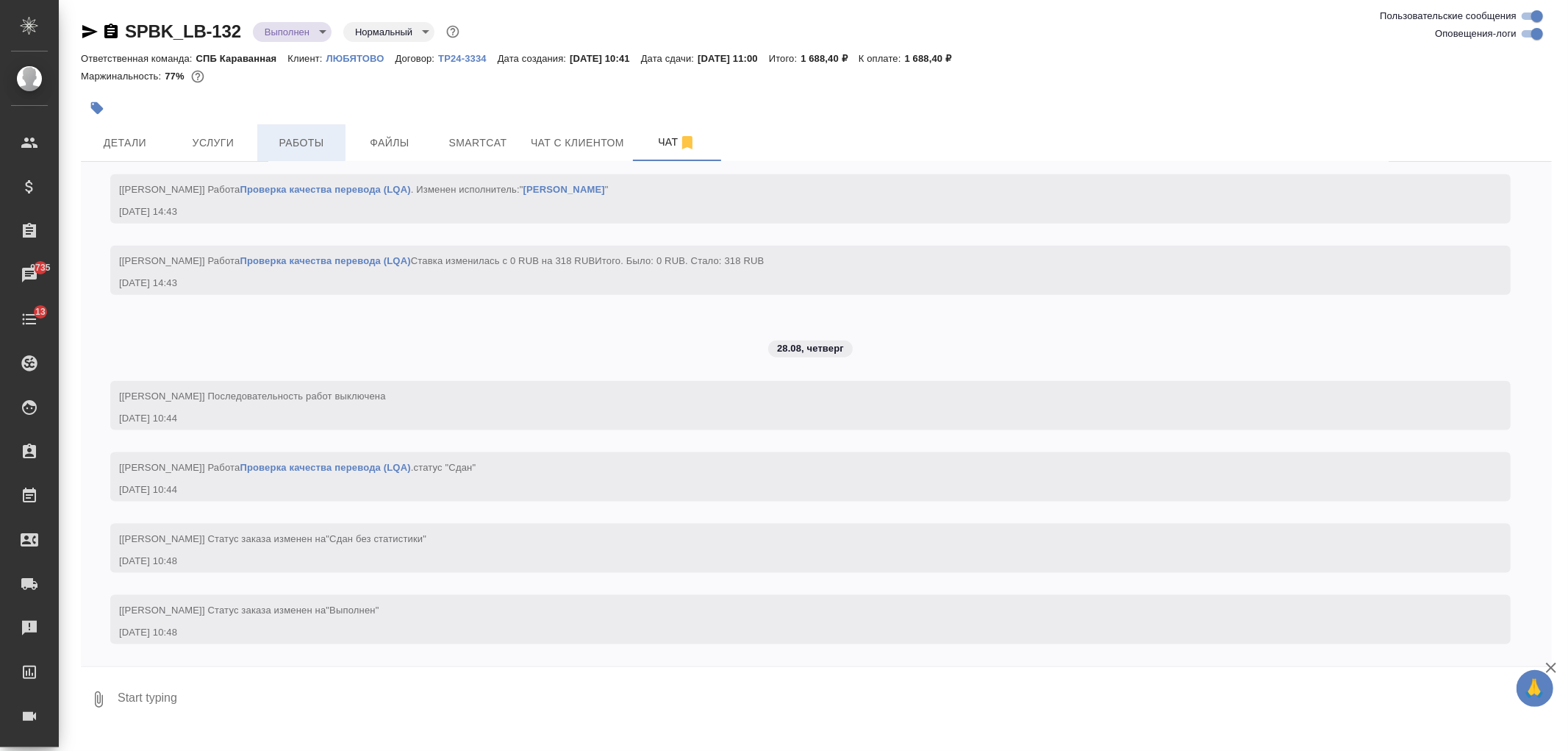
scroll to position [1615, 0]
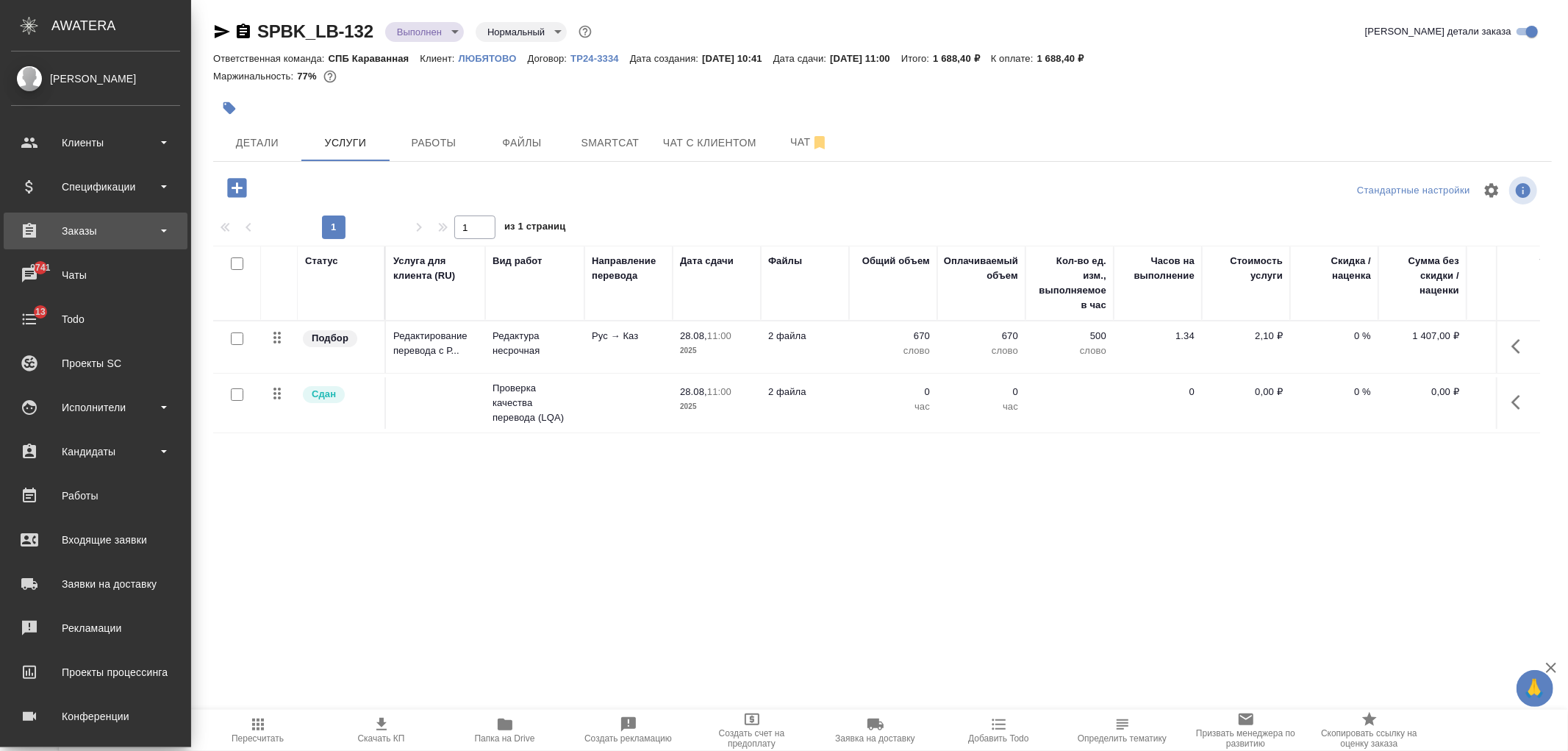
click at [126, 226] on div "Заказы" at bounding box center [96, 230] width 169 height 22
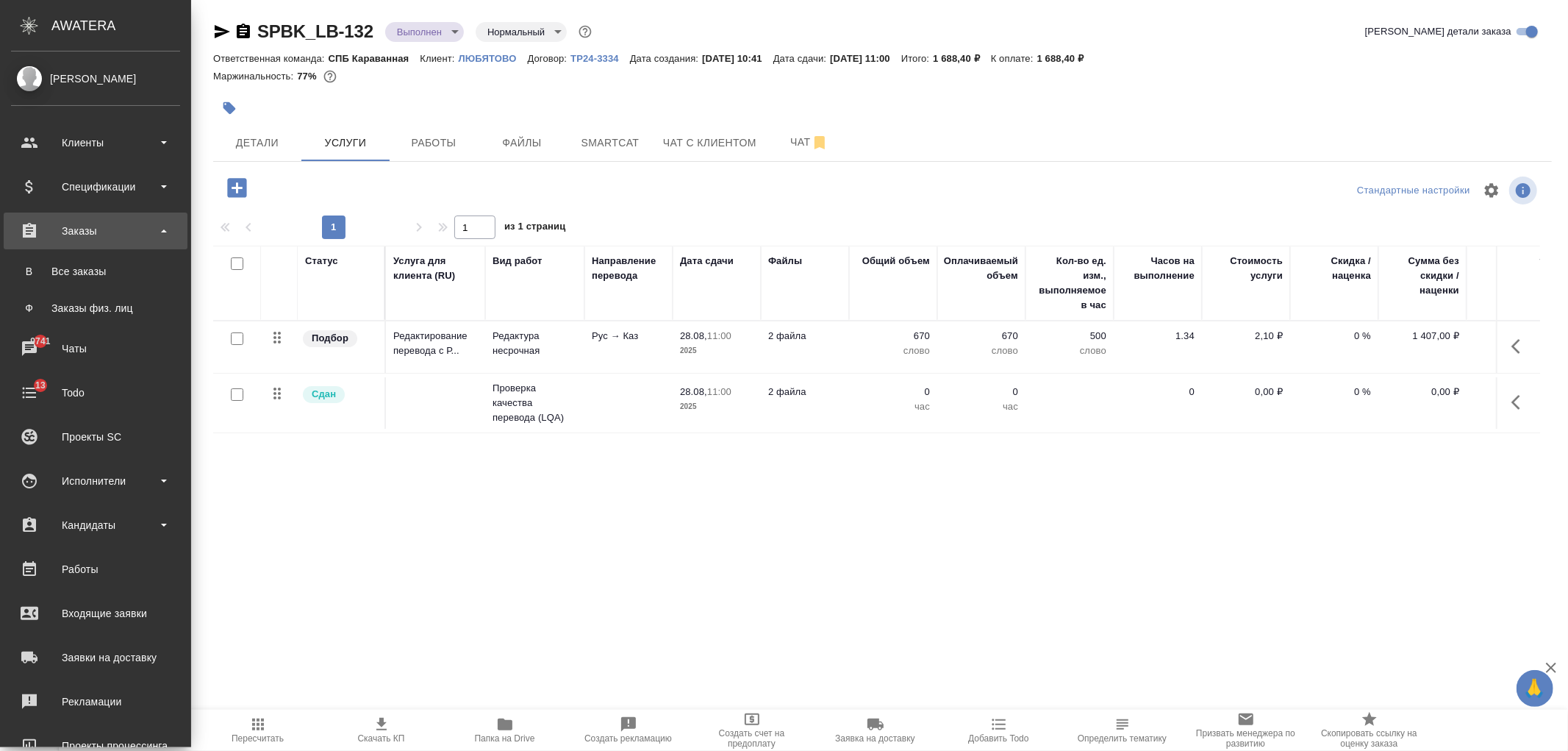
click at [126, 226] on div "Заказы" at bounding box center [96, 230] width 169 height 22
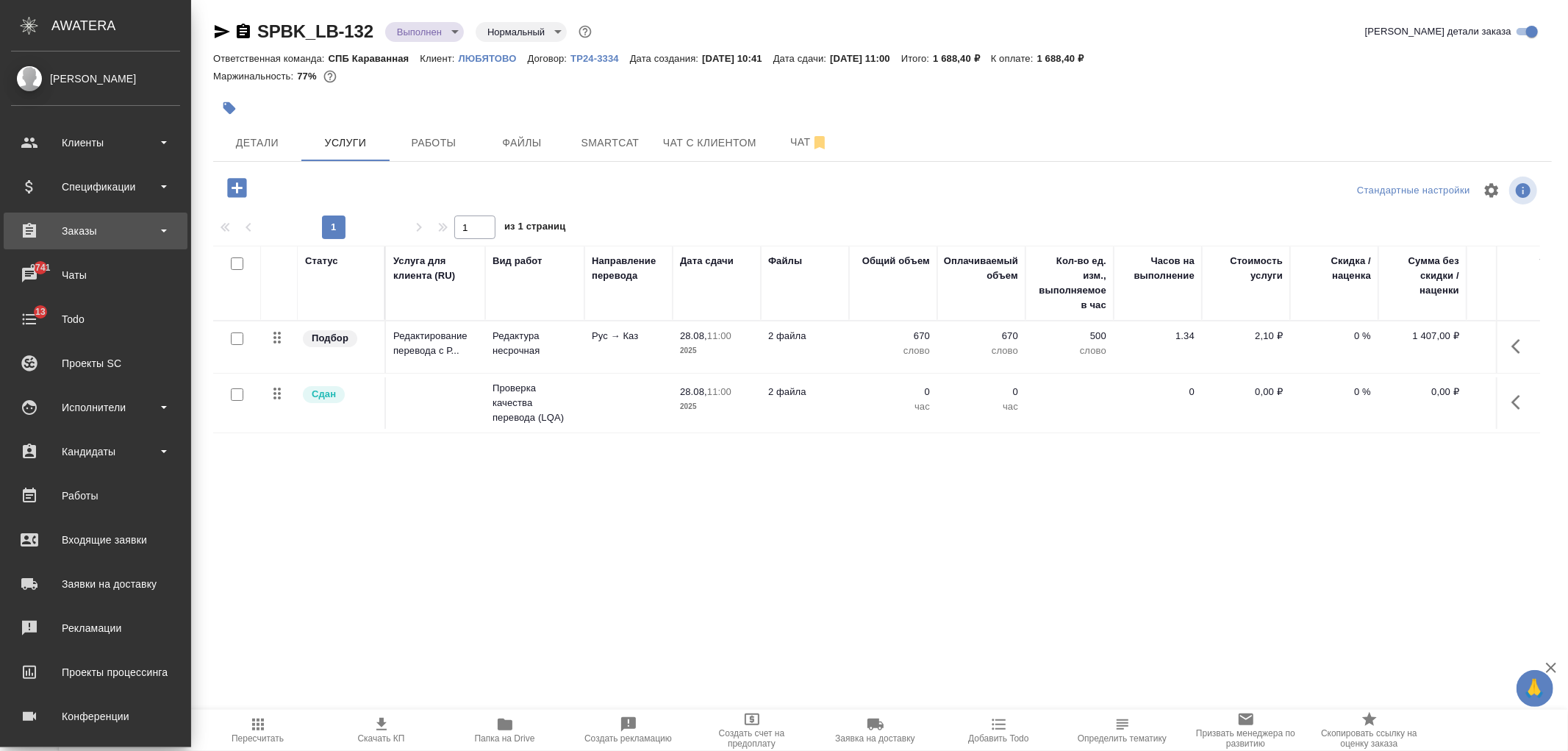
click at [126, 226] on div "Заказы" at bounding box center [96, 230] width 169 height 22
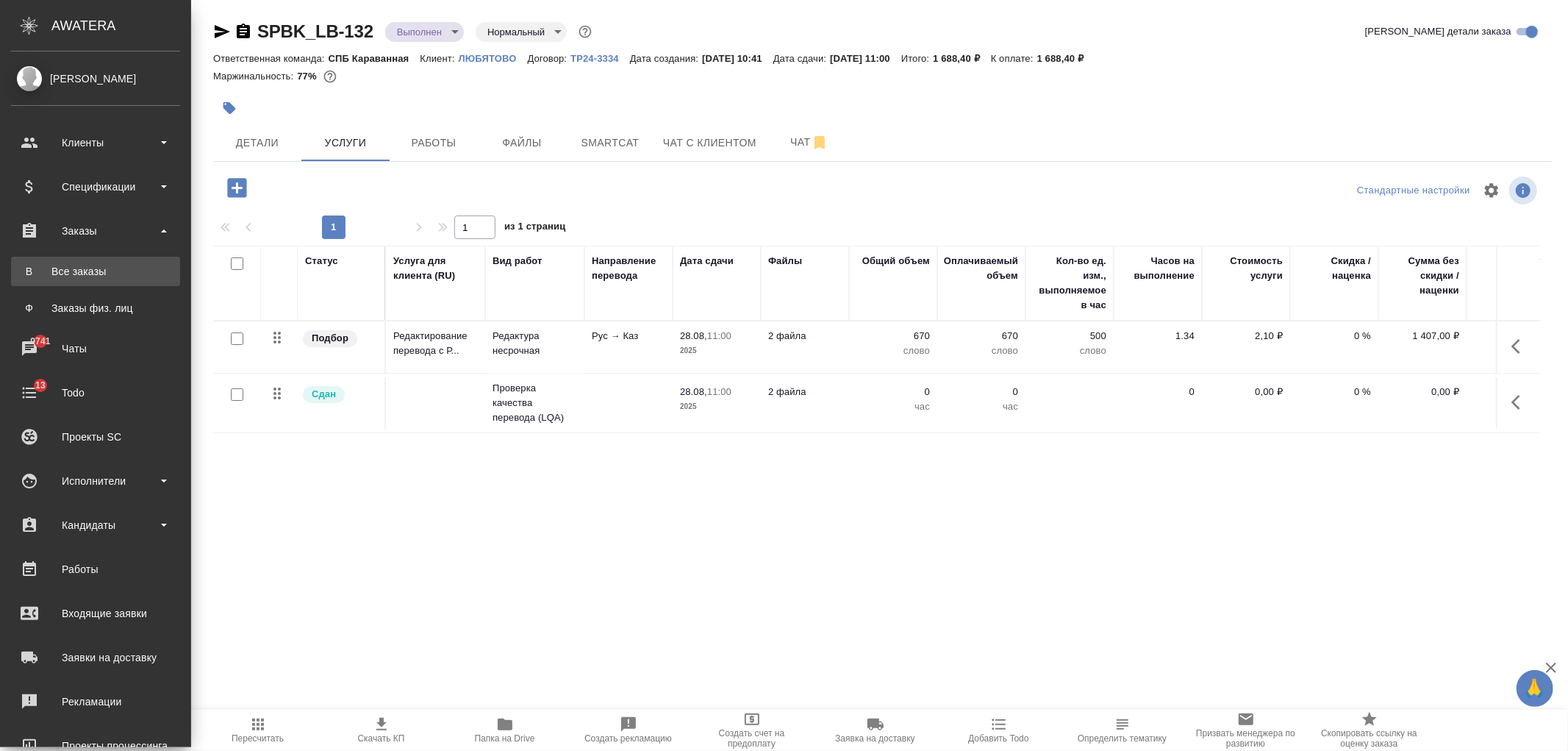
click at [118, 280] on link "В Все заказы" at bounding box center [96, 271] width 169 height 29
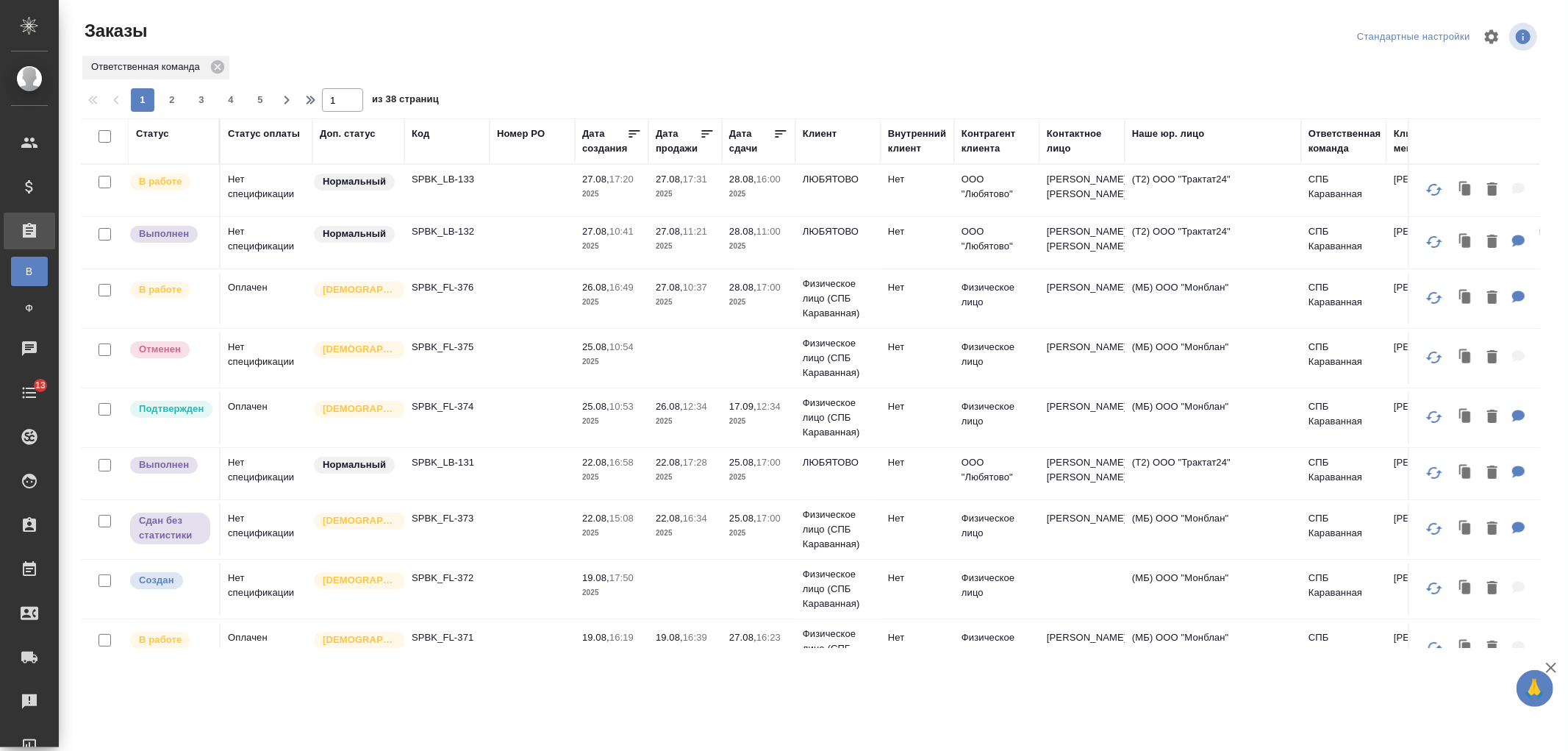
click at [1327, 155] on div "Ответственная команда" at bounding box center [1344, 141] width 72 height 29
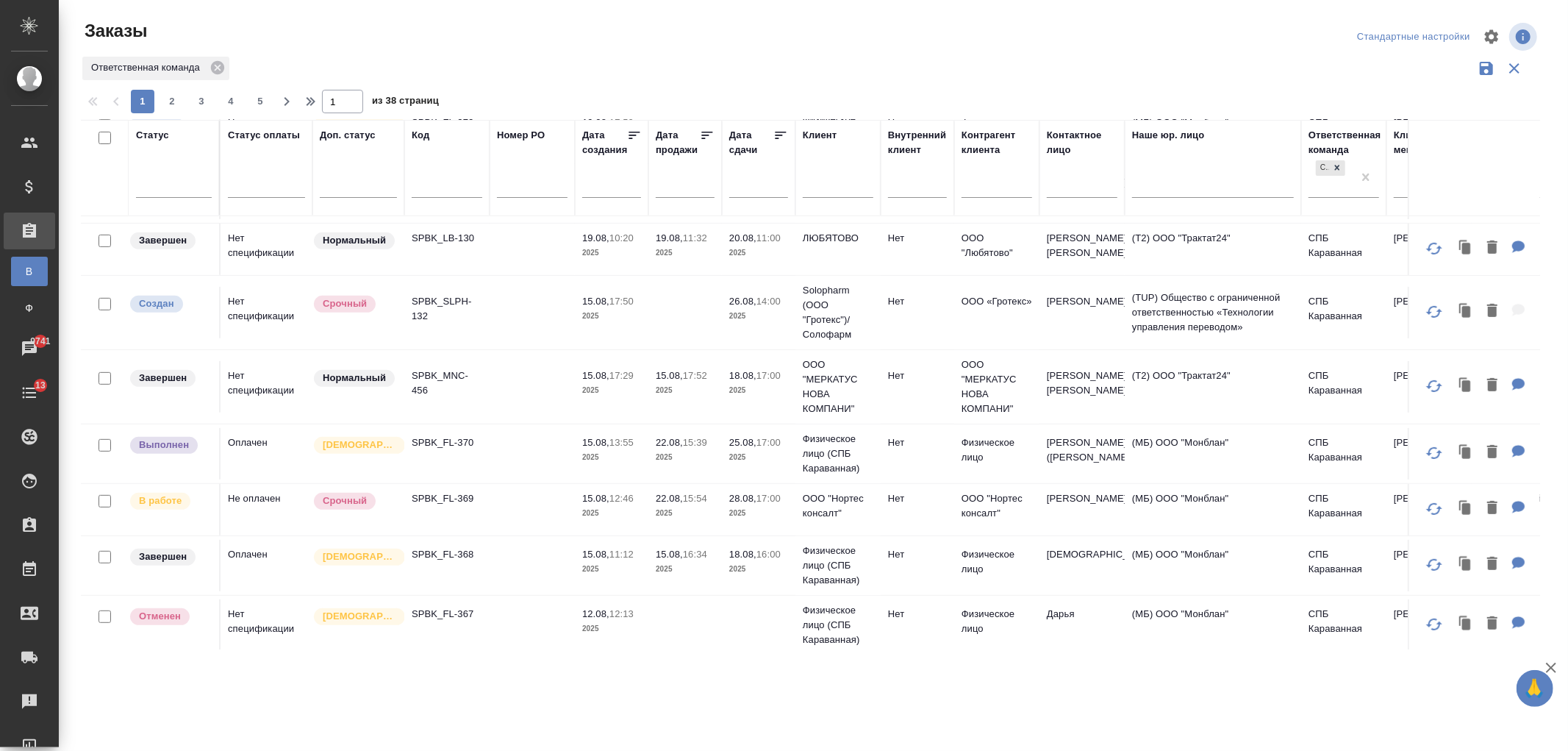
scroll to position [512, 0]
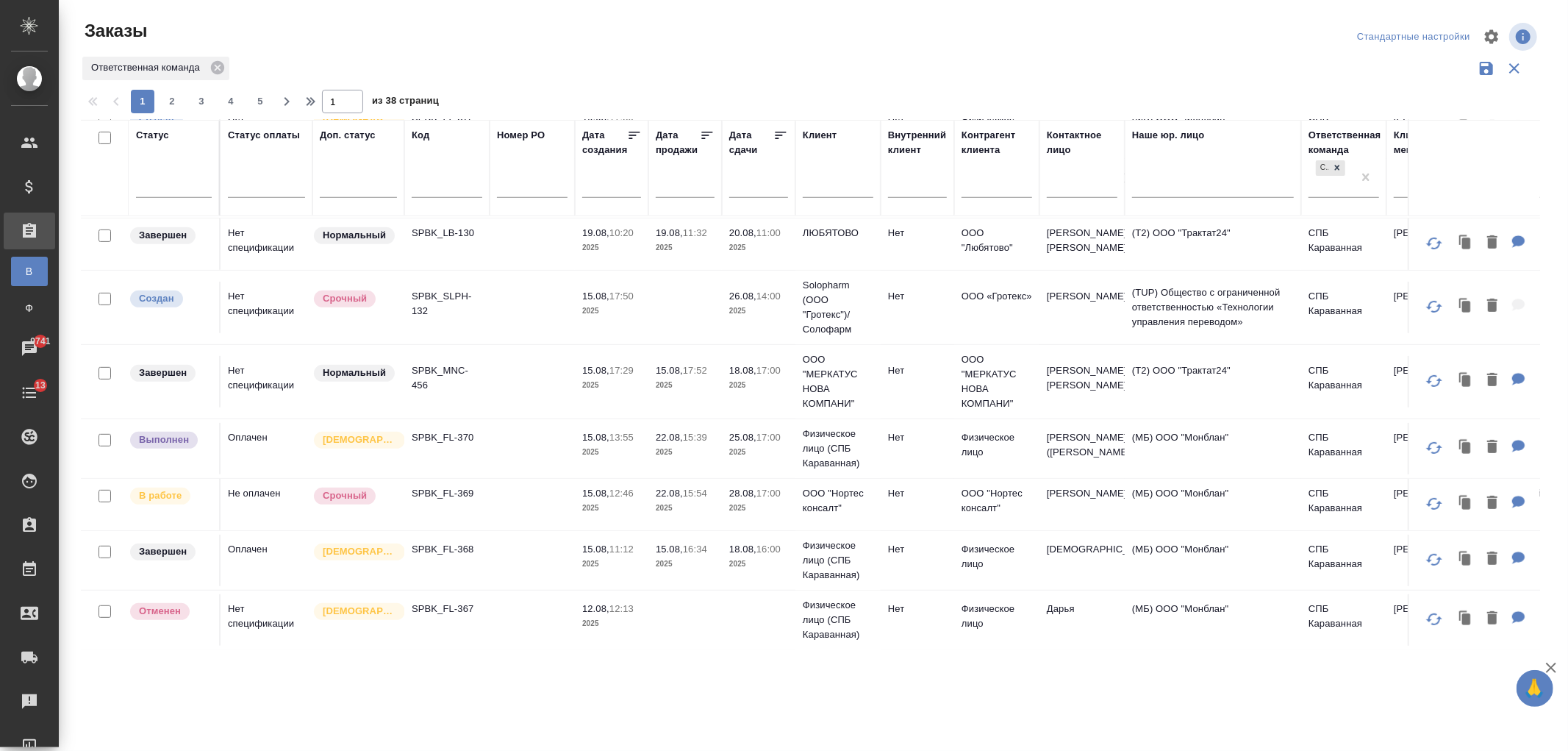
click at [529, 475] on td at bounding box center [532, 448] width 85 height 52
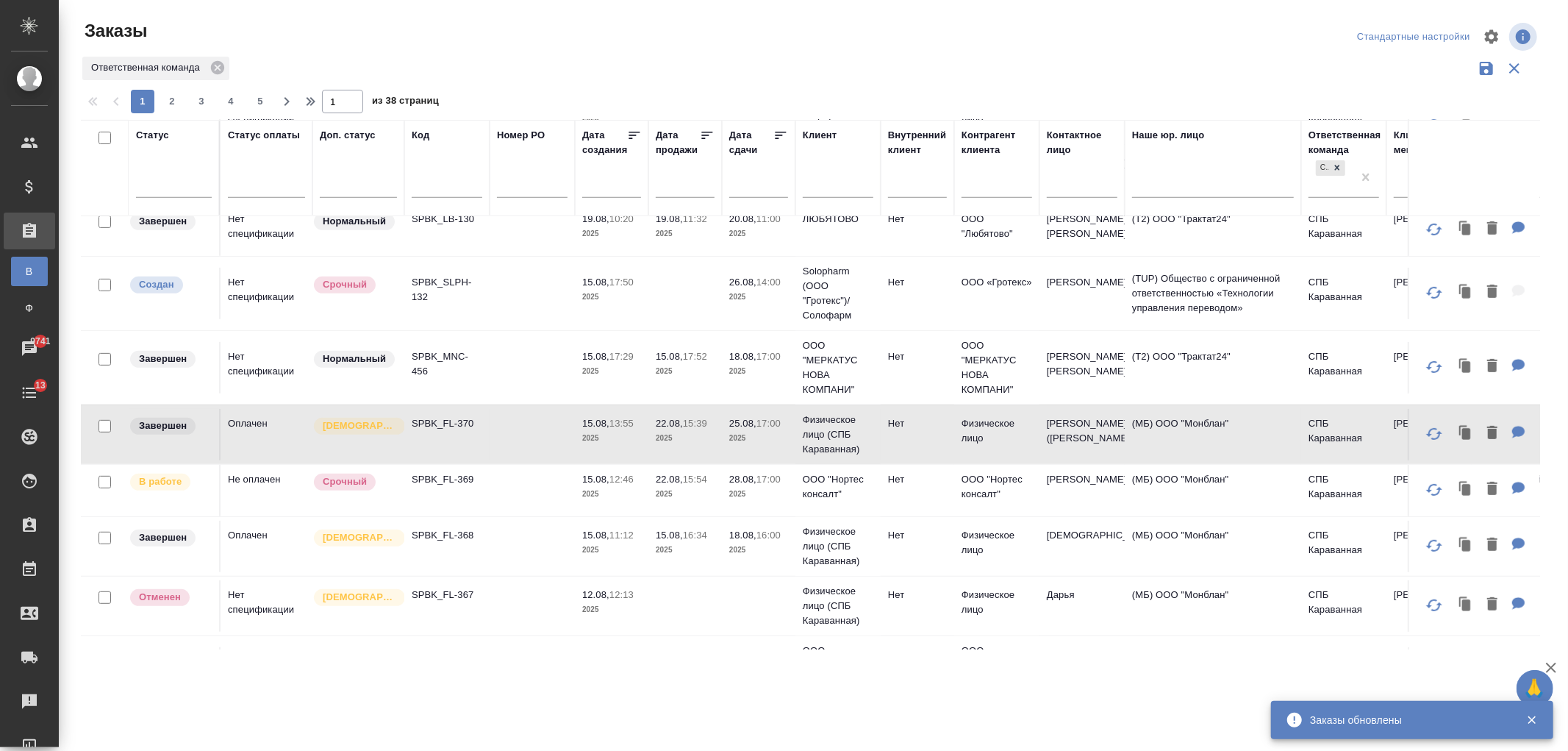
scroll to position [571, 0]
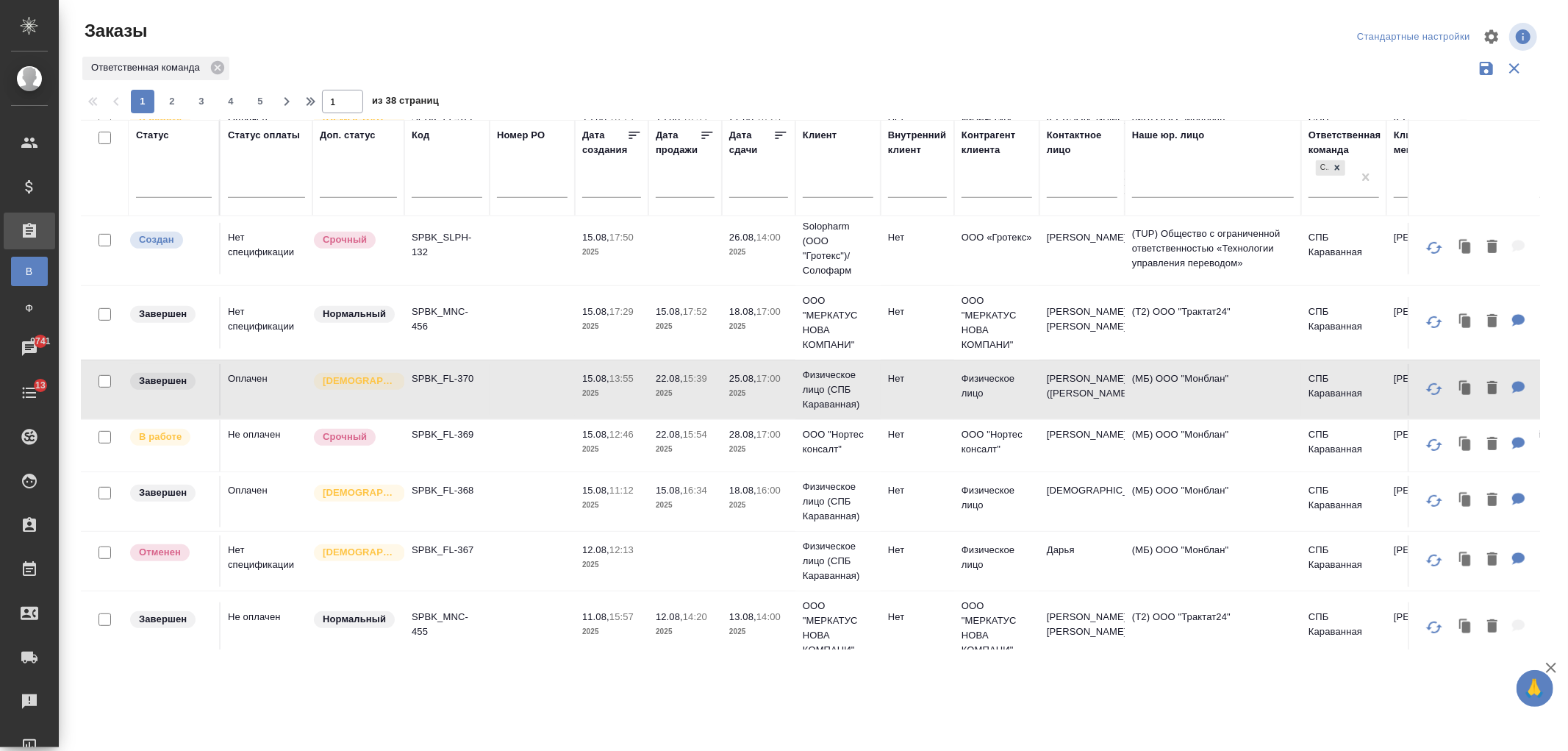
click at [554, 472] on td at bounding box center [532, 446] width 85 height 52
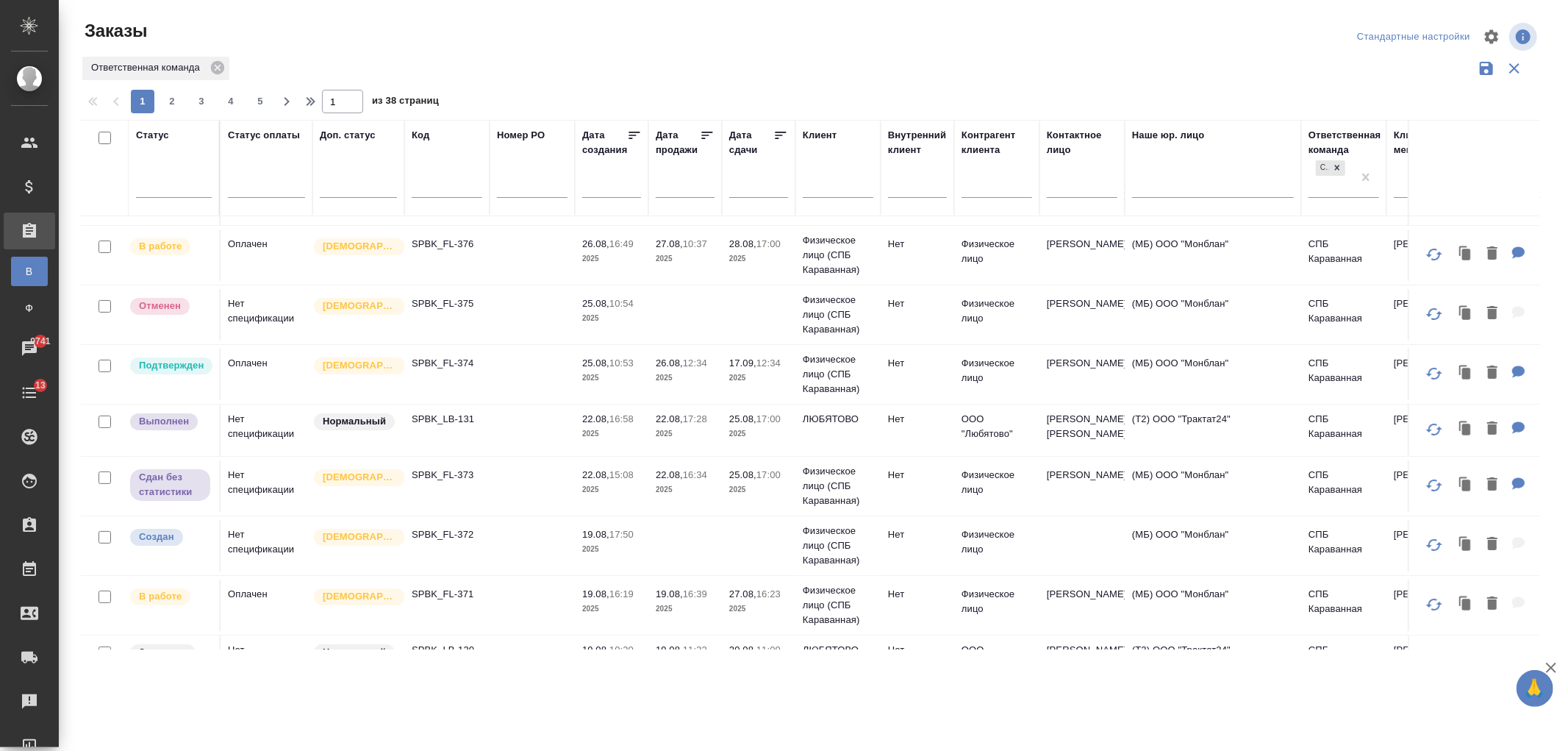
scroll to position [54, 0]
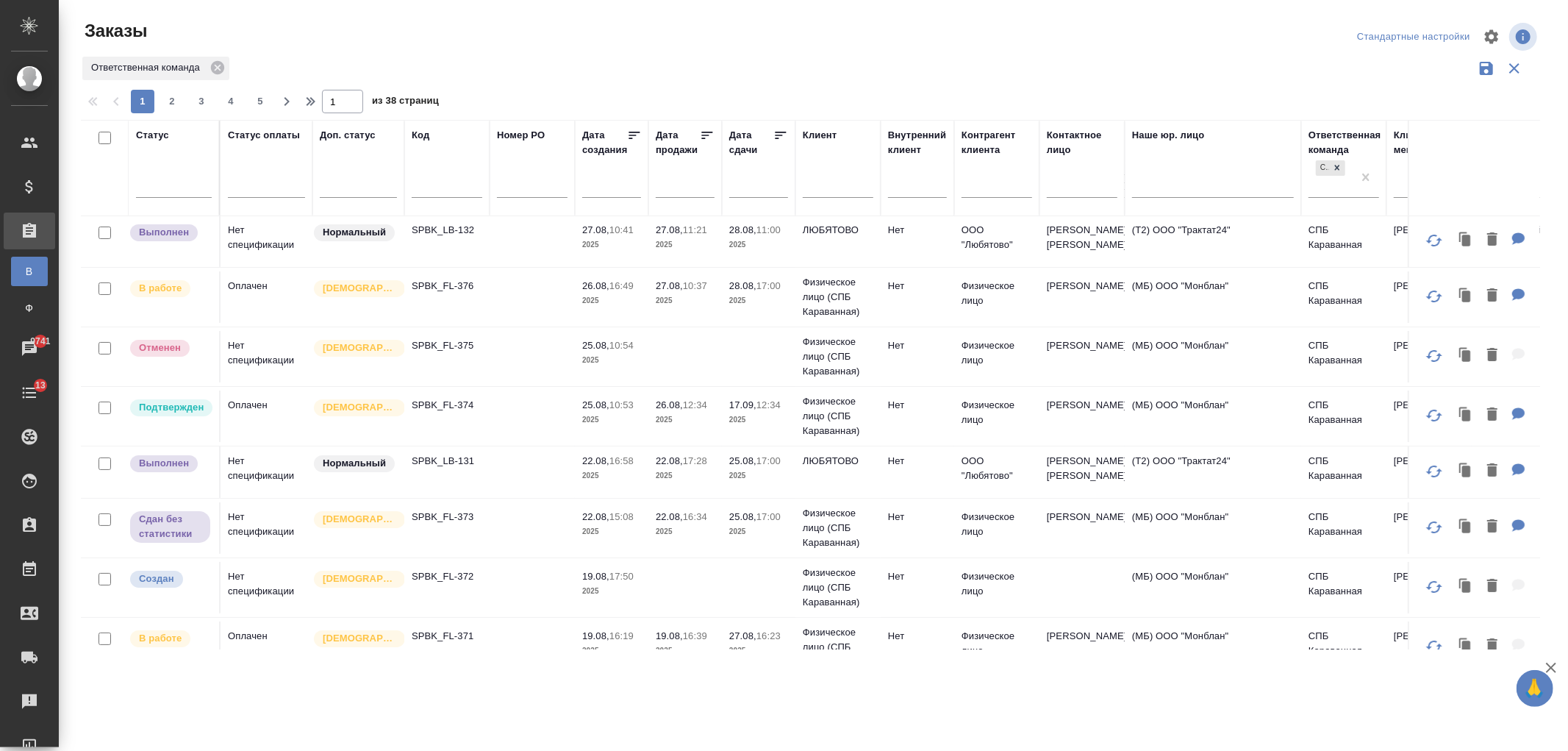
click at [532, 489] on td at bounding box center [532, 472] width 85 height 52
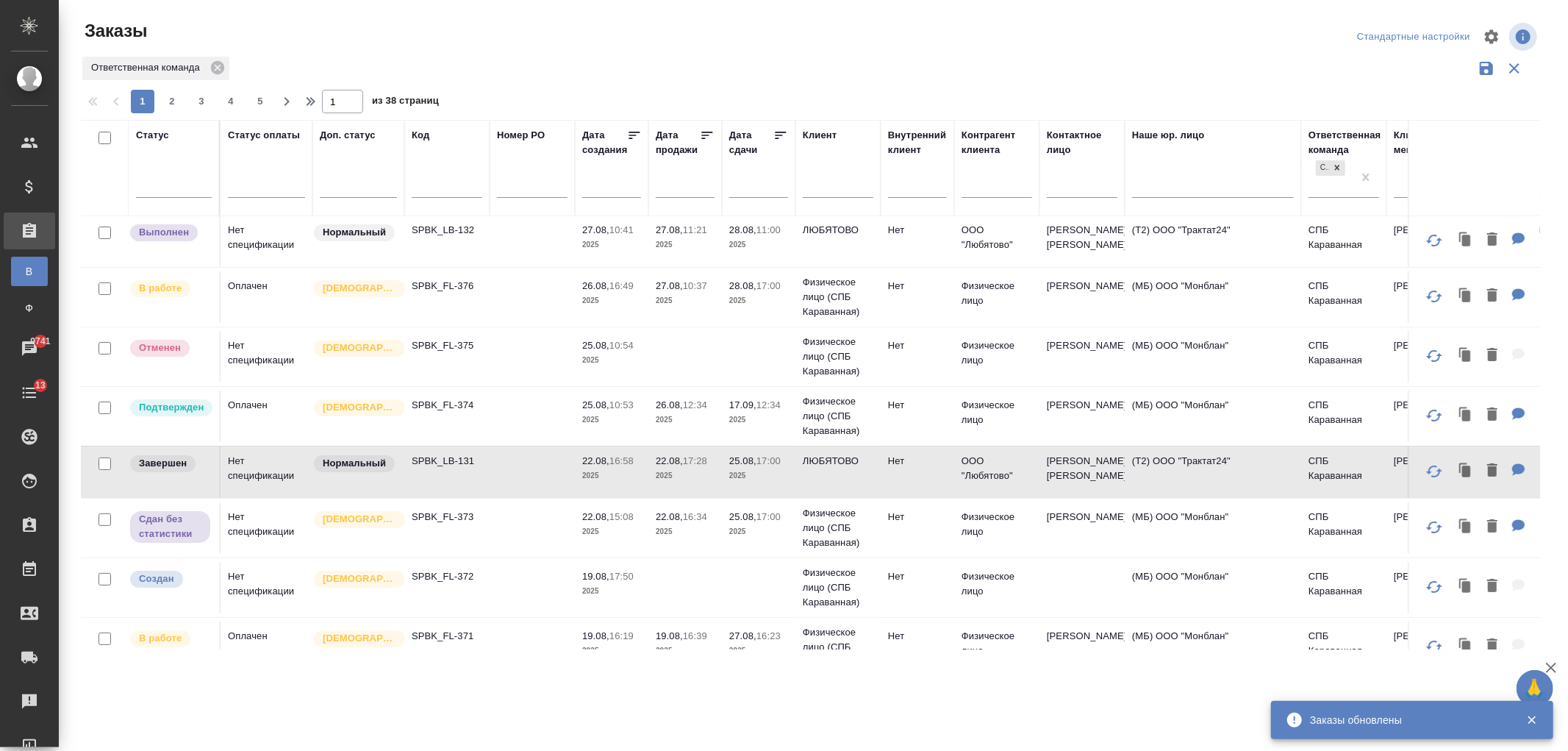
scroll to position [0, 0]
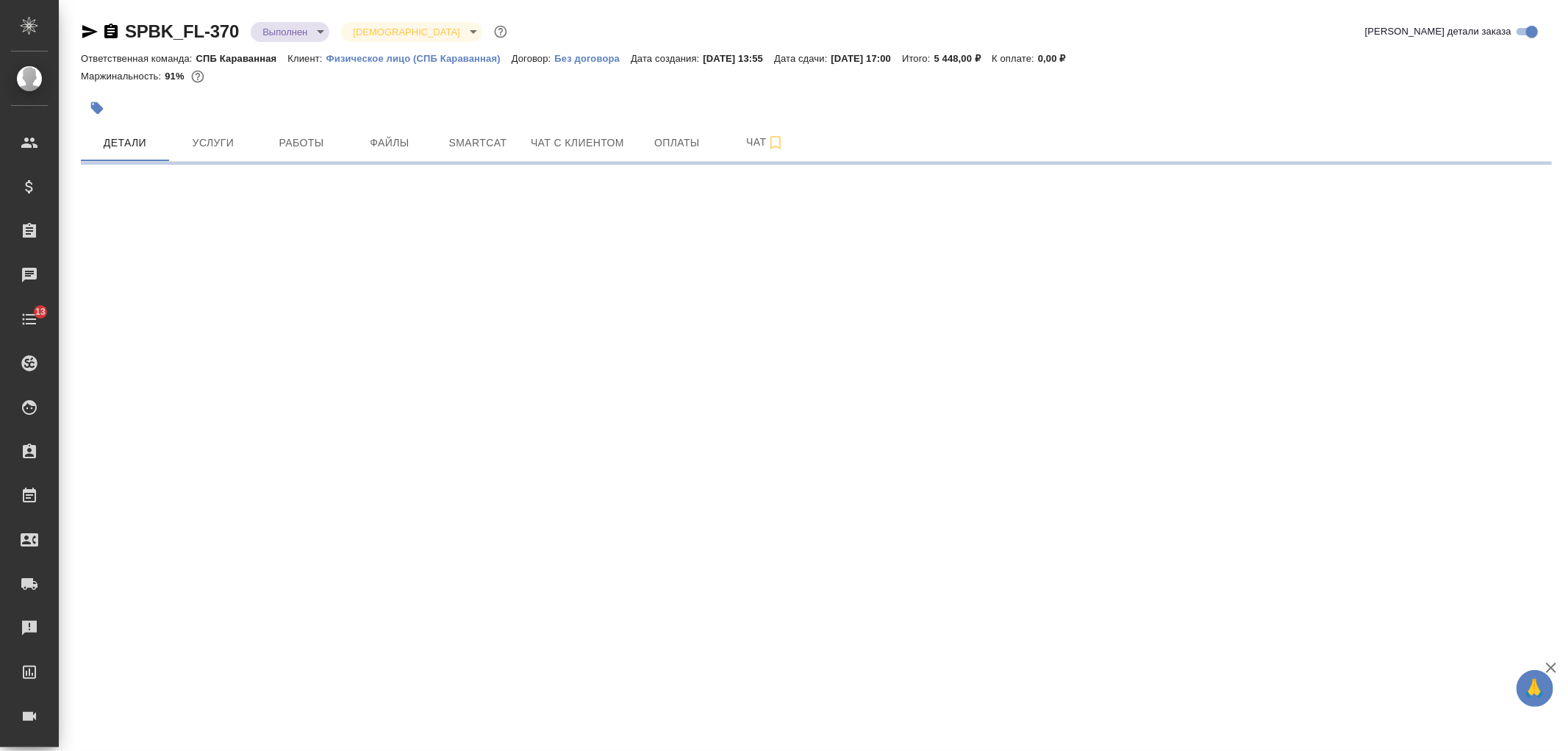
select select "RU"
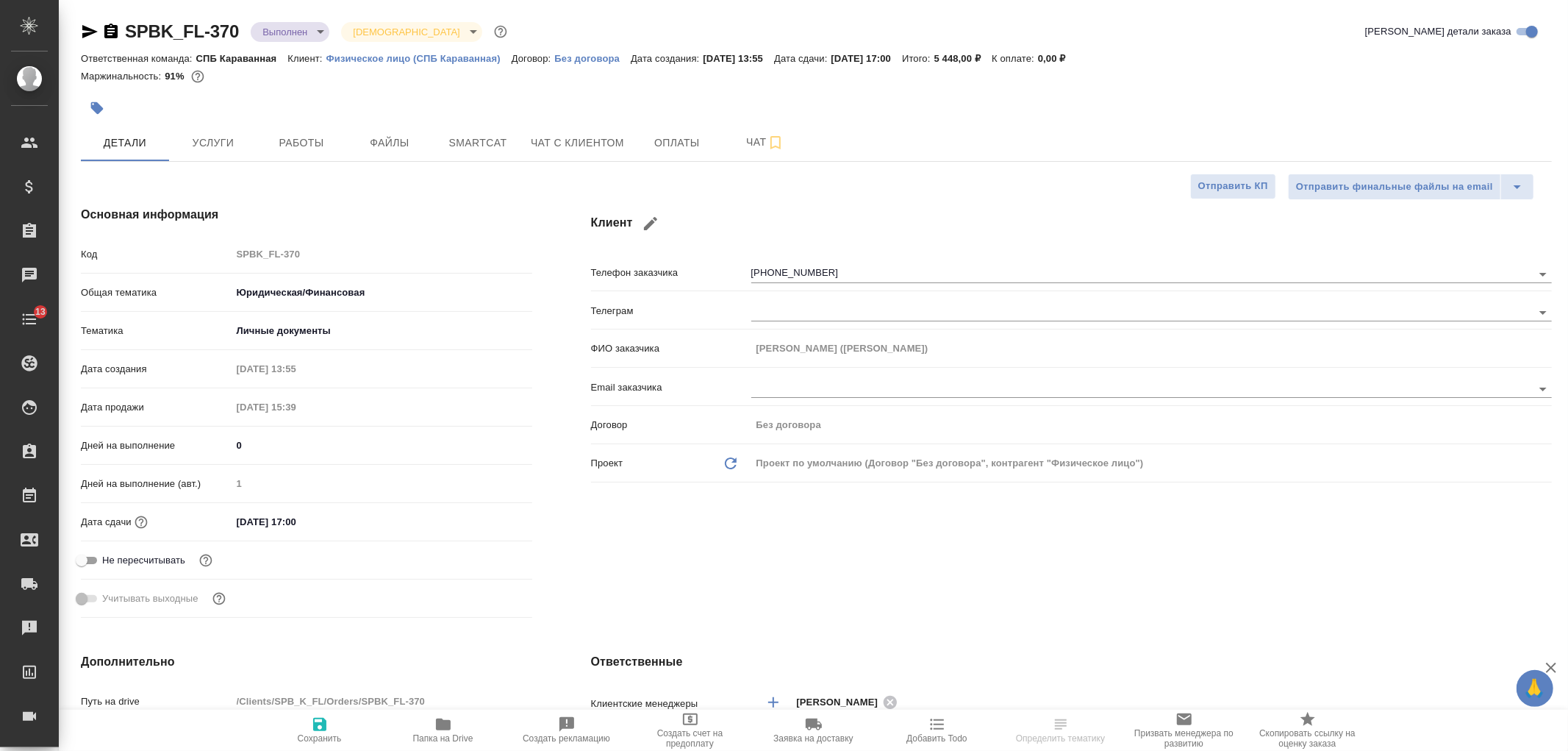
click at [289, 33] on body "🙏 .cls-1 fill:#fff; AWATERA [PERSON_NAME] Спецификации Заказы Чаты 13 Todo Прое…" at bounding box center [784, 375] width 1568 height 751
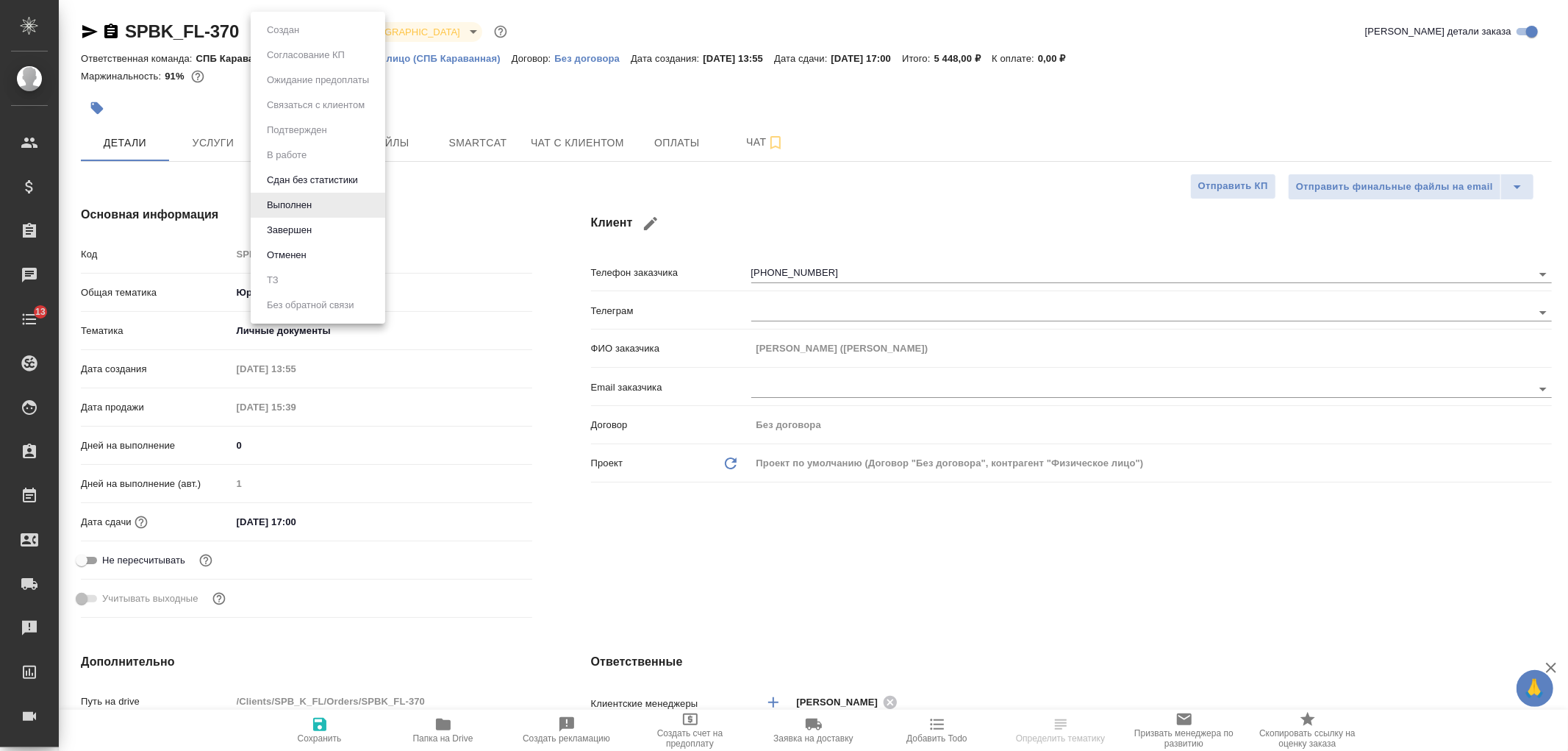
type textarea "x"
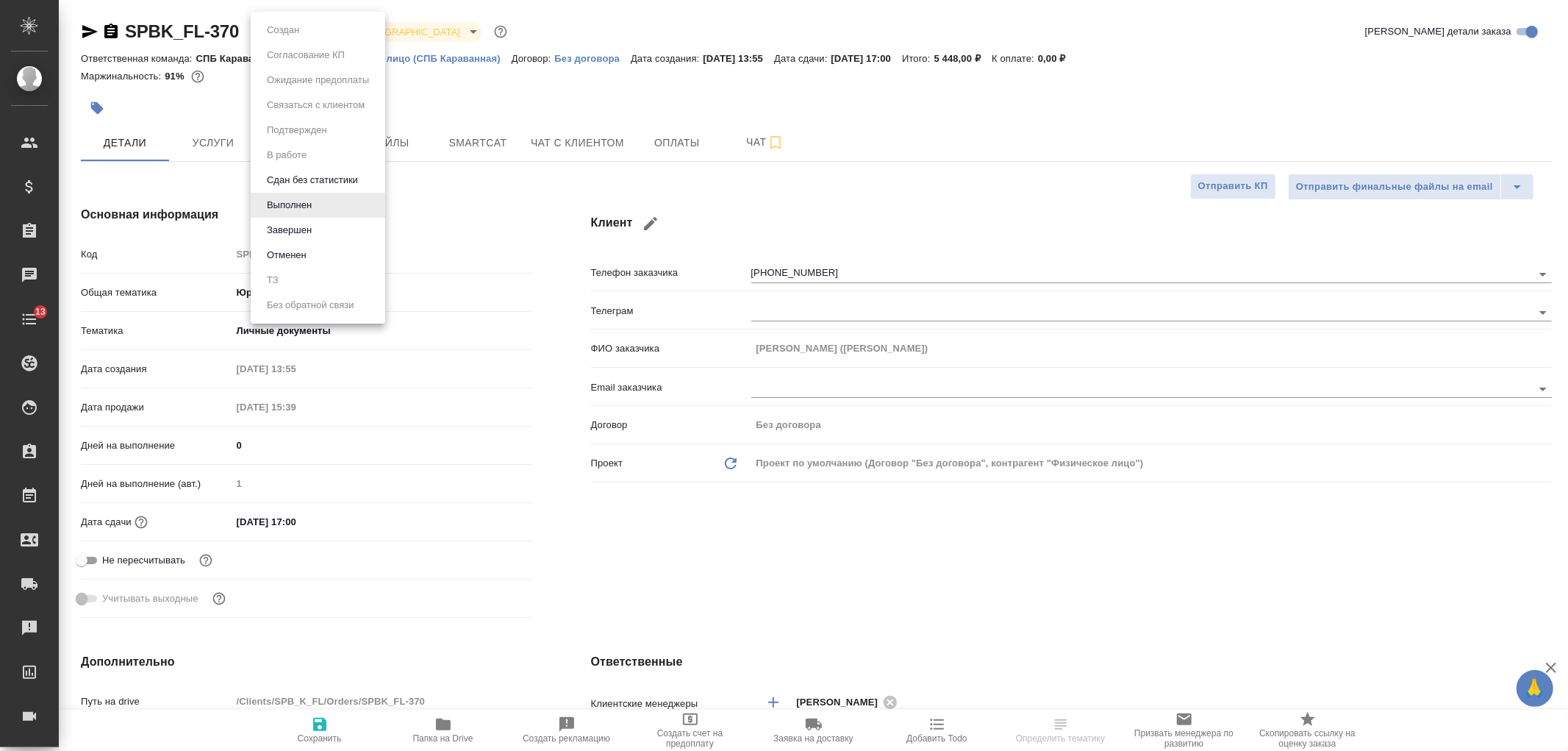
type textarea "x"
click at [538, 202] on div at bounding box center [784, 375] width 1568 height 751
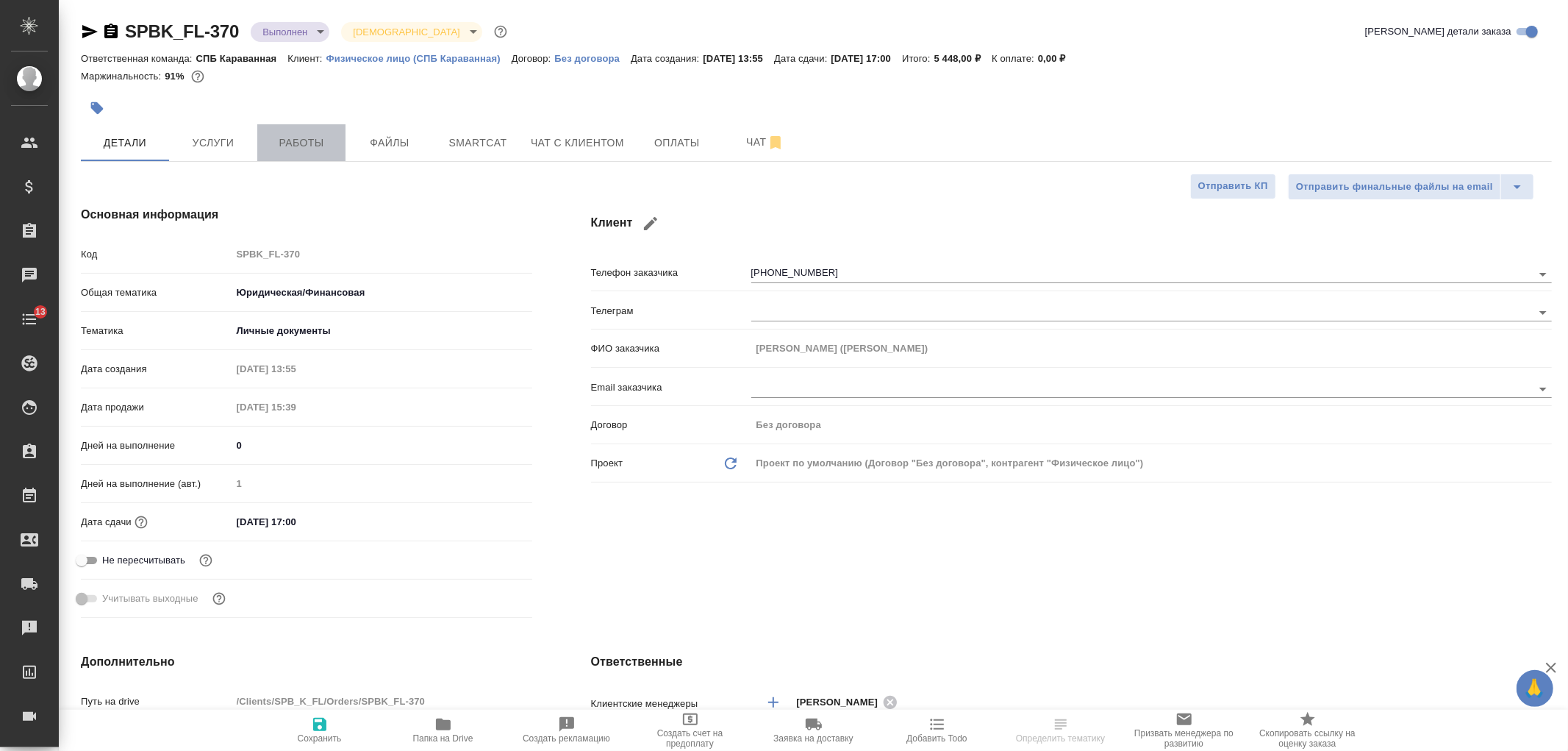
click at [288, 133] on button "Работы" at bounding box center [302, 142] width 88 height 37
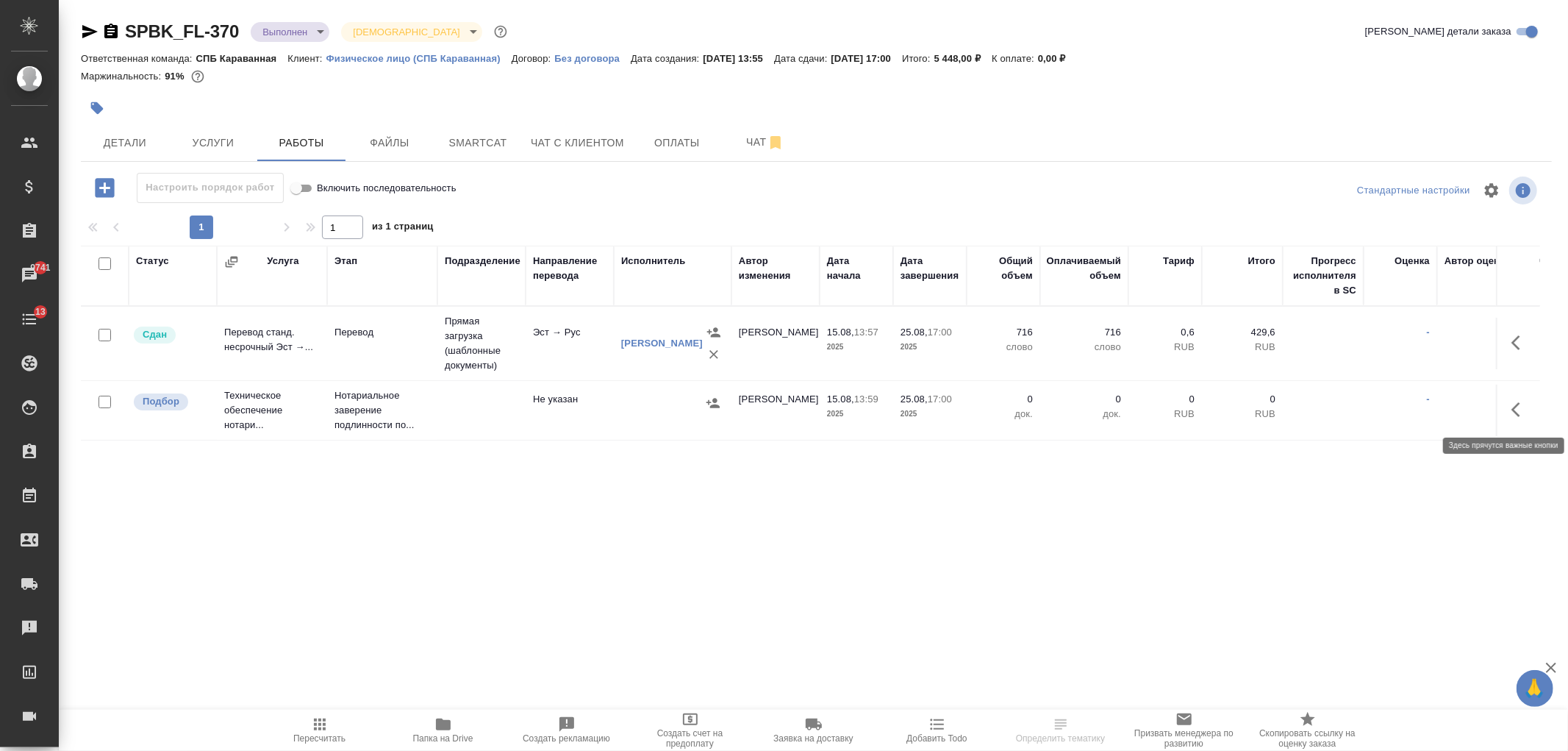
click at [1523, 419] on button "button" at bounding box center [1521, 410] width 36 height 36
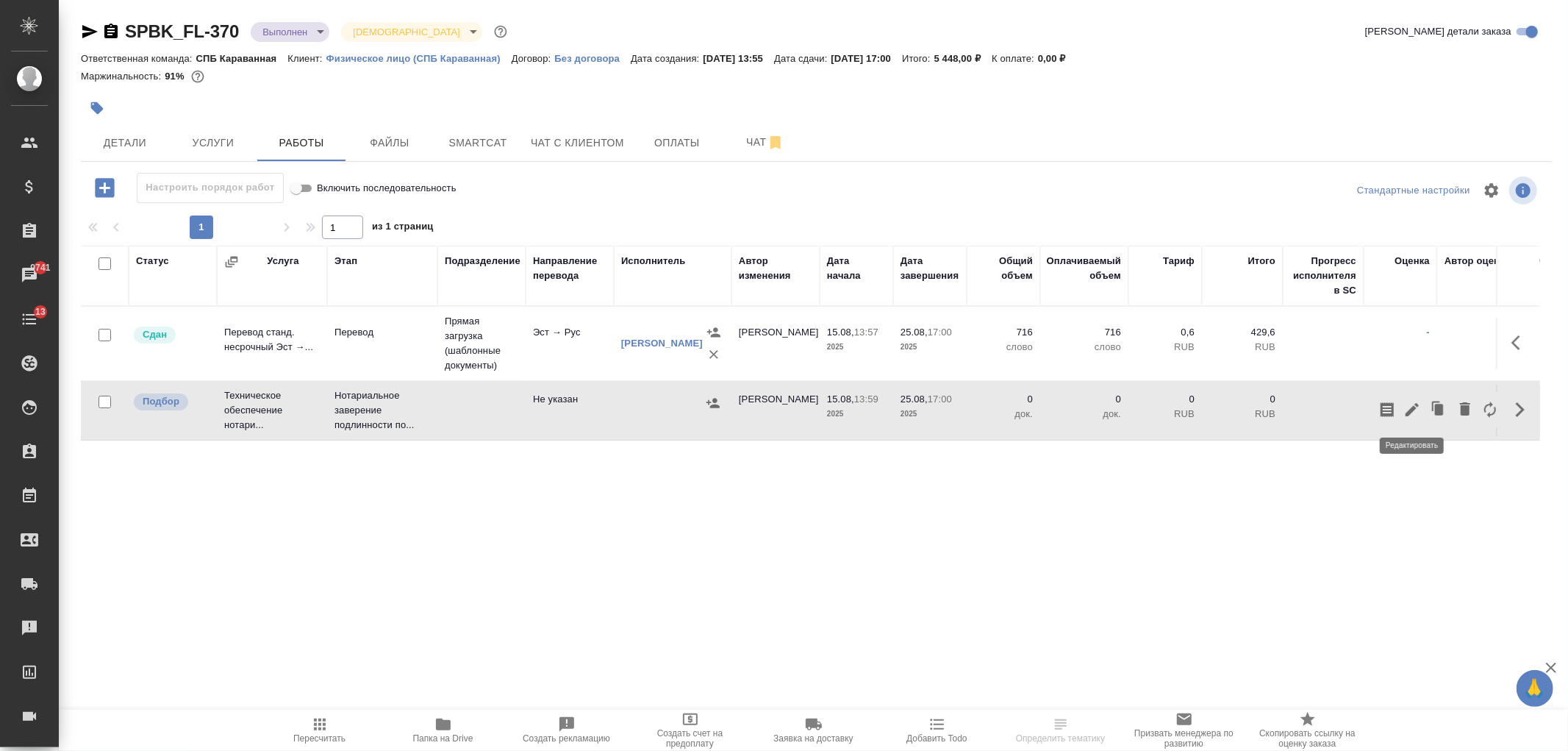
click at [1412, 421] on button "button" at bounding box center [1412, 410] width 25 height 36
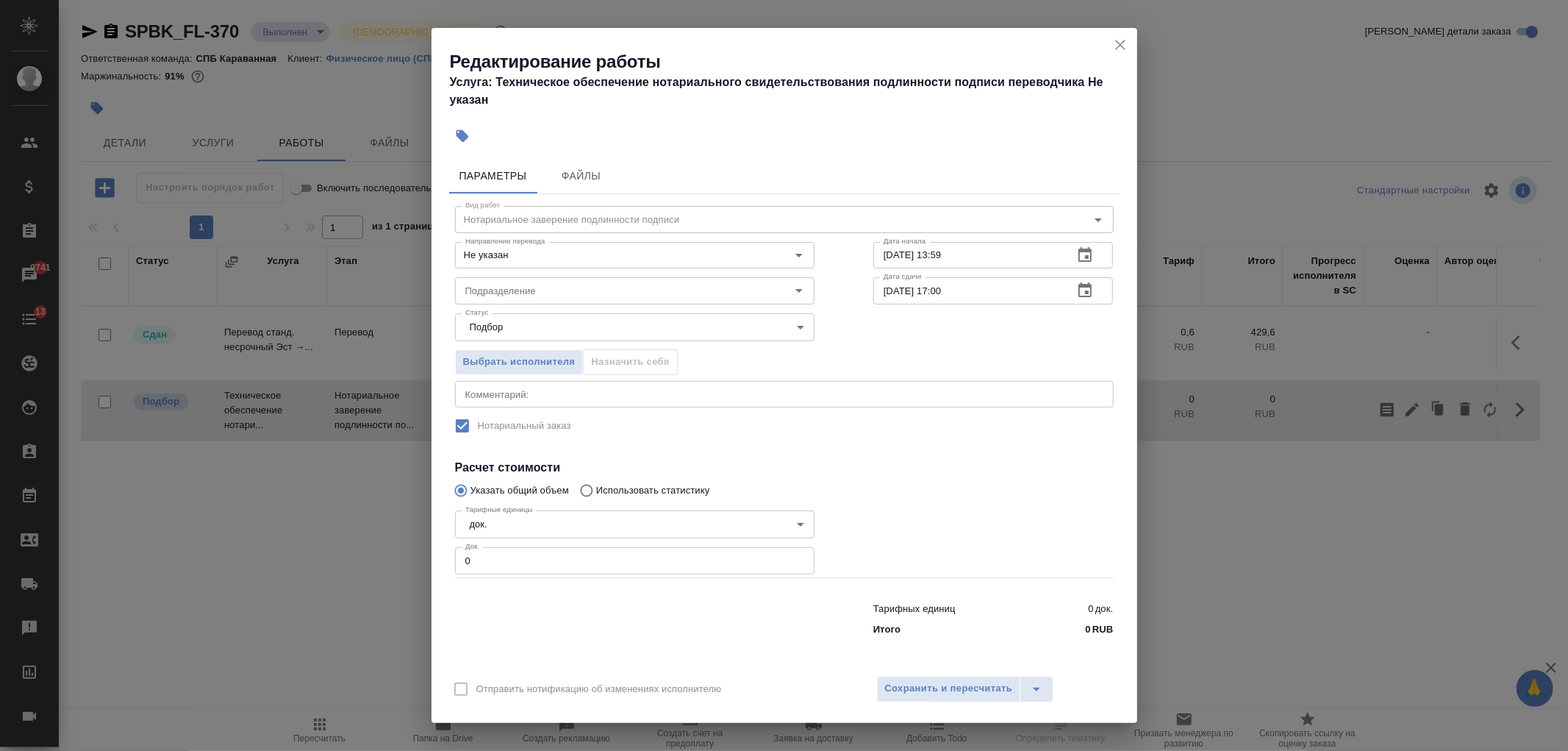
click at [504, 560] on input "0" at bounding box center [634, 560] width 360 height 26
type input "2"
click at [943, 696] on span "Сохранить и пересчитать" at bounding box center [949, 689] width 128 height 17
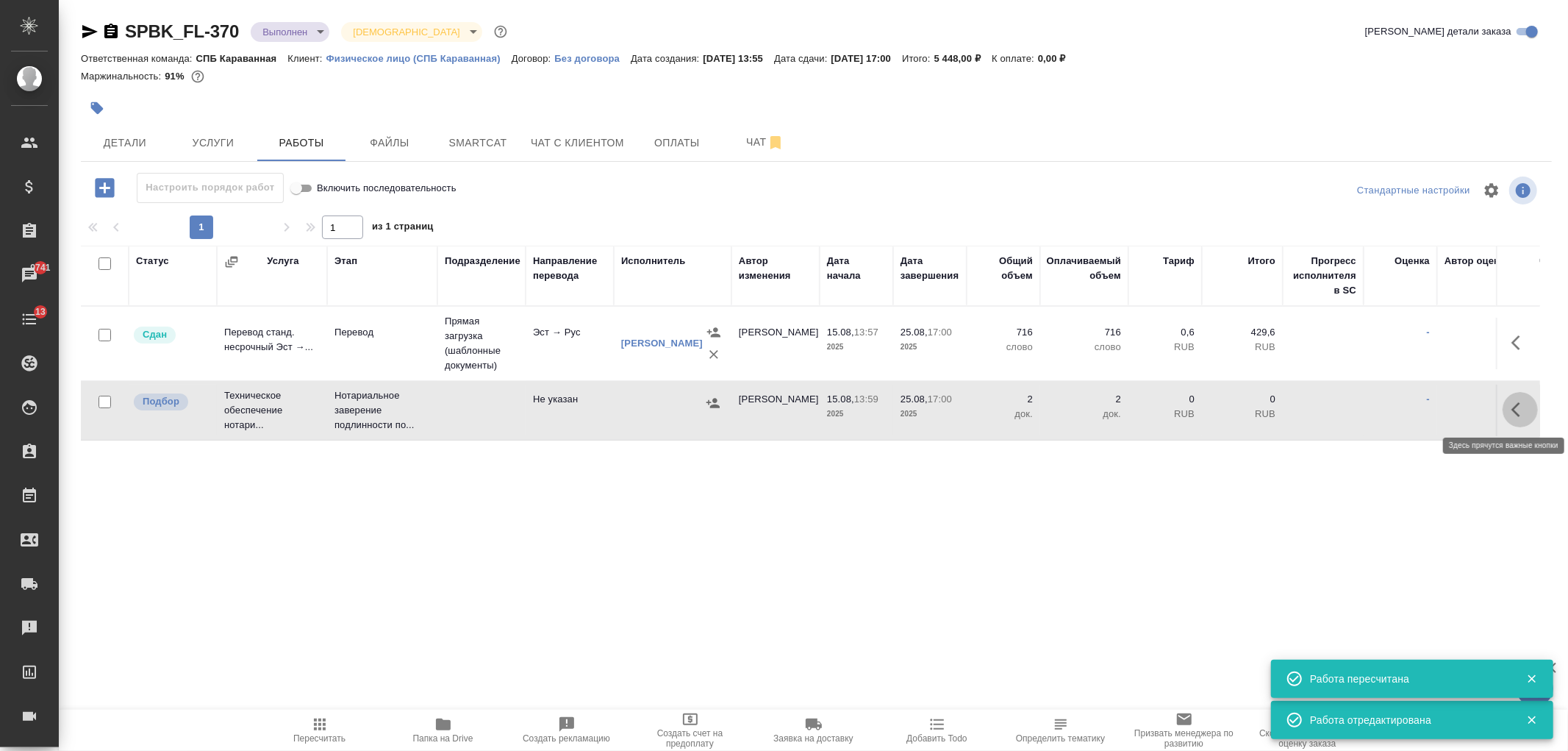
click at [1520, 411] on icon "button" at bounding box center [1520, 410] width 18 height 18
click at [1416, 417] on icon "button" at bounding box center [1412, 410] width 18 height 18
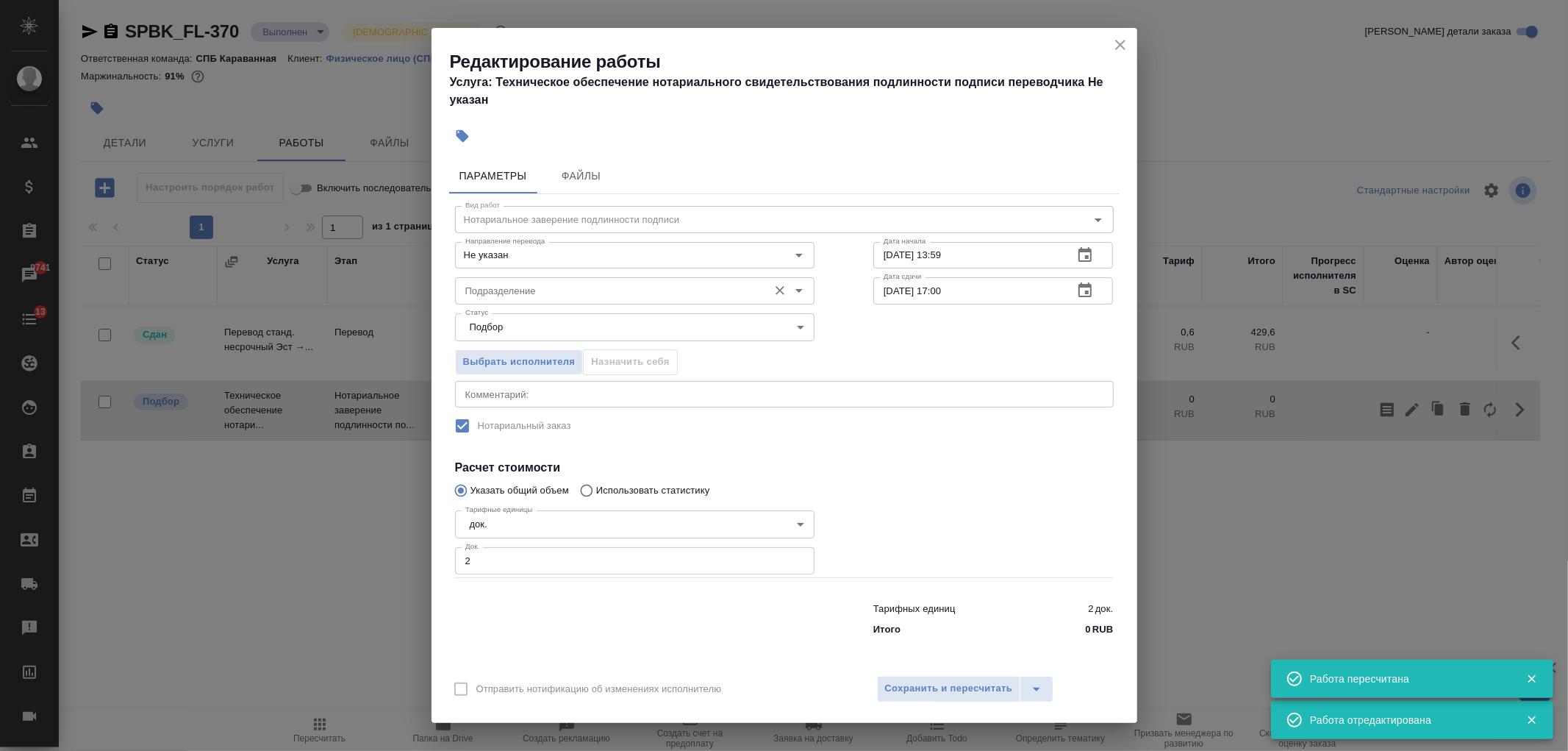
click at [537, 303] on div "Подразделение" at bounding box center [634, 290] width 360 height 26
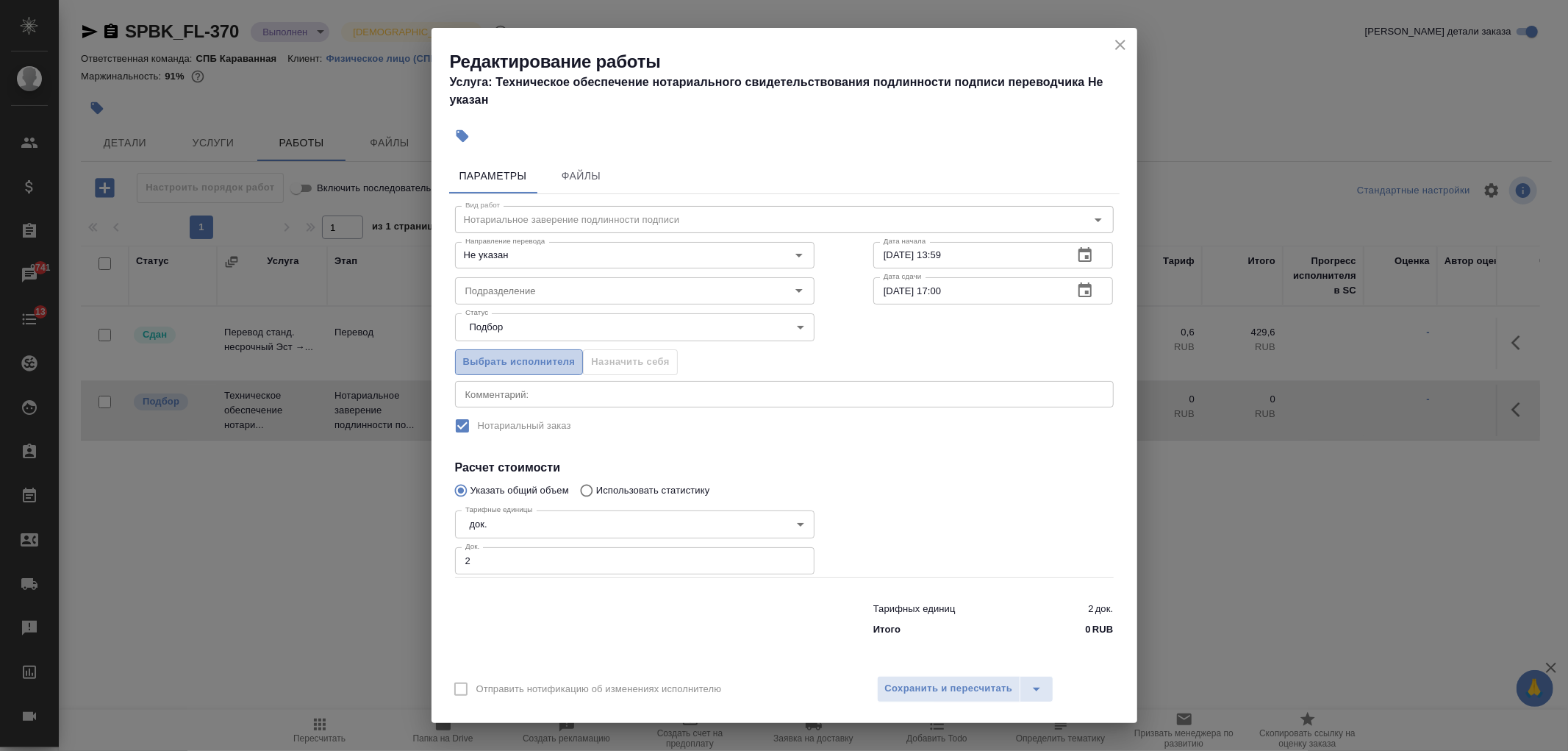
click at [525, 366] on span "Выбрать исполнителя" at bounding box center [520, 362] width 113 height 17
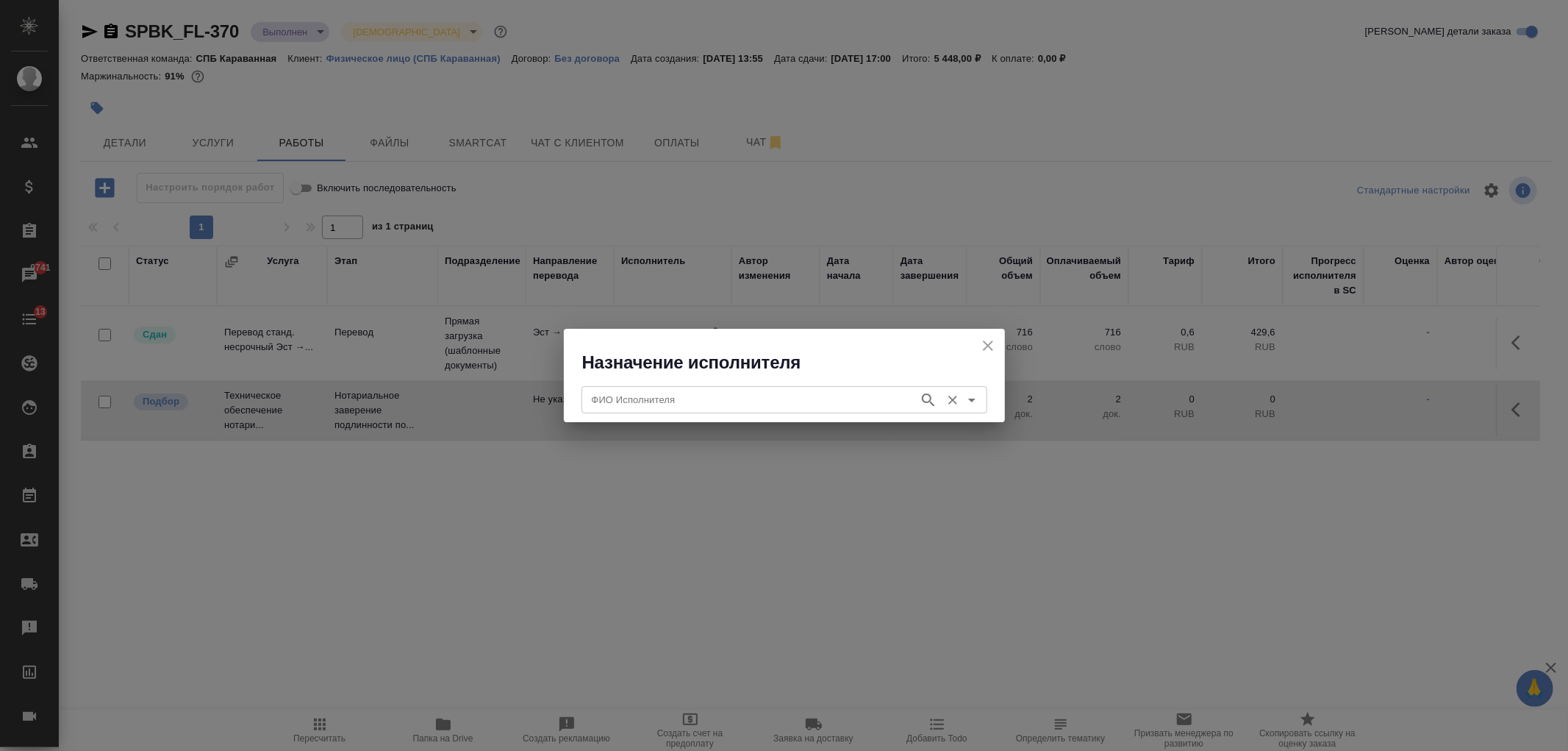
click at [664, 384] on div "ФИО Исполнителя ФИО Исполнителя" at bounding box center [784, 399] width 406 height 36
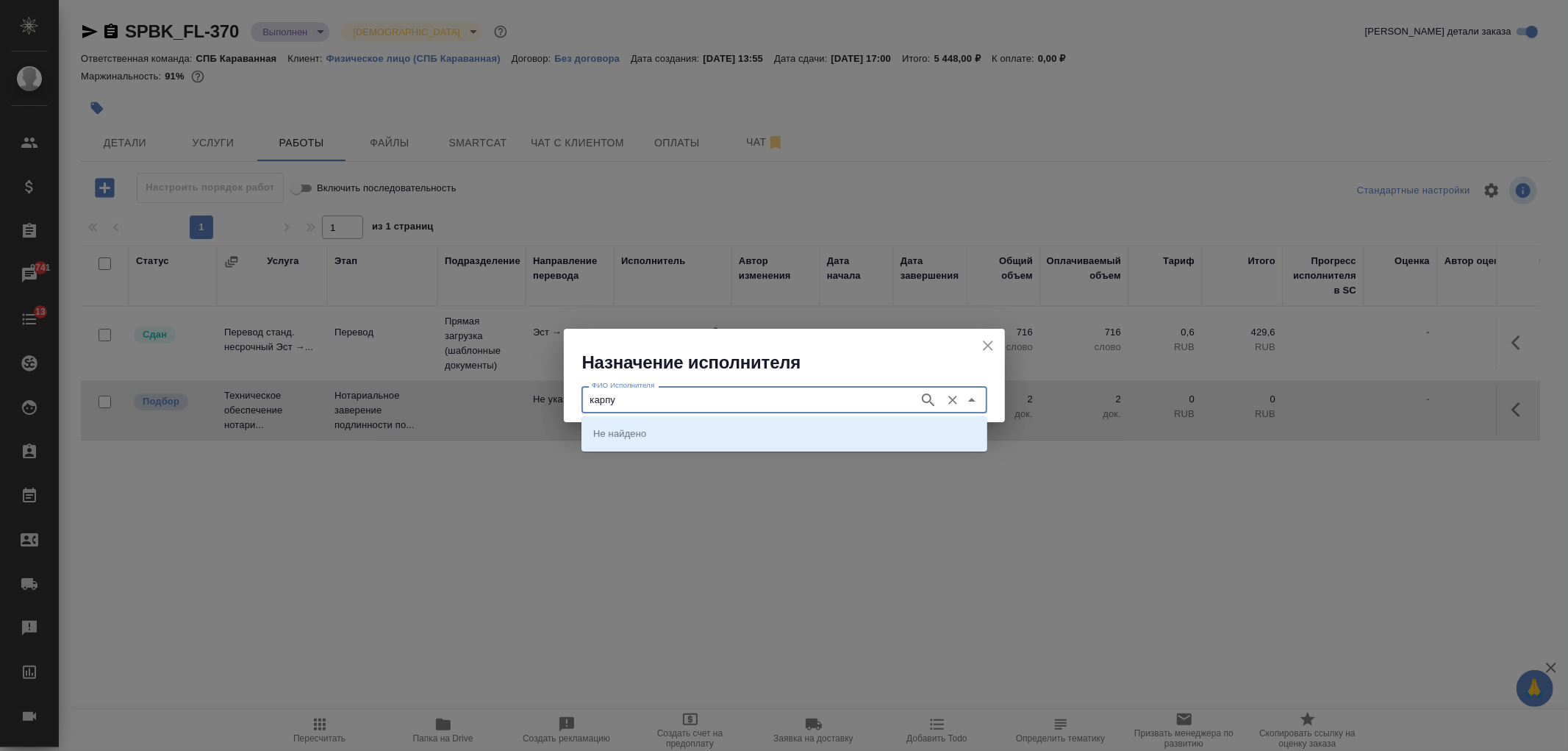
type input "карпу"
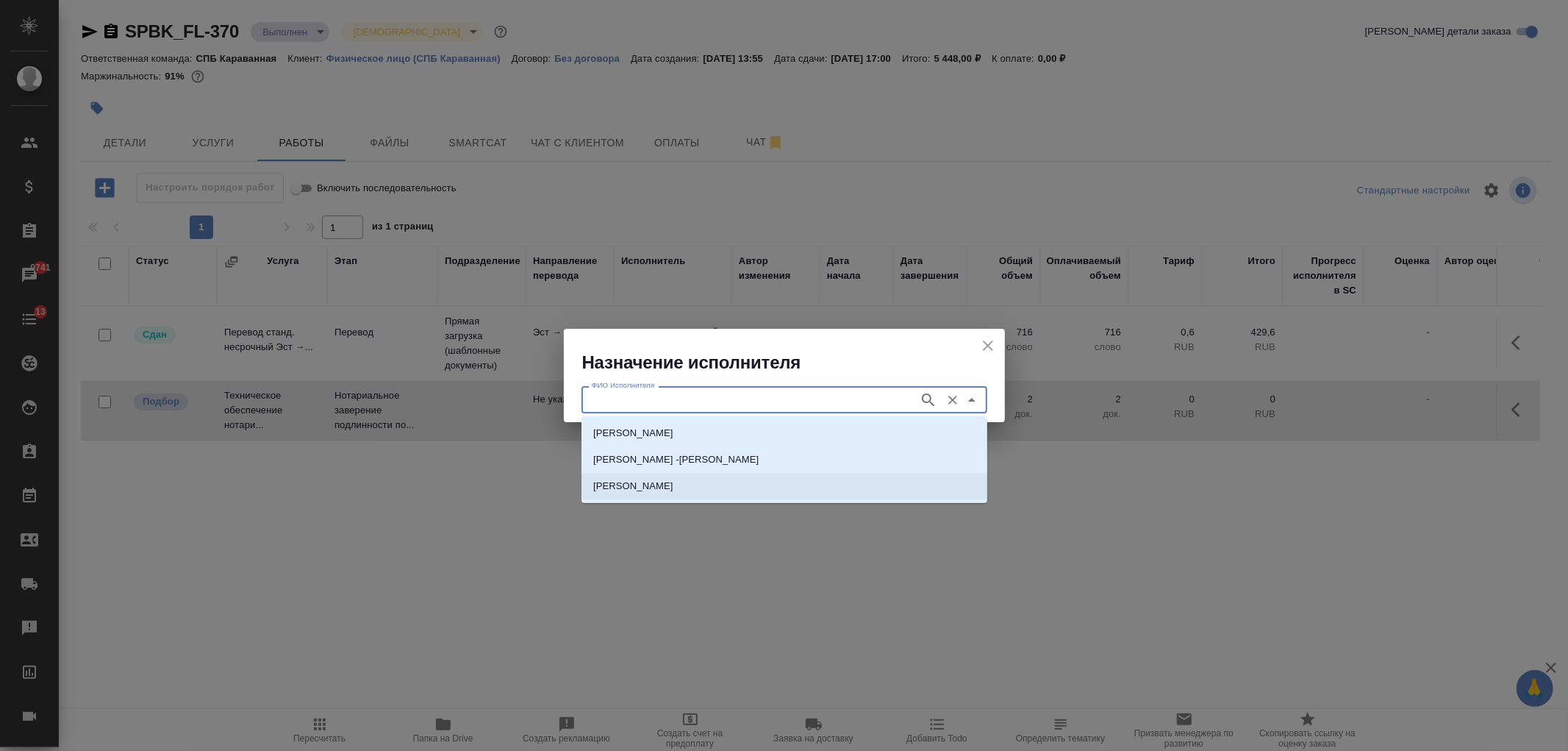
click at [674, 481] on p "НОТАРИУС Карпунина Ольга Васильевна" at bounding box center [633, 486] width 80 height 15
type input "НОТАРИУС Карпунина Ольга Васильевна"
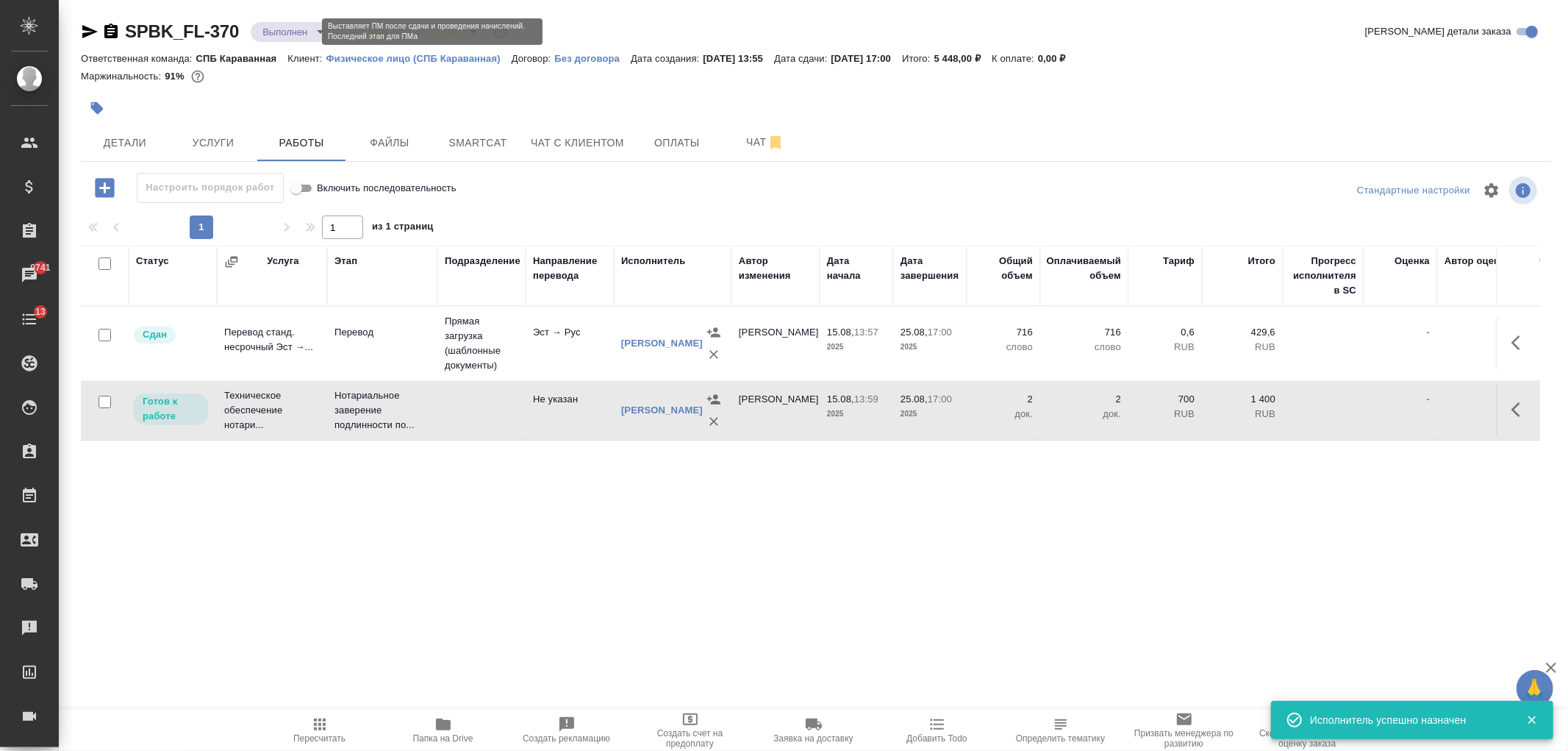
click at [298, 31] on body "🙏 .cls-1 fill:#fff; AWATERA Ivanova Arina Клиенты Спецификации Заказы 9741 Чаты…" at bounding box center [784, 375] width 1568 height 751
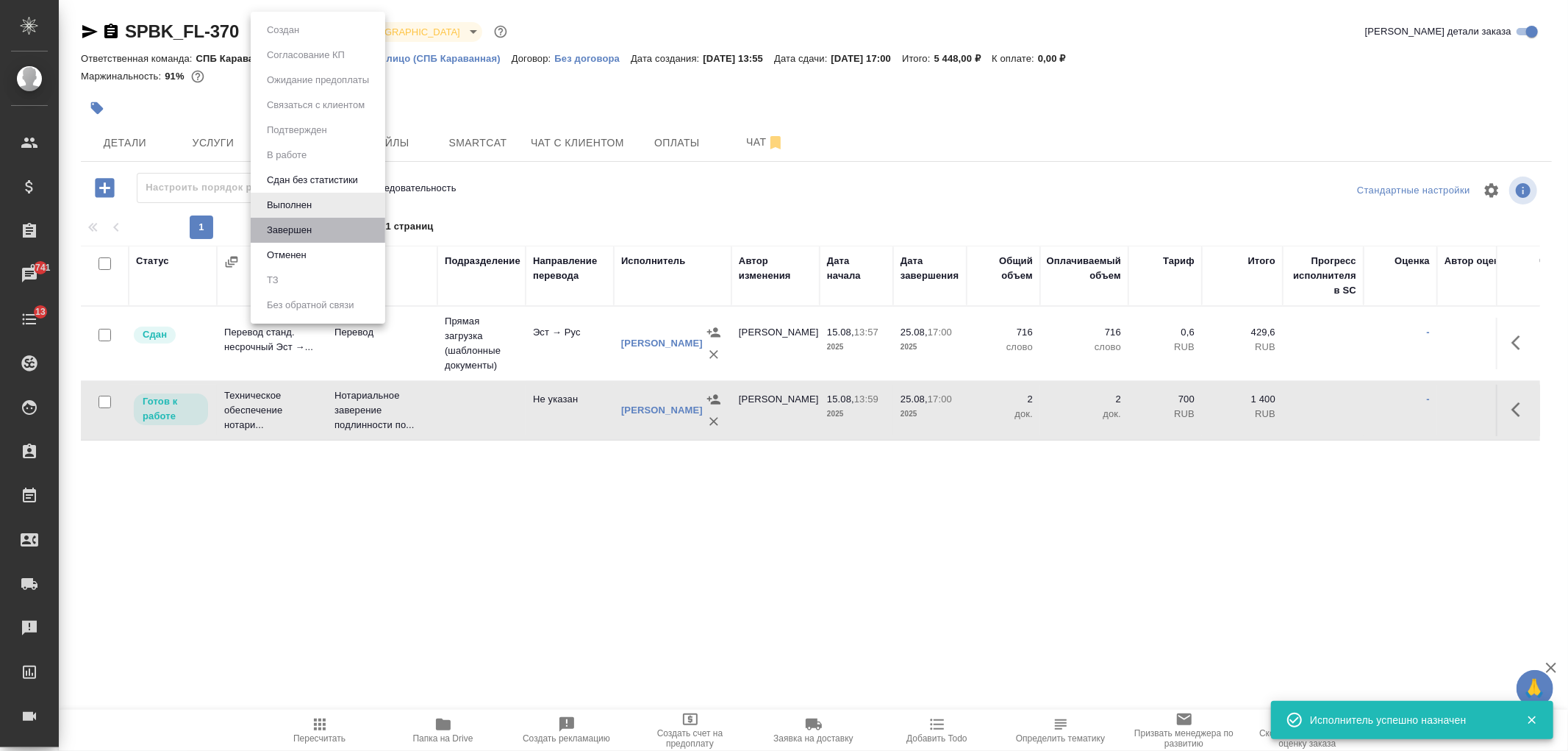
click at [350, 229] on li "Завершен" at bounding box center [318, 230] width 134 height 25
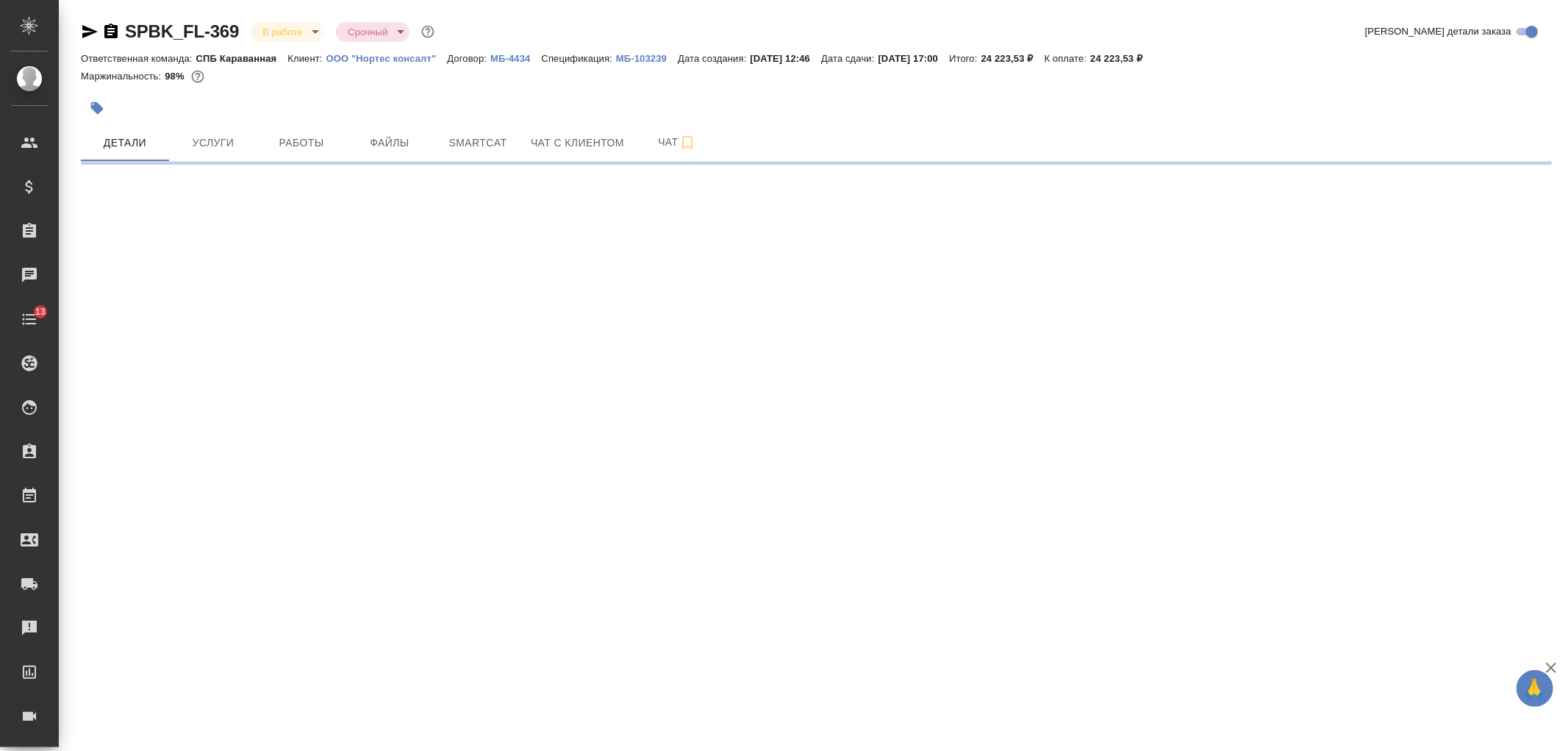
select select "RU"
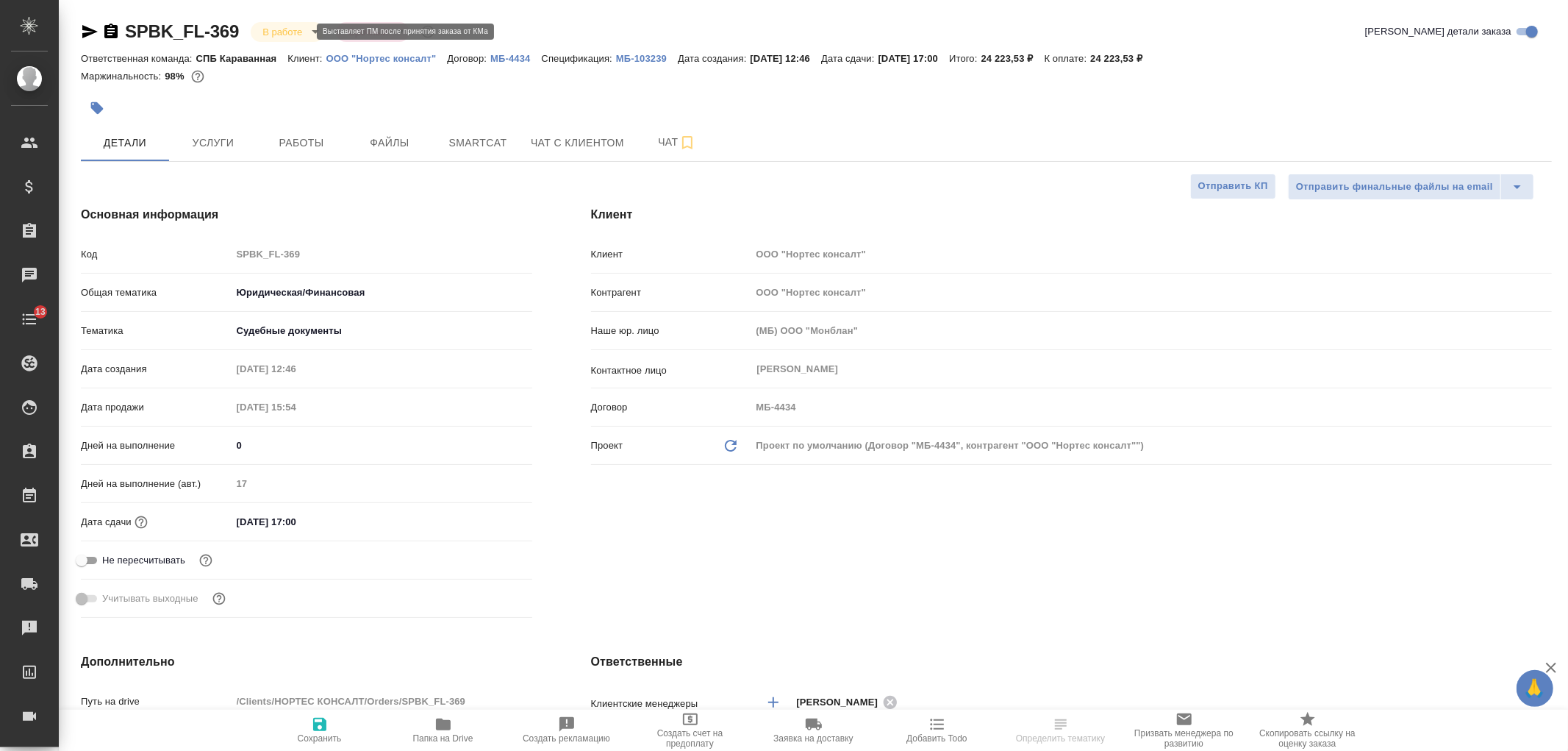
type textarea "x"
click at [279, 26] on body "🙏 .cls-1 fill:#fff; AWATERA [PERSON_NAME] Спецификации Заказы Чаты 13 Todo Прое…" at bounding box center [784, 375] width 1568 height 751
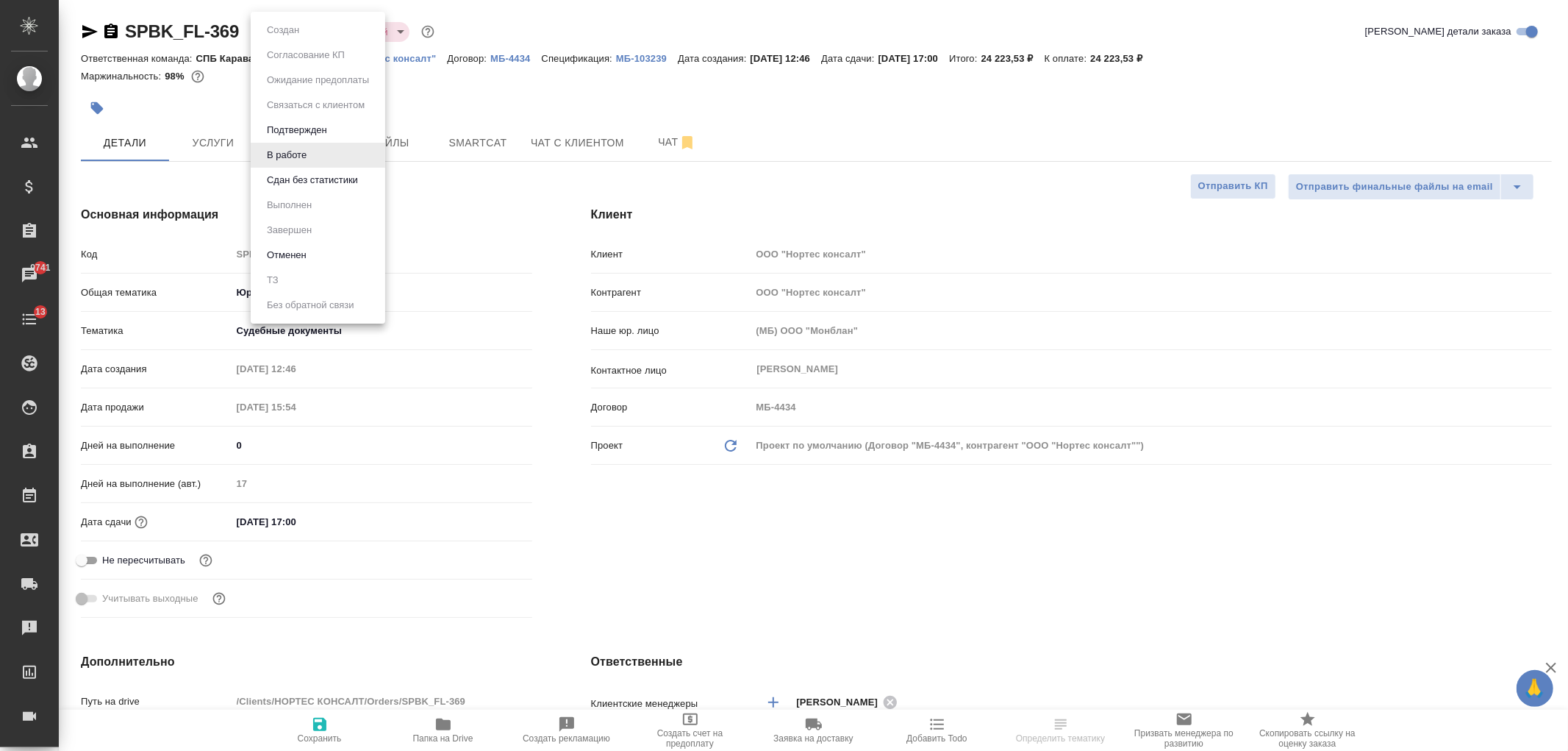
type textarea "x"
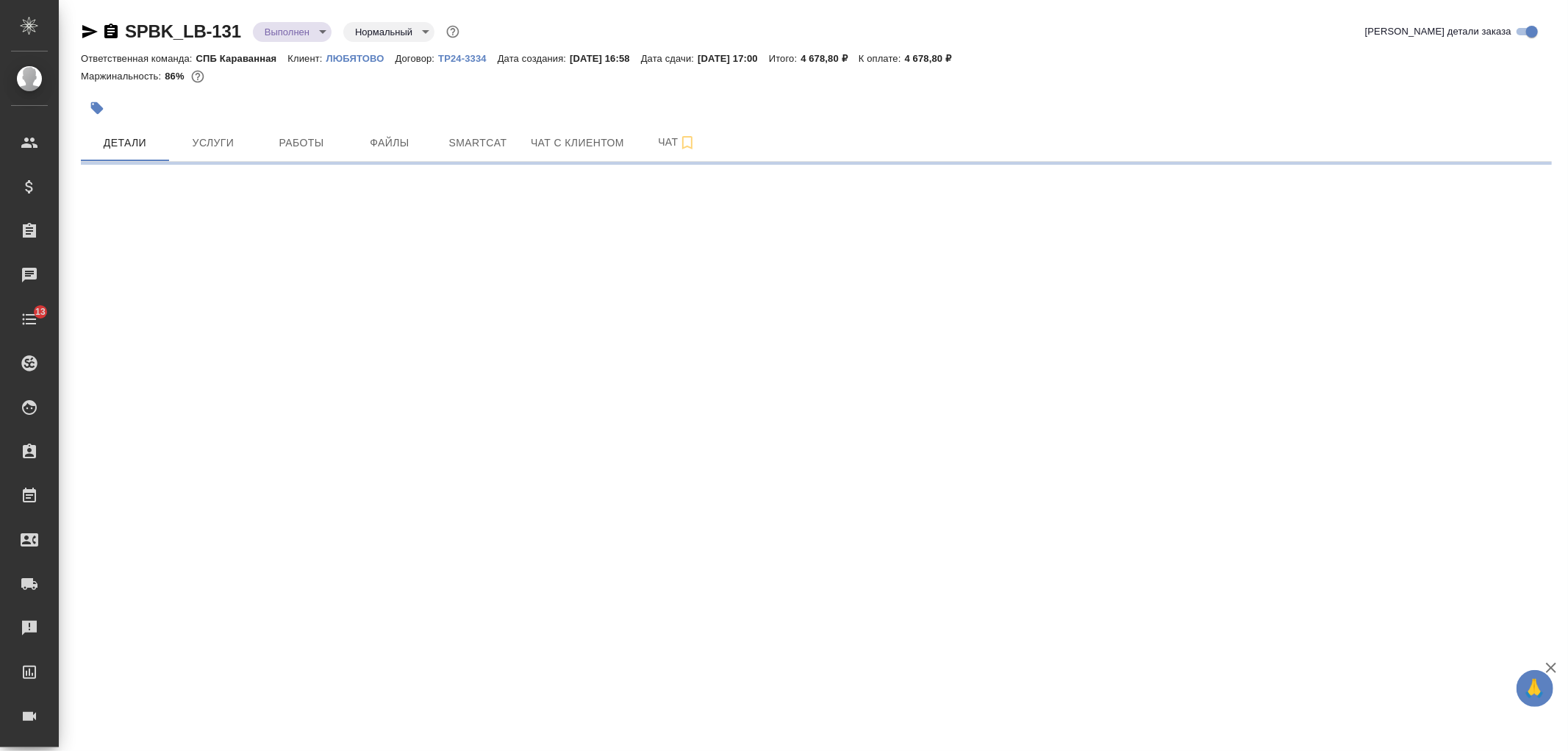
select select "RU"
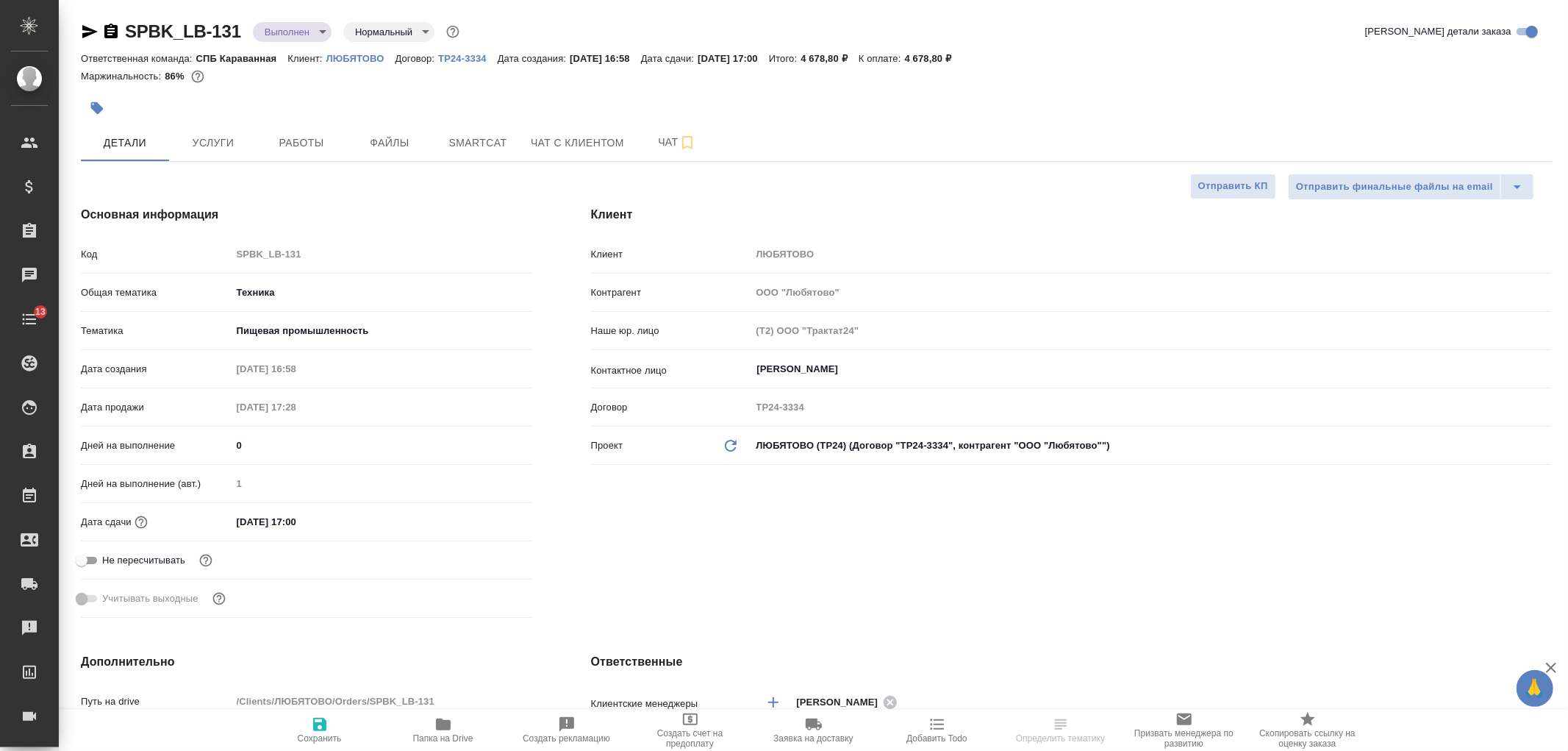
type textarea "x"
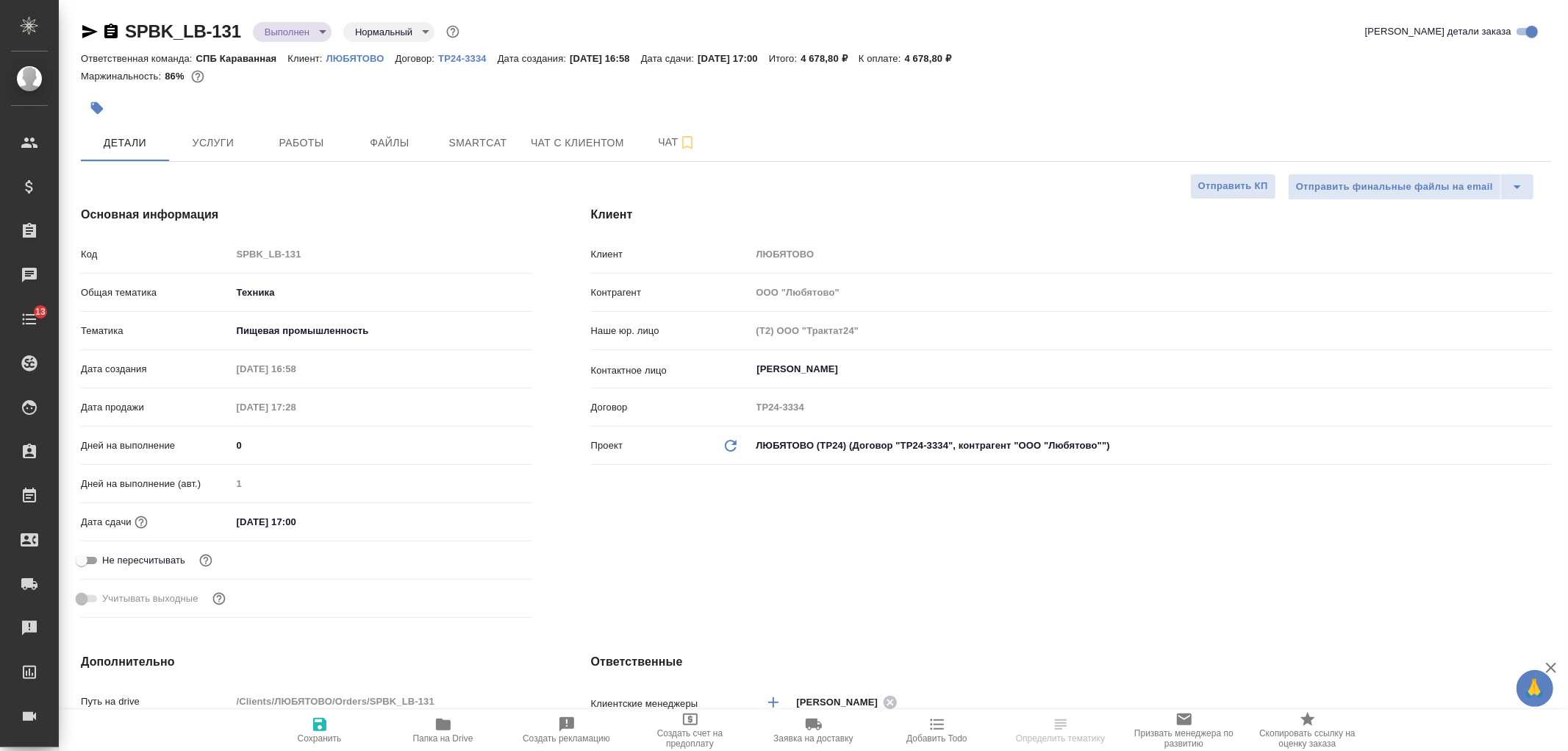
type textarea "x"
click at [287, 146] on span "Работы" at bounding box center [301, 143] width 70 height 19
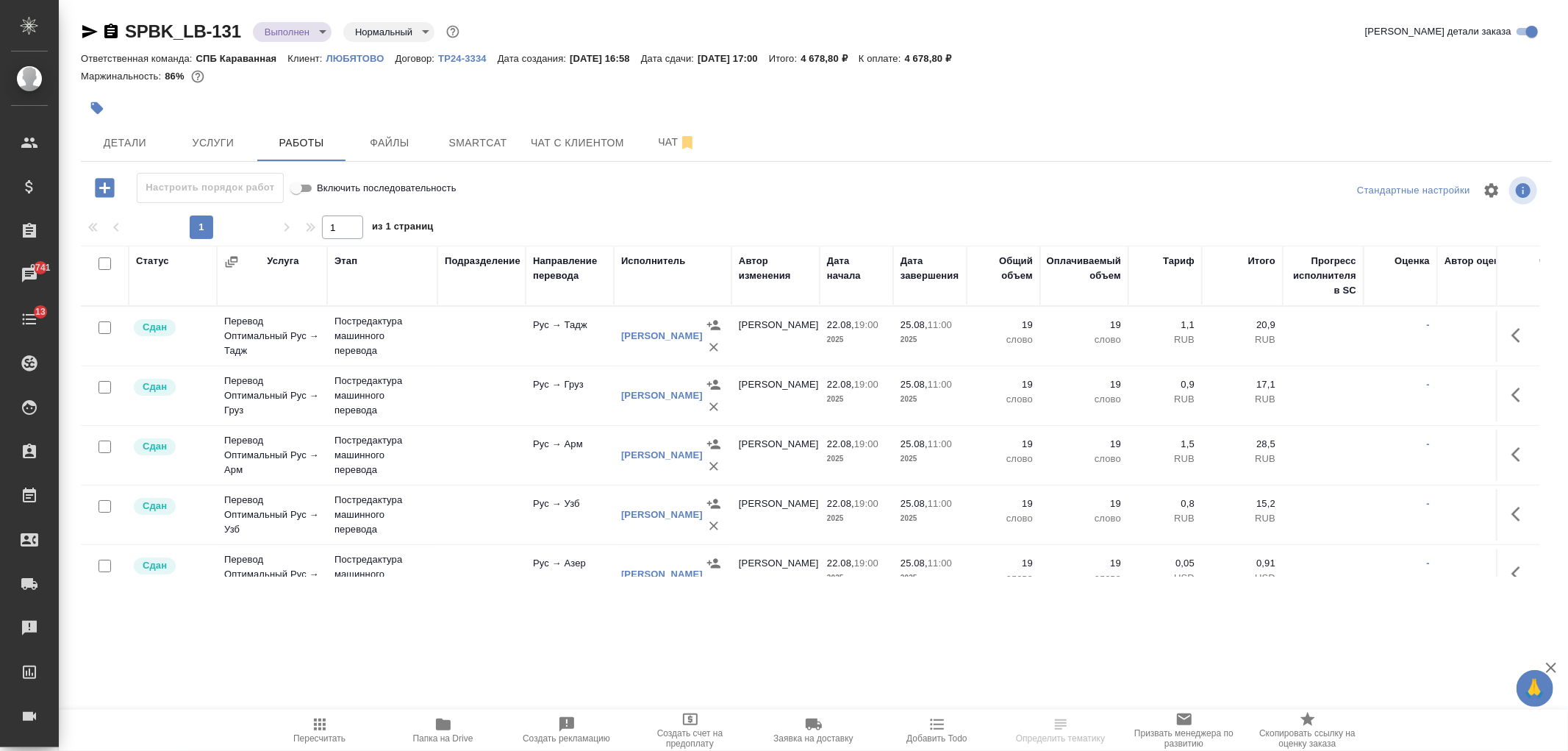
click at [292, 39] on body "🙏 .cls-1 fill:#fff; AWATERA [PERSON_NAME] Спецификации Заказы 9741 Чаты 13 Todo…" at bounding box center [784, 375] width 1568 height 751
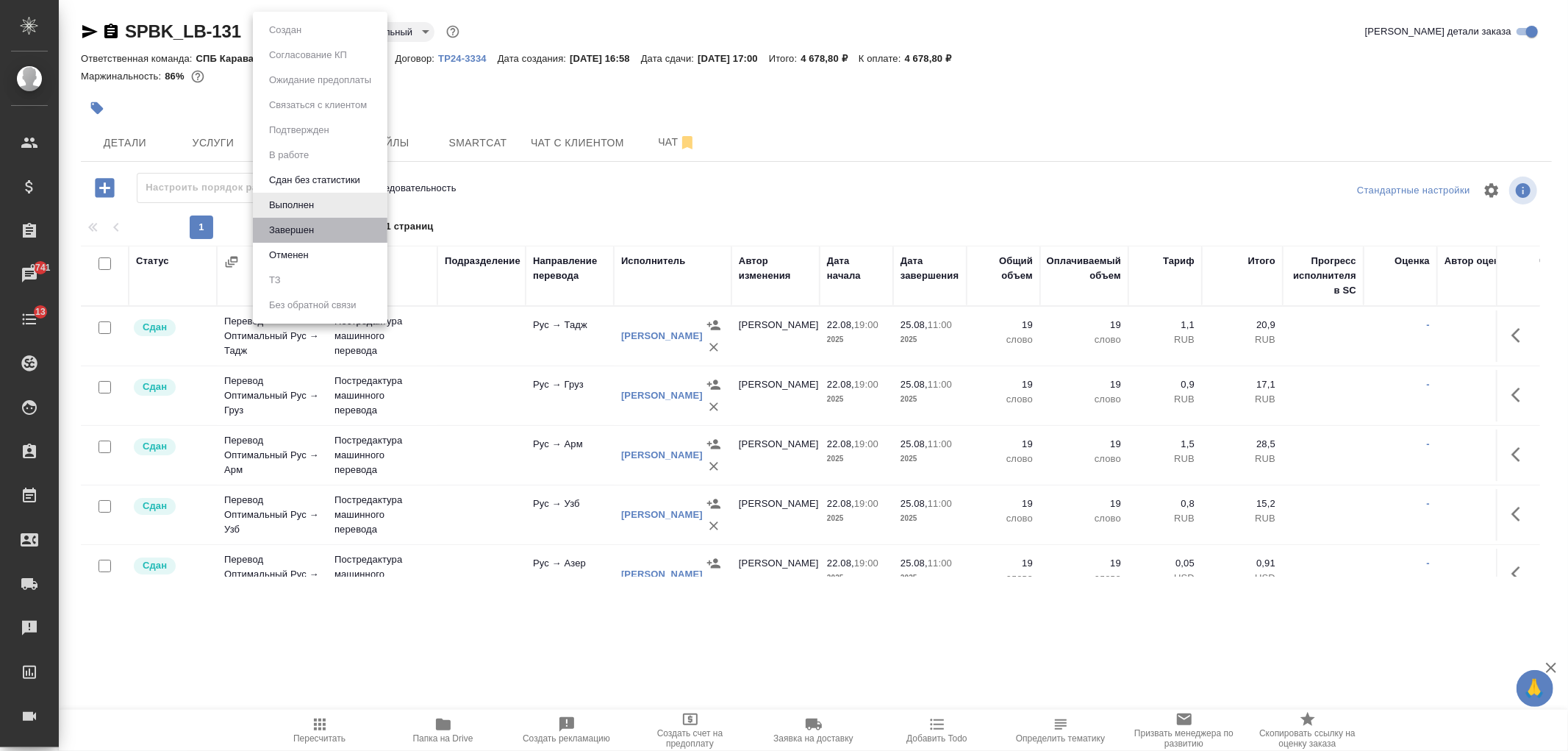
click at [328, 229] on li "Завершен" at bounding box center [319, 230] width 134 height 25
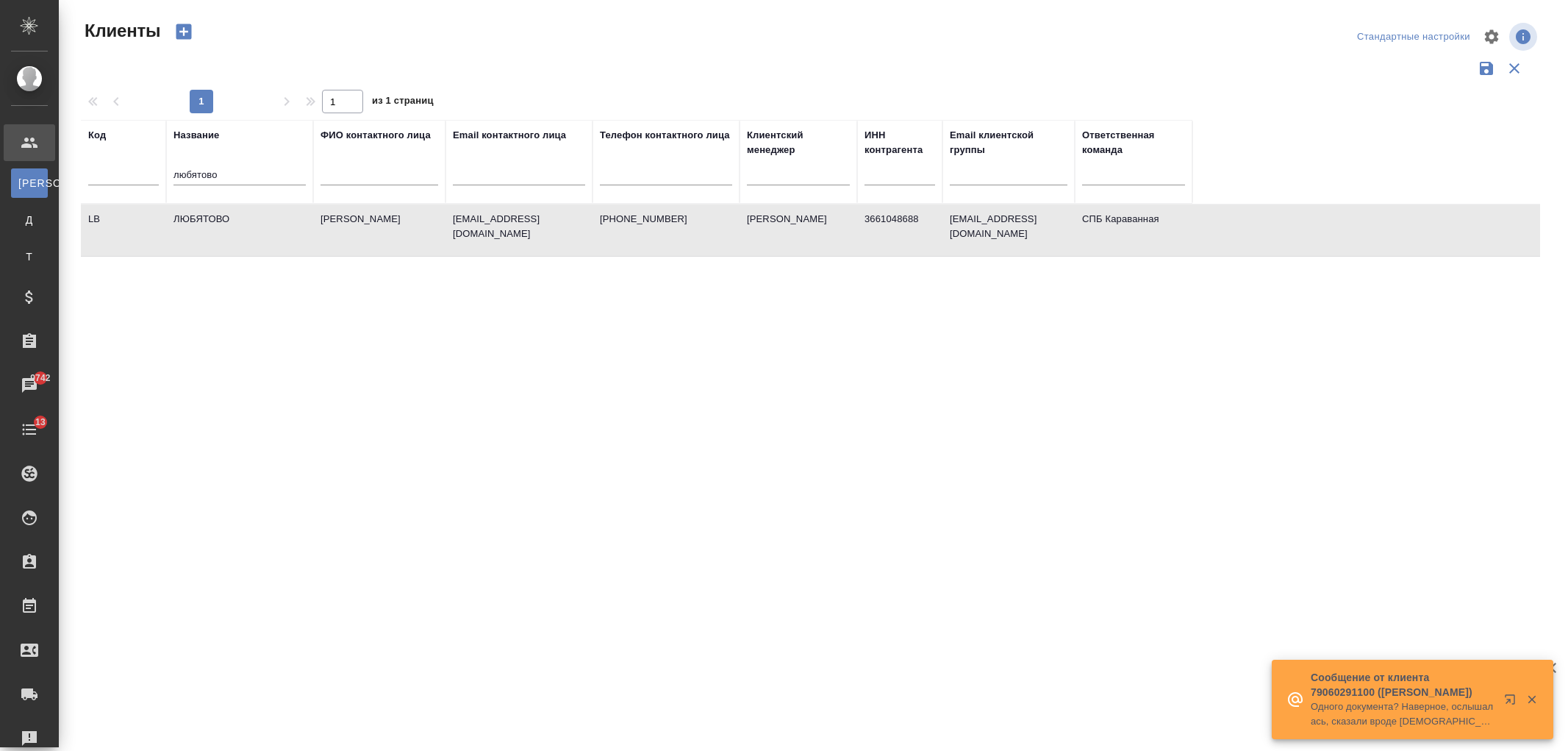
select select "RU"
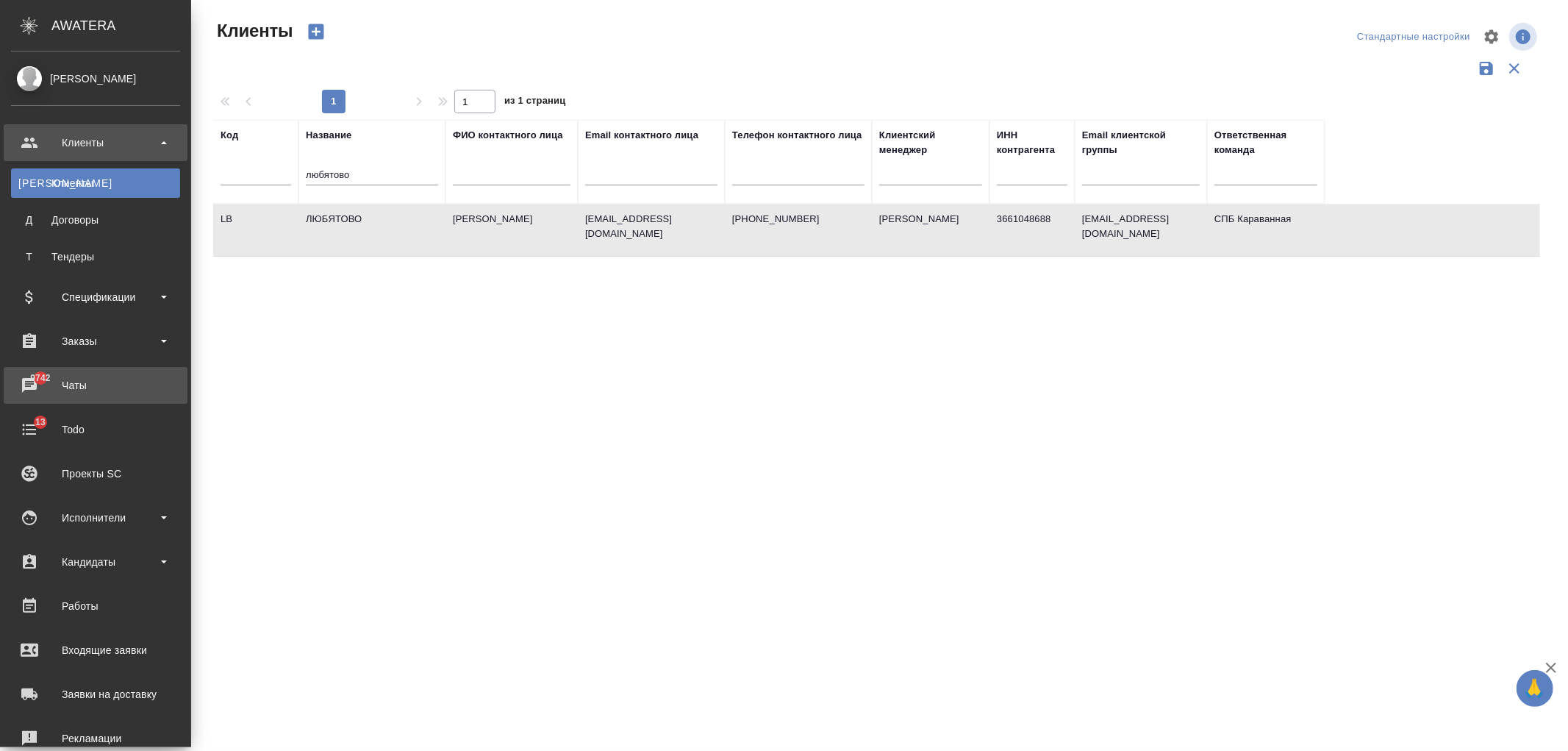
click at [36, 395] on div "Чаты" at bounding box center [96, 384] width 169 height 22
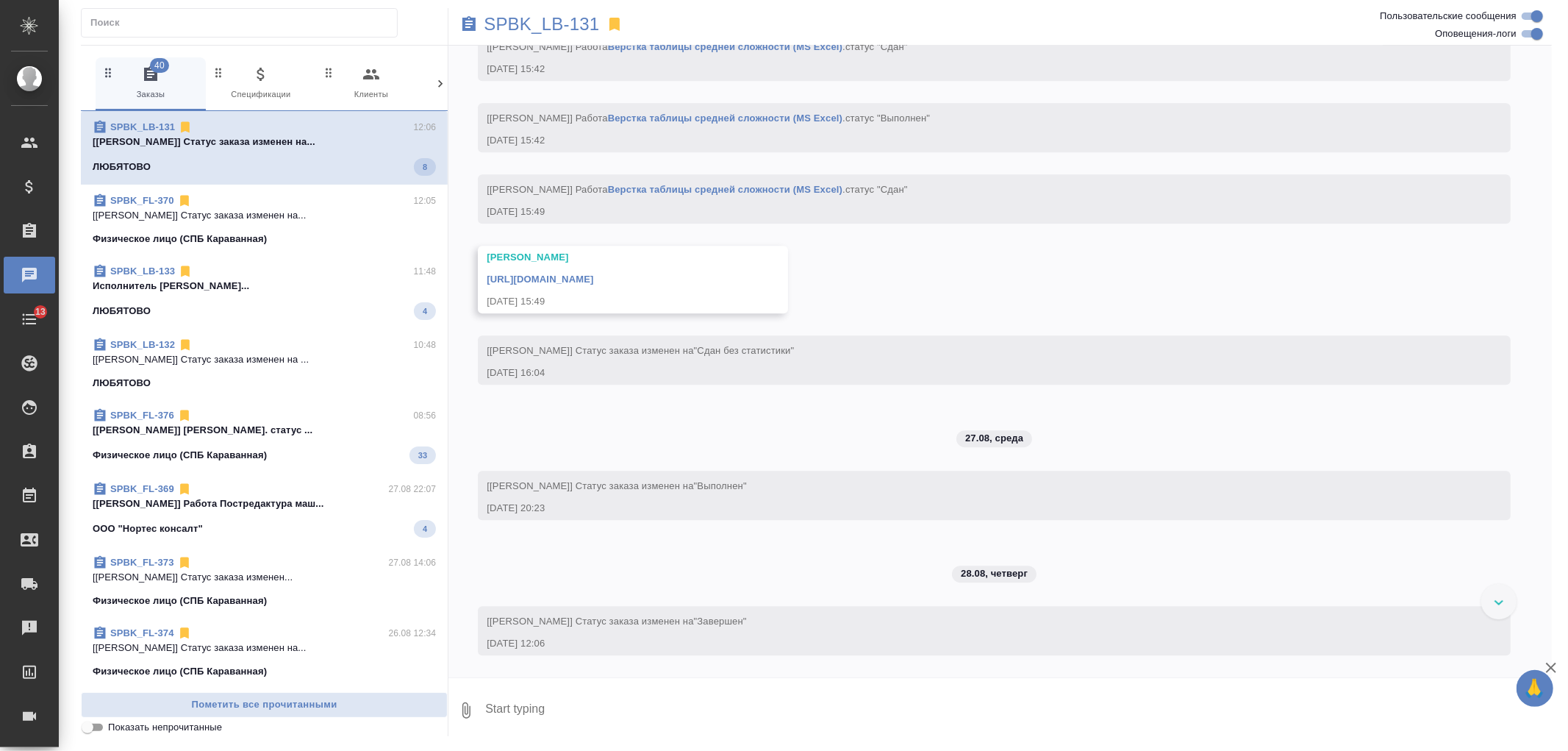
scroll to position [8328, 0]
click at [446, 83] on icon at bounding box center [441, 84] width 15 height 15
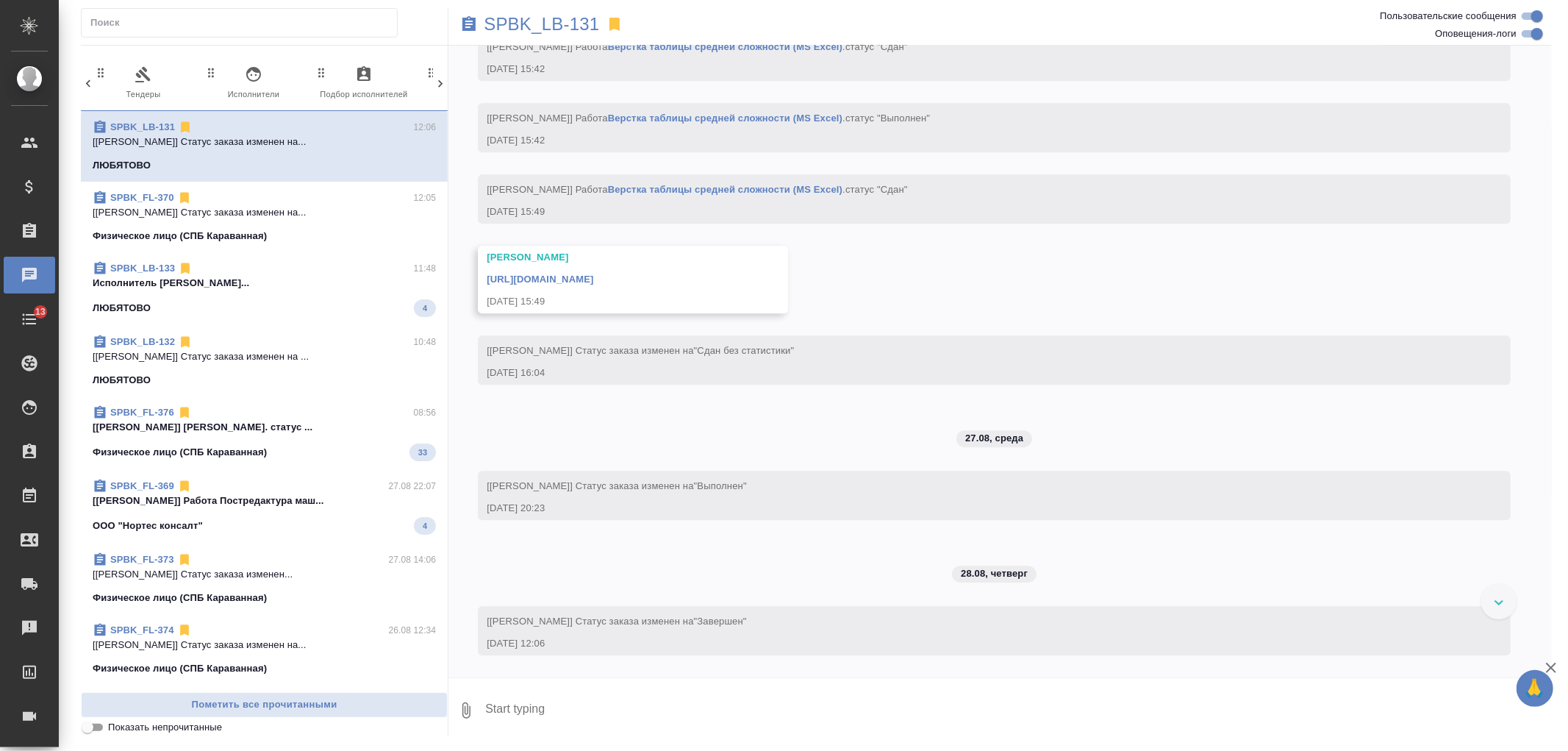
click at [446, 83] on icon at bounding box center [441, 84] width 15 height 15
click at [397, 84] on span "99+ Мессенджеры" at bounding box center [378, 84] width 99 height 36
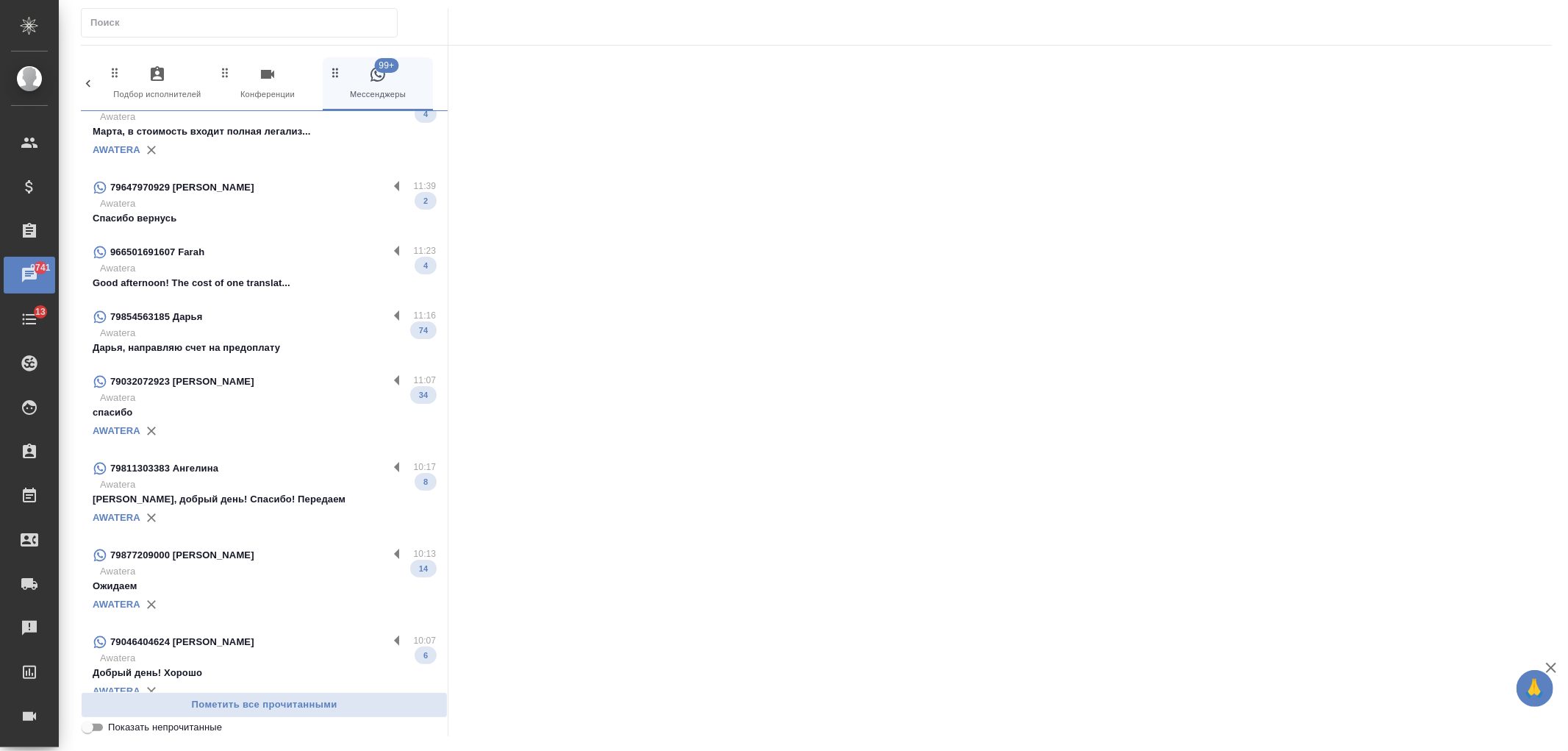
scroll to position [0, 0]
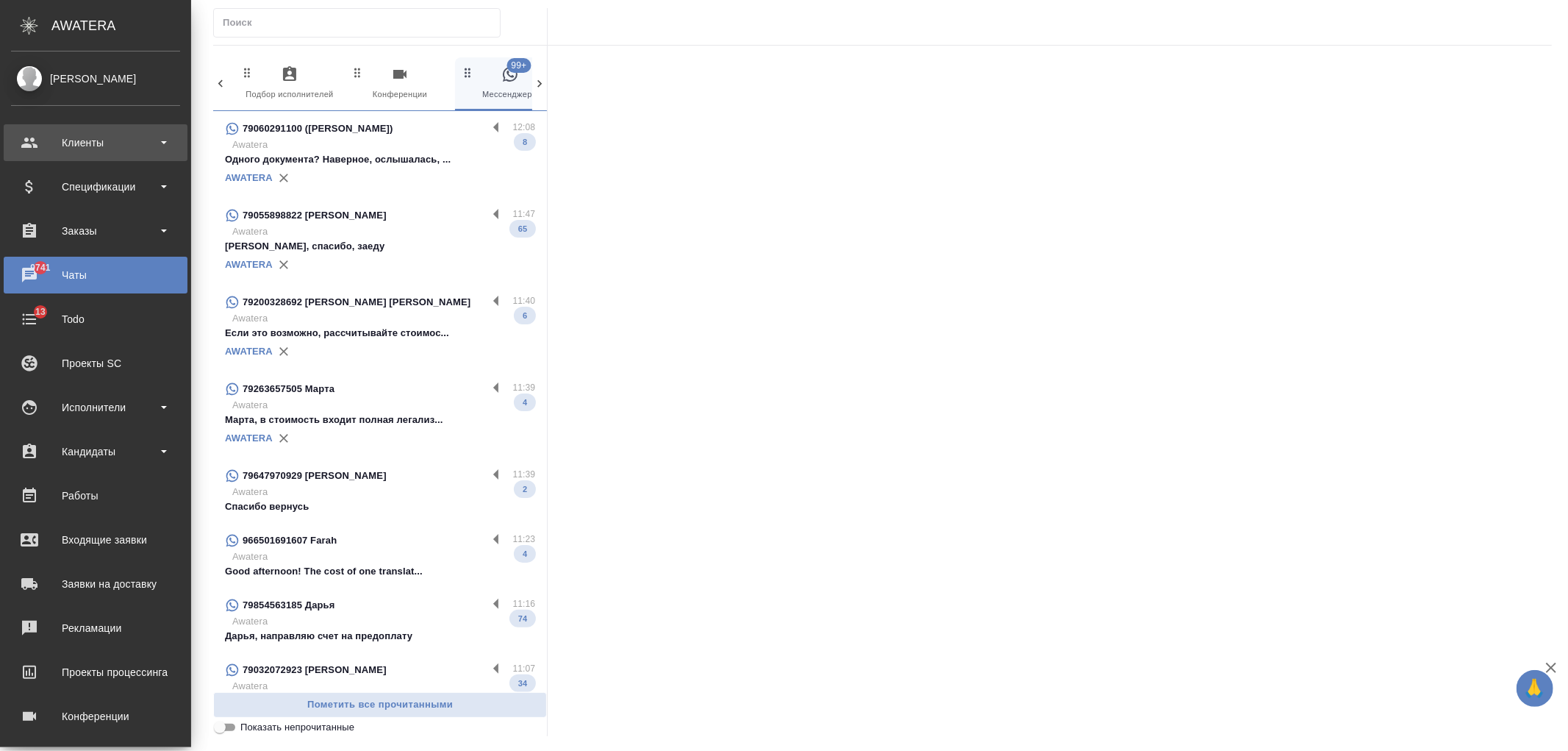
click at [42, 154] on div "Клиенты" at bounding box center [96, 142] width 184 height 37
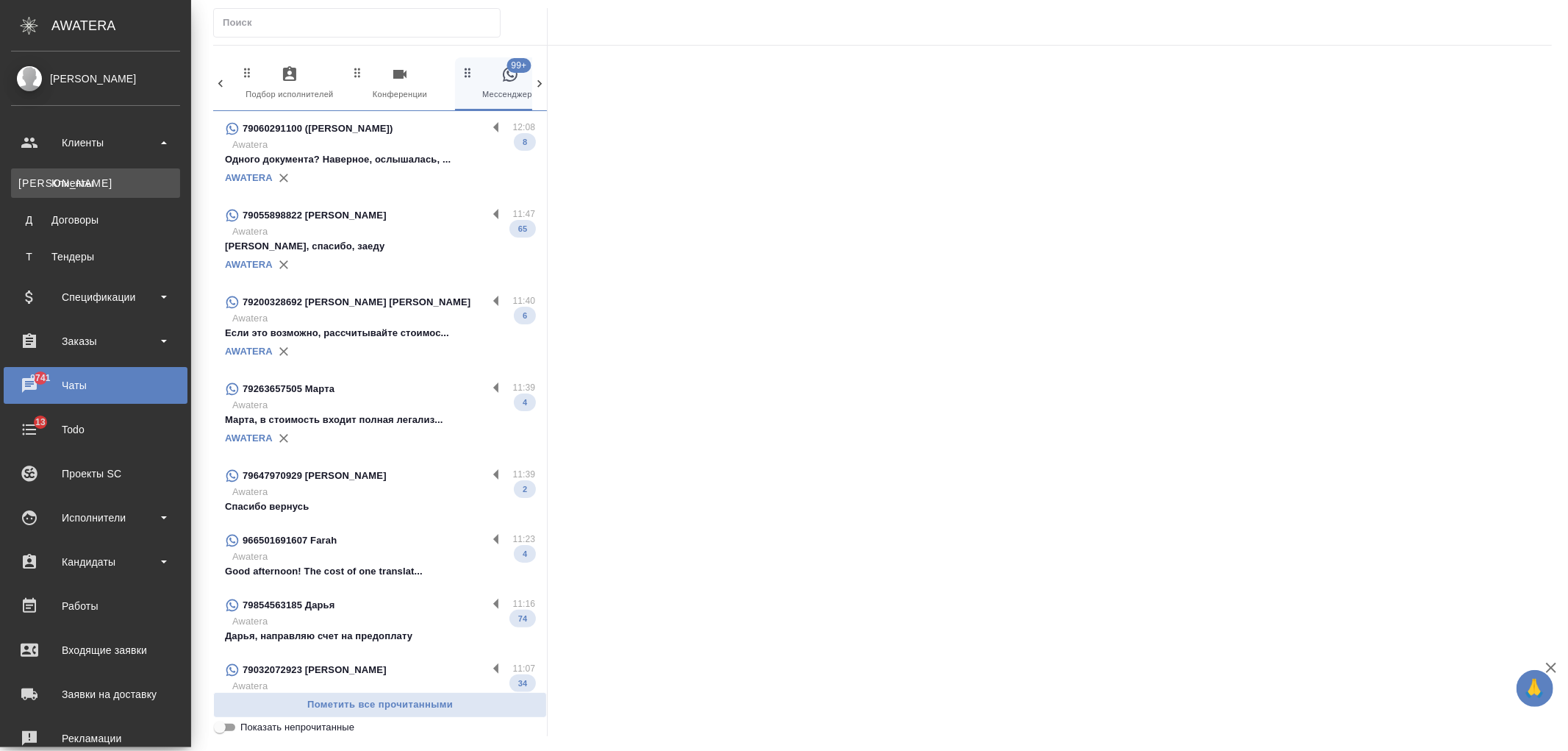
click at [75, 187] on div "Клиенты" at bounding box center [96, 183] width 154 height 15
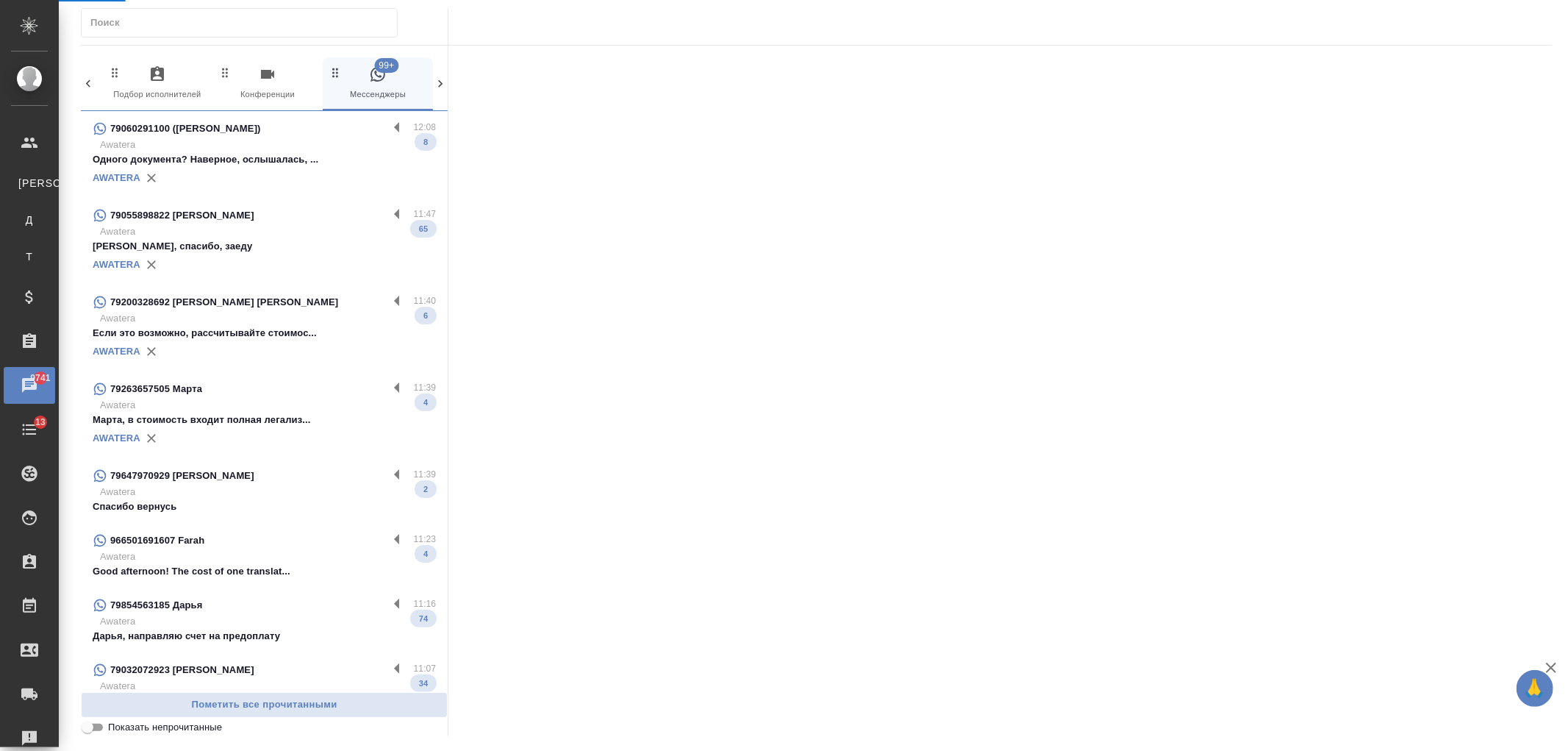
select select "RU"
